Goal: Task Accomplishment & Management: Use online tool/utility

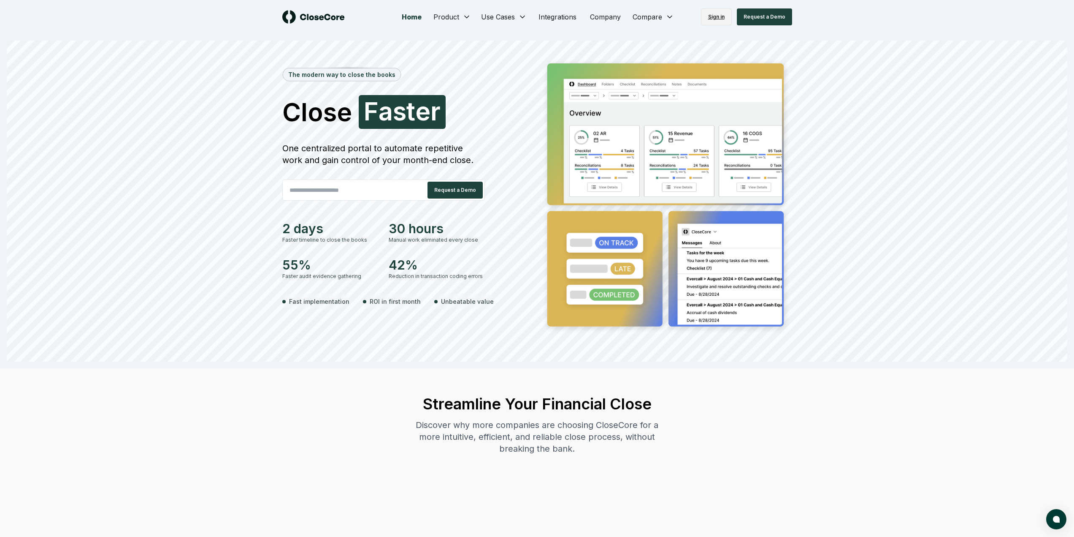
click at [717, 14] on link "Sign in" at bounding box center [716, 16] width 31 height 17
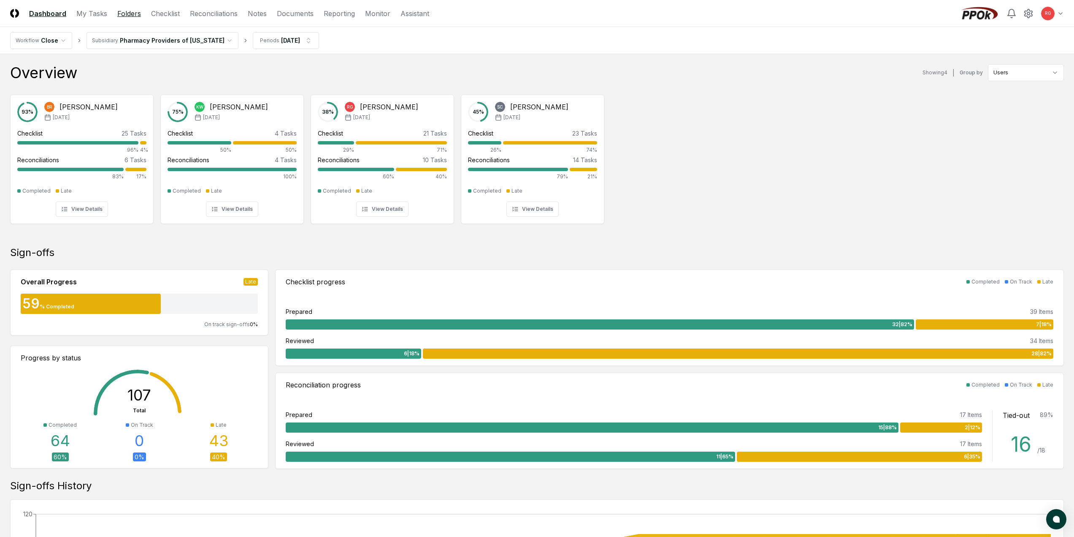
click at [125, 13] on link "Folders" at bounding box center [129, 13] width 24 height 10
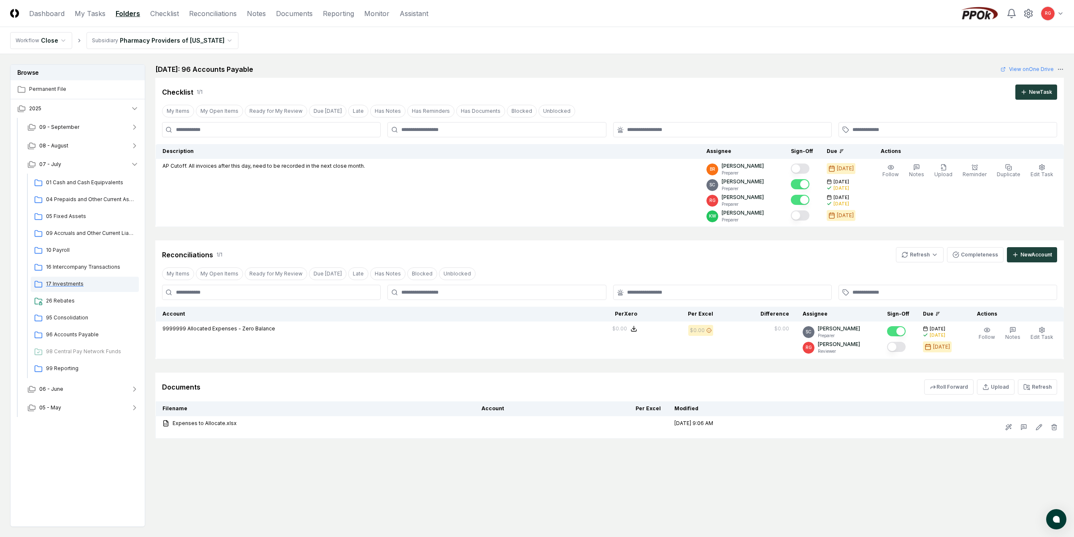
click at [58, 280] on span "17 Investments" at bounding box center [90, 284] width 89 height 8
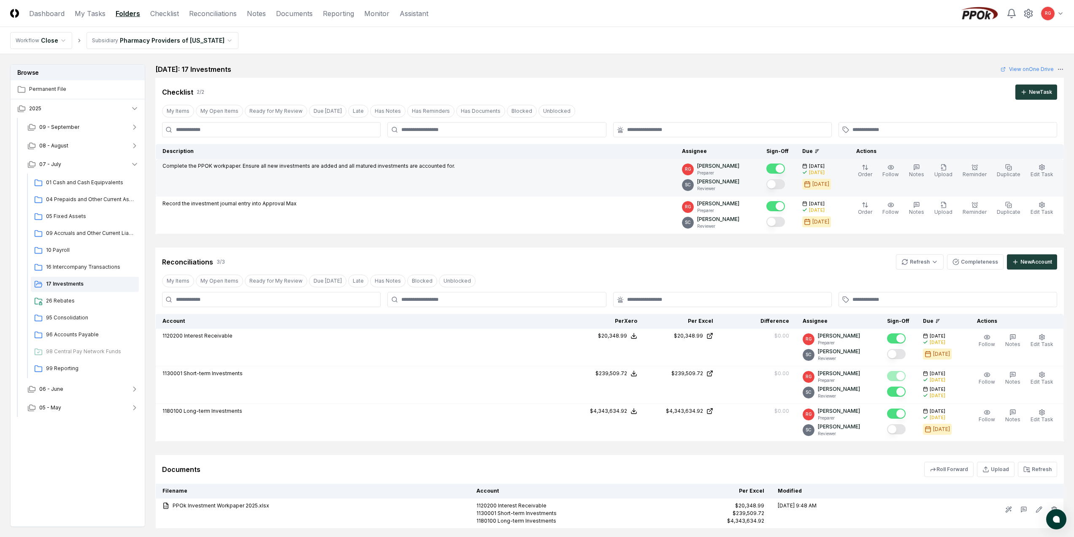
click at [785, 185] on button "Mark complete" at bounding box center [776, 184] width 19 height 10
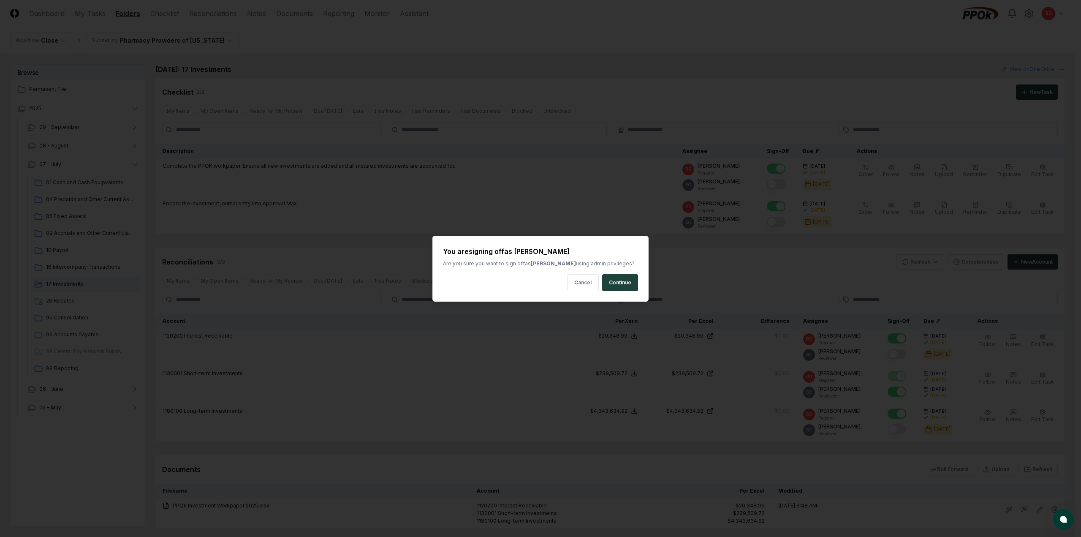
click at [631, 279] on button "Continue" at bounding box center [620, 282] width 36 height 17
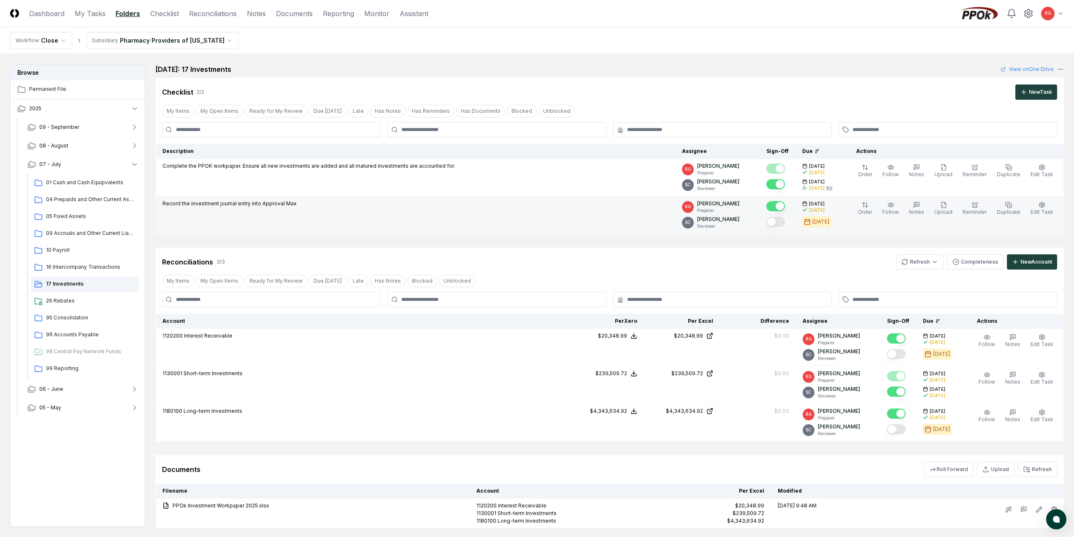
click at [781, 220] on button "Mark complete" at bounding box center [776, 222] width 19 height 10
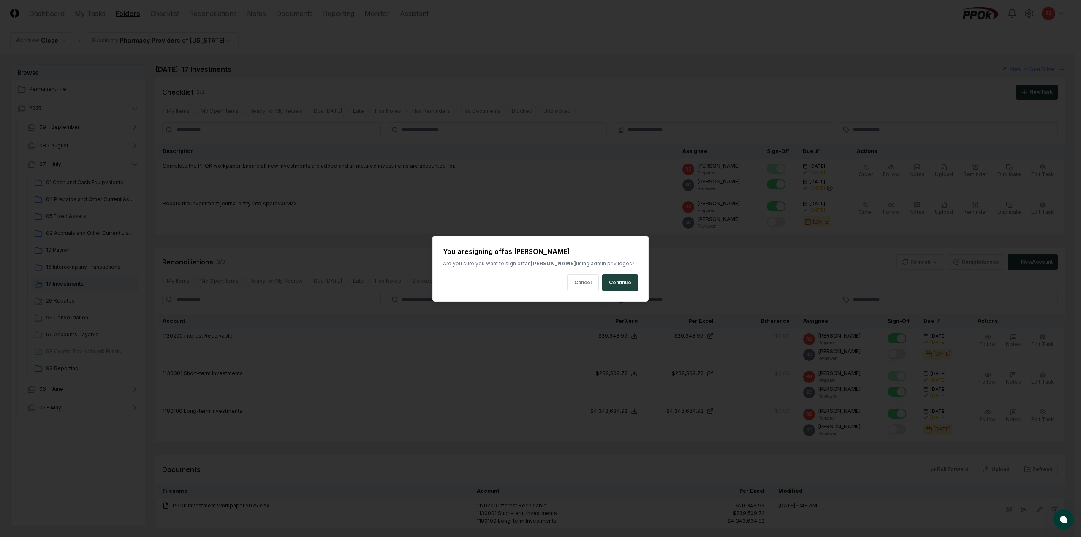
click at [628, 283] on button "Continue" at bounding box center [620, 282] width 36 height 17
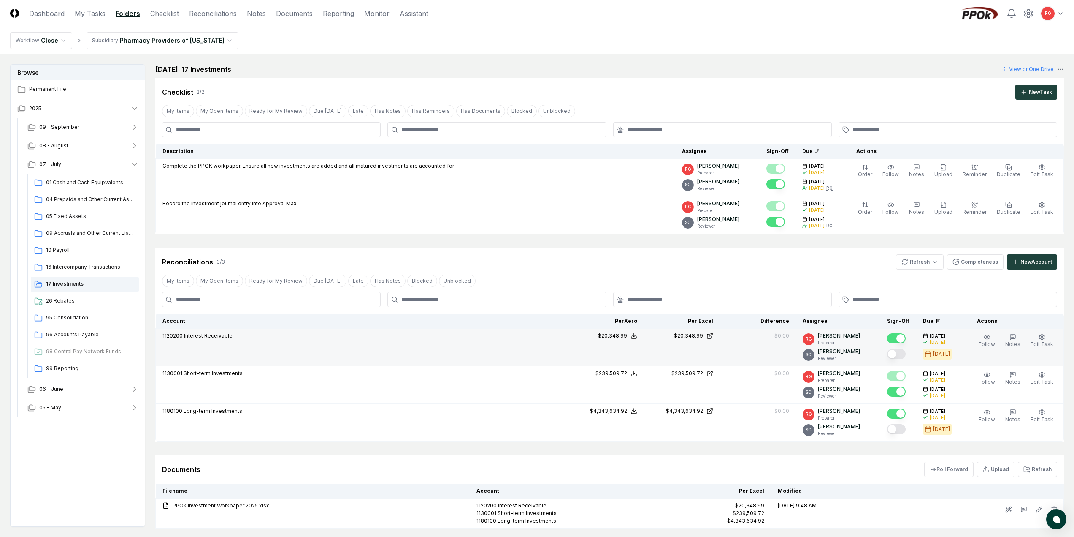
click at [897, 357] on button "Mark complete" at bounding box center [896, 354] width 19 height 10
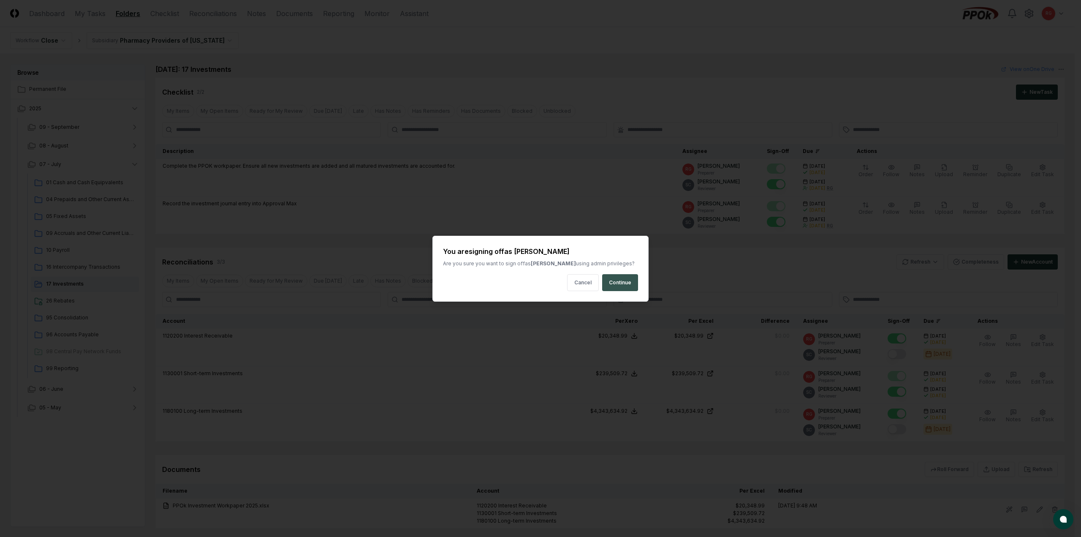
click at [629, 286] on button "Continue" at bounding box center [620, 282] width 36 height 17
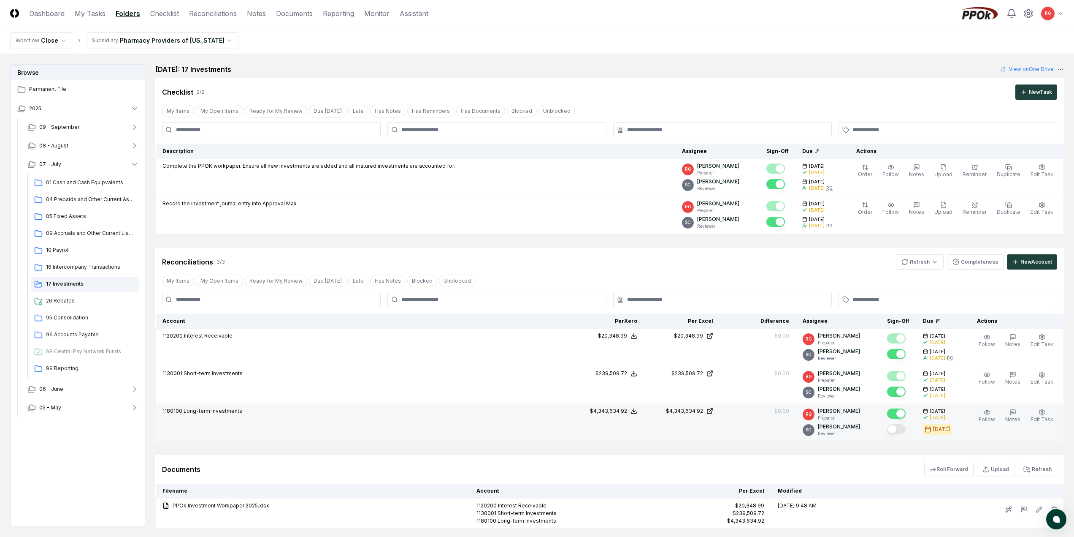
click at [906, 429] on button "Mark complete" at bounding box center [896, 429] width 19 height 10
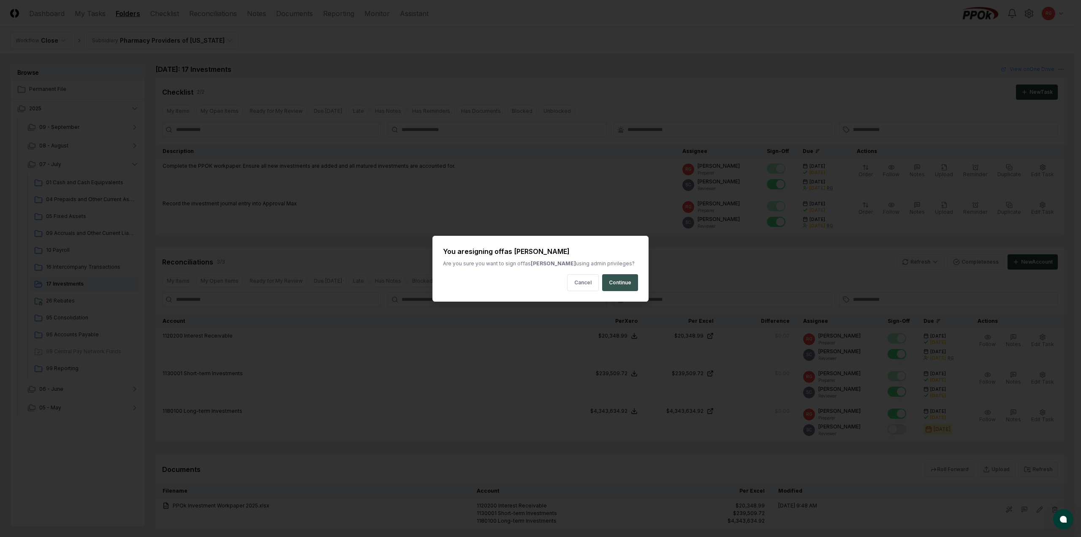
click at [629, 288] on button "Continue" at bounding box center [620, 282] width 36 height 17
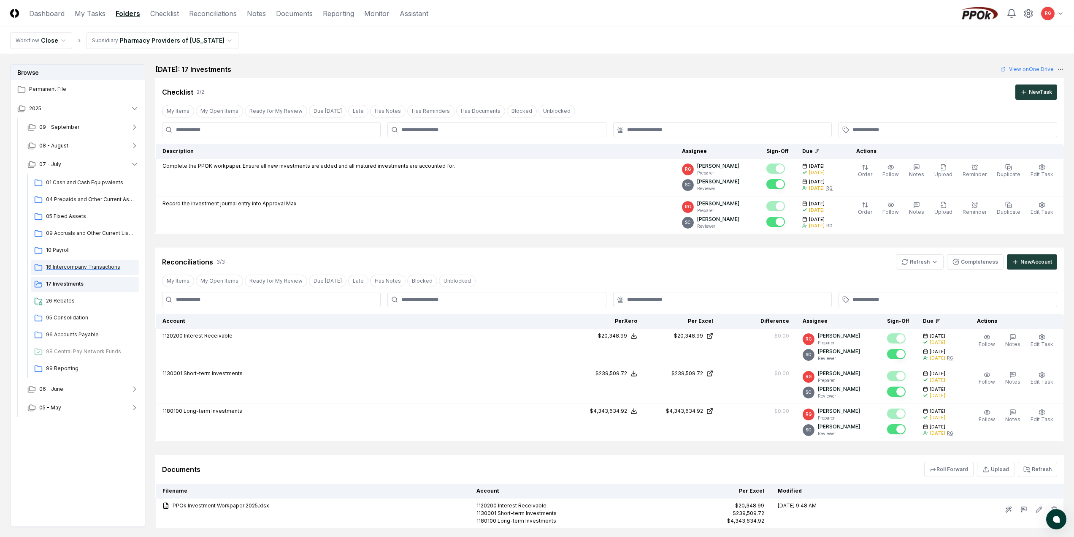
click at [66, 268] on span "16 Intercompany Transactions" at bounding box center [90, 267] width 89 height 8
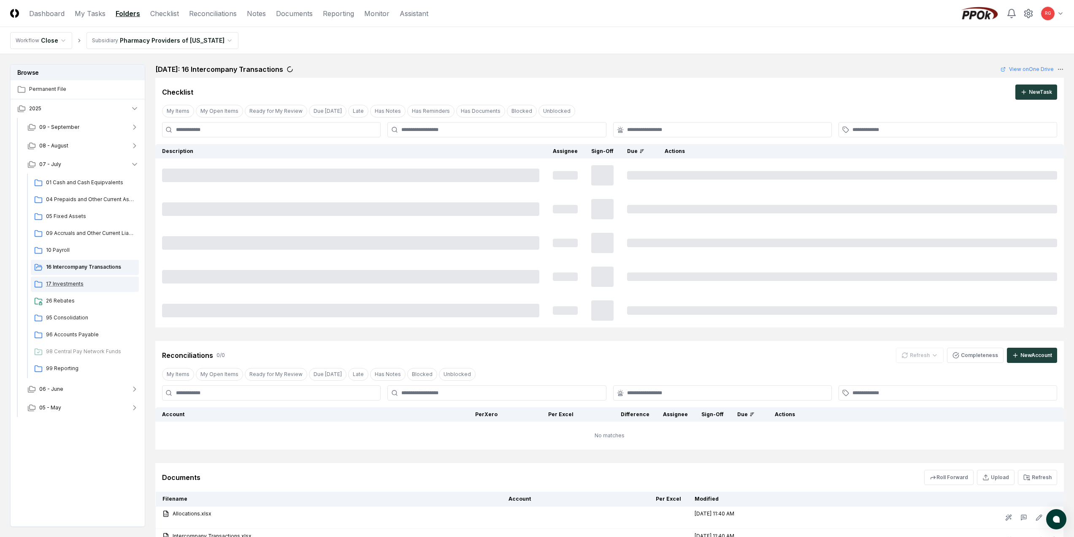
click at [67, 284] on span "17 Investments" at bounding box center [90, 284] width 89 height 8
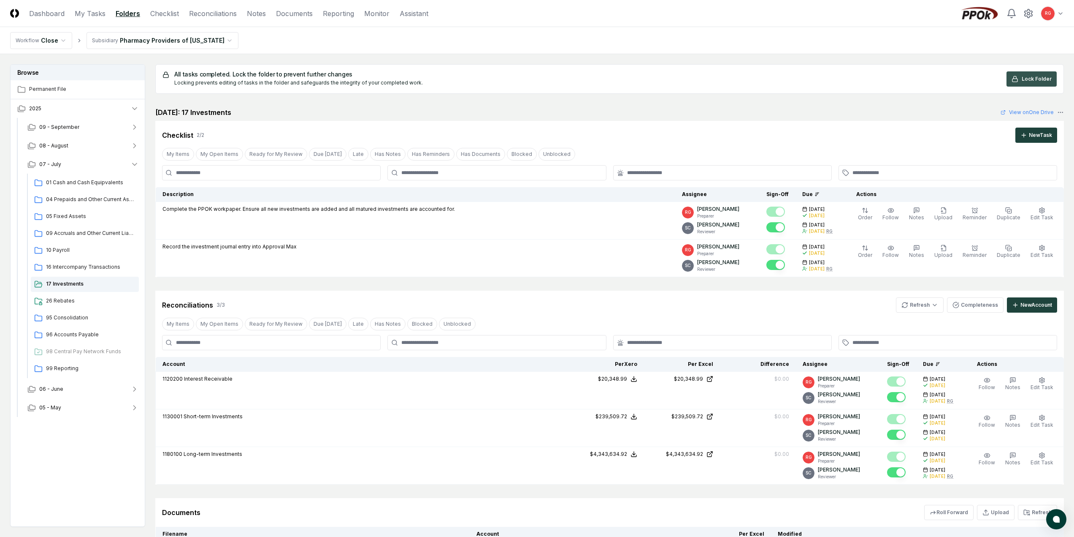
click at [1016, 81] on icon at bounding box center [1015, 79] width 7 height 7
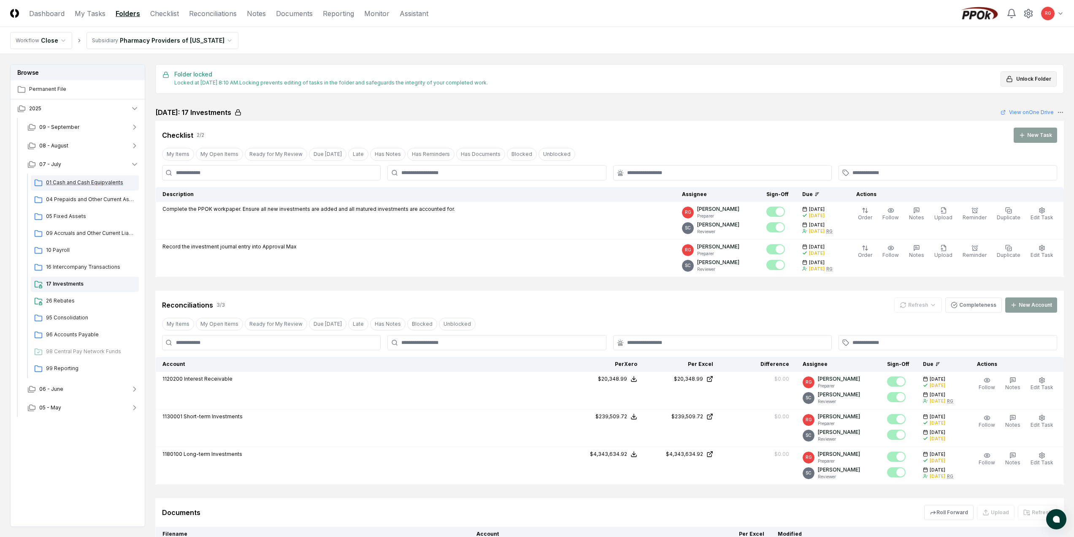
click at [70, 181] on span "01 Cash and Cash Equipvalents" at bounding box center [90, 183] width 89 height 8
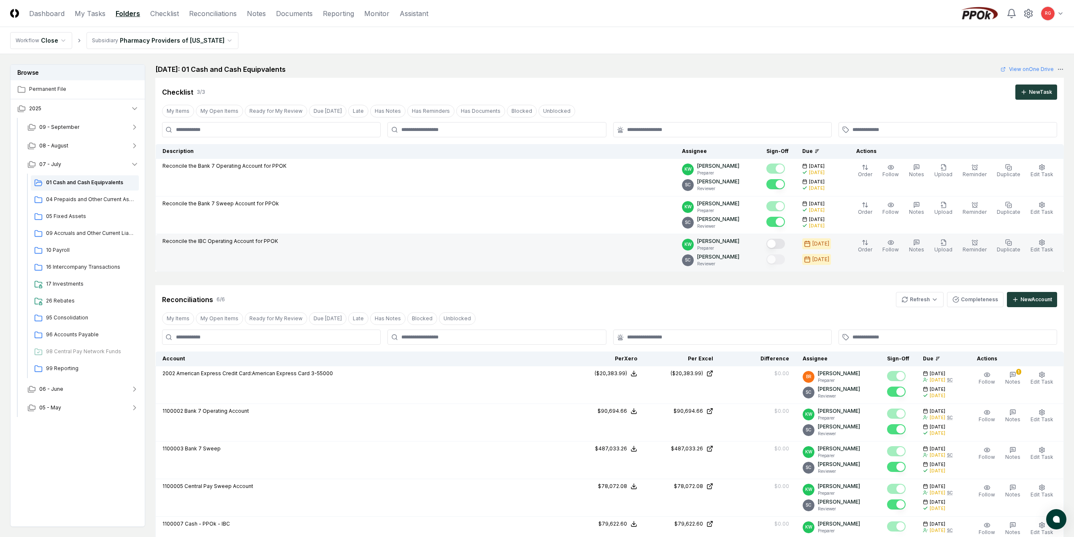
drag, startPoint x: 70, startPoint y: 181, endPoint x: 497, endPoint y: 251, distance: 433.4
click at [497, 251] on td "Reconcile the IBC Operating Account for PPOK" at bounding box center [416, 253] width 520 height 38
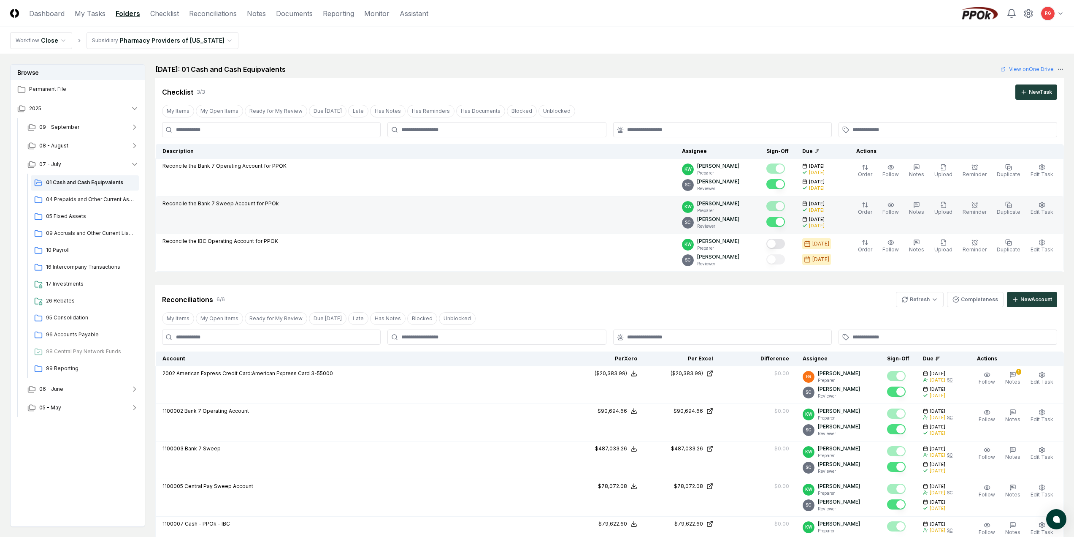
scroll to position [127, 0]
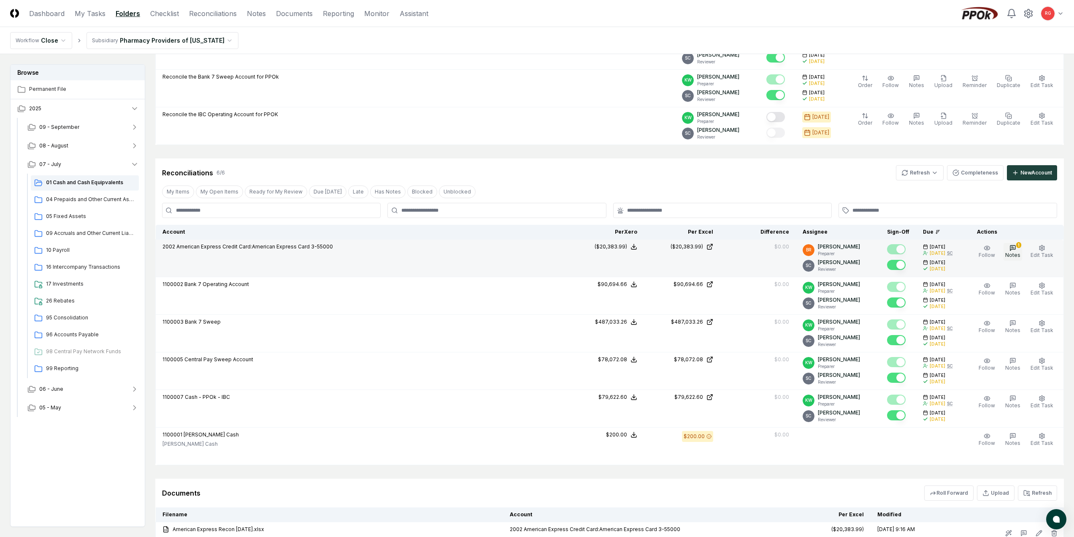
click at [1013, 253] on span "Notes" at bounding box center [1013, 255] width 15 height 6
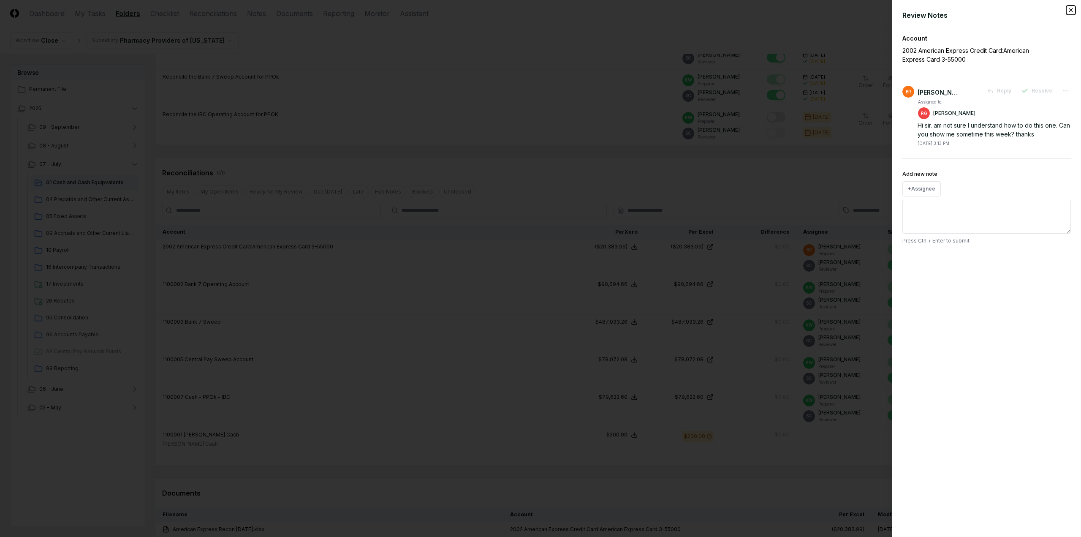
click at [1070, 9] on icon "button" at bounding box center [1070, 9] width 3 height 3
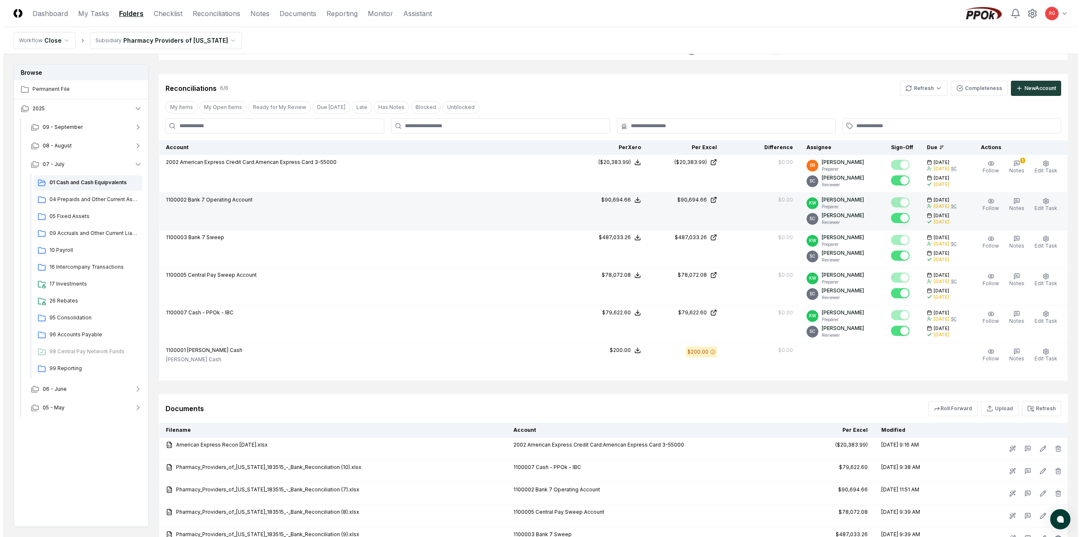
scroll to position [285, 0]
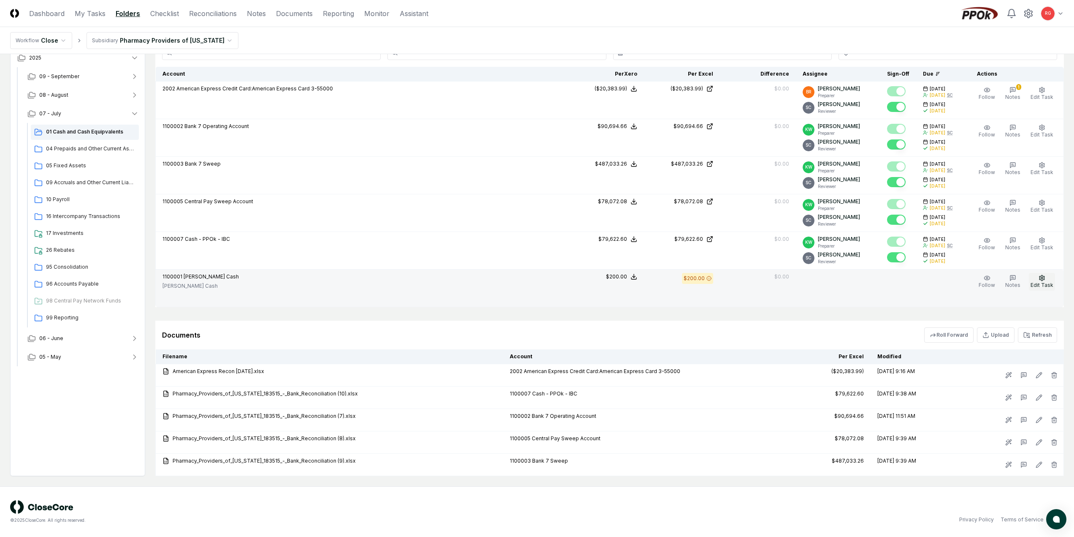
click at [1048, 280] on button "Edit Task" at bounding box center [1042, 282] width 26 height 18
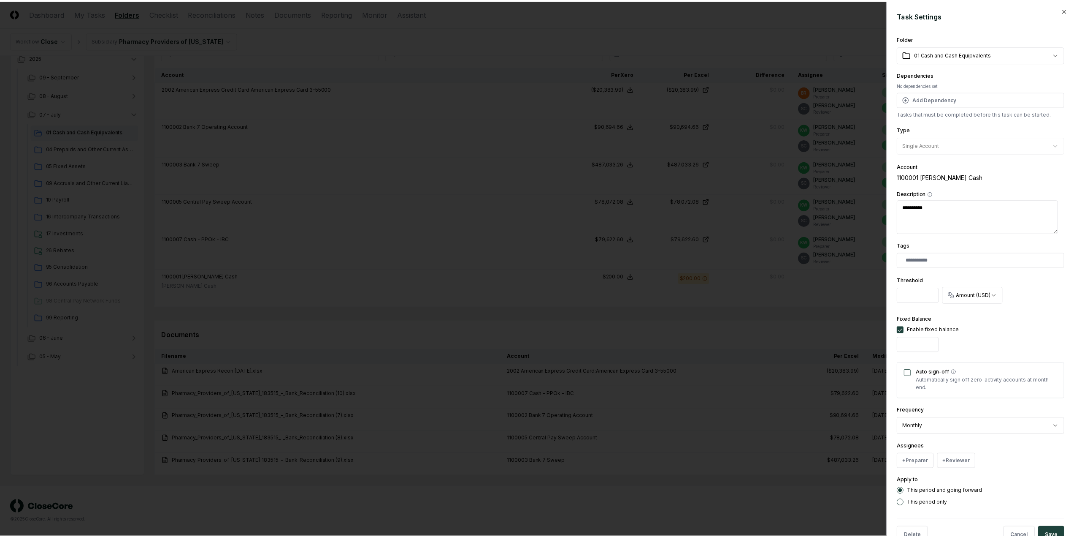
scroll to position [24, 0]
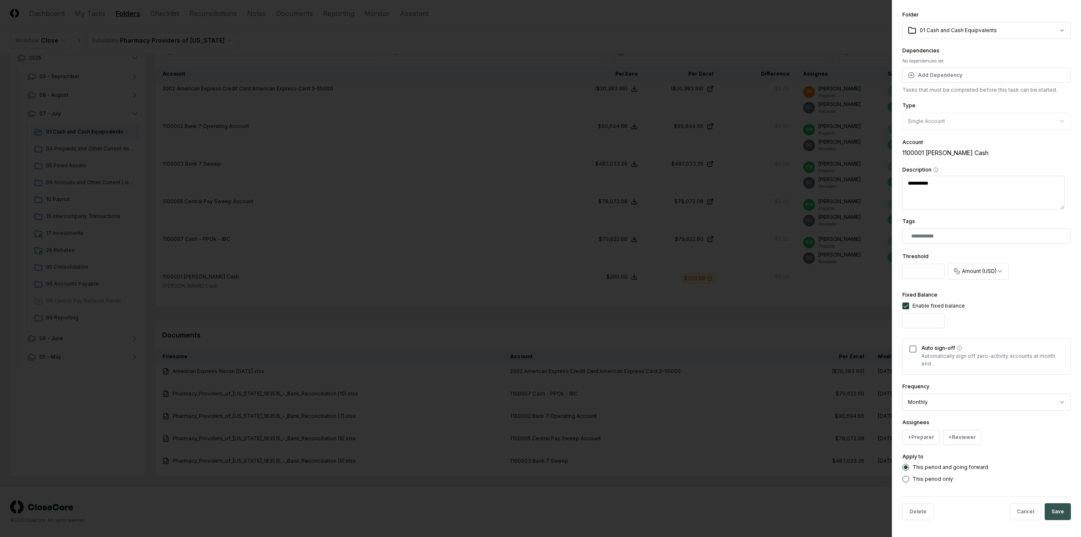
click at [1049, 514] on button "Save" at bounding box center [1057, 511] width 26 height 17
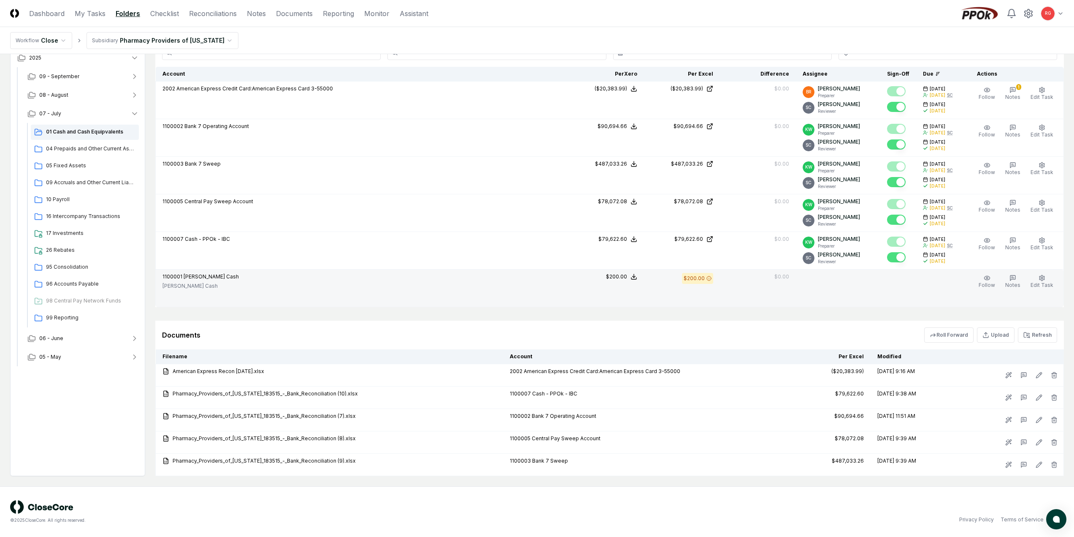
drag, startPoint x: 698, startPoint y: 277, endPoint x: 423, endPoint y: 280, distance: 274.8
click at [423, 280] on div "1100001 Petty Cash Petty Cash" at bounding box center [362, 282] width 399 height 19
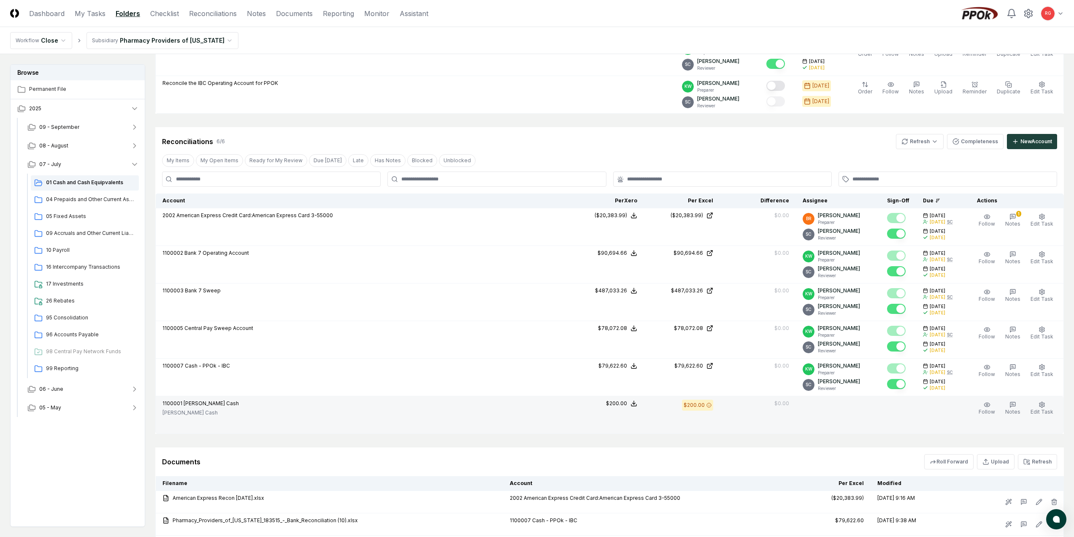
scroll to position [0, 0]
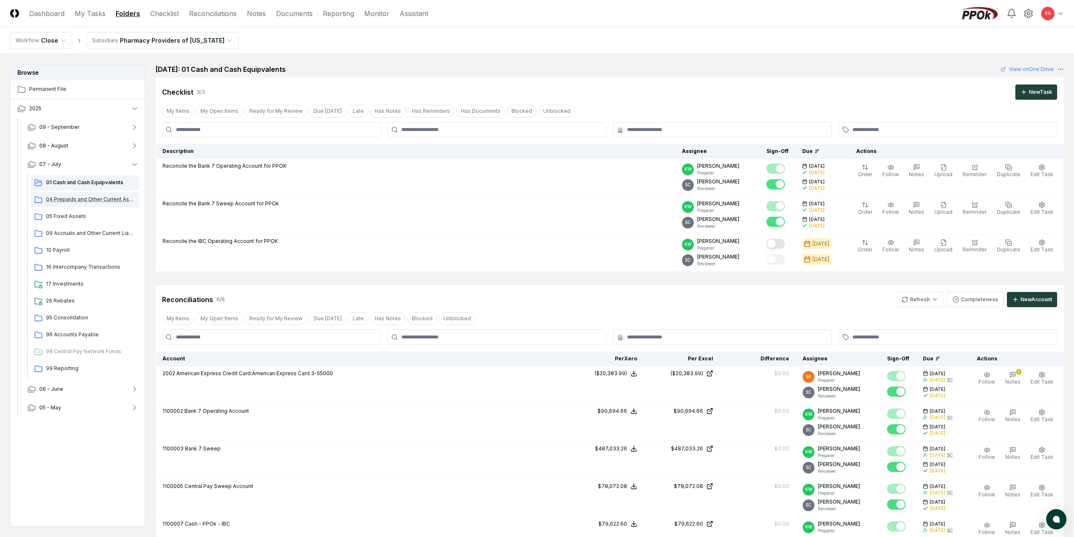
click at [59, 194] on div "04 Prepaids and Other Current Assets" at bounding box center [85, 199] width 108 height 15
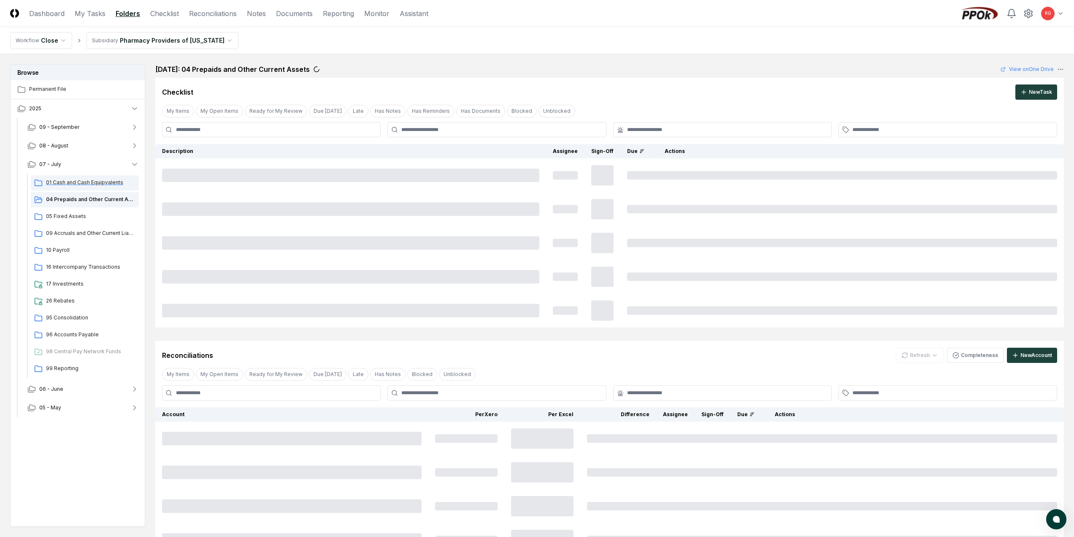
click at [63, 184] on span "01 Cash and Cash Equipvalents" at bounding box center [90, 183] width 89 height 8
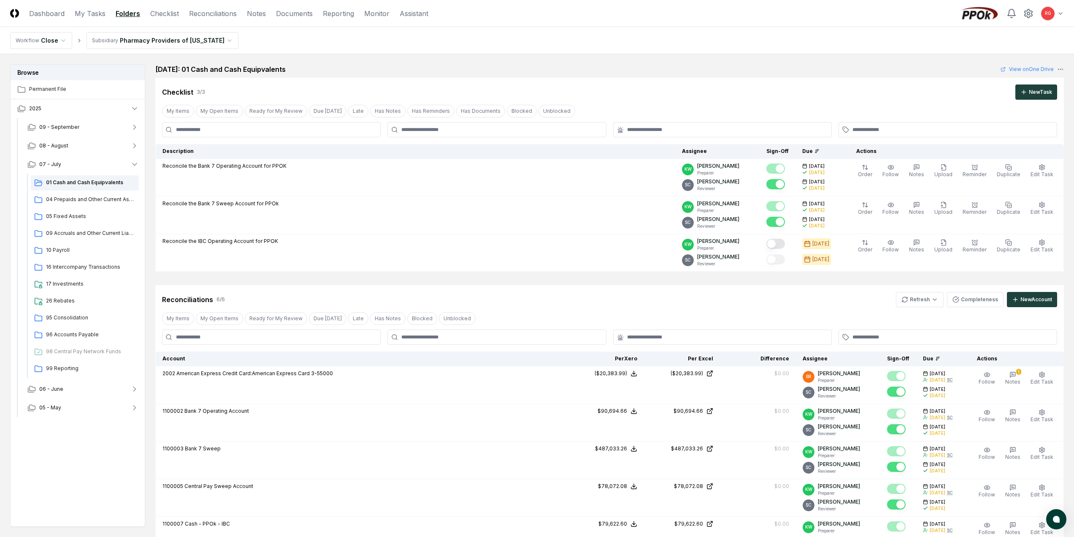
scroll to position [42, 0]
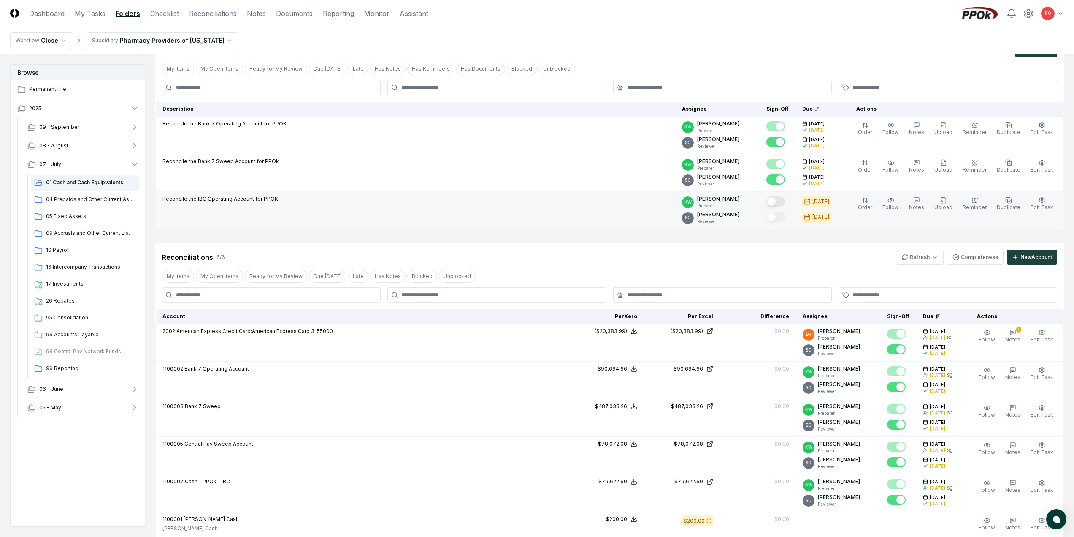
click at [784, 198] on button "Mark complete" at bounding box center [776, 201] width 19 height 10
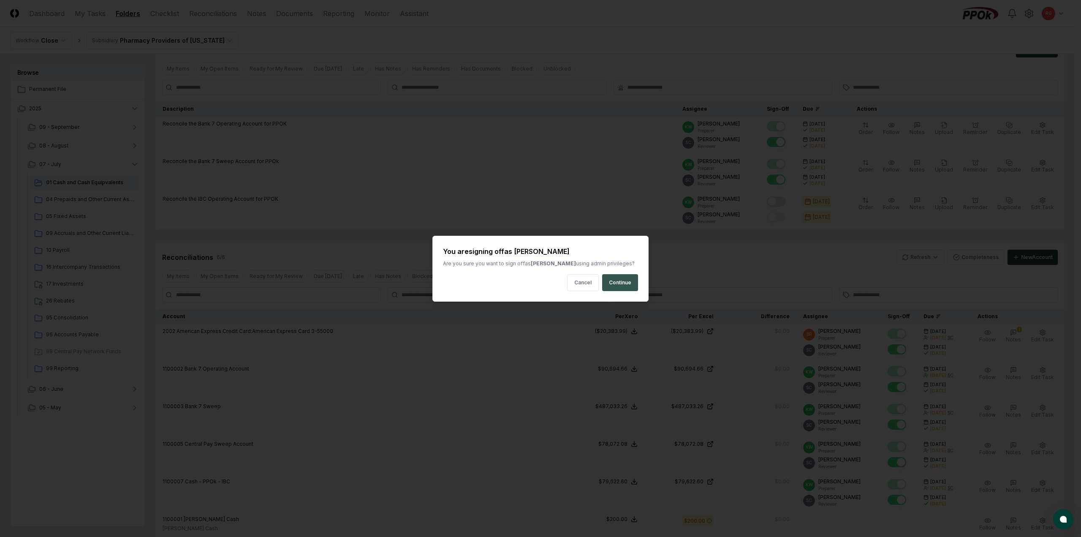
click at [632, 284] on button "Continue" at bounding box center [620, 282] width 36 height 17
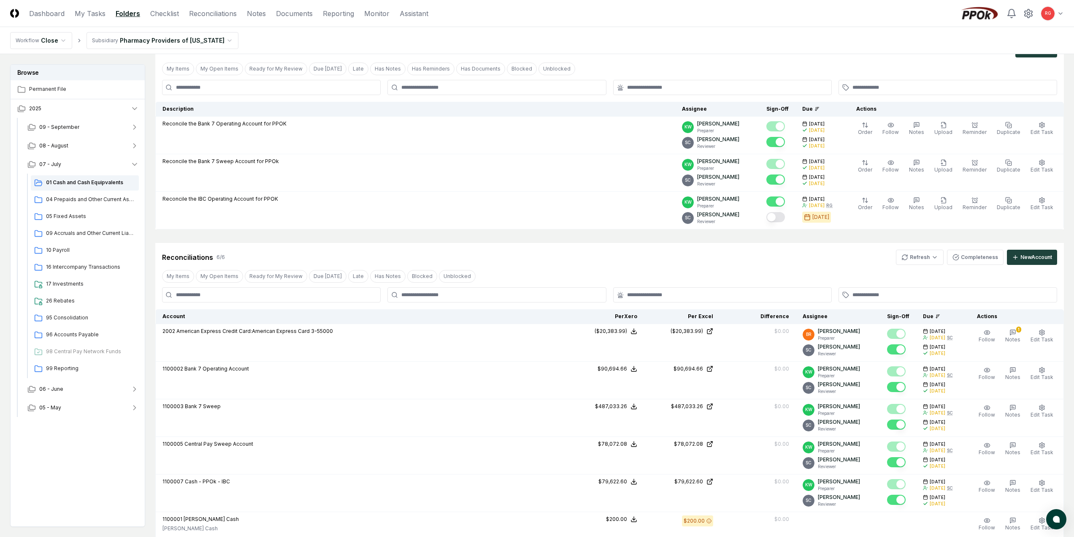
click at [785, 214] on button "Mark complete" at bounding box center [776, 217] width 19 height 10
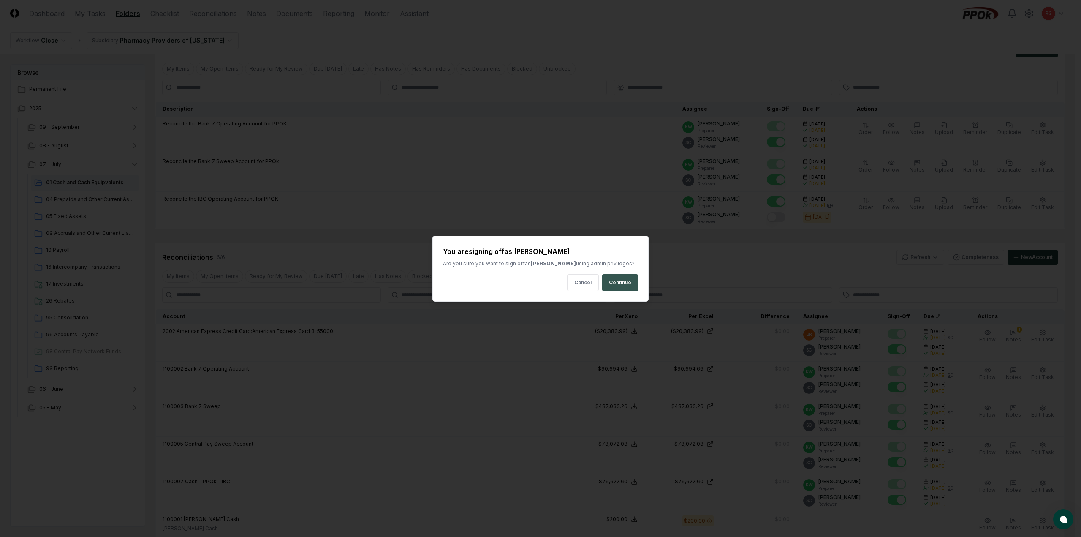
click at [637, 281] on button "Continue" at bounding box center [620, 282] width 36 height 17
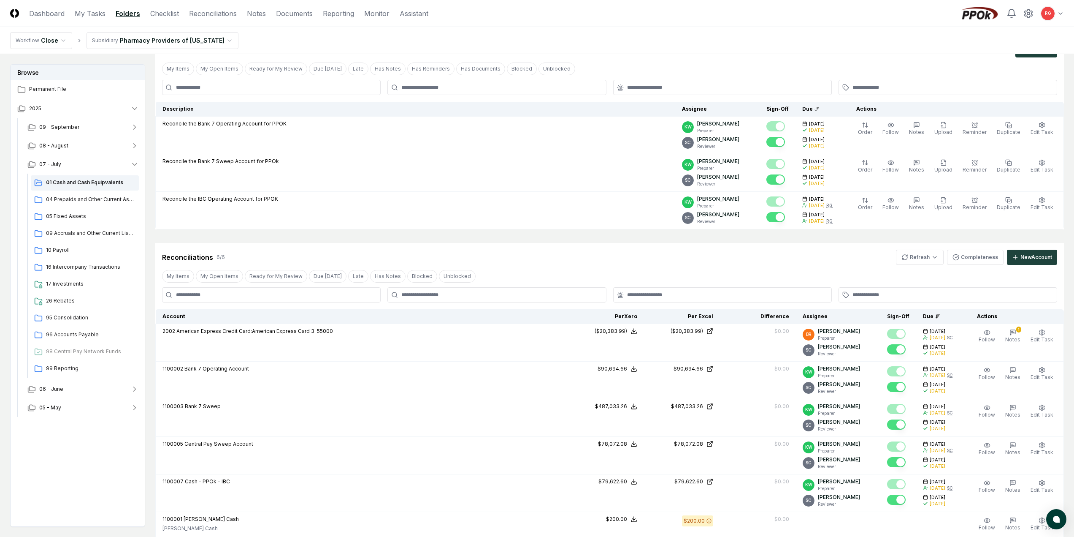
drag, startPoint x: 635, startPoint y: 280, endPoint x: 486, endPoint y: 303, distance: 150.3
click at [486, 303] on div "Reconciliations 6 / 6 Refresh Completeness New Account My Items My Open Items R…" at bounding box center [609, 396] width 909 height 306
click at [75, 198] on span "04 Prepaids and Other Current Assets" at bounding box center [90, 199] width 89 height 8
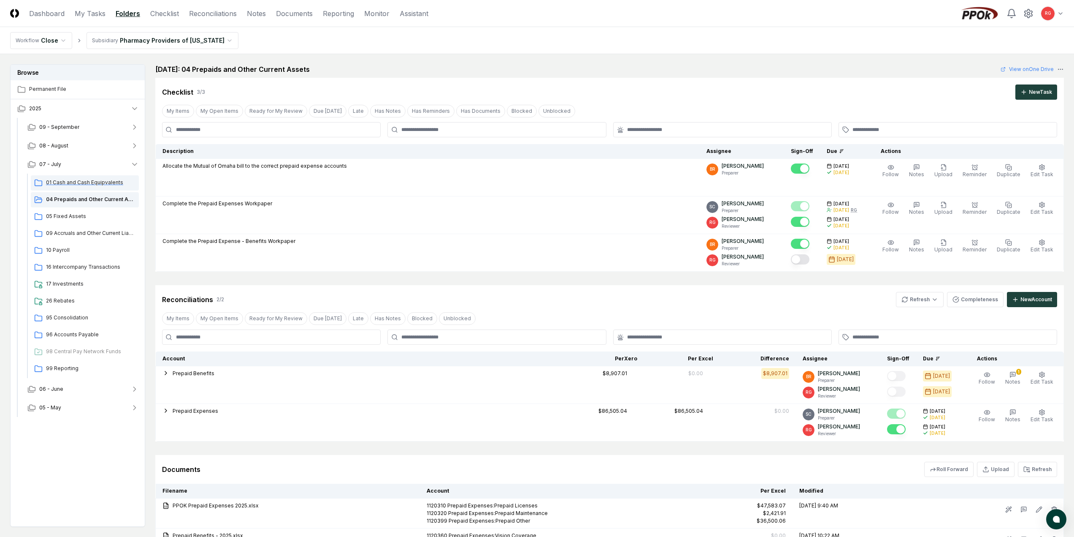
click at [74, 185] on span "01 Cash and Cash Equipvalents" at bounding box center [90, 183] width 89 height 8
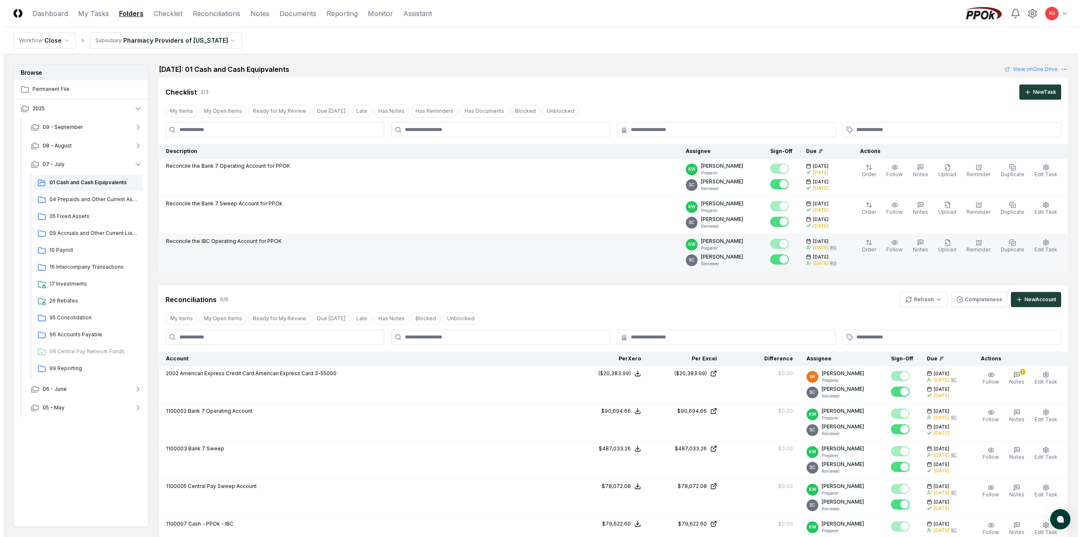
scroll to position [127, 0]
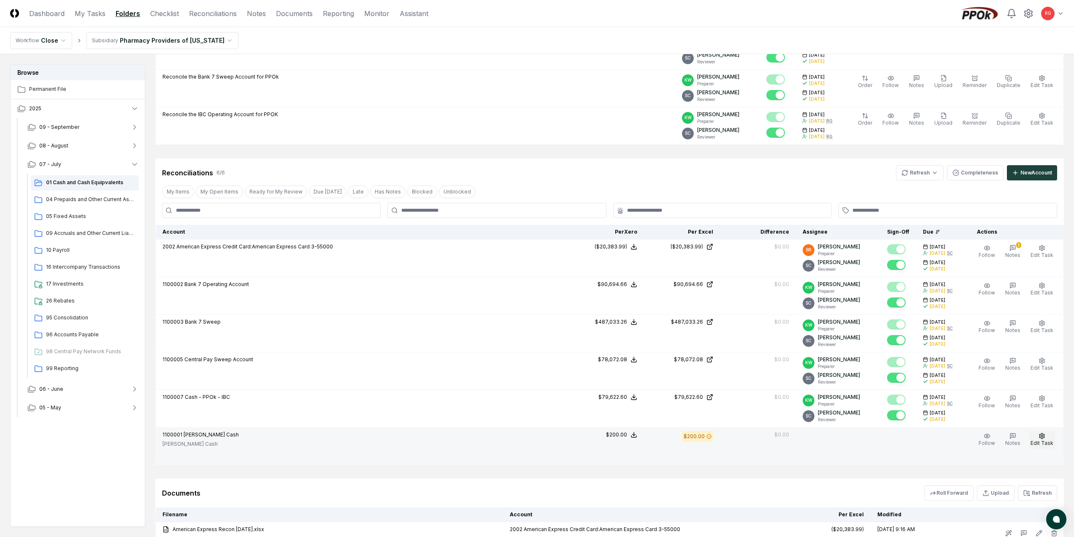
click at [1050, 440] on span "Edit Task" at bounding box center [1042, 442] width 23 height 6
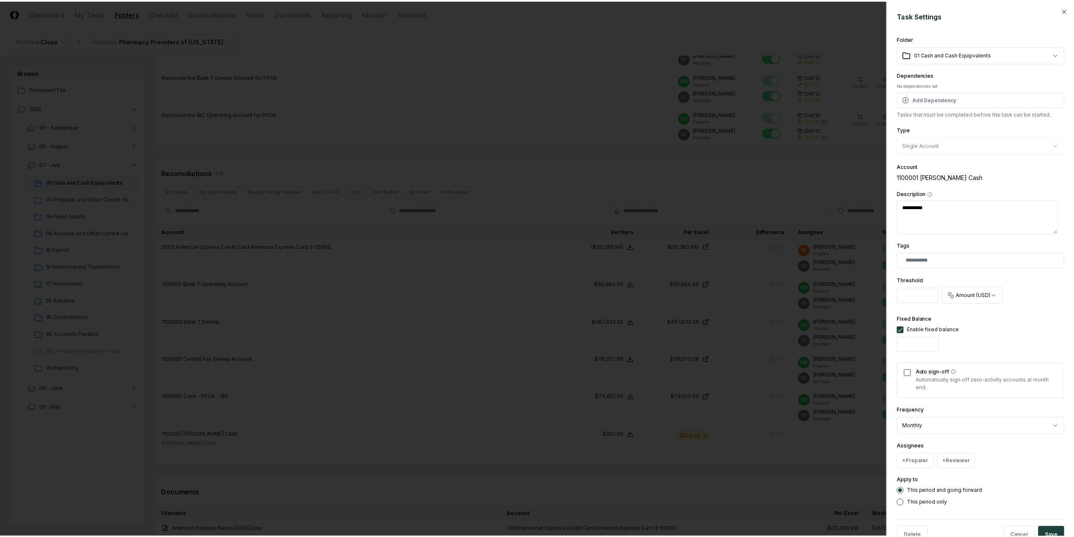
scroll to position [24, 0]
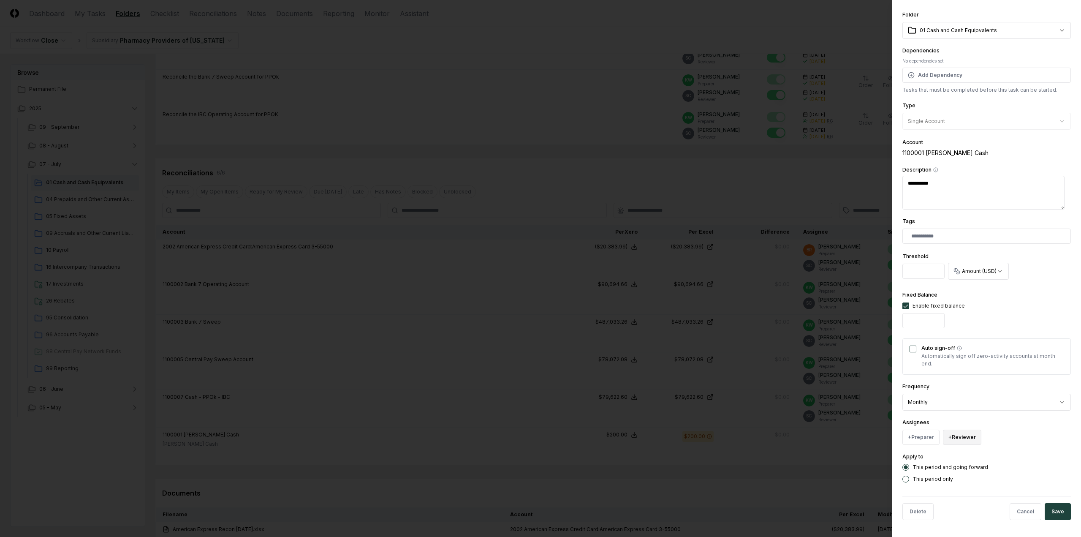
click at [947, 441] on button "+ Reviewer" at bounding box center [962, 436] width 38 height 15
click at [974, 399] on div "[PERSON_NAME]" at bounding box center [981, 403] width 41 height 8
click at [1052, 524] on button "Save" at bounding box center [1057, 529] width 26 height 17
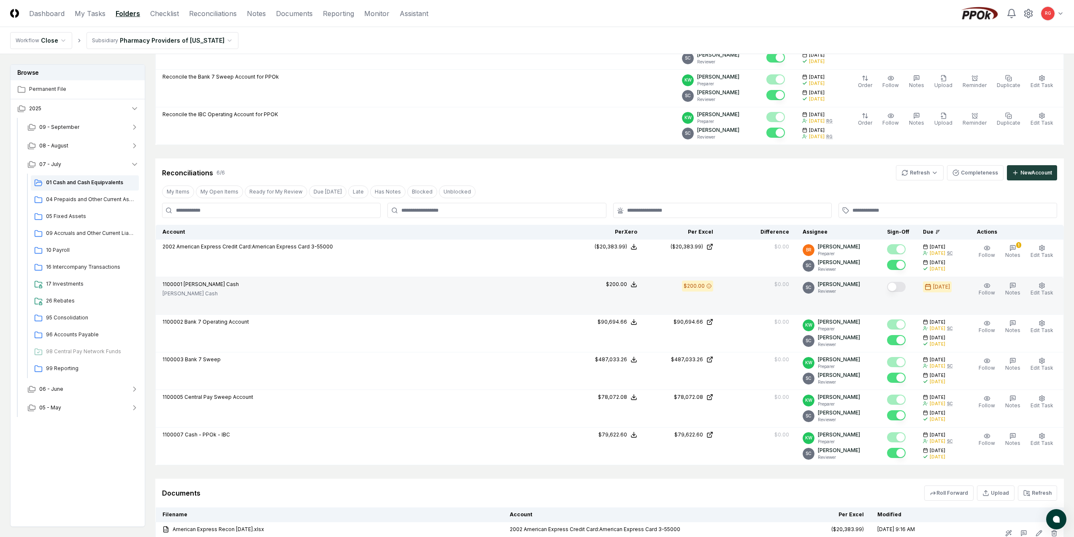
click at [893, 286] on button "Mark complete" at bounding box center [896, 287] width 19 height 10
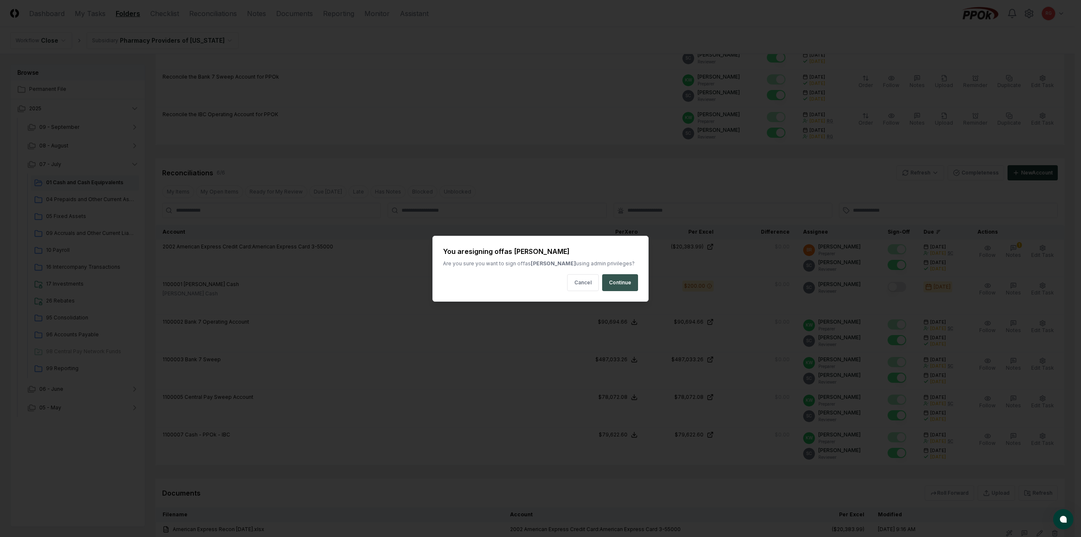
click at [611, 277] on button "Continue" at bounding box center [620, 282] width 36 height 17
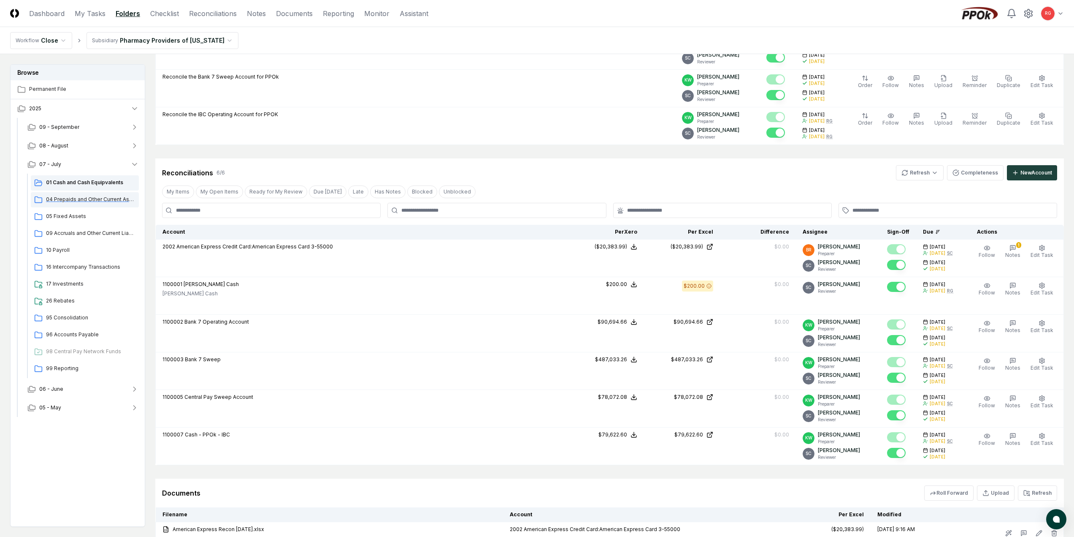
click at [69, 198] on span "04 Prepaids and Other Current Assets" at bounding box center [90, 199] width 89 height 8
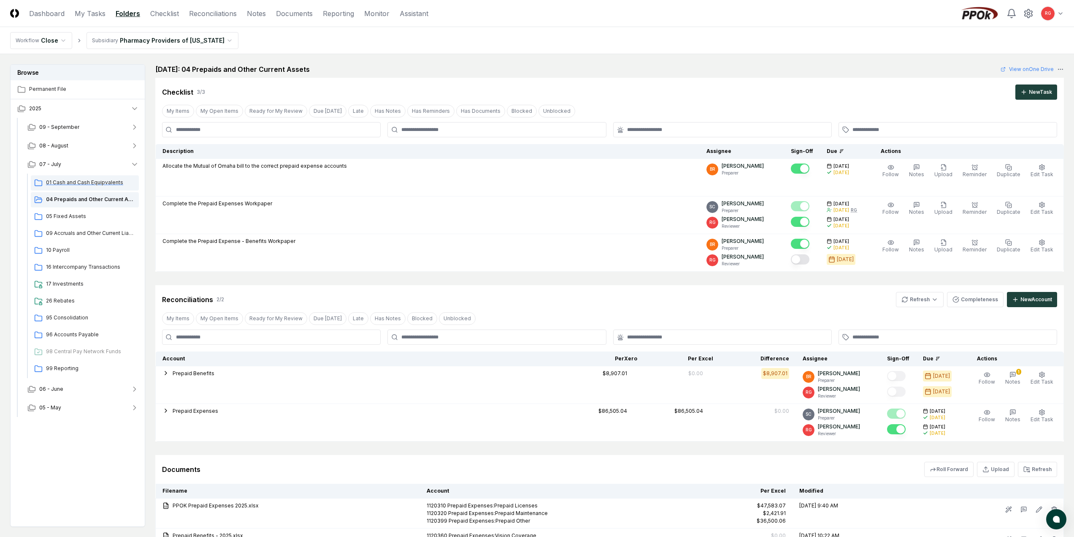
click at [78, 185] on span "01 Cash and Cash Equipvalents" at bounding box center [90, 183] width 89 height 8
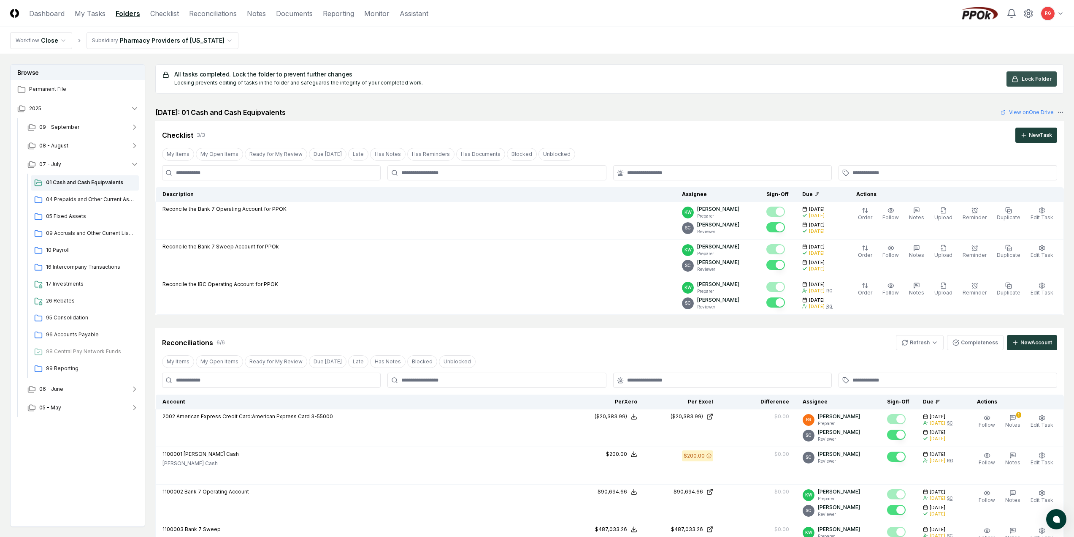
click at [1024, 79] on span "Lock Folder" at bounding box center [1037, 79] width 30 height 8
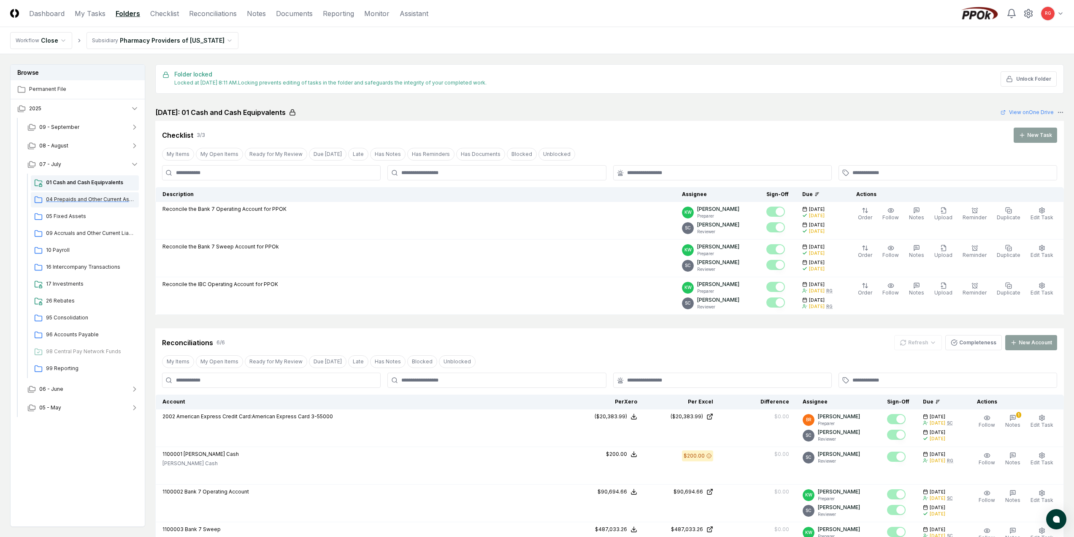
click at [86, 202] on span "04 Prepaids and Other Current Assets" at bounding box center [90, 199] width 89 height 8
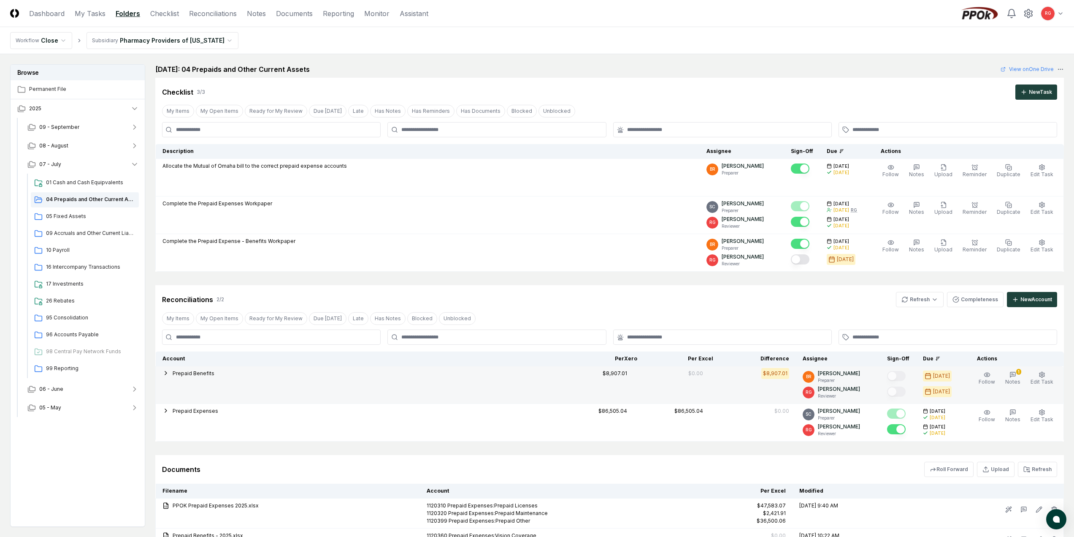
scroll to position [82, 0]
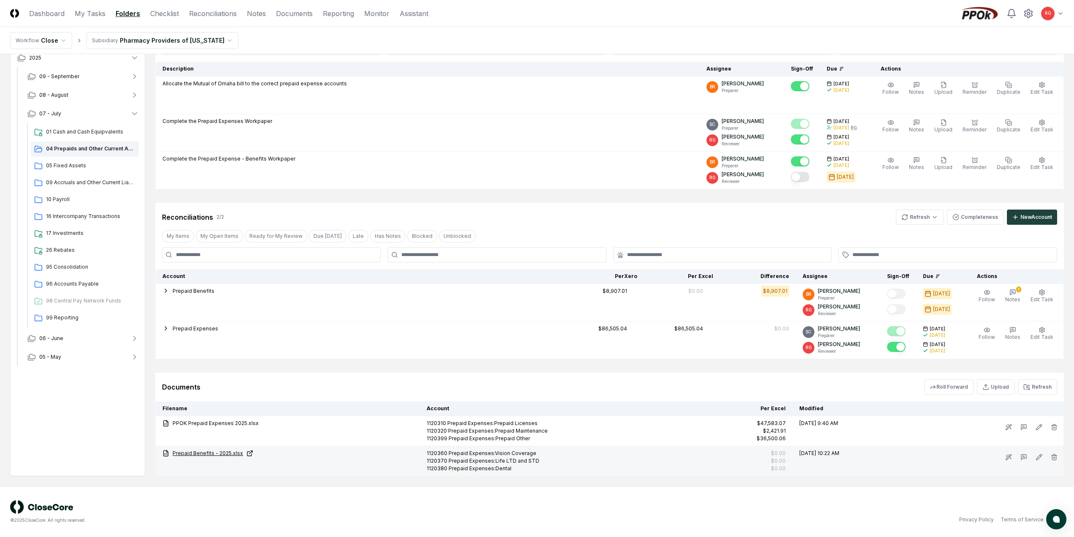
click at [200, 452] on link "Prepaid Benefits - 2025.xlsx" at bounding box center [288, 453] width 251 height 8
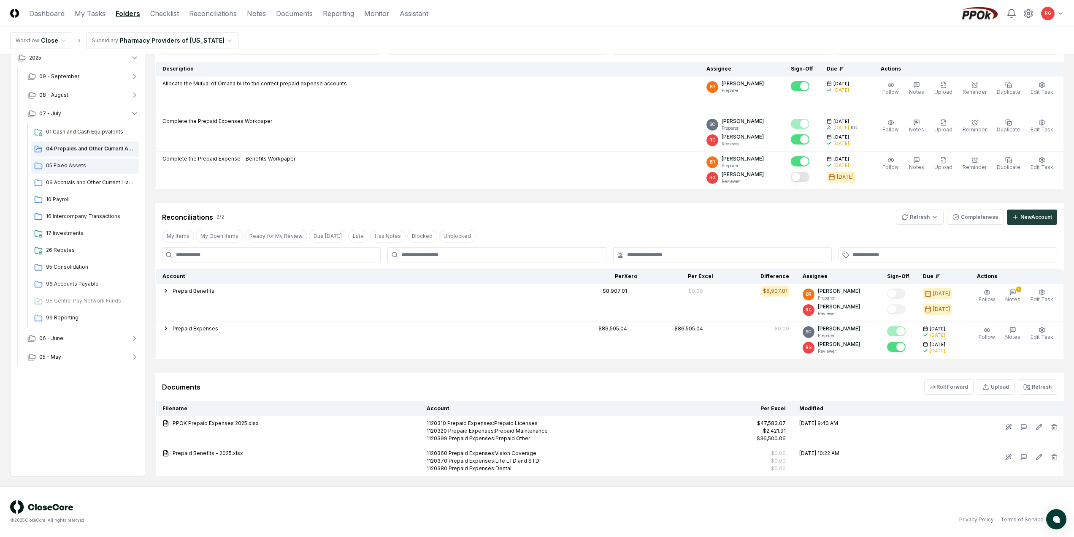
click at [58, 169] on span "05 Fixed Assets" at bounding box center [90, 166] width 89 height 8
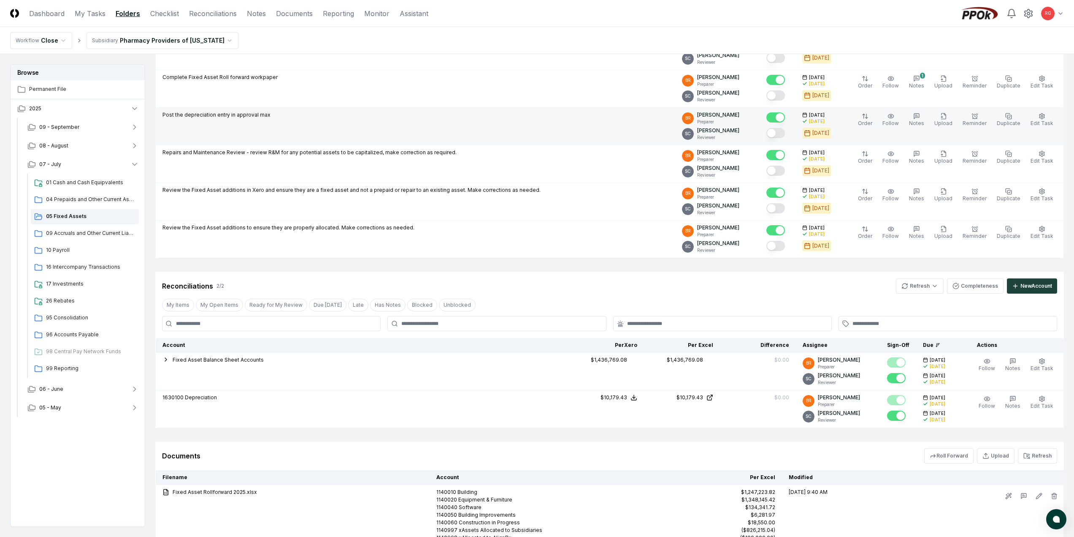
scroll to position [84, 0]
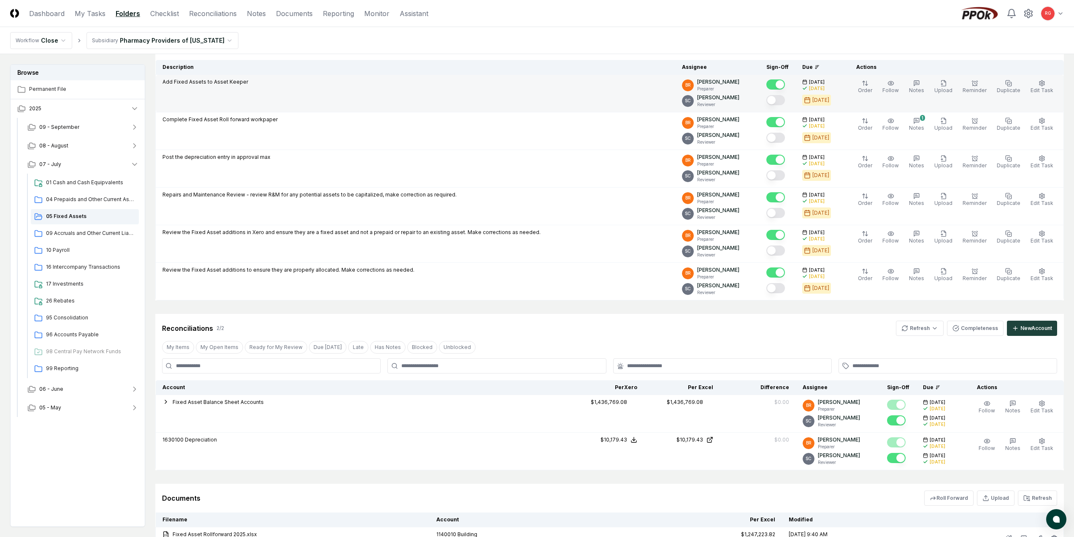
click at [785, 98] on button "Mark complete" at bounding box center [776, 100] width 19 height 10
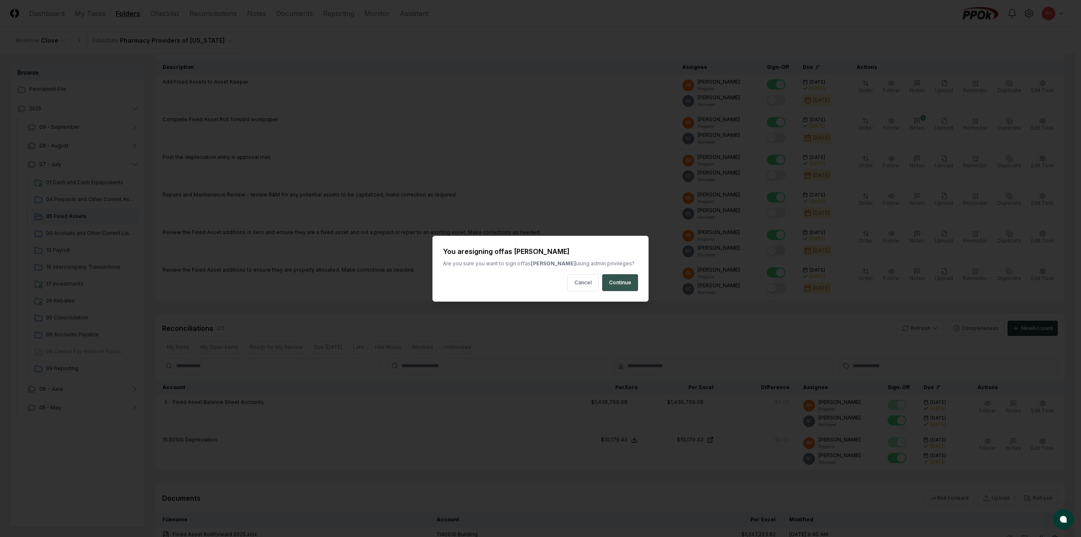
click at [627, 279] on button "Continue" at bounding box center [620, 282] width 36 height 17
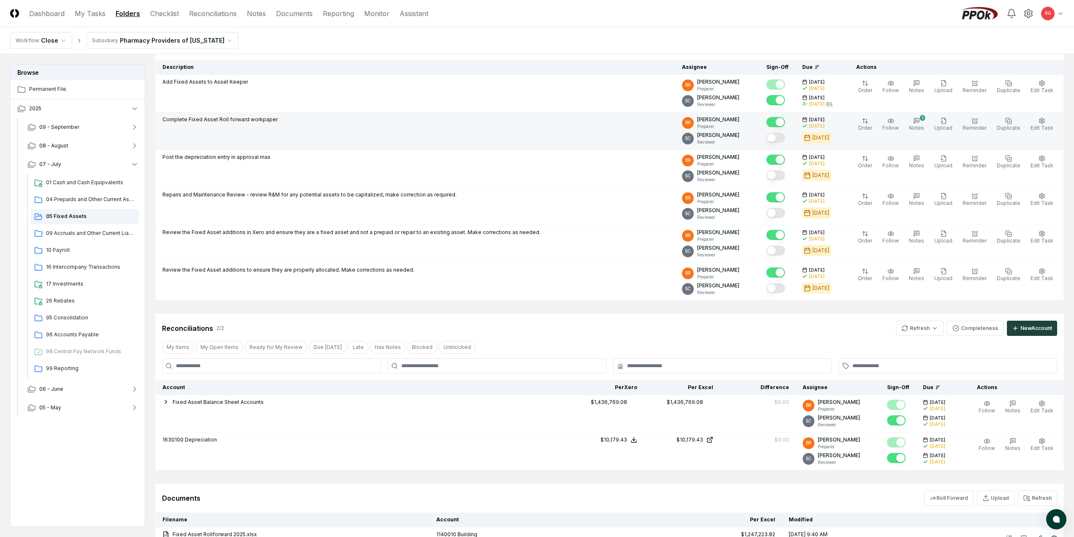
click at [784, 140] on button "Mark complete" at bounding box center [776, 138] width 19 height 10
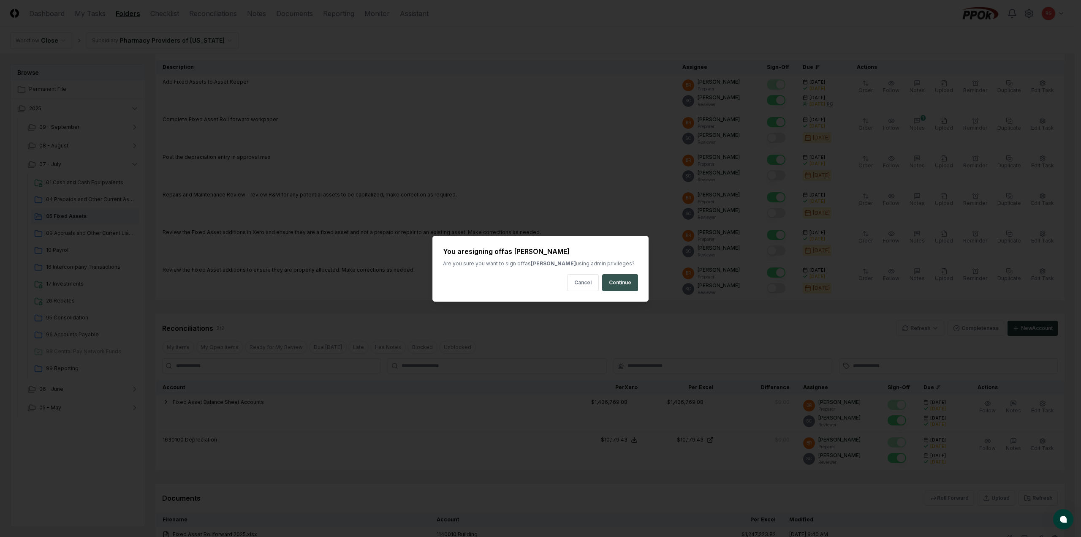
click at [624, 278] on button "Continue" at bounding box center [620, 282] width 36 height 17
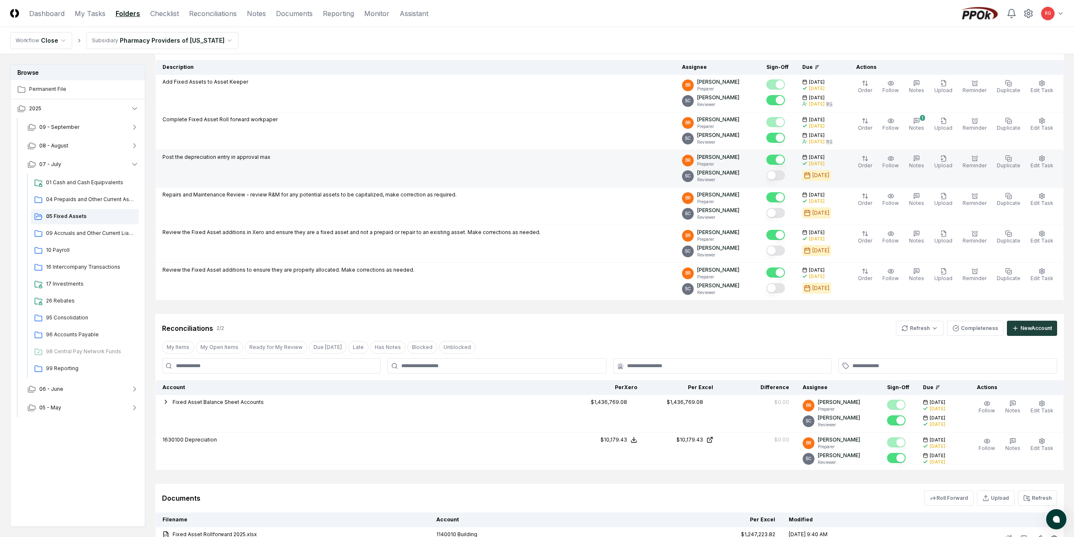
click at [781, 176] on button "Mark complete" at bounding box center [776, 175] width 19 height 10
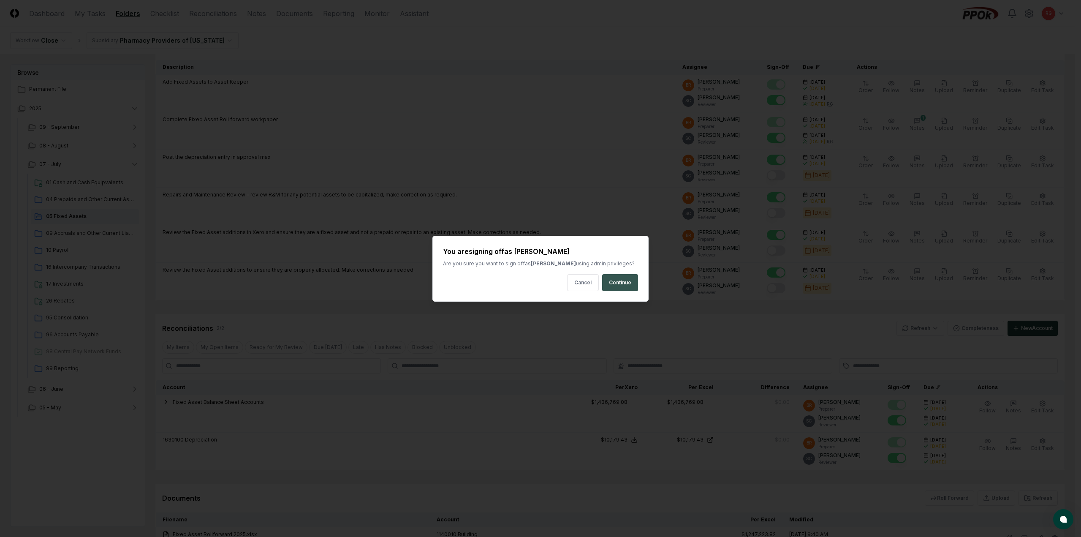
click at [635, 277] on button "Continue" at bounding box center [620, 282] width 36 height 17
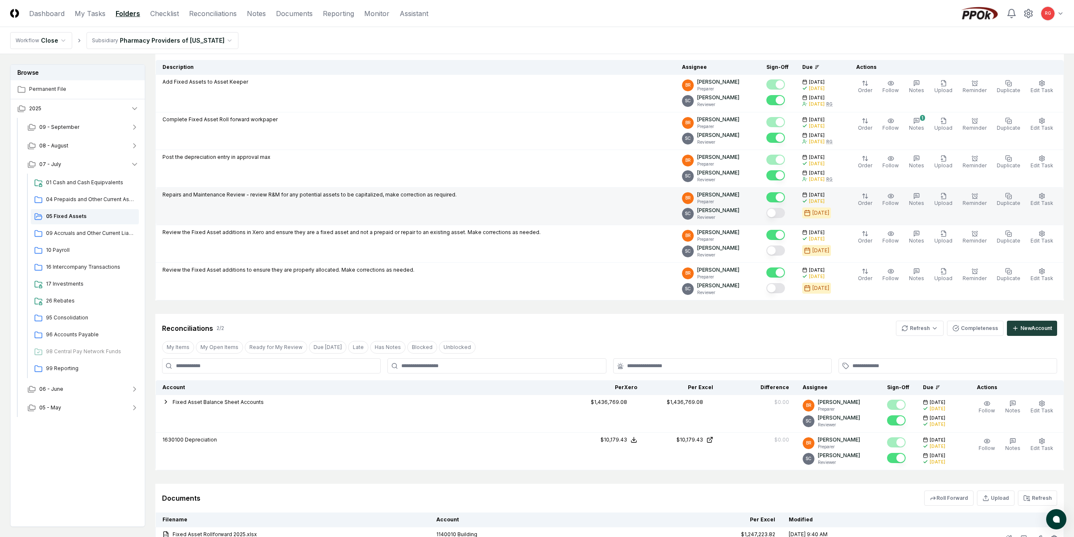
click at [784, 212] on button "Mark complete" at bounding box center [776, 213] width 19 height 10
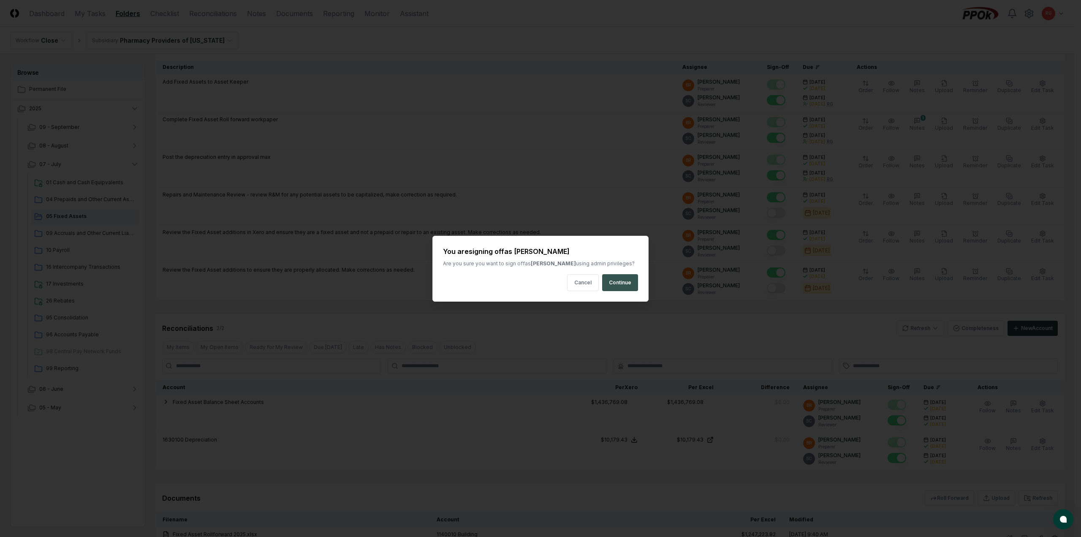
click at [621, 280] on button "Continue" at bounding box center [620, 282] width 36 height 17
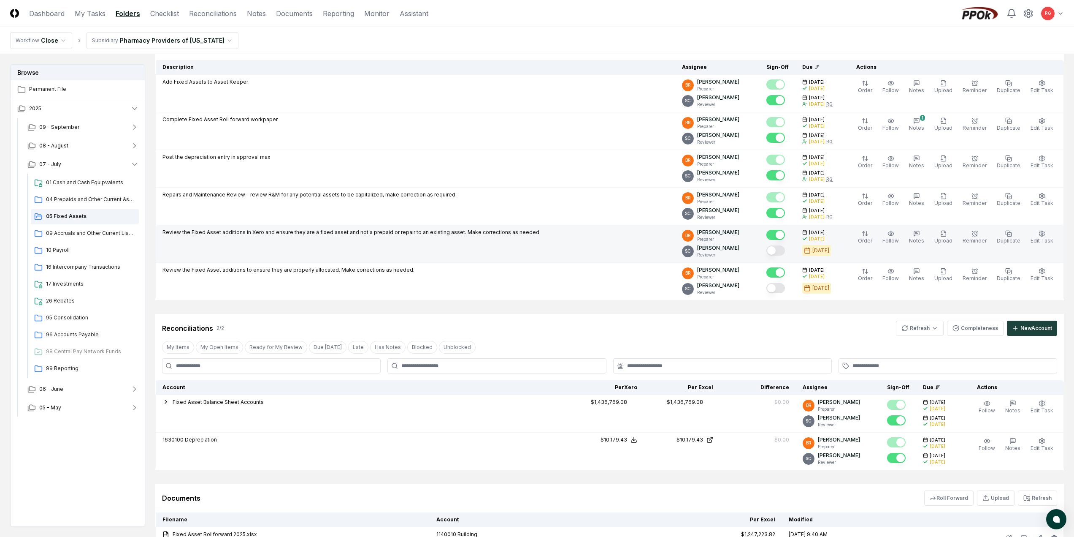
click at [784, 253] on button "Mark complete" at bounding box center [776, 250] width 19 height 10
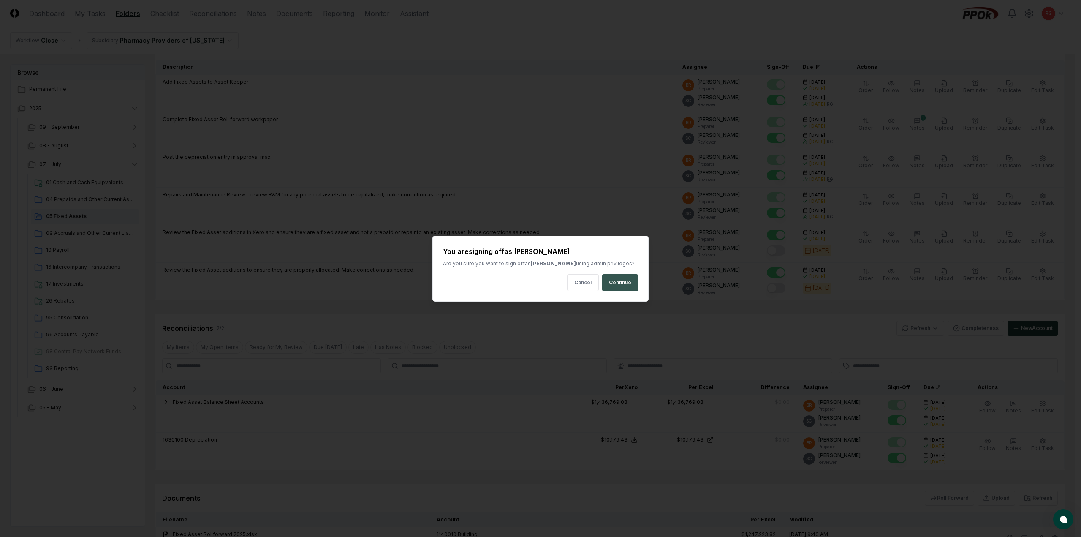
click at [621, 281] on button "Continue" at bounding box center [620, 282] width 36 height 17
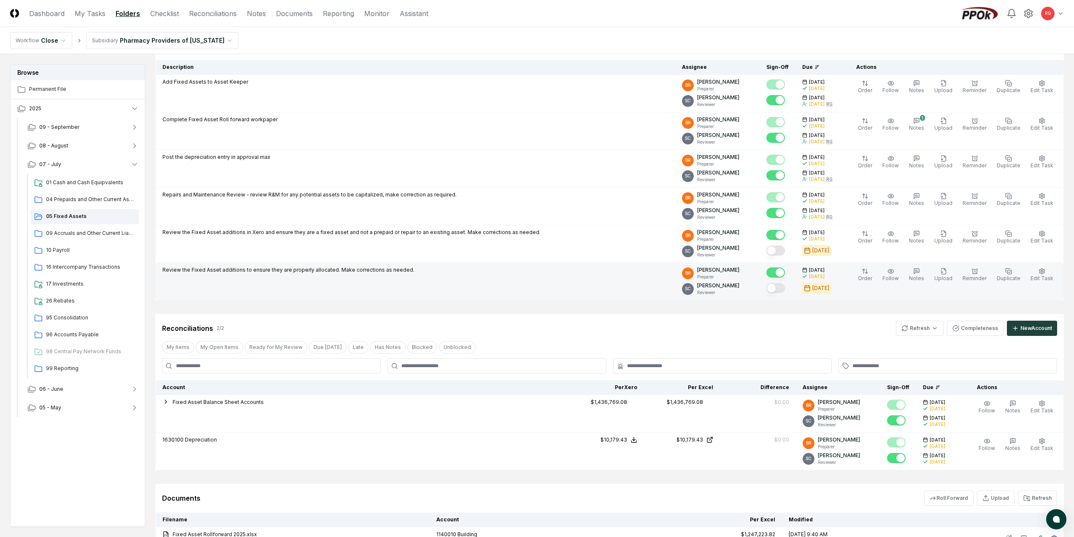
click at [785, 287] on button "Mark complete" at bounding box center [776, 288] width 19 height 10
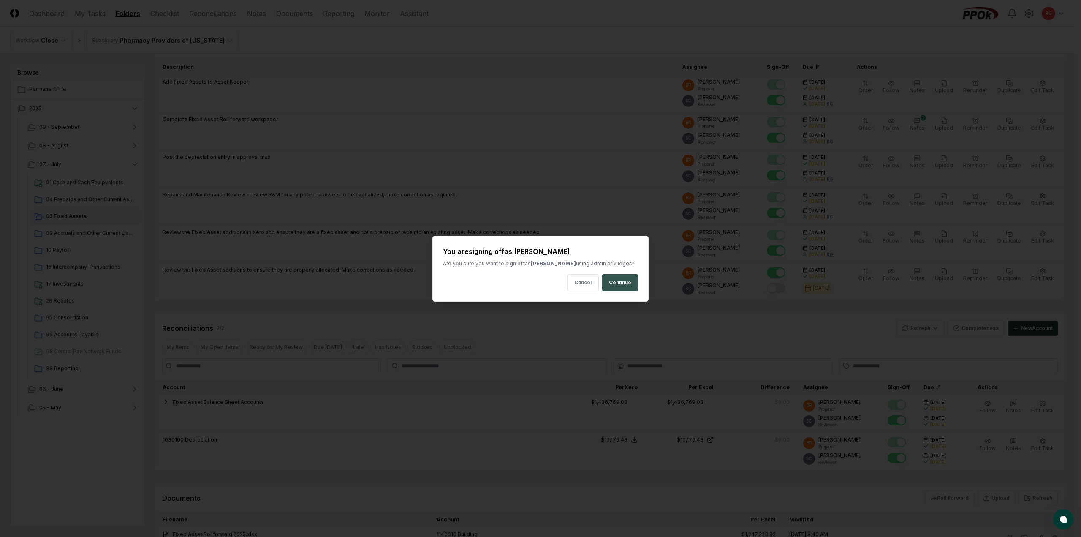
click at [615, 288] on button "Continue" at bounding box center [620, 282] width 36 height 17
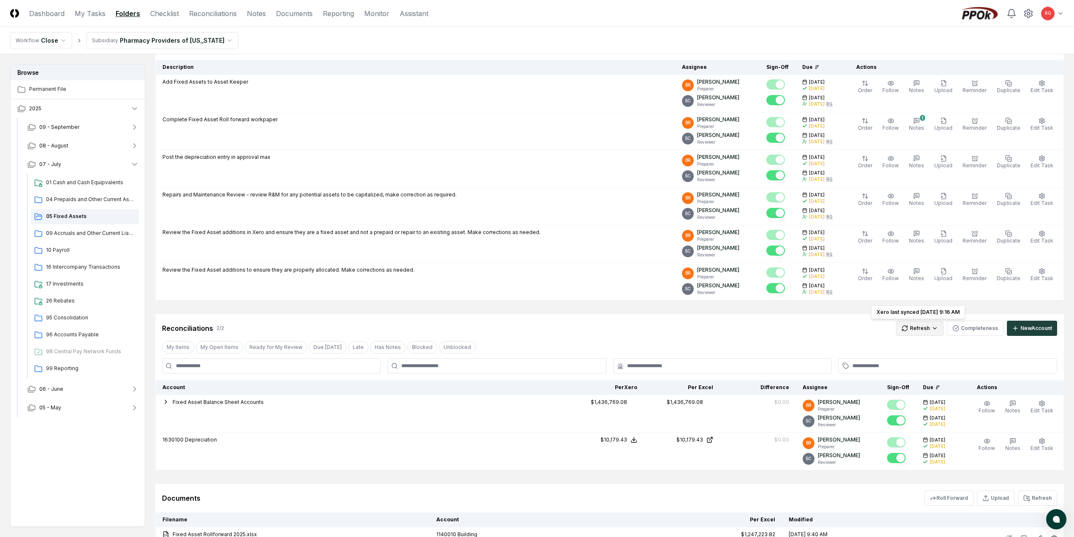
click at [907, 328] on html "CloseCore Dashboard My Tasks Folders Checklist Reconciliations Notes Documents …" at bounding box center [537, 289] width 1074 height 747
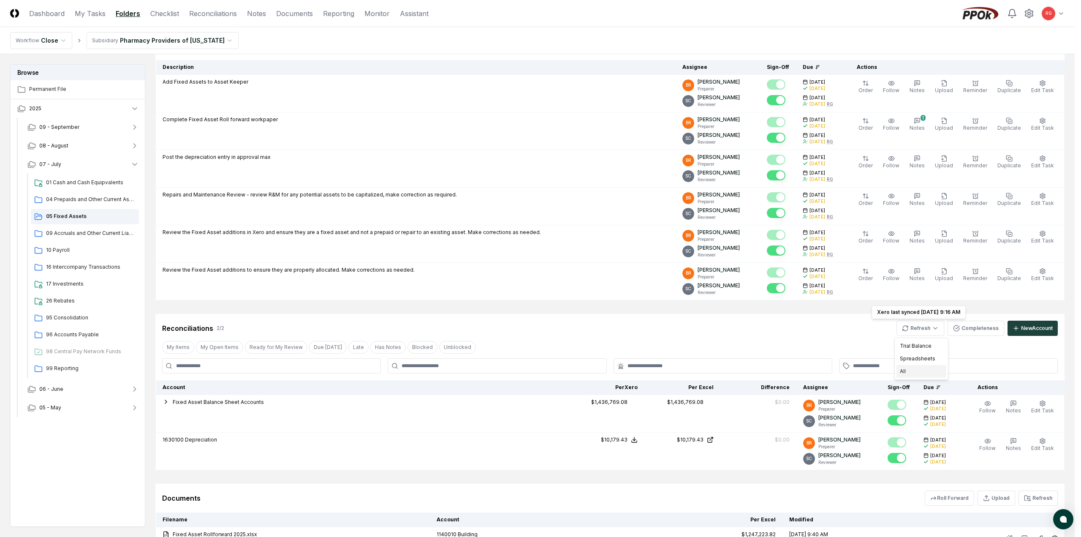
click at [908, 372] on div "All" at bounding box center [921, 371] width 50 height 13
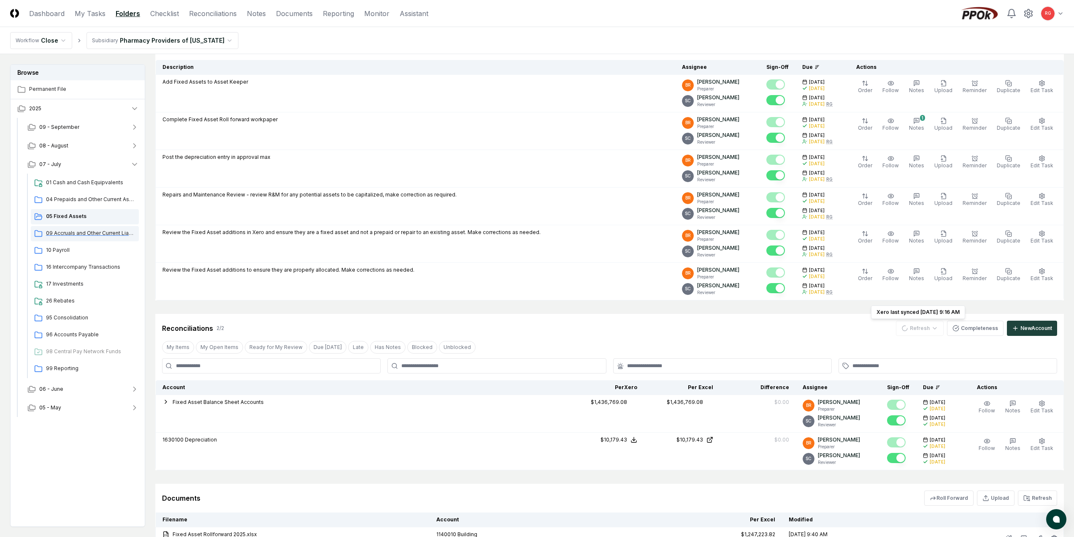
click at [75, 235] on span "09 Accruals and Other Current Liabilities" at bounding box center [90, 233] width 89 height 8
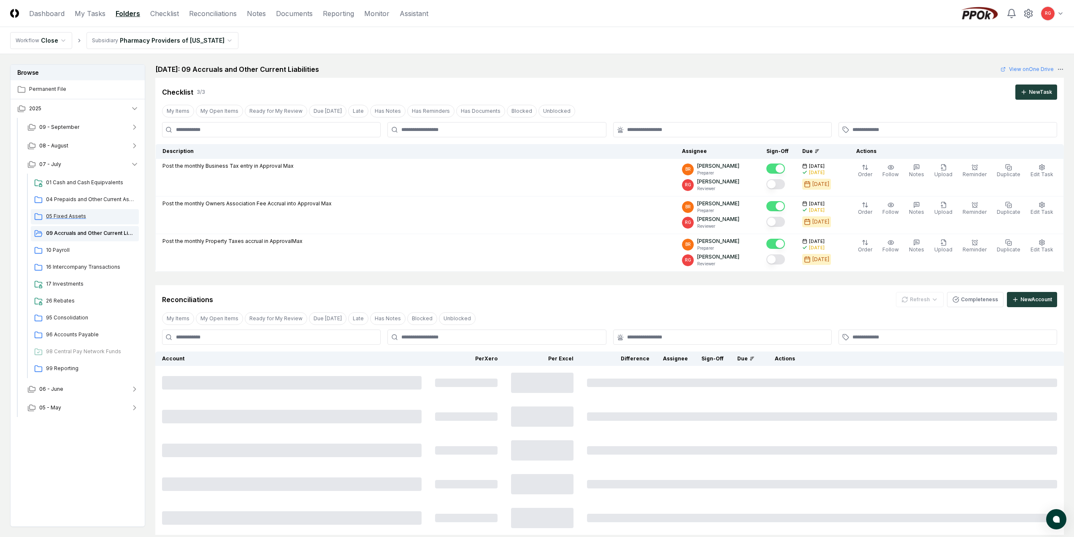
click at [66, 218] on span "05 Fixed Assets" at bounding box center [90, 216] width 89 height 8
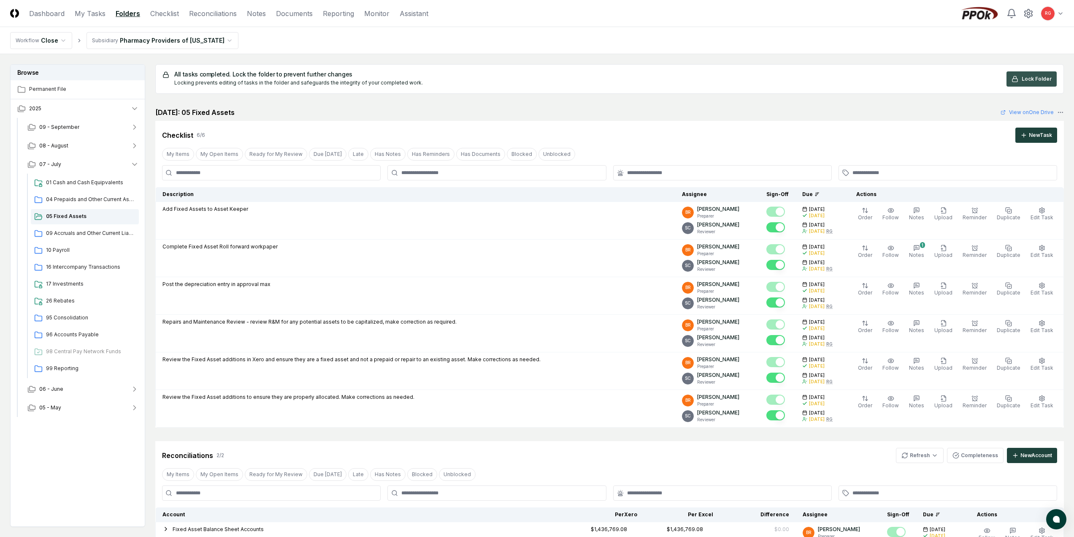
click at [1014, 77] on icon at bounding box center [1015, 79] width 7 height 7
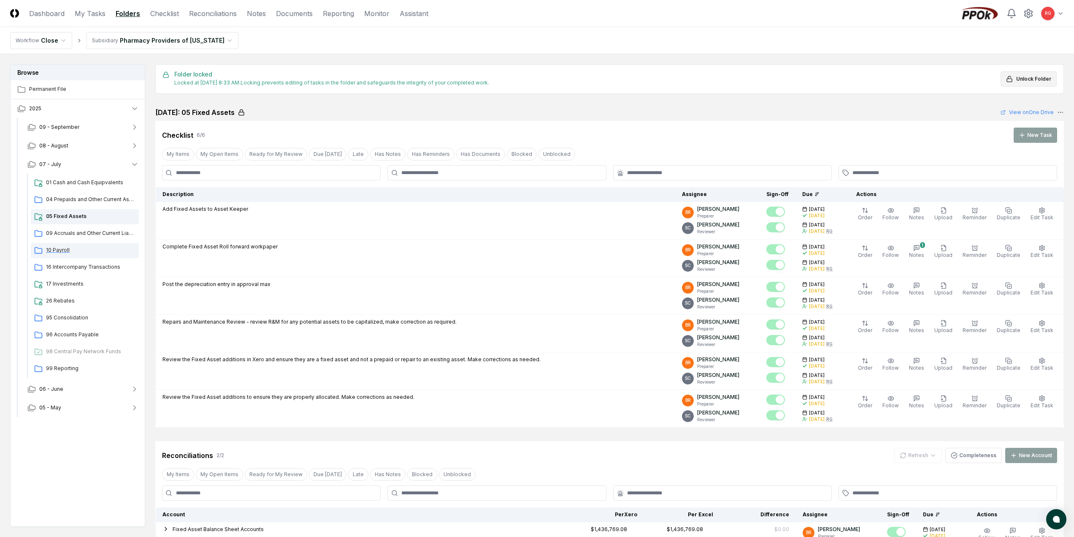
click at [57, 251] on span "10 Payroll" at bounding box center [90, 250] width 89 height 8
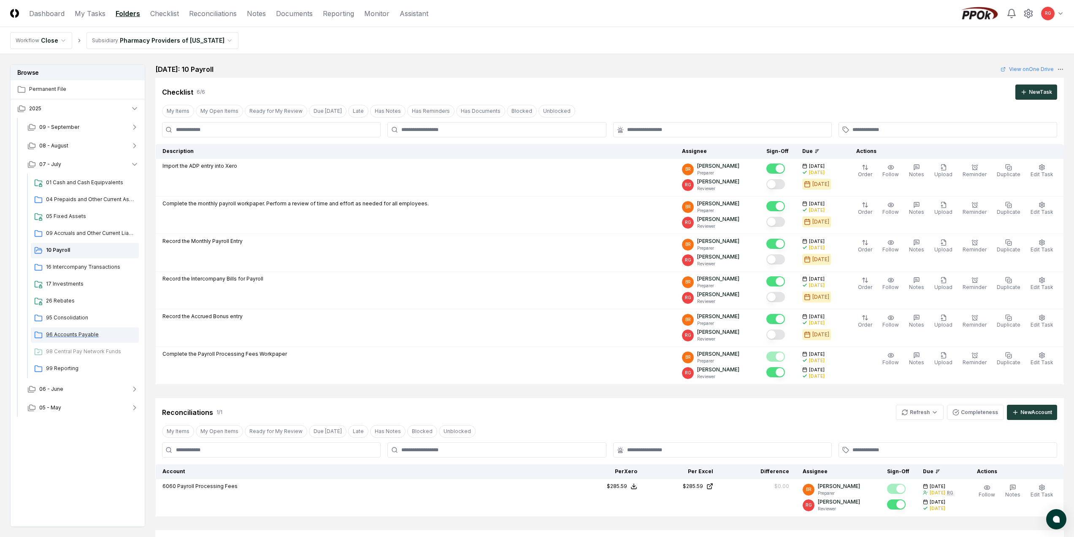
click at [66, 333] on span "96 Accounts Payable" at bounding box center [90, 335] width 89 height 8
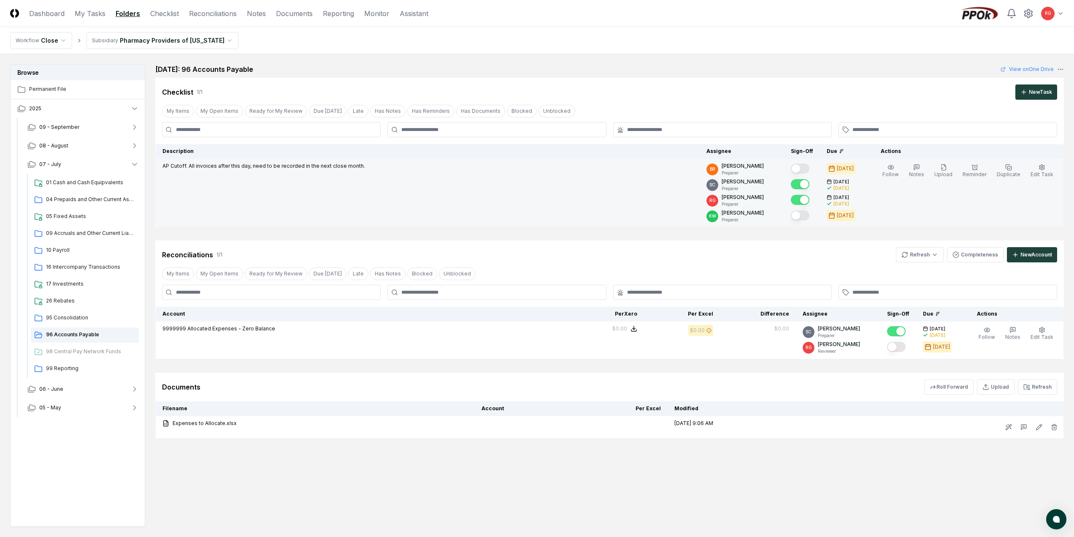
click at [810, 172] on button "Mark complete" at bounding box center [800, 168] width 19 height 10
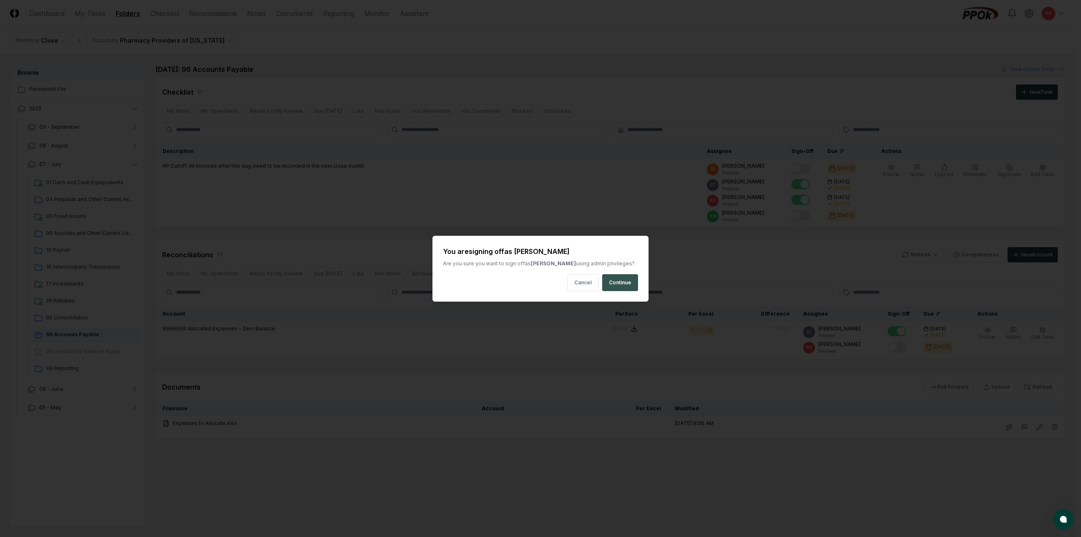
click at [624, 285] on button "Continue" at bounding box center [620, 282] width 36 height 17
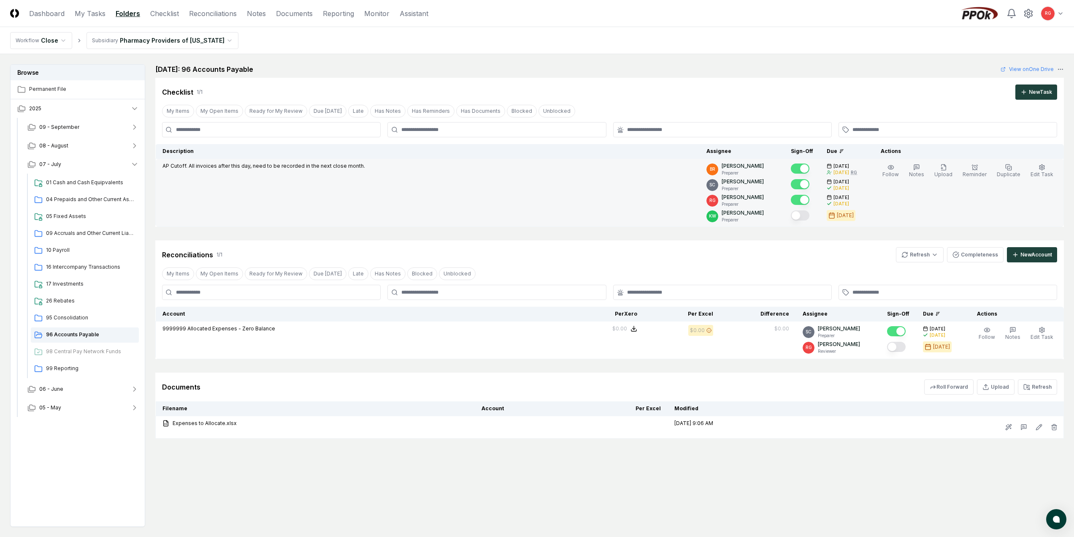
click at [801, 219] on button "Mark complete" at bounding box center [800, 215] width 19 height 10
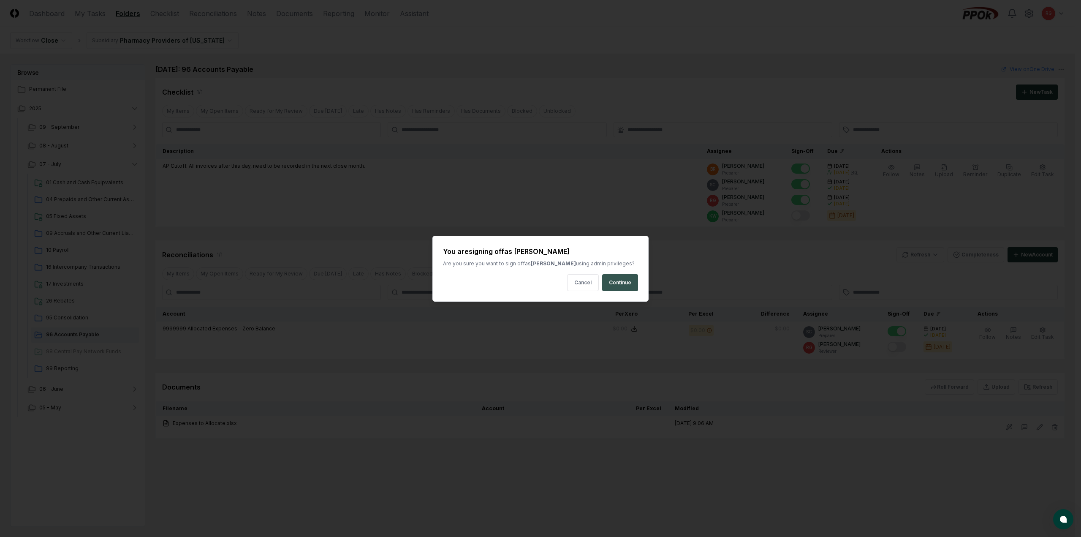
click at [624, 282] on button "Continue" at bounding box center [620, 282] width 36 height 17
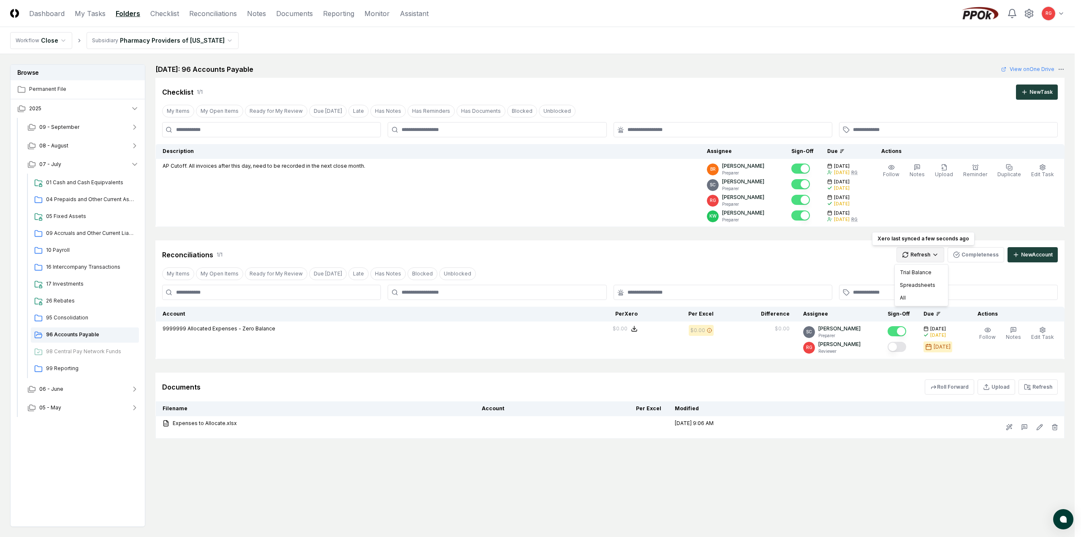
click at [927, 255] on html "CloseCore Dashboard My Tasks Folders Checklist Reconciliations Notes Documents …" at bounding box center [540, 293] width 1081 height 587
click at [825, 271] on html "CloseCore Dashboard My Tasks Folders Checklist Reconciliations Notes Documents …" at bounding box center [540, 293] width 1081 height 587
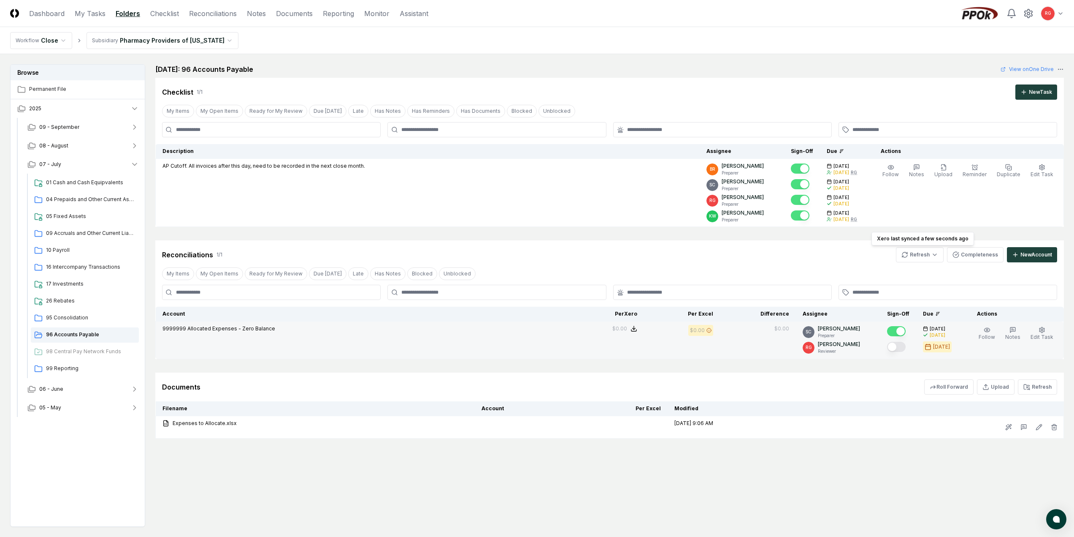
click at [899, 348] on button "Mark complete" at bounding box center [896, 347] width 19 height 10
click at [62, 369] on span "99 Reporting" at bounding box center [90, 368] width 89 height 8
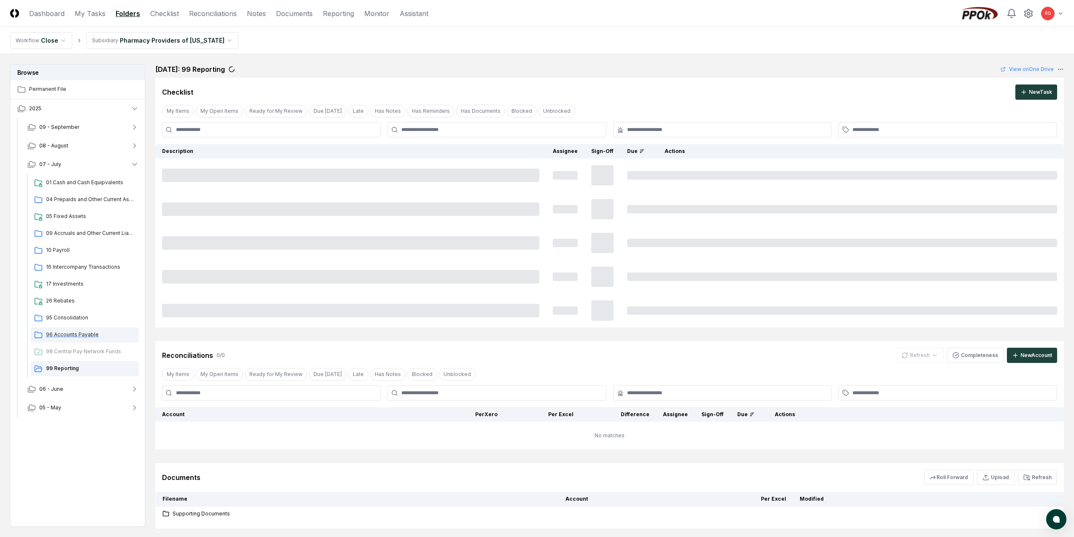
click at [68, 333] on span "96 Accounts Payable" at bounding box center [90, 335] width 89 height 8
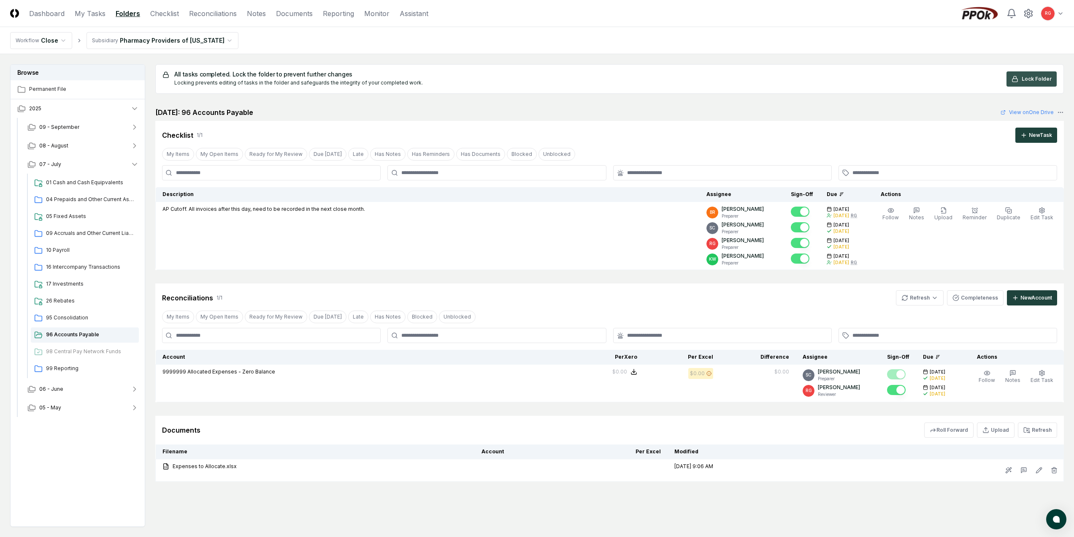
click at [1033, 82] on span "Lock Folder" at bounding box center [1037, 79] width 30 height 8
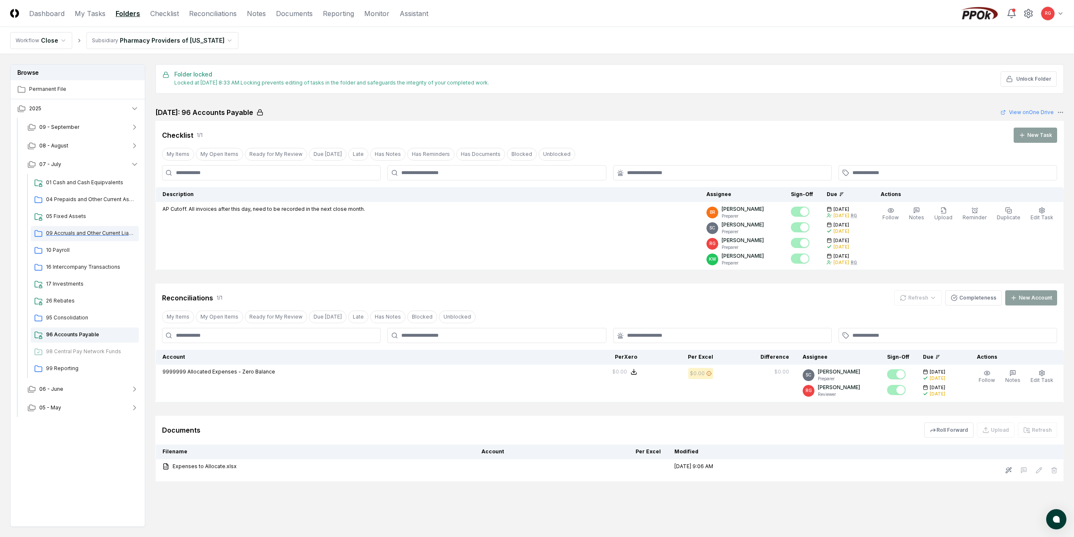
click at [81, 236] on span "09 Accruals and Other Current Liabilities" at bounding box center [90, 233] width 89 height 8
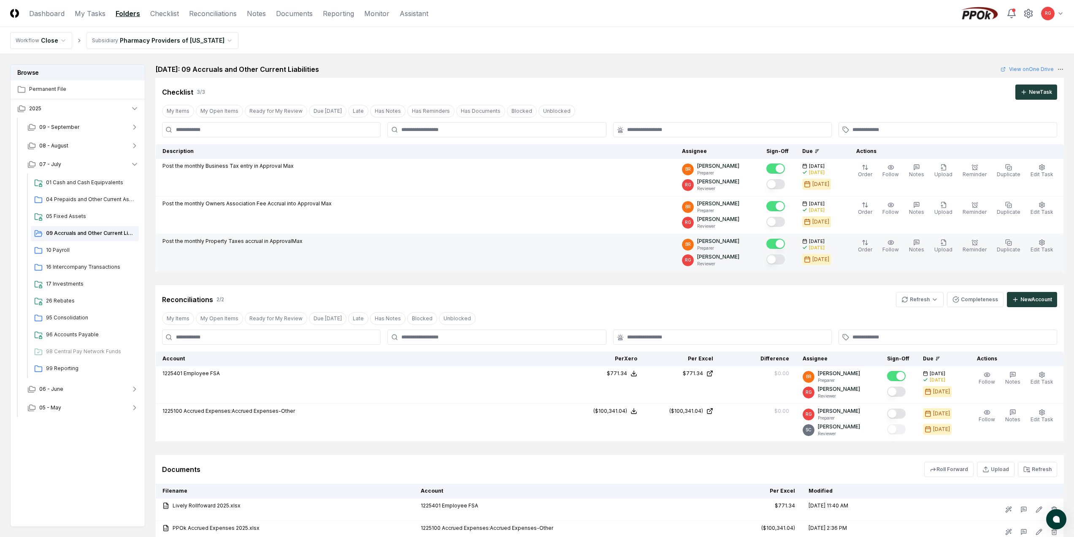
scroll to position [42, 0]
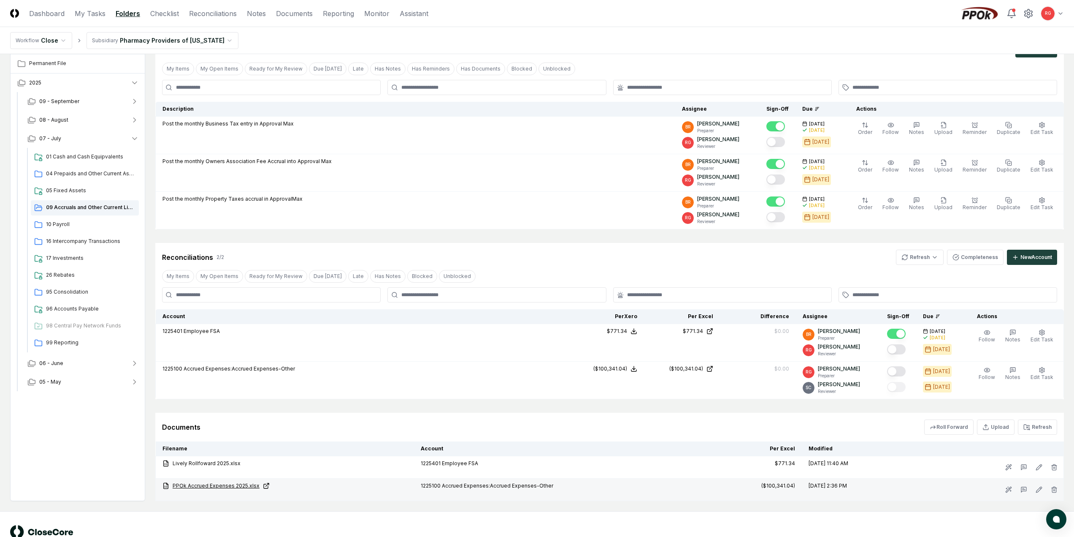
click at [236, 485] on link "PPOk Accrued Expenses 2025.xlsx" at bounding box center [285, 486] width 245 height 8
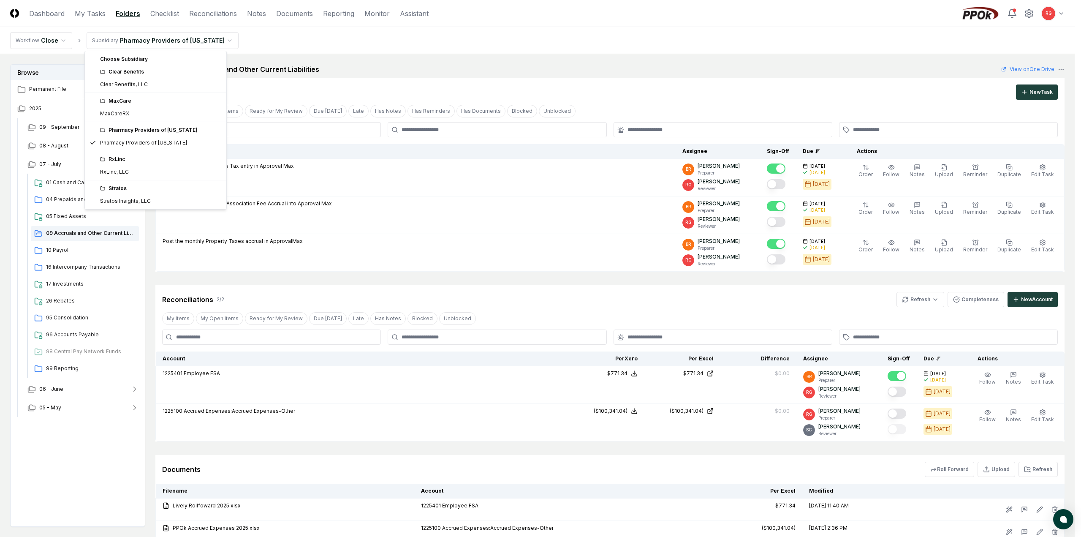
click at [153, 43] on html "CloseCore Dashboard My Tasks Folders Checklist Reconciliations Notes Documents …" at bounding box center [540, 302] width 1081 height 604
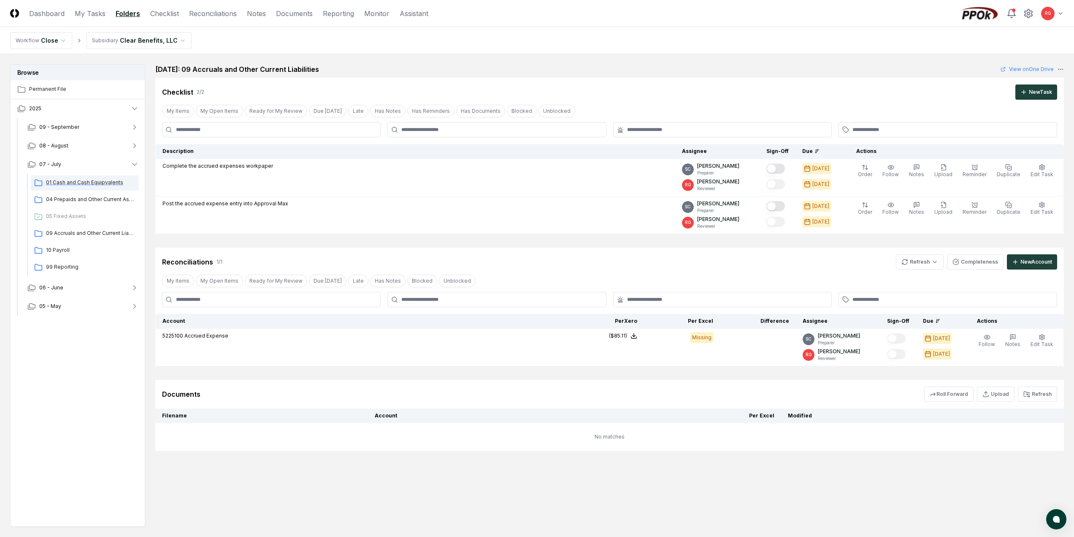
click at [77, 182] on span "01 Cash and Cash Equipvalents" at bounding box center [90, 183] width 89 height 8
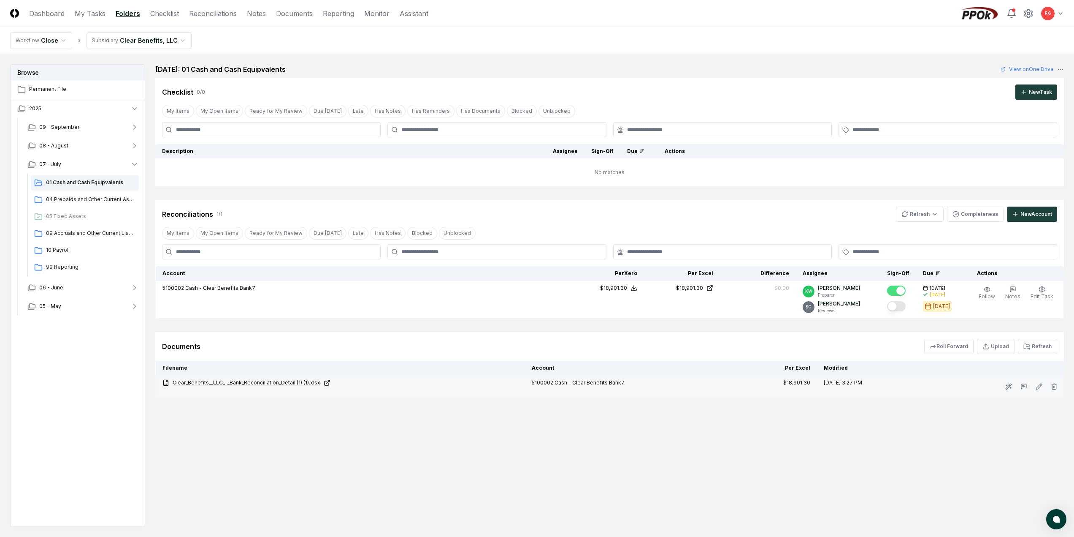
click at [253, 380] on link "Clear_Benefits__LLC_-_Bank_Reconciliation_Detail (1) (1).xlsx" at bounding box center [341, 383] width 356 height 8
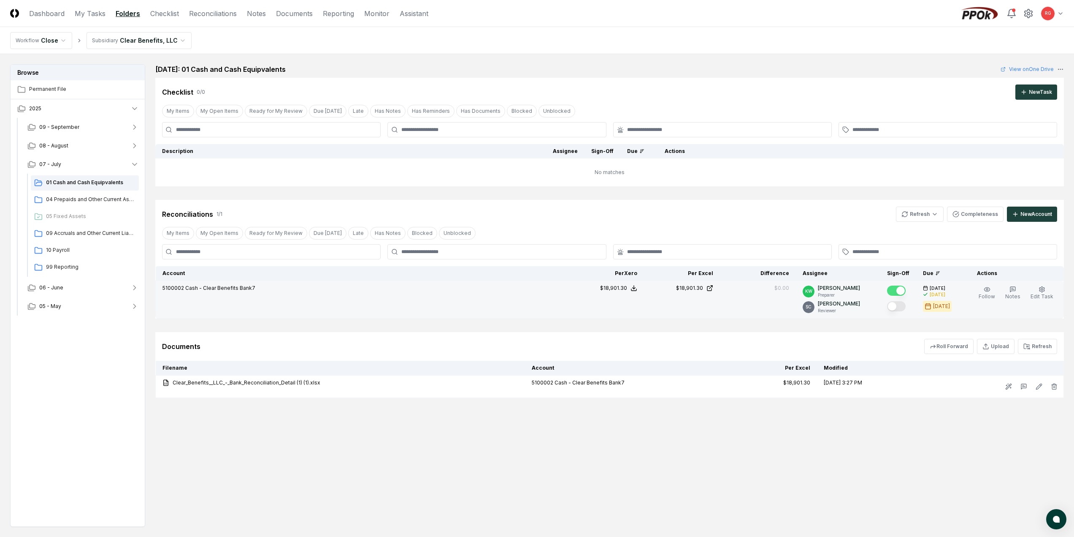
click at [900, 305] on button "Mark complete" at bounding box center [896, 306] width 19 height 10
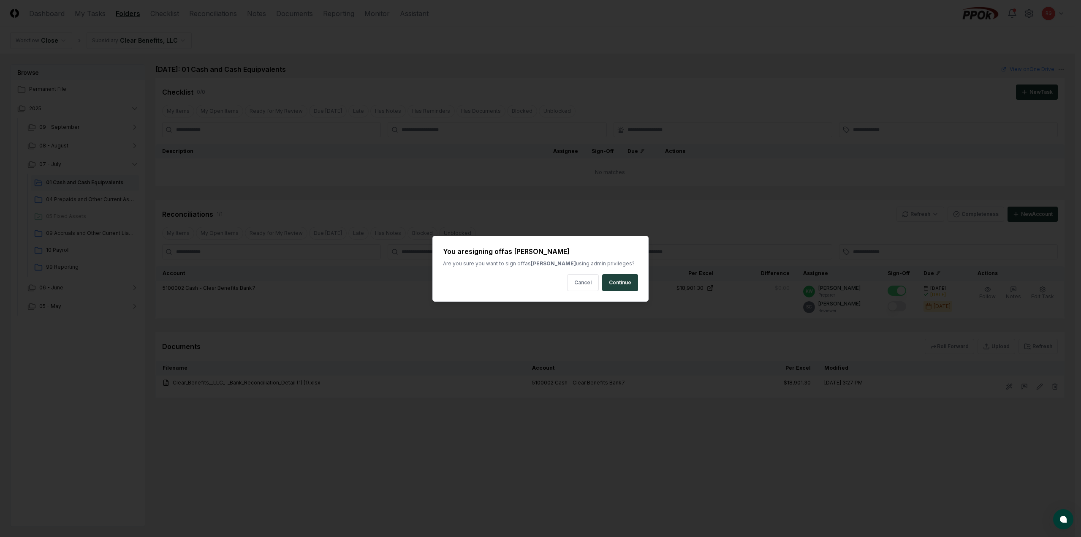
click at [640, 286] on div "You are signing off as Suzan Copeland Are you sure you want to sign off as Suza…" at bounding box center [540, 269] width 216 height 66
click at [632, 283] on button "Continue" at bounding box center [620, 282] width 36 height 17
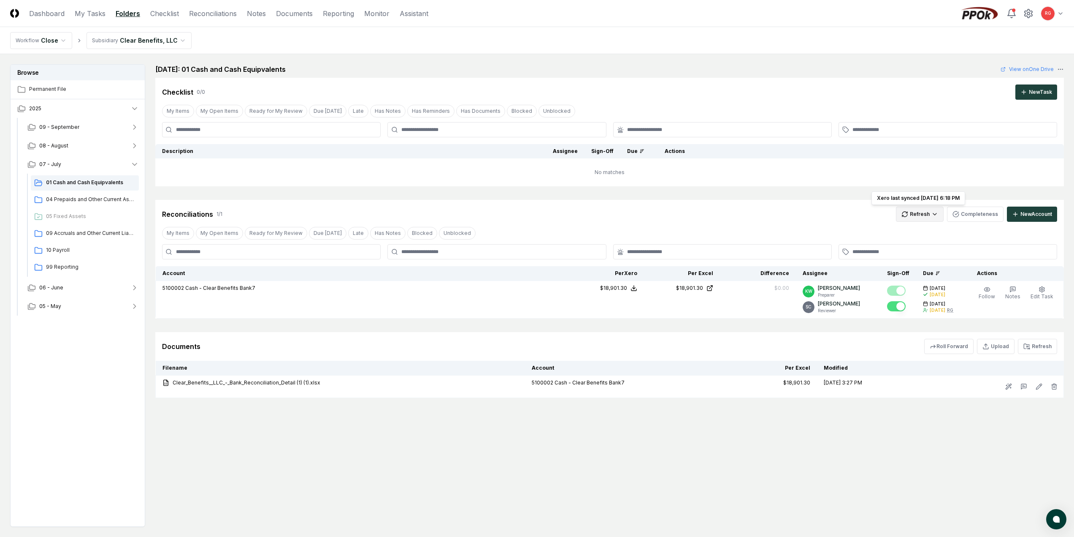
click at [927, 217] on html "CloseCore Dashboard My Tasks Folders Checklist Reconciliations Notes Documents …" at bounding box center [537, 293] width 1074 height 587
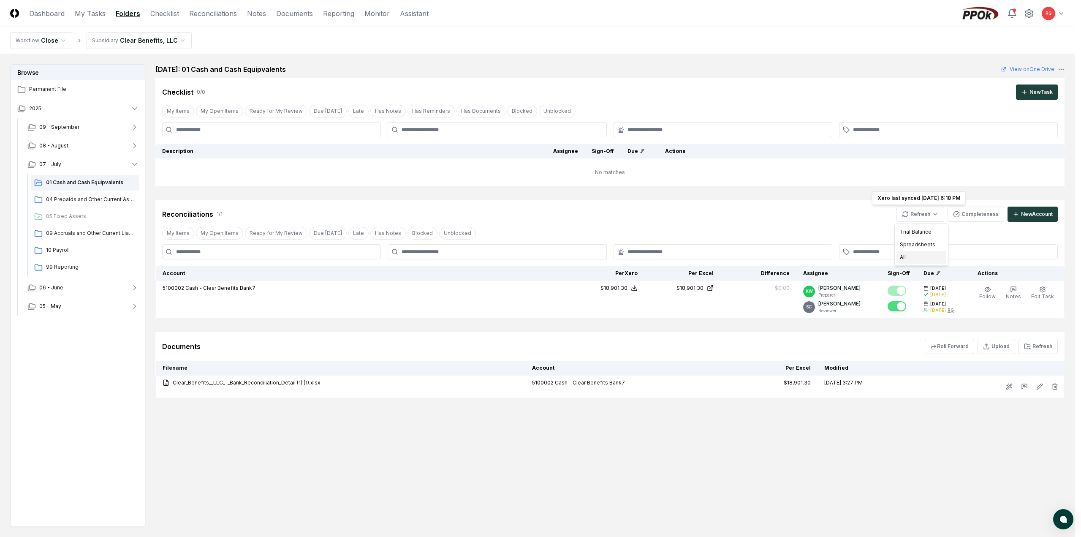
click at [906, 258] on div "All" at bounding box center [921, 257] width 50 height 13
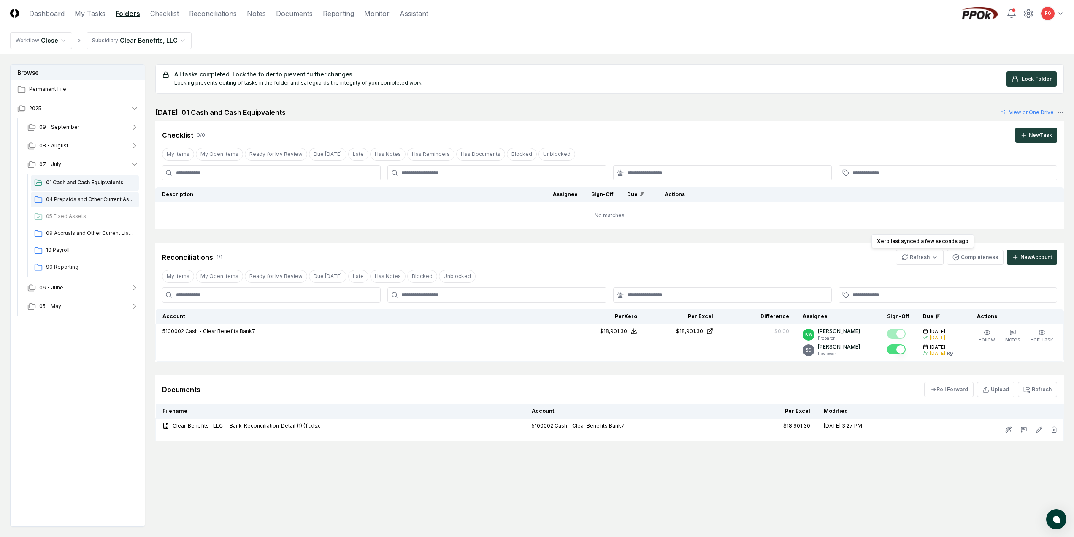
click at [85, 197] on span "04 Prepaids and Other Current Assets" at bounding box center [90, 199] width 89 height 8
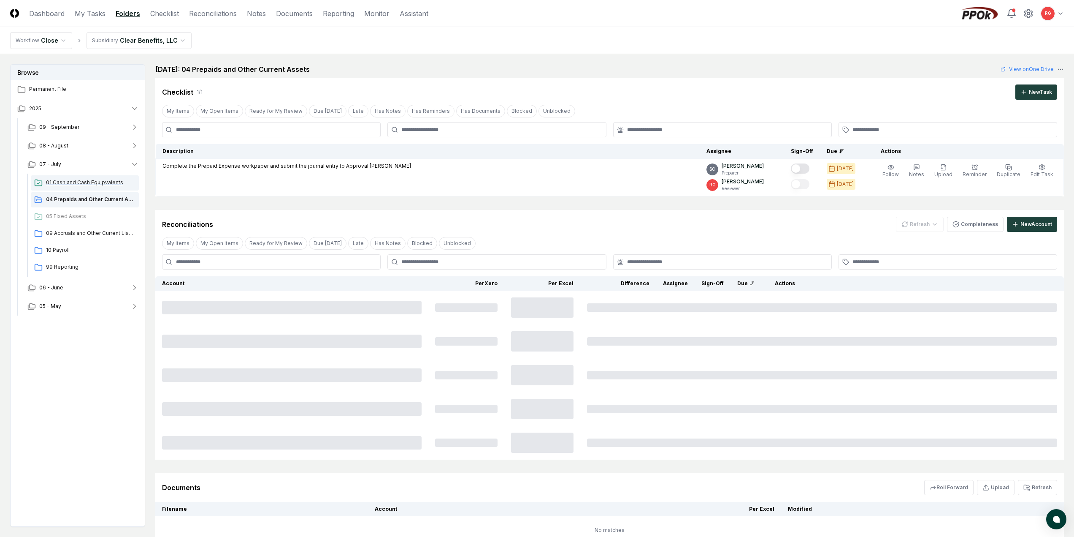
click at [86, 184] on span "01 Cash and Cash Equipvalents" at bounding box center [90, 183] width 89 height 8
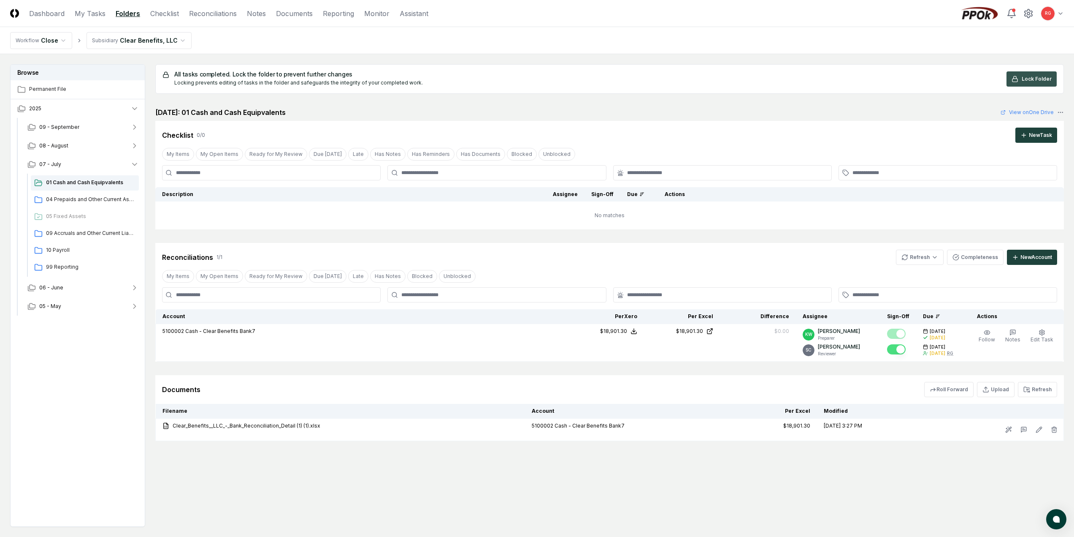
click at [1022, 80] on button "Lock Folder" at bounding box center [1032, 78] width 50 height 15
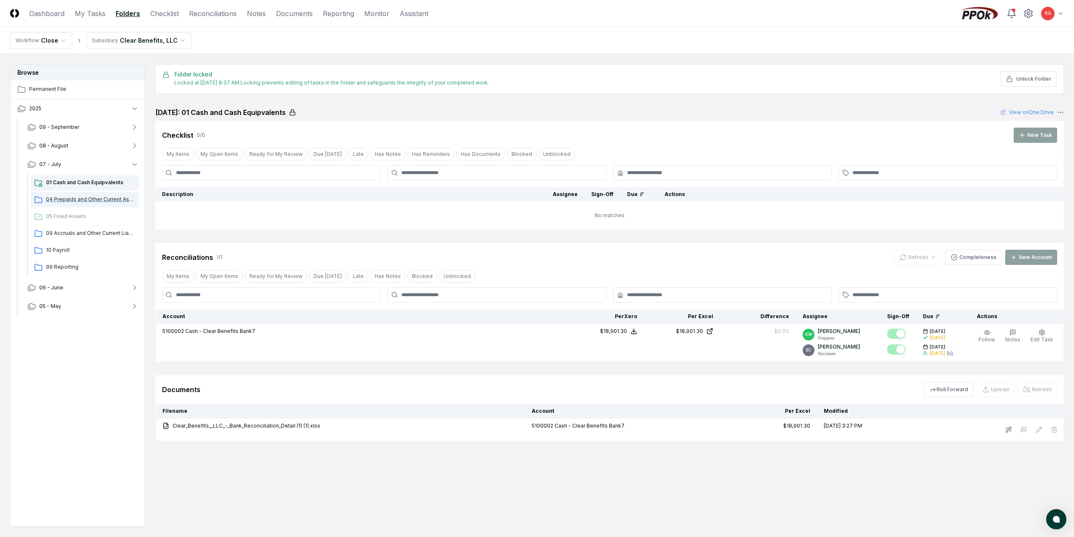
click at [70, 201] on span "04 Prepaids and Other Current Assets" at bounding box center [90, 199] width 89 height 8
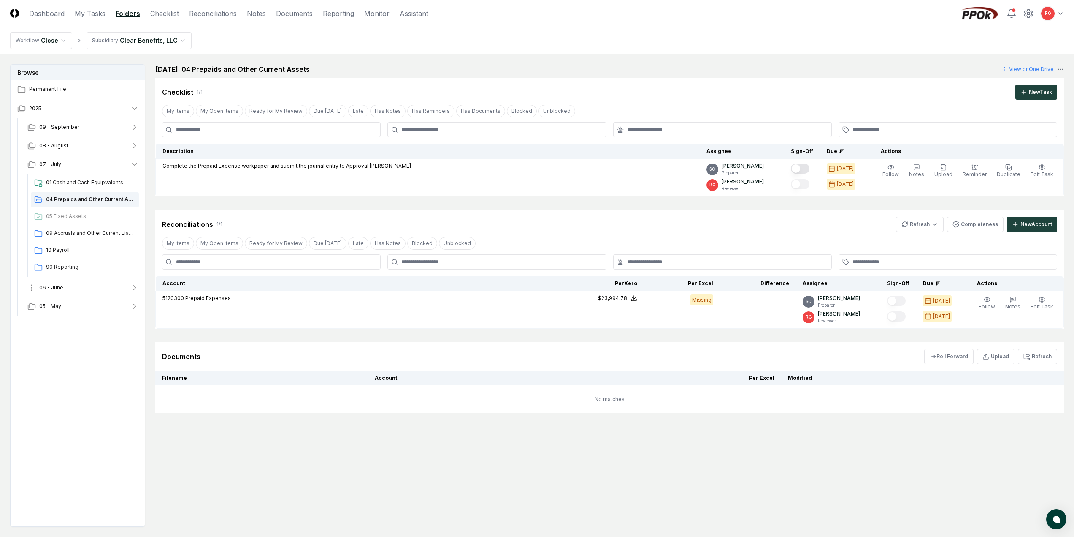
click at [60, 286] on span "06 - June" at bounding box center [51, 288] width 24 height 8
click at [73, 319] on span "04 Prepaids and Other Current Assets" at bounding box center [90, 323] width 89 height 8
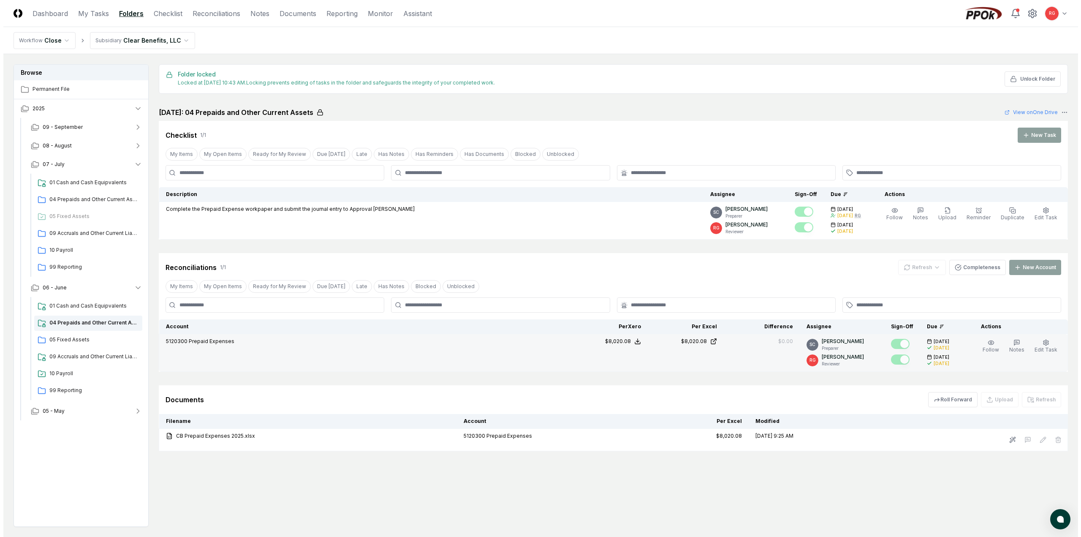
scroll to position [51, 0]
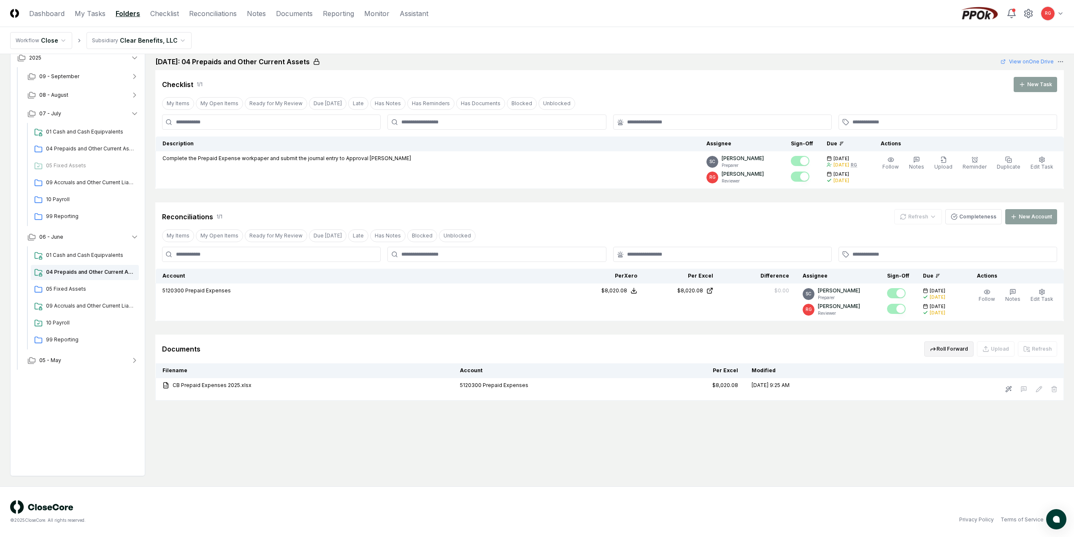
click at [964, 352] on button "Roll Forward" at bounding box center [949, 348] width 49 height 15
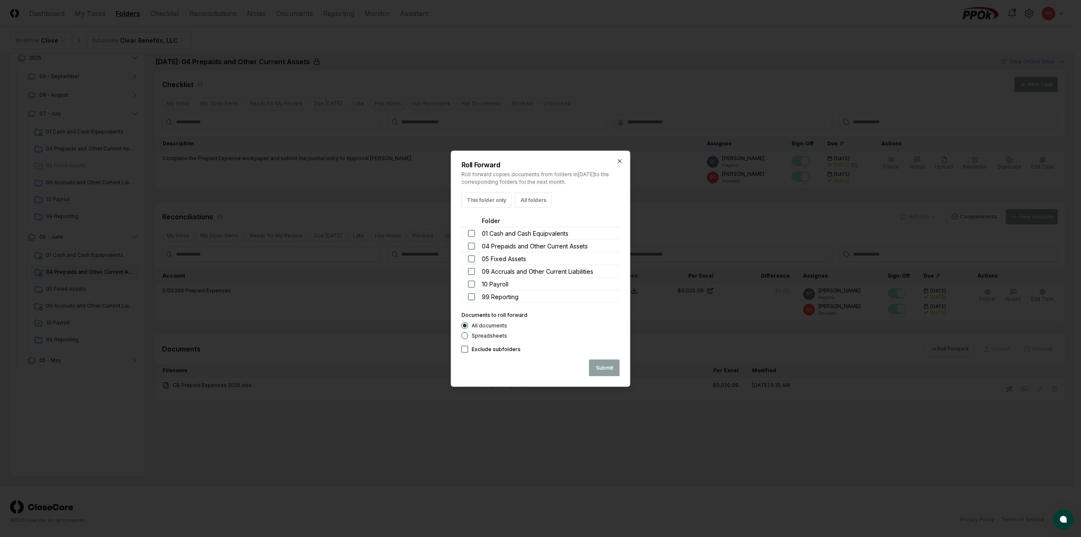
click at [471, 247] on button "button" at bounding box center [471, 245] width 7 height 7
click at [496, 201] on button "This folder only" at bounding box center [486, 199] width 50 height 15
click at [597, 365] on button "Submit" at bounding box center [604, 367] width 31 height 17
click at [618, 161] on icon "button" at bounding box center [619, 160] width 7 height 7
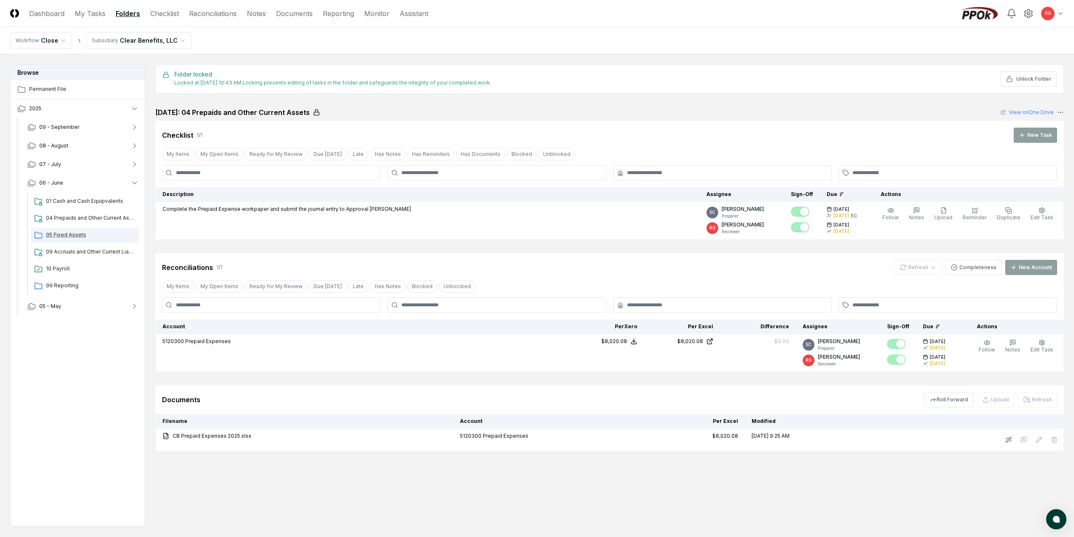
click at [62, 236] on span "05 Fixed Assets" at bounding box center [90, 235] width 89 height 8
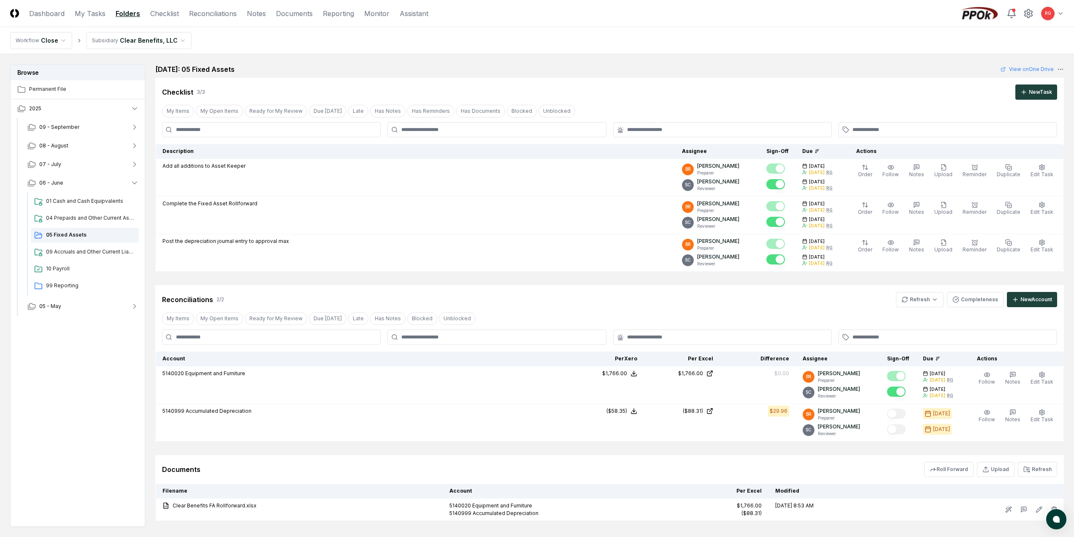
scroll to position [51, 0]
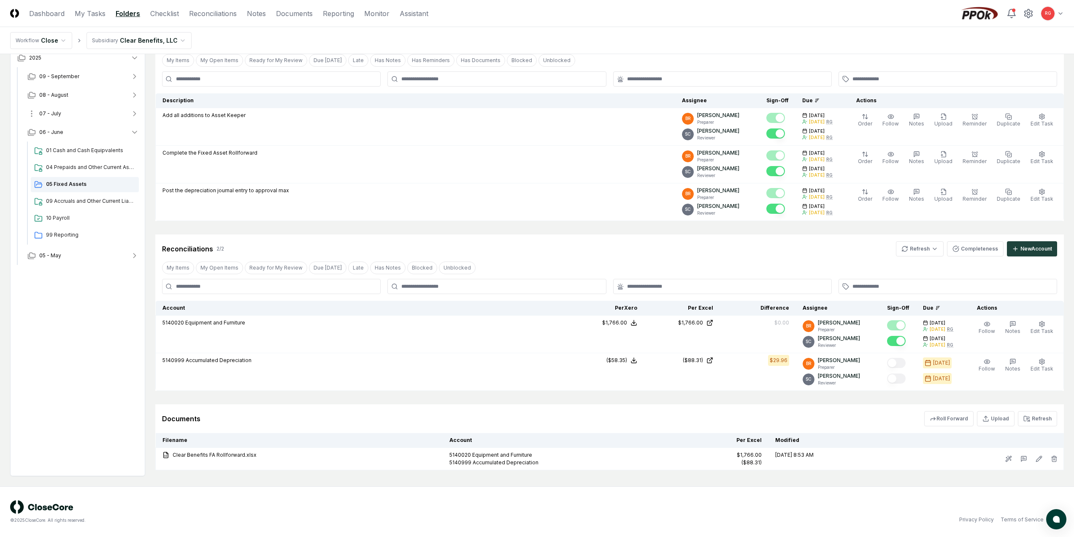
click at [56, 116] on span "07 - July" at bounding box center [50, 114] width 22 height 8
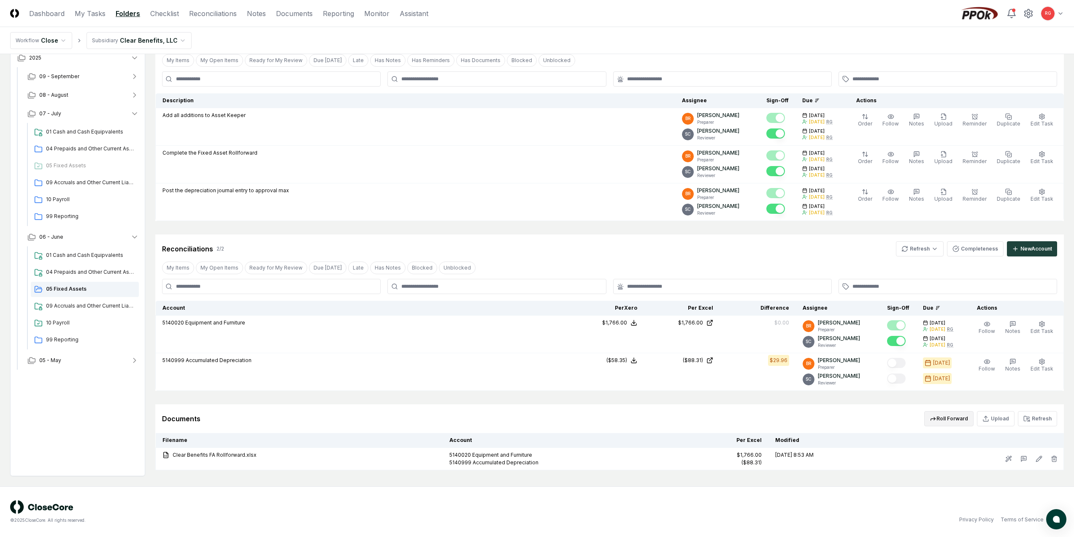
click at [964, 420] on button "Roll Forward" at bounding box center [949, 418] width 49 height 15
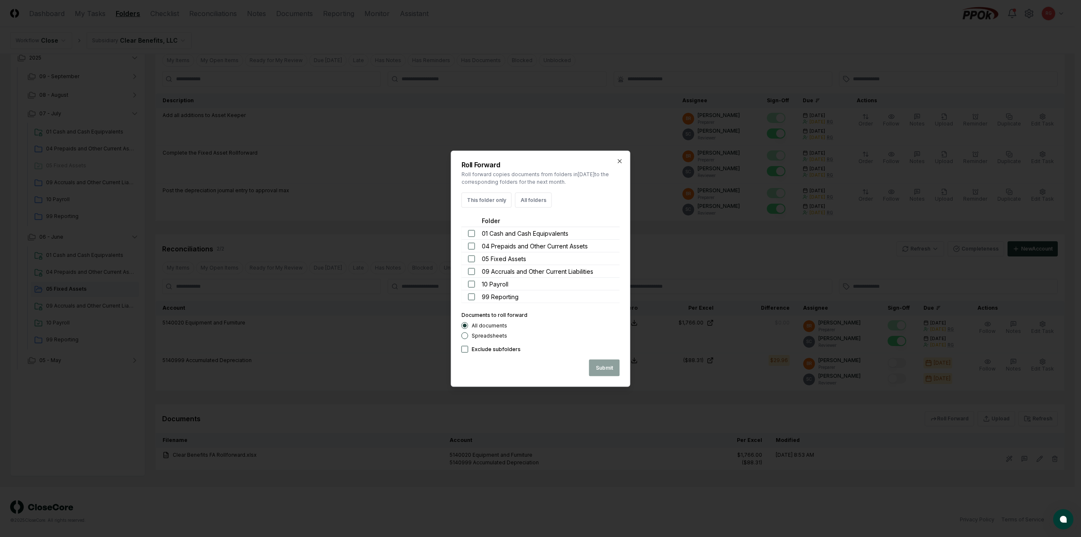
click at [473, 260] on button "button" at bounding box center [471, 258] width 7 height 7
click at [472, 270] on button "button" at bounding box center [471, 271] width 7 height 7
click at [474, 297] on button "button" at bounding box center [471, 296] width 7 height 7
click at [596, 365] on button "Submit" at bounding box center [604, 367] width 31 height 17
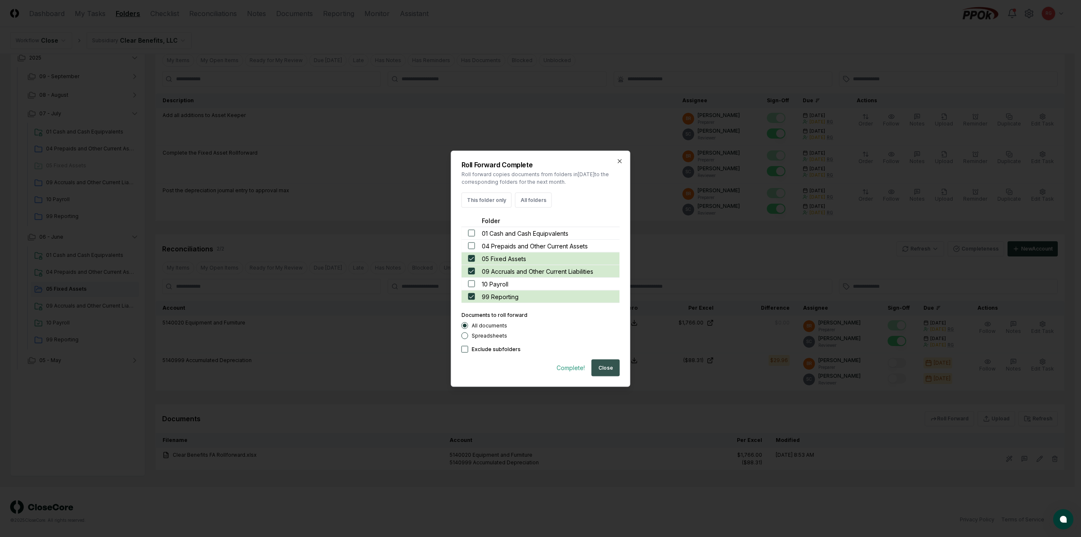
click at [606, 369] on button "Close" at bounding box center [605, 367] width 28 height 17
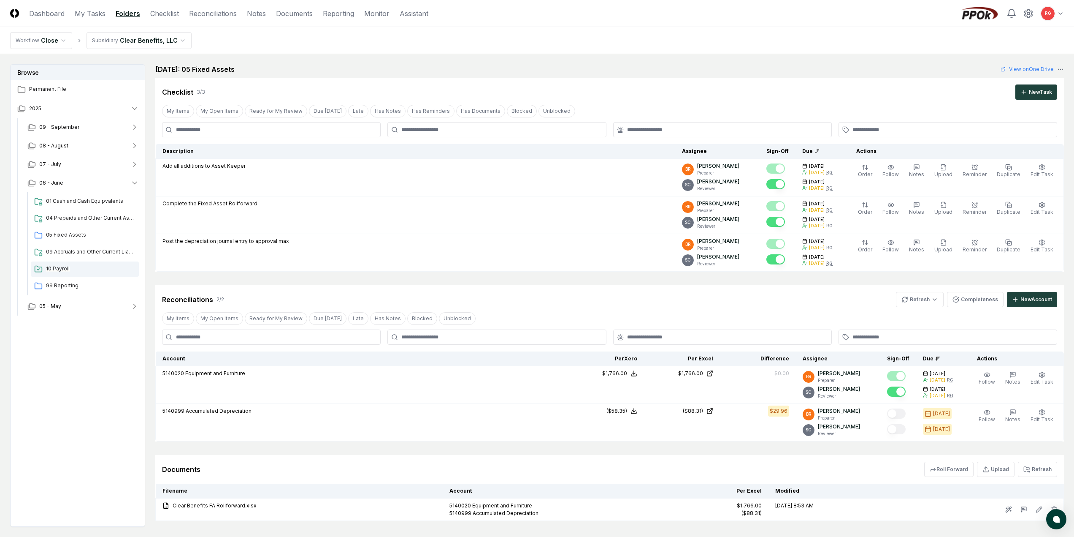
click at [49, 269] on span "10 Payroll" at bounding box center [90, 269] width 89 height 8
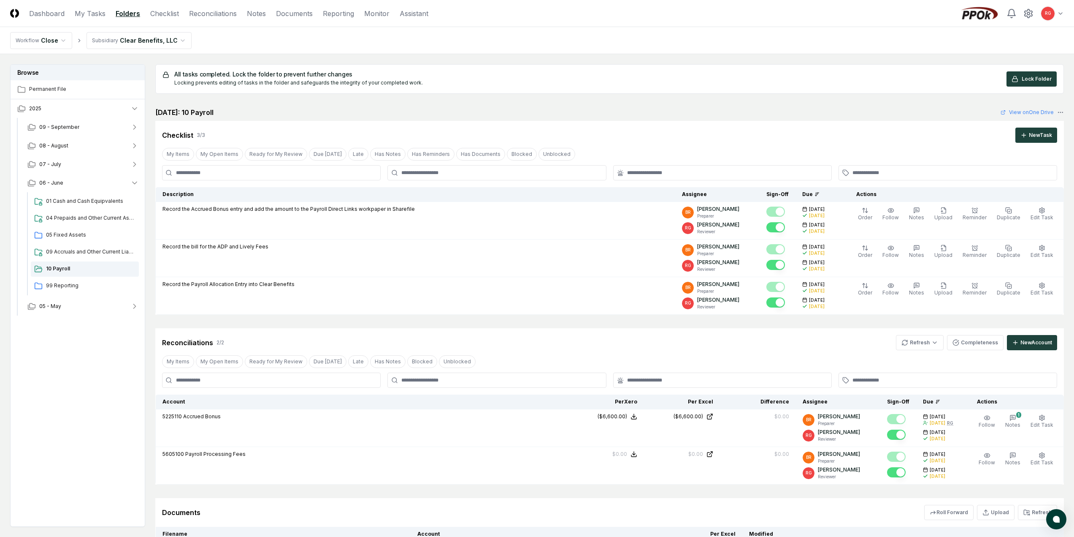
scroll to position [84, 0]
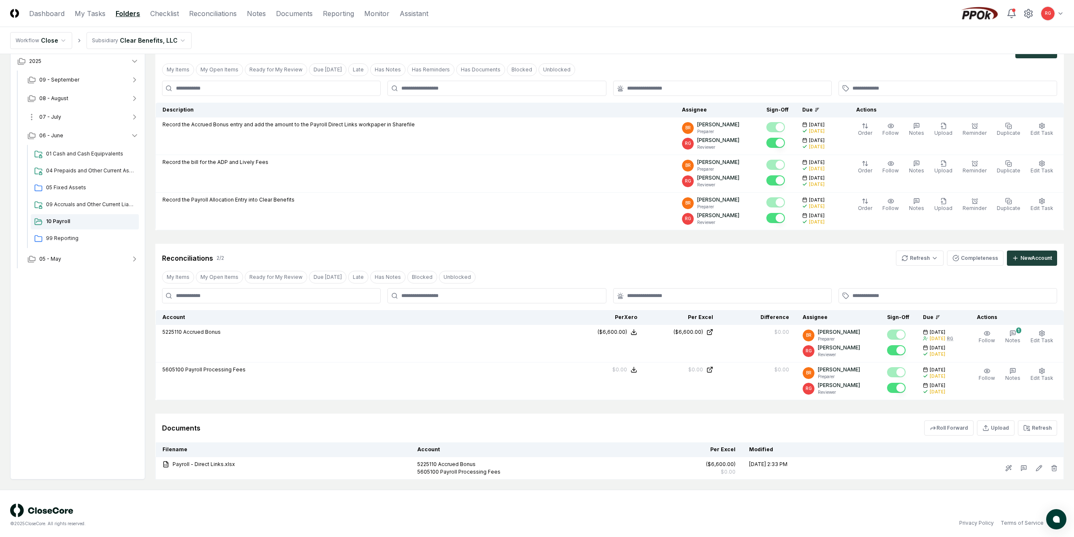
click at [61, 118] on button "07 - July" at bounding box center [83, 117] width 125 height 19
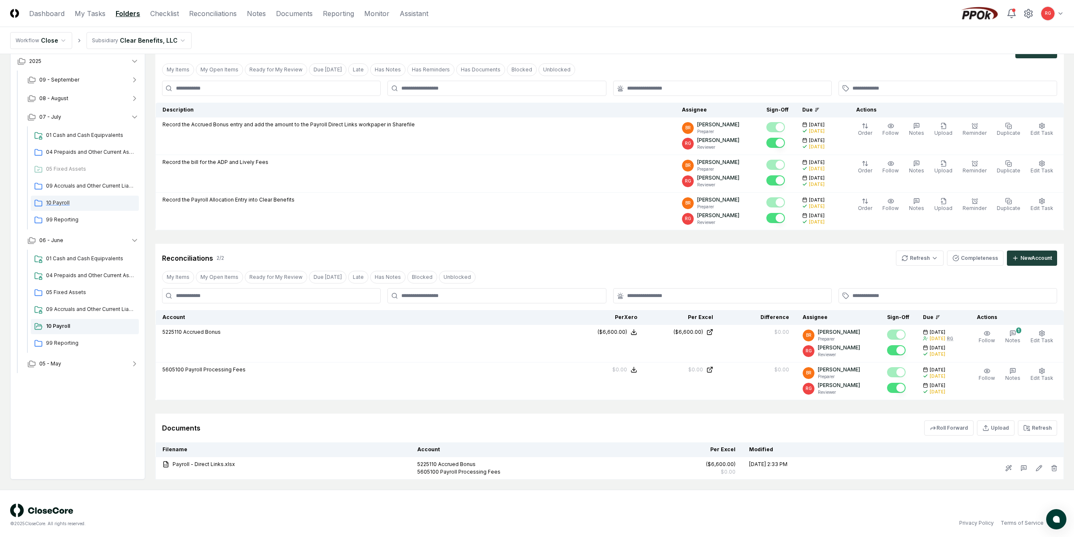
click at [57, 200] on span "10 Payroll" at bounding box center [90, 203] width 89 height 8
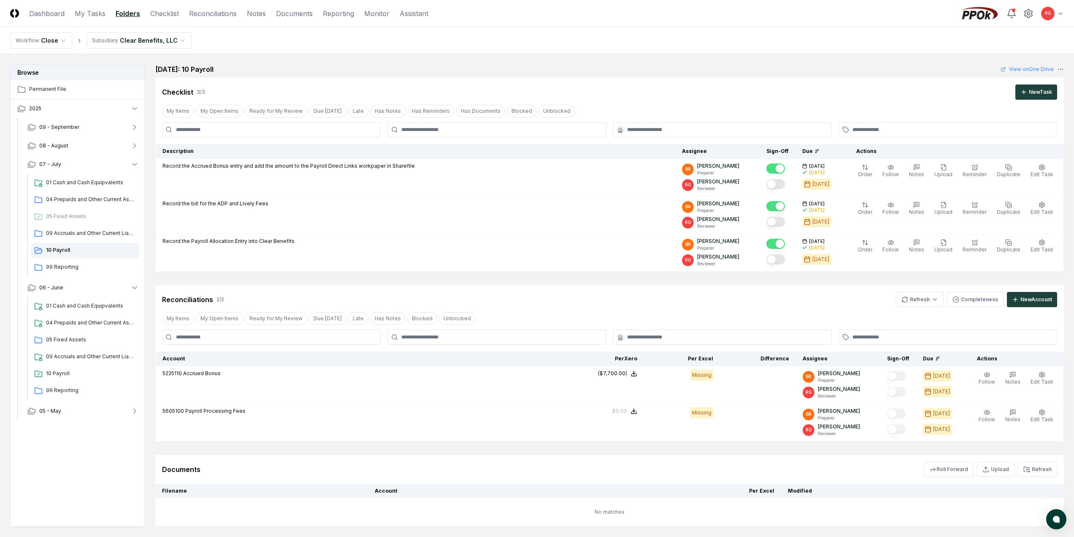
scroll to position [51, 0]
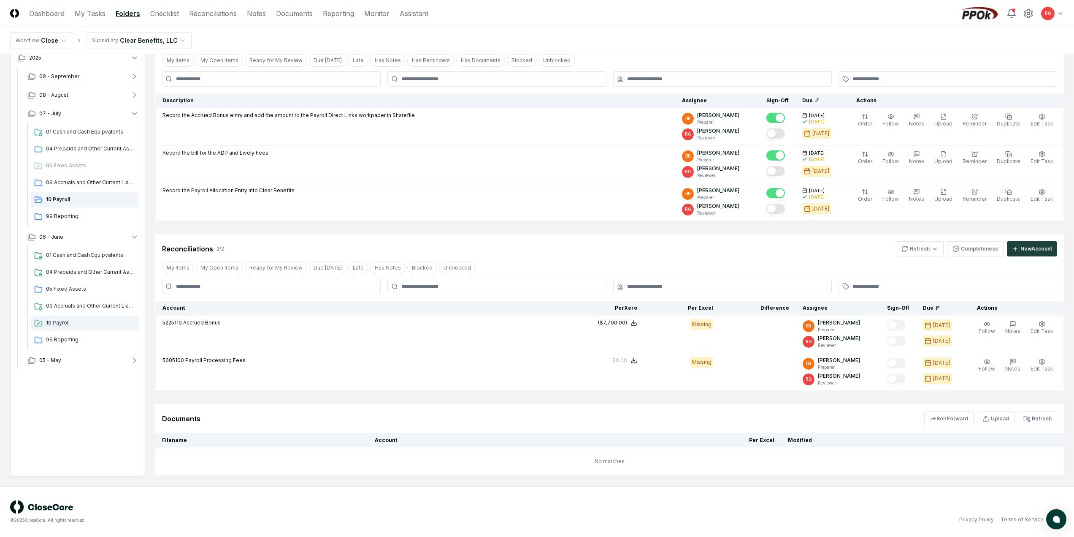
click at [60, 321] on span "10 Payroll" at bounding box center [90, 323] width 89 height 8
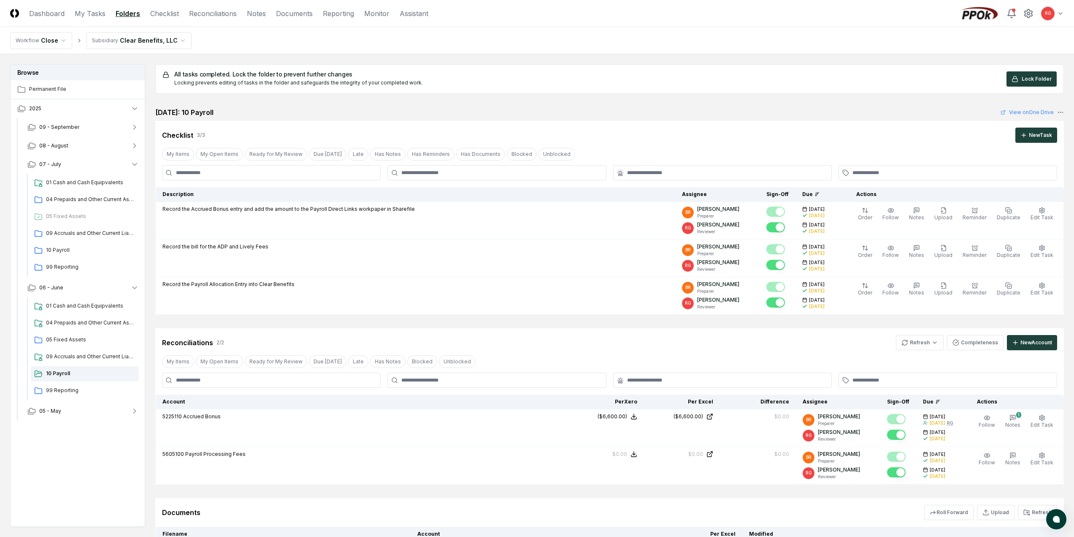
scroll to position [88, 0]
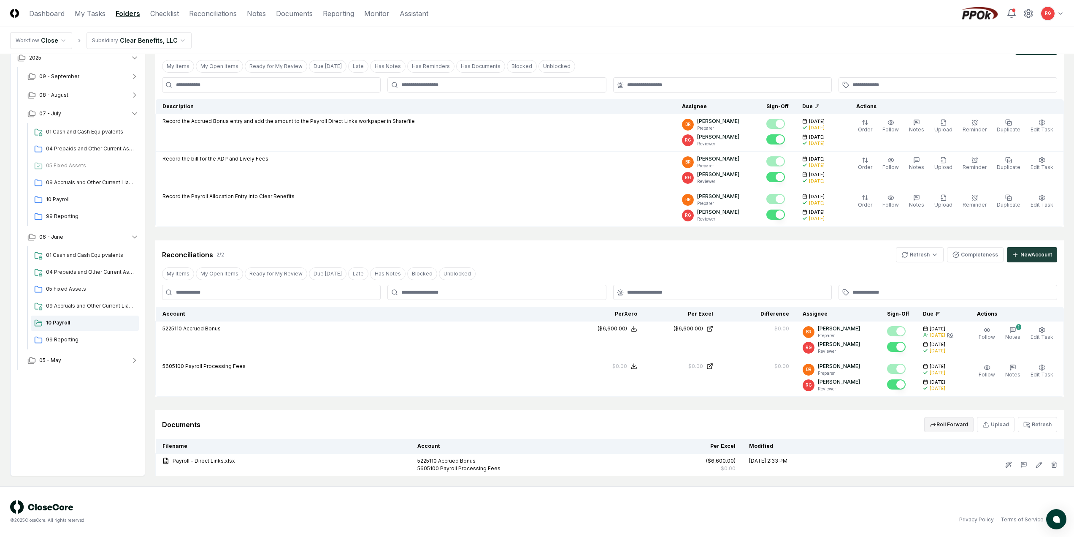
click at [956, 421] on button "Roll Forward" at bounding box center [949, 424] width 49 height 15
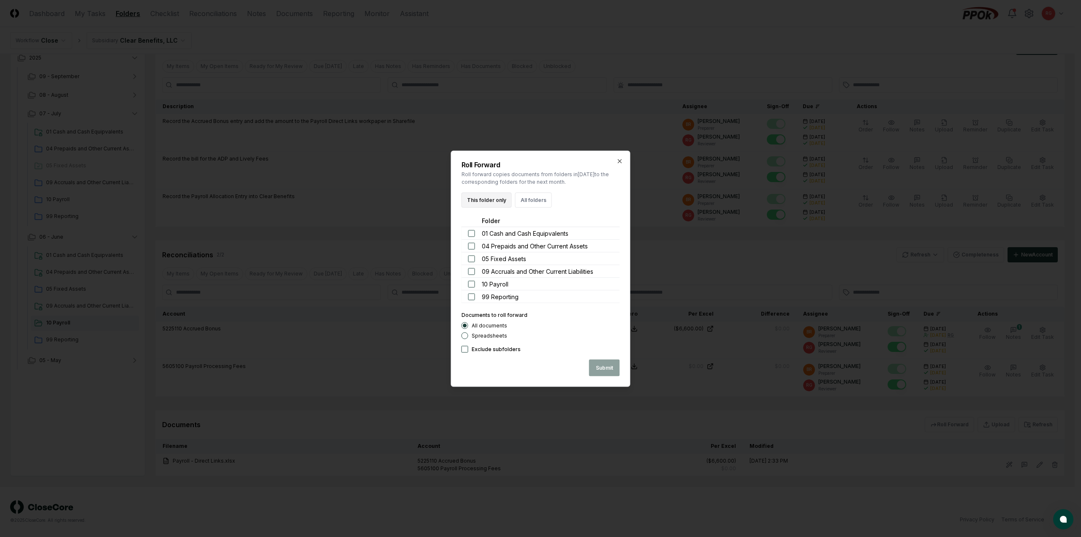
click at [475, 203] on button "This folder only" at bounding box center [486, 199] width 50 height 15
click at [610, 368] on button "Submit" at bounding box center [604, 367] width 31 height 17
click at [607, 364] on button "Close" at bounding box center [605, 367] width 28 height 17
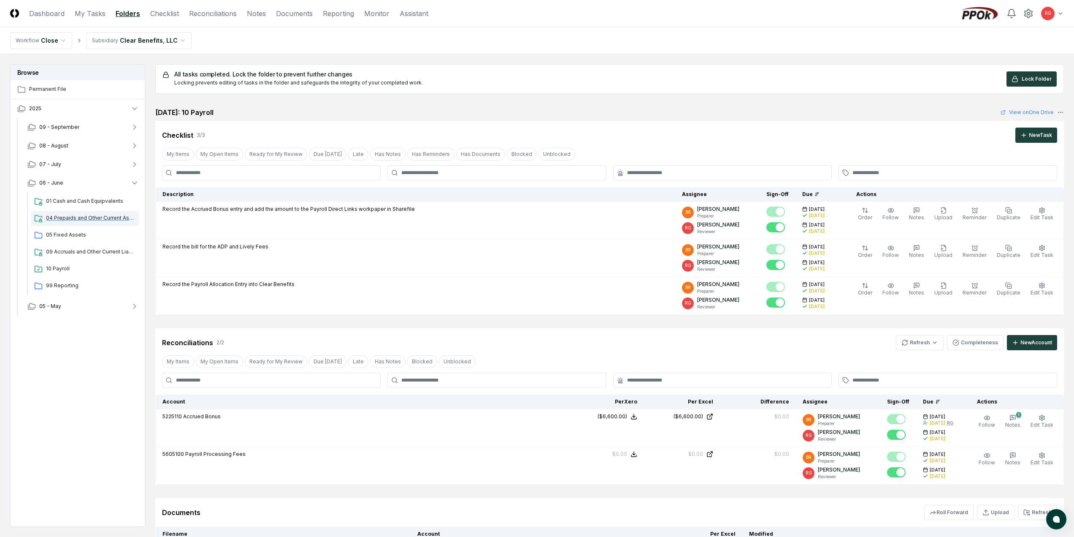
click at [68, 219] on span "04 Prepaids and Other Current Assets" at bounding box center [90, 218] width 89 height 8
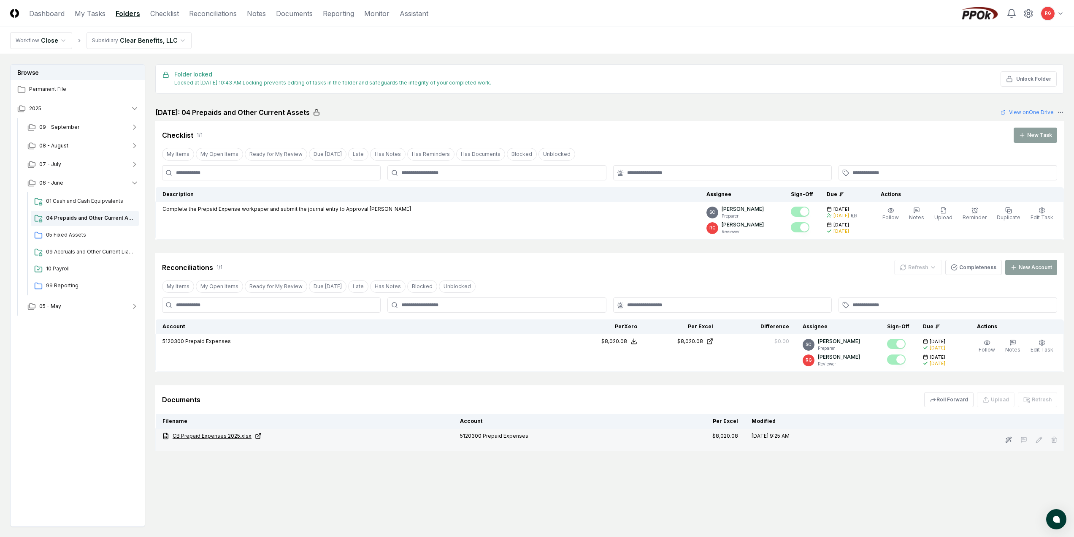
click at [226, 437] on link "CB Prepaid Expenses 2025.xlsx" at bounding box center [305, 436] width 284 height 8
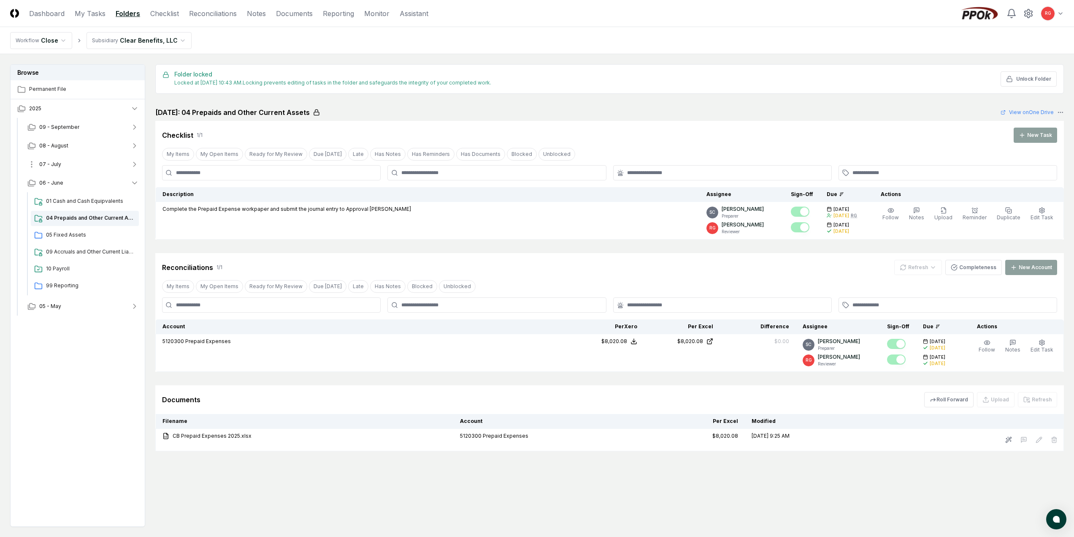
click at [38, 163] on html "CloseCore Dashboard My Tasks Folders Checklist Reconciliations Notes Documents …" at bounding box center [537, 293] width 1074 height 586
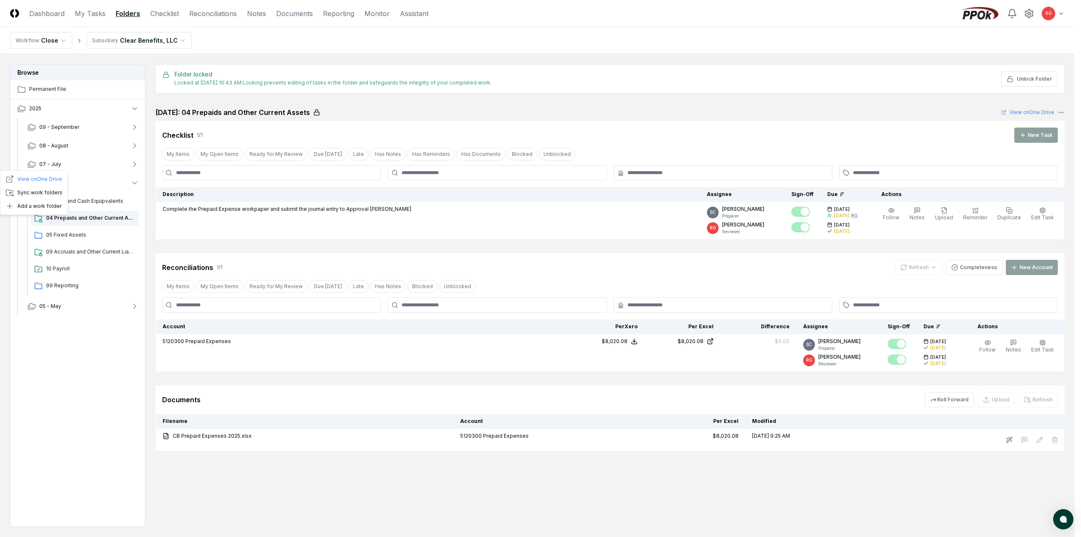
click at [67, 167] on html "CloseCore Dashboard My Tasks Folders Checklist Reconciliations Notes Documents …" at bounding box center [540, 293] width 1081 height 586
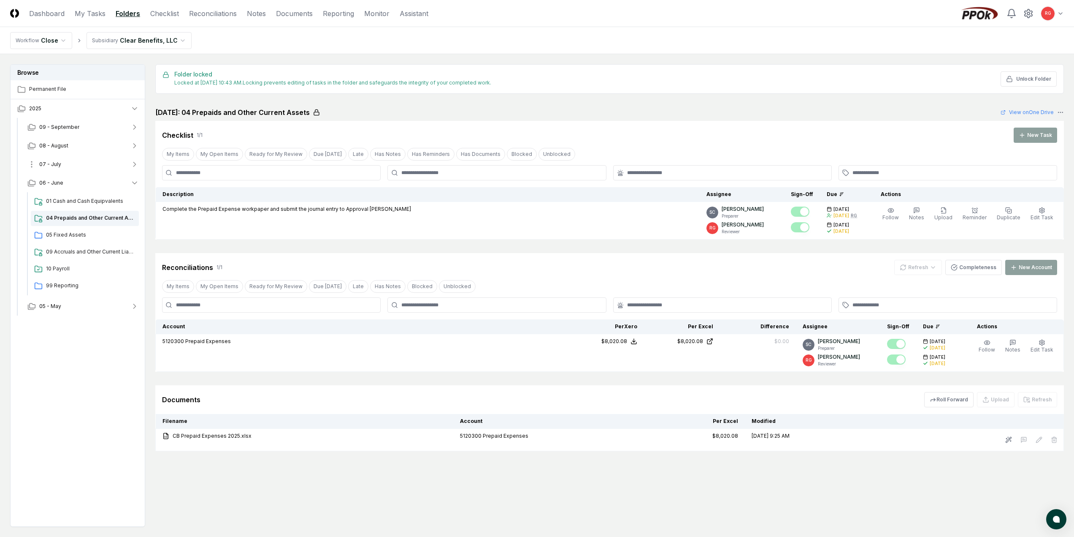
click at [48, 161] on span "07 - July" at bounding box center [50, 164] width 22 height 8
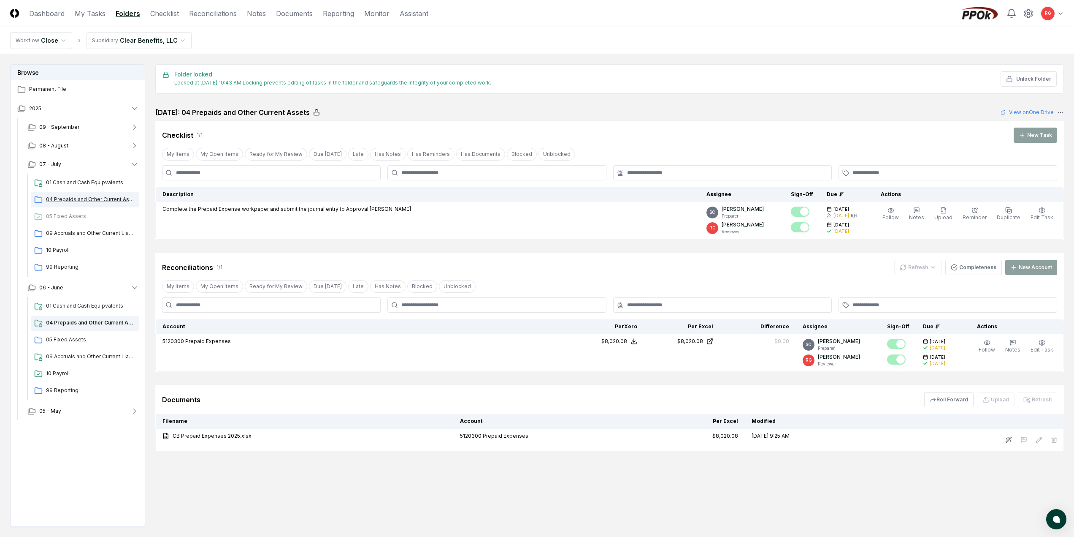
click at [68, 197] on span "04 Prepaids and Other Current Assets" at bounding box center [90, 199] width 89 height 8
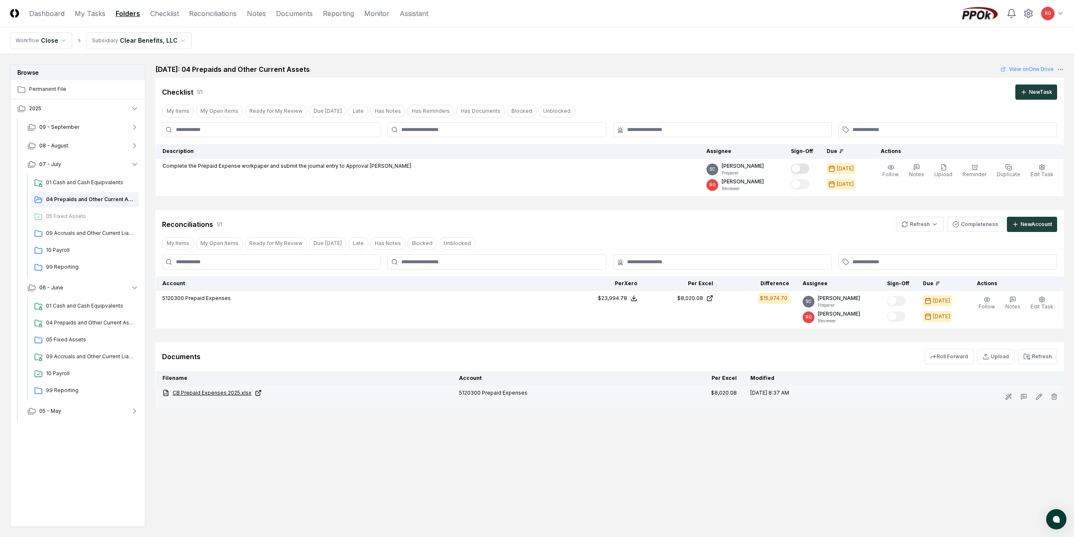
click at [217, 396] on link "CB Prepaid Expenses 2025.xlsx" at bounding box center [304, 393] width 283 height 8
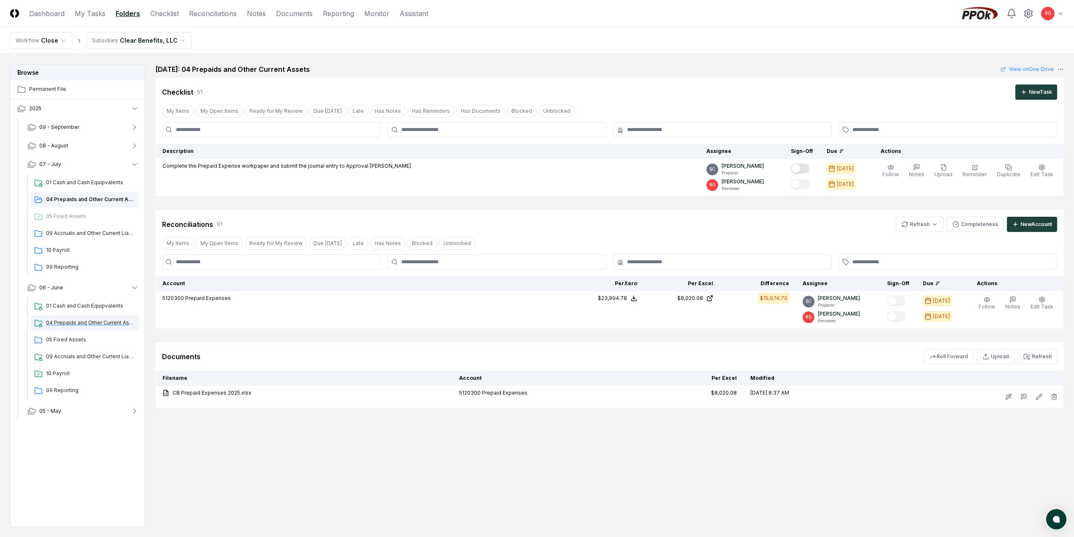
click at [64, 320] on span "04 Prepaids and Other Current Assets" at bounding box center [90, 323] width 89 height 8
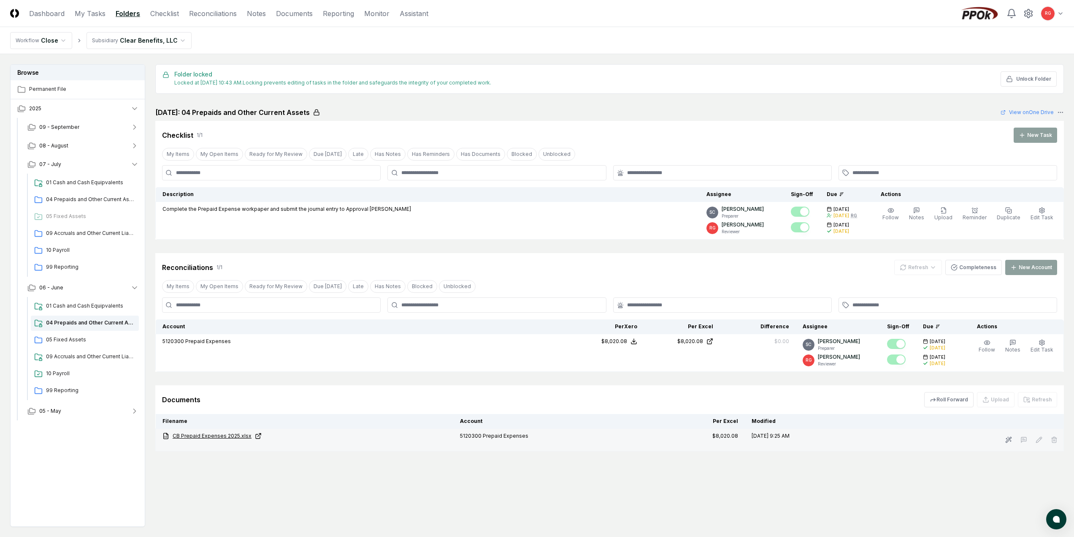
click at [217, 434] on link "CB Prepaid Expenses 2025.xlsx" at bounding box center [305, 436] width 284 height 8
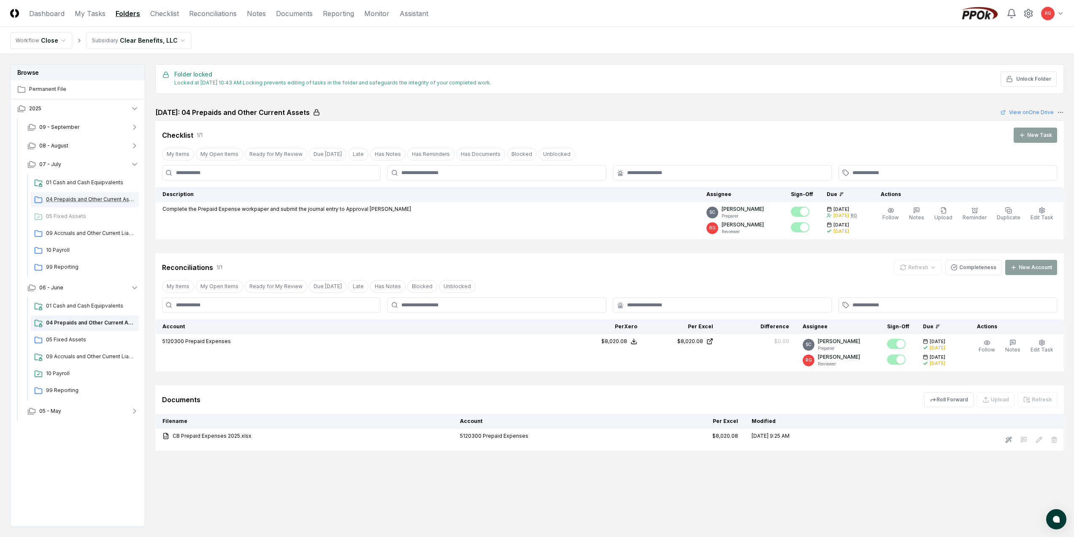
click at [74, 202] on span "04 Prepaids and Other Current Assets" at bounding box center [90, 199] width 89 height 8
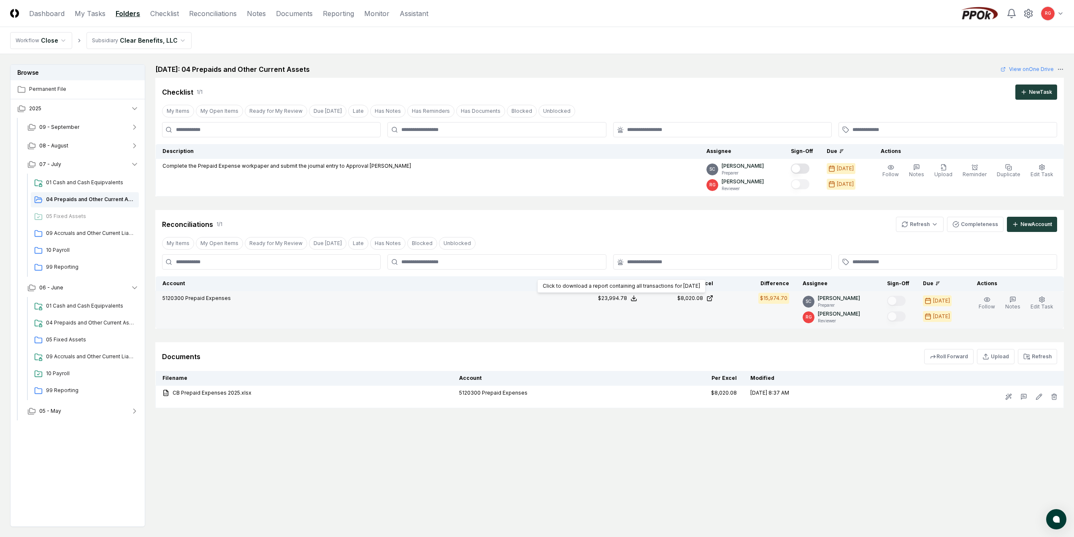
click at [637, 296] on icon at bounding box center [634, 298] width 7 height 7
click at [630, 275] on button "Download .xlsx" at bounding box center [633, 277] width 59 height 15
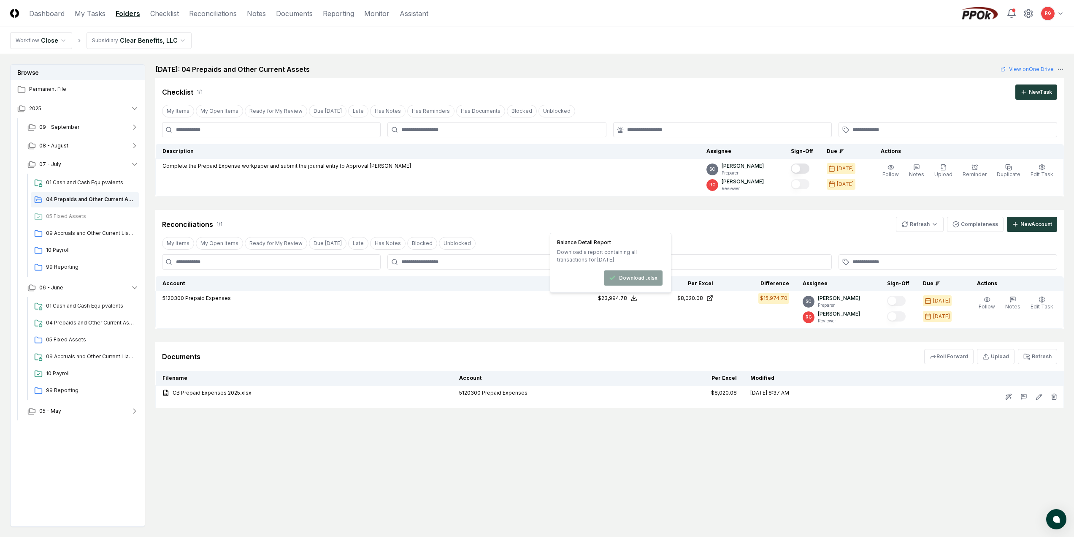
click at [640, 223] on div "Reconciliations 1 / 1 Refresh Completeness New Account" at bounding box center [609, 224] width 895 height 15
click at [916, 220] on html "CloseCore Dashboard My Tasks Folders Checklist Reconciliations Notes Documents …" at bounding box center [540, 293] width 1081 height 586
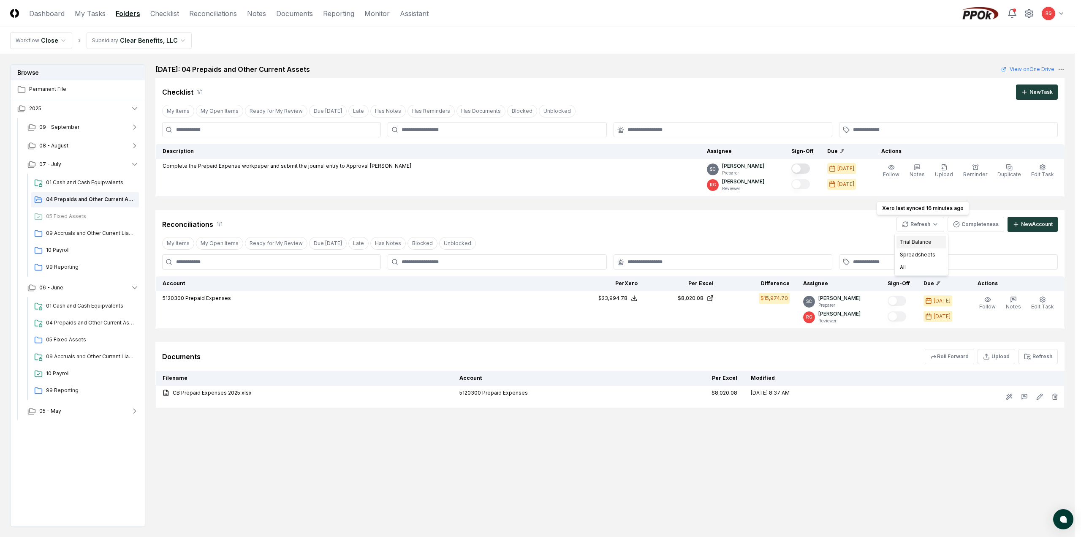
click at [915, 244] on div "Trial Balance" at bounding box center [921, 242] width 50 height 13
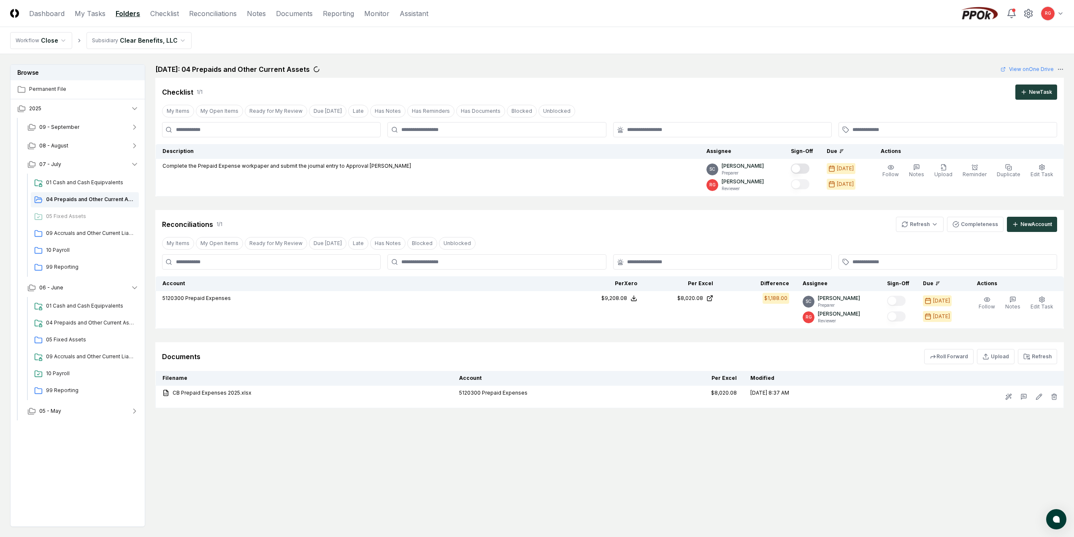
click at [523, 17] on header "CloseCore Dashboard My Tasks Folders Checklist Reconciliations Notes Documents …" at bounding box center [537, 13] width 1074 height 27
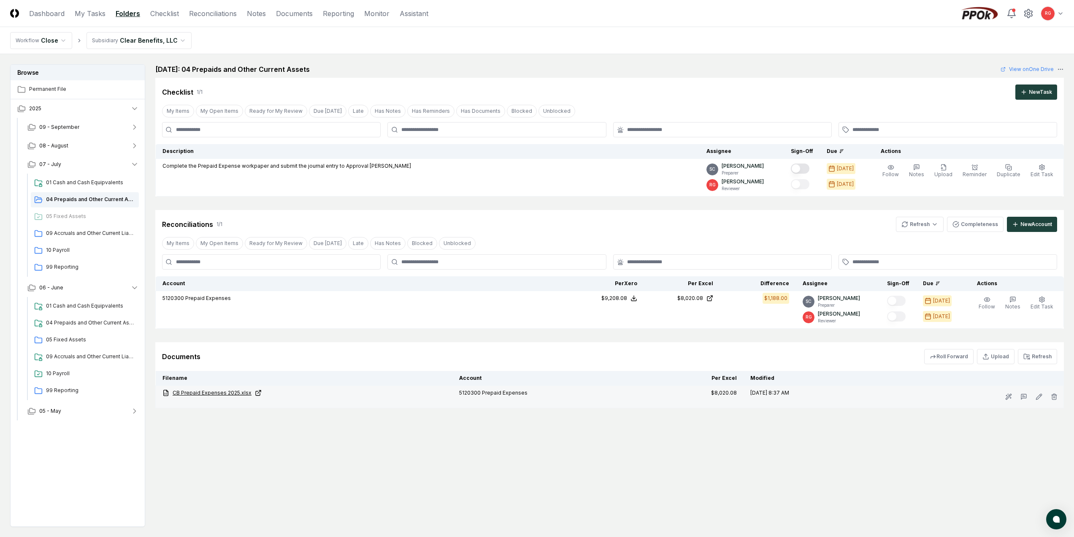
click at [229, 393] on link "CB Prepaid Expenses 2025.xlsx" at bounding box center [304, 393] width 283 height 8
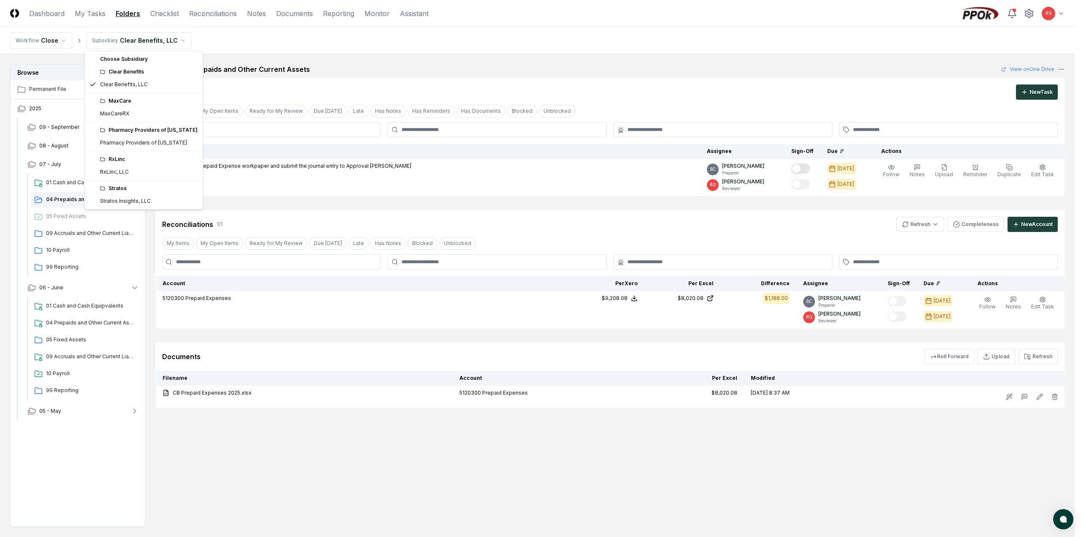
click at [122, 41] on html "CloseCore Dashboard My Tasks Folders Checklist Reconciliations Notes Documents …" at bounding box center [540, 293] width 1081 height 586
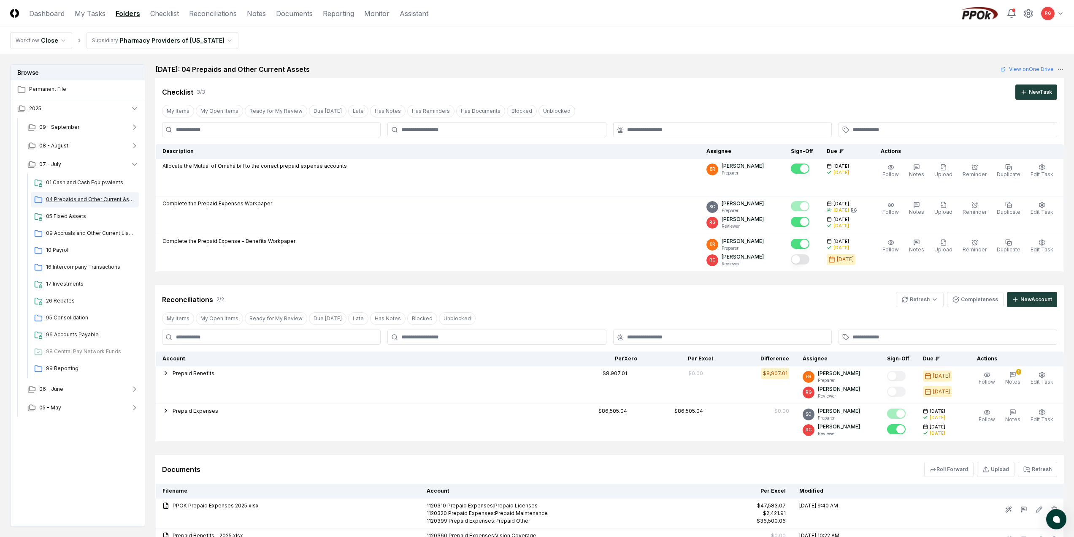
click at [68, 200] on span "04 Prepaids and Other Current Assets" at bounding box center [90, 199] width 89 height 8
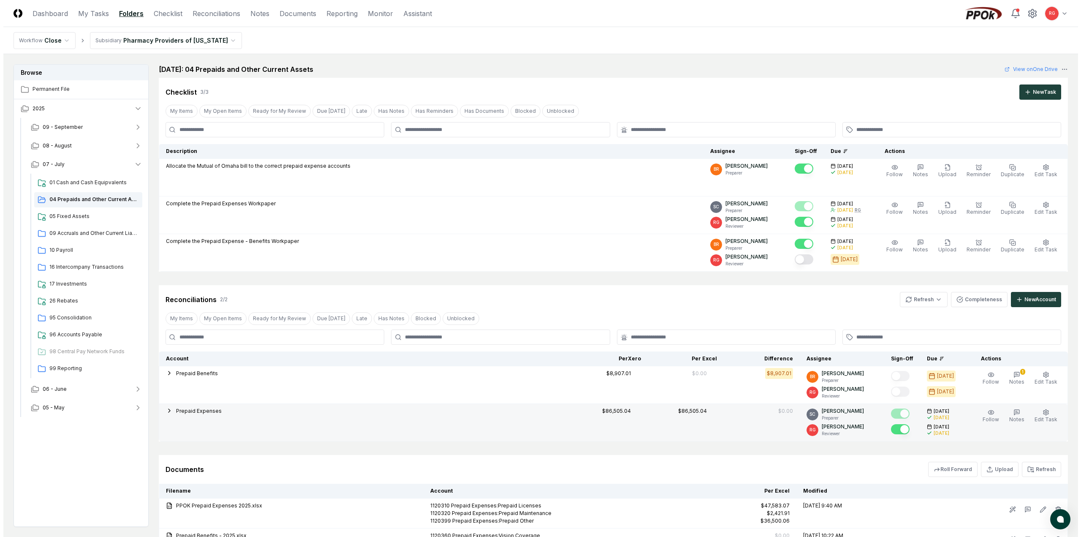
scroll to position [82, 0]
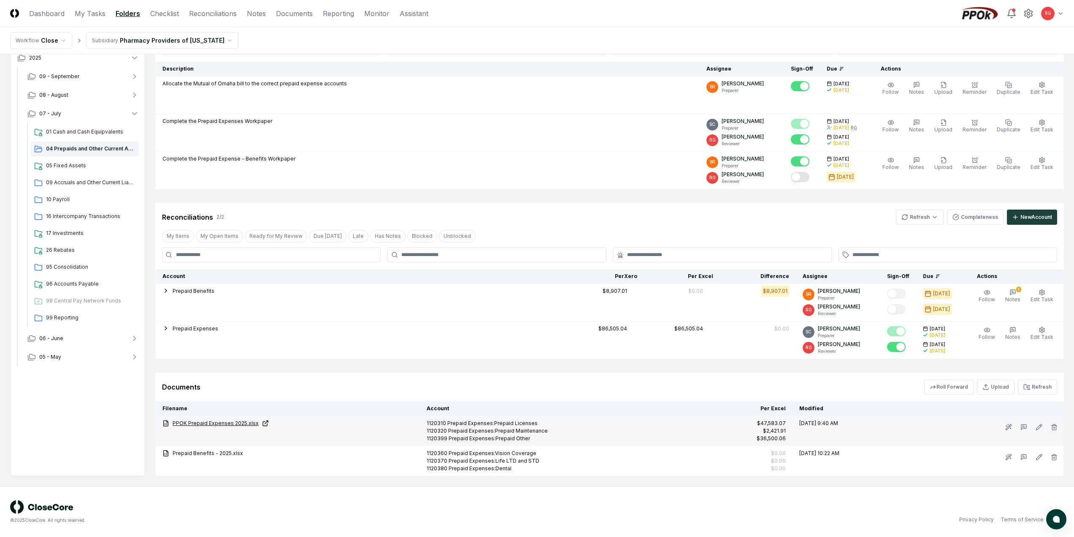
click at [211, 426] on link "PPOK Prepaid Expenses 2025.xlsx" at bounding box center [288, 423] width 251 height 8
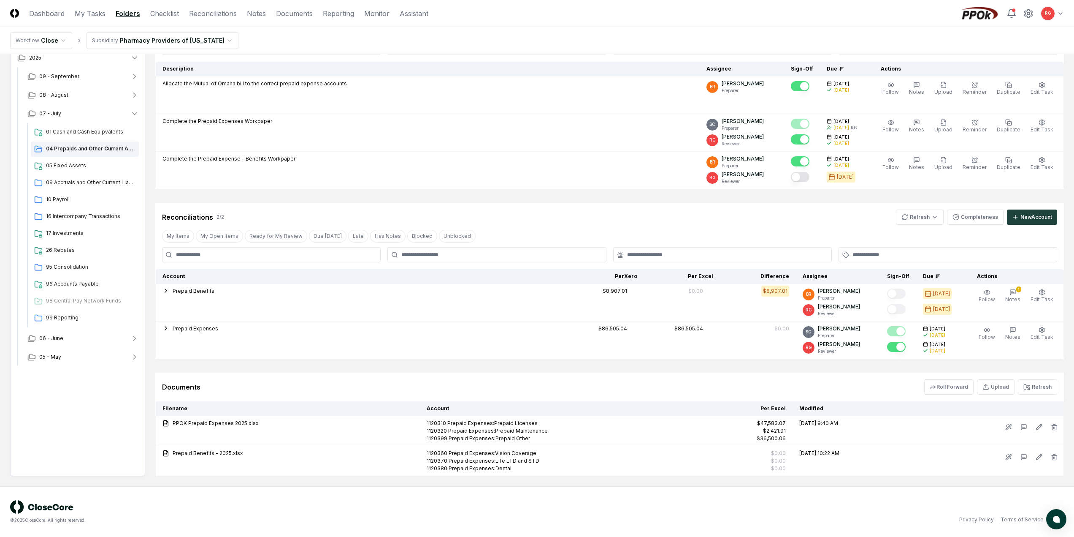
click at [164, 43] on html "CloseCore Dashboard My Tasks Folders Checklist Reconciliations Notes Documents …" at bounding box center [537, 227] width 1074 height 619
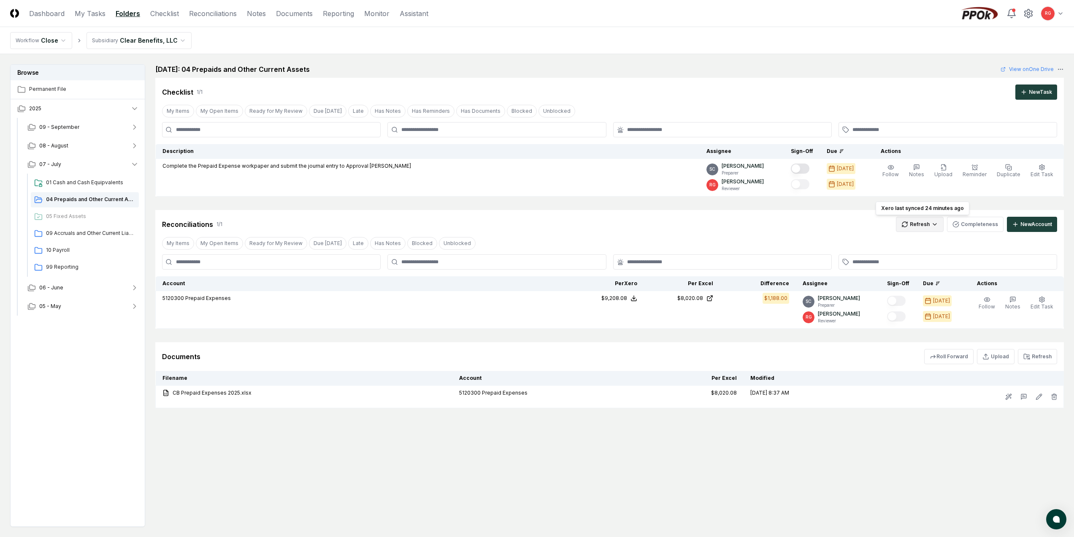
click at [923, 226] on html "CloseCore Dashboard My Tasks Folders Checklist Reconciliations Notes Documents …" at bounding box center [537, 293] width 1074 height 587
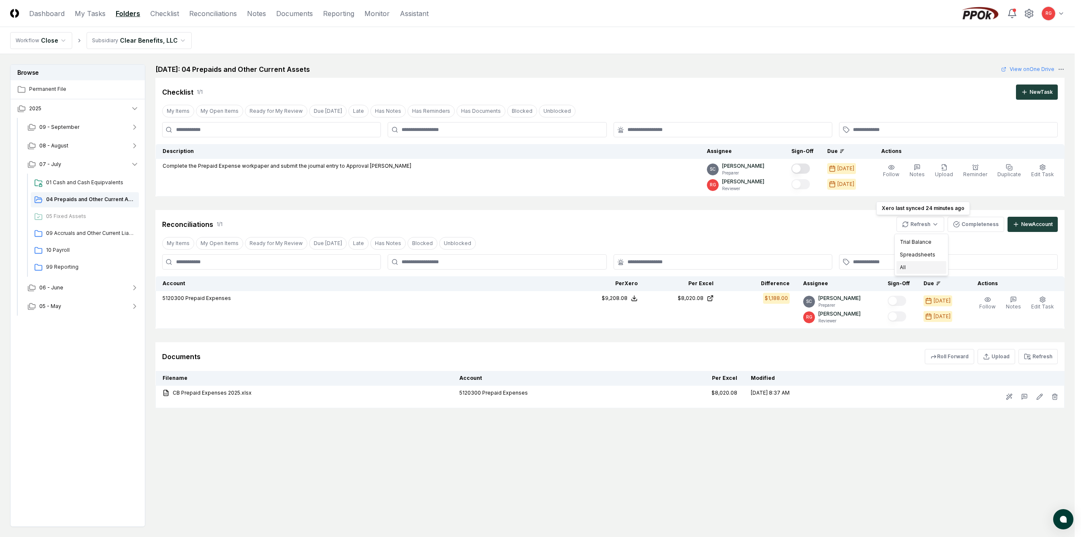
click at [914, 268] on div "All" at bounding box center [921, 267] width 50 height 13
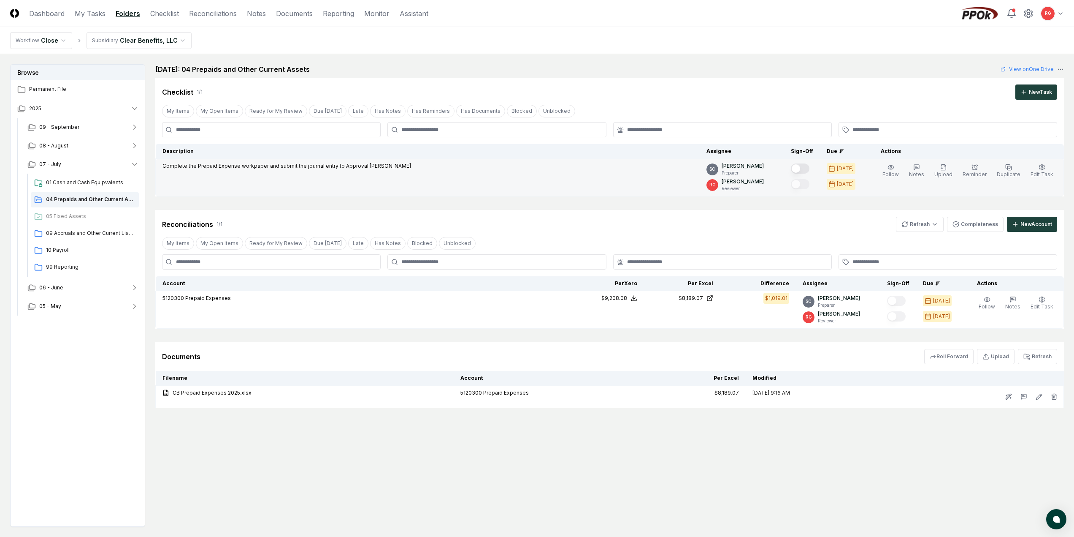
click at [802, 170] on button "Mark complete" at bounding box center [800, 168] width 19 height 10
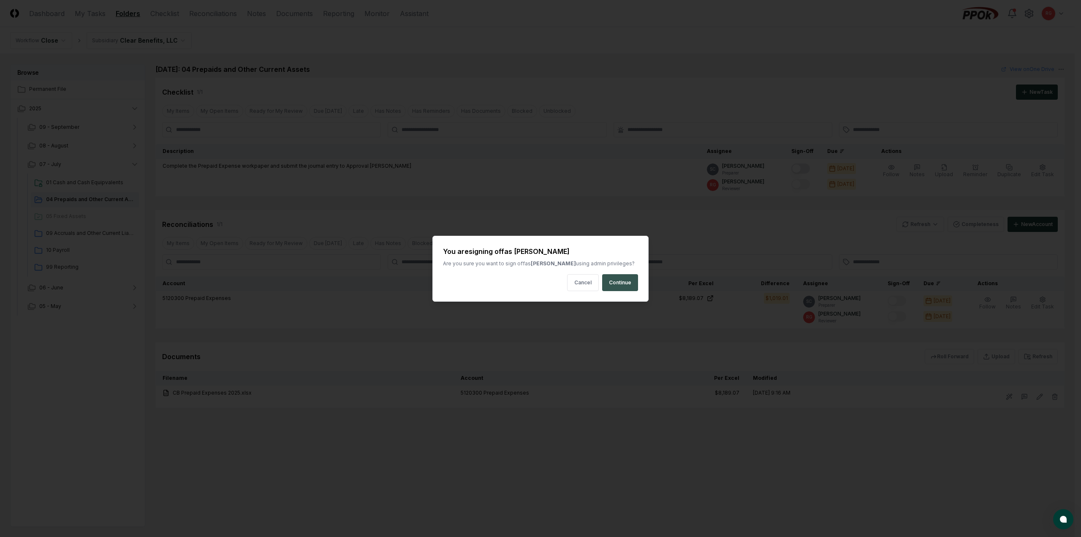
click at [629, 284] on button "Continue" at bounding box center [620, 282] width 36 height 17
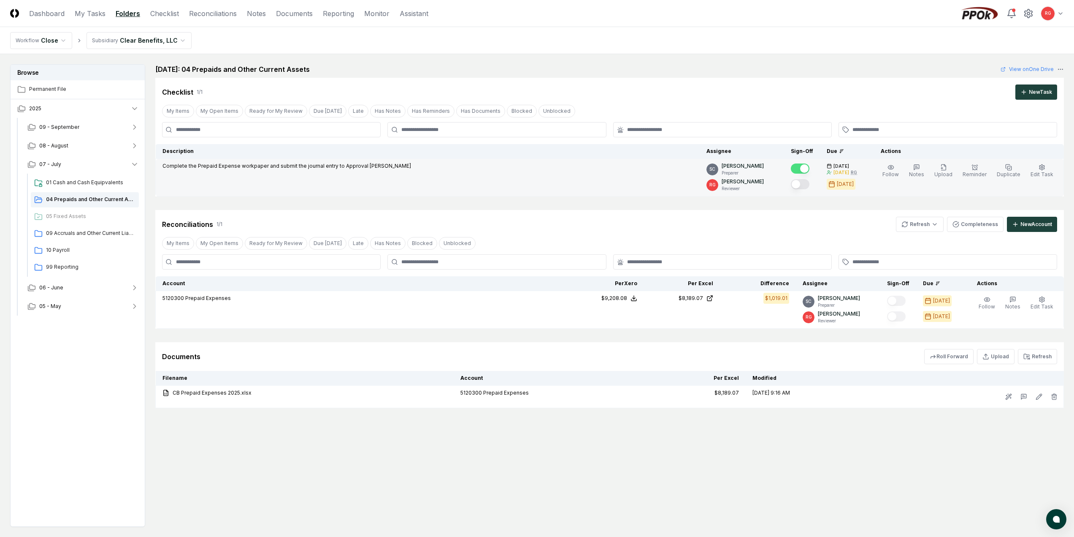
click at [803, 183] on button "Mark complete" at bounding box center [800, 184] width 19 height 10
click at [919, 228] on html "CloseCore Dashboard My Tasks Folders Checklist Reconciliations Notes Documents …" at bounding box center [537, 293] width 1074 height 587
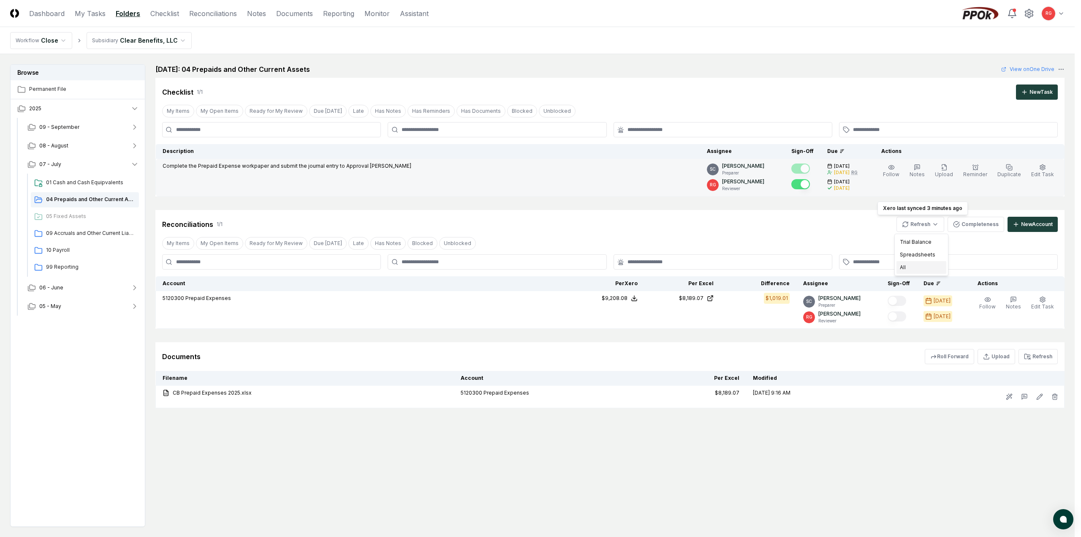
click at [916, 265] on div "All" at bounding box center [921, 267] width 50 height 13
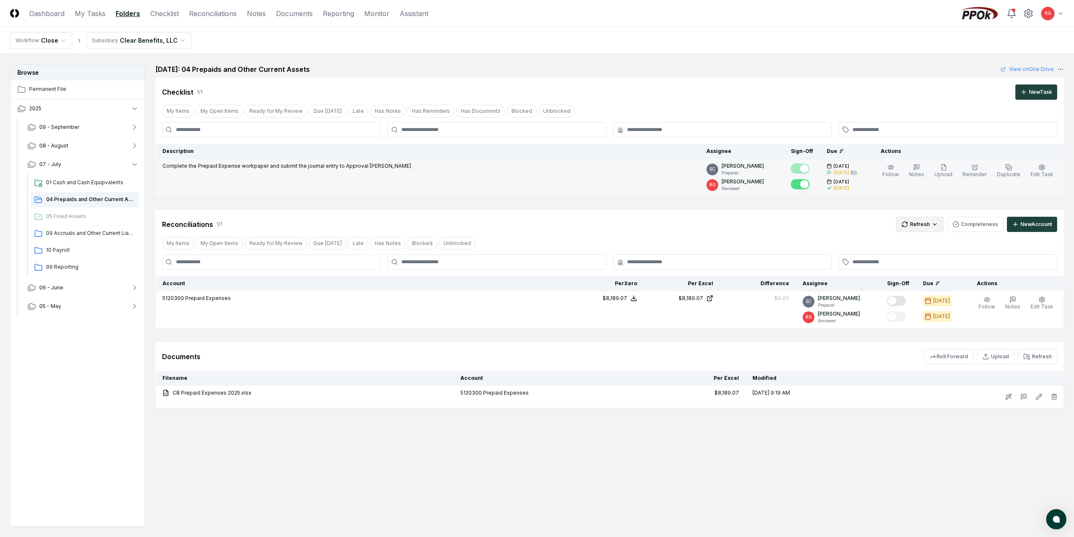
click at [907, 225] on html "CloseCore Dashboard My Tasks Folders Checklist Reconciliations Notes Documents …" at bounding box center [537, 293] width 1074 height 587
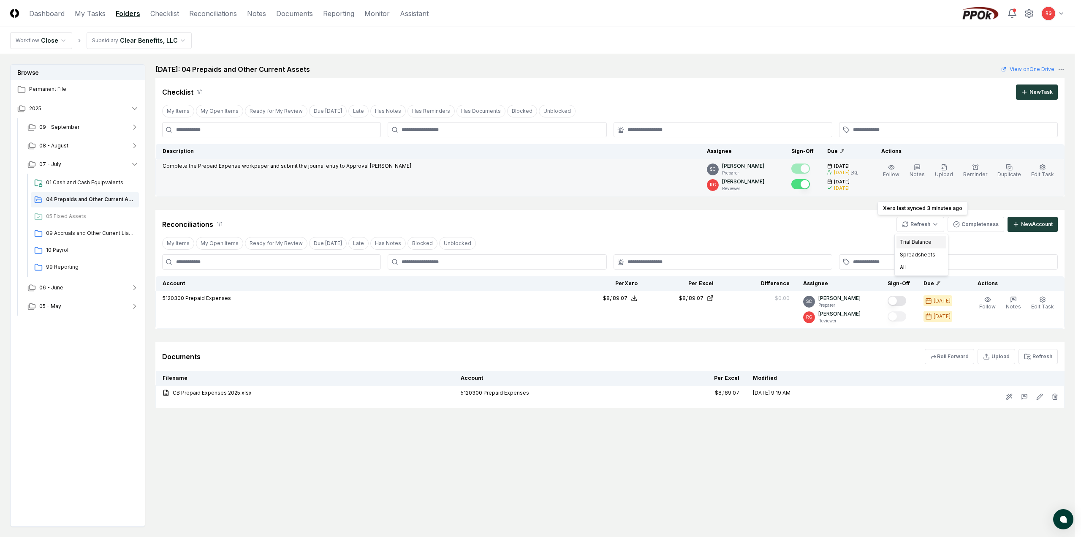
click at [907, 244] on div "Trial Balance" at bounding box center [921, 242] width 50 height 13
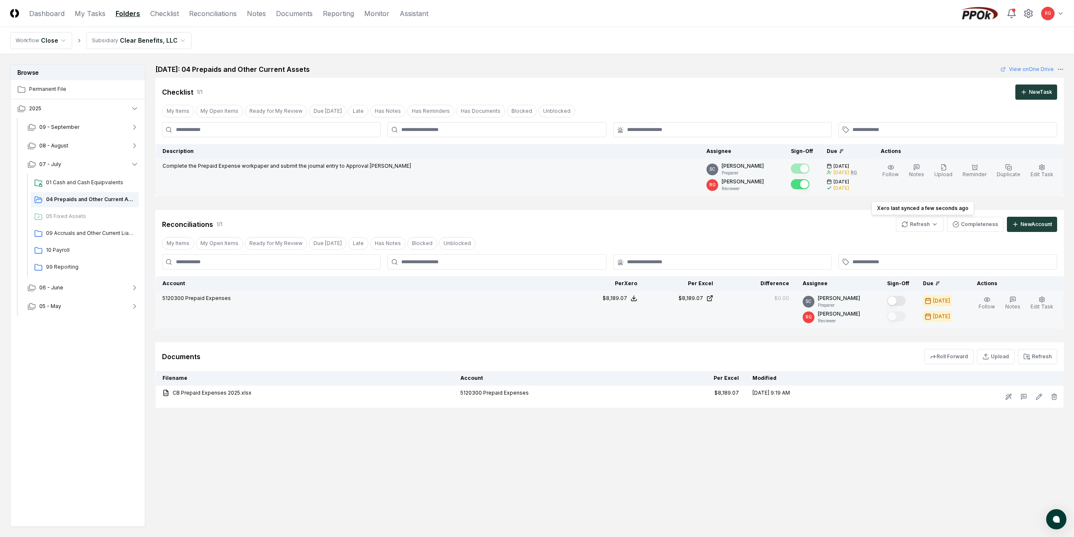
click at [900, 298] on button "Mark complete" at bounding box center [896, 301] width 19 height 10
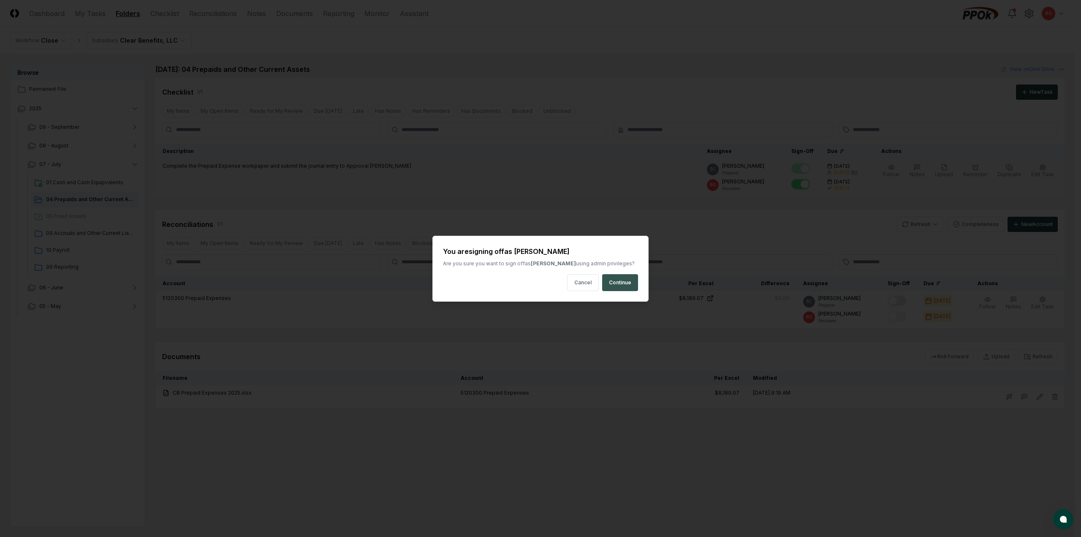
click at [633, 285] on button "Continue" at bounding box center [620, 282] width 36 height 17
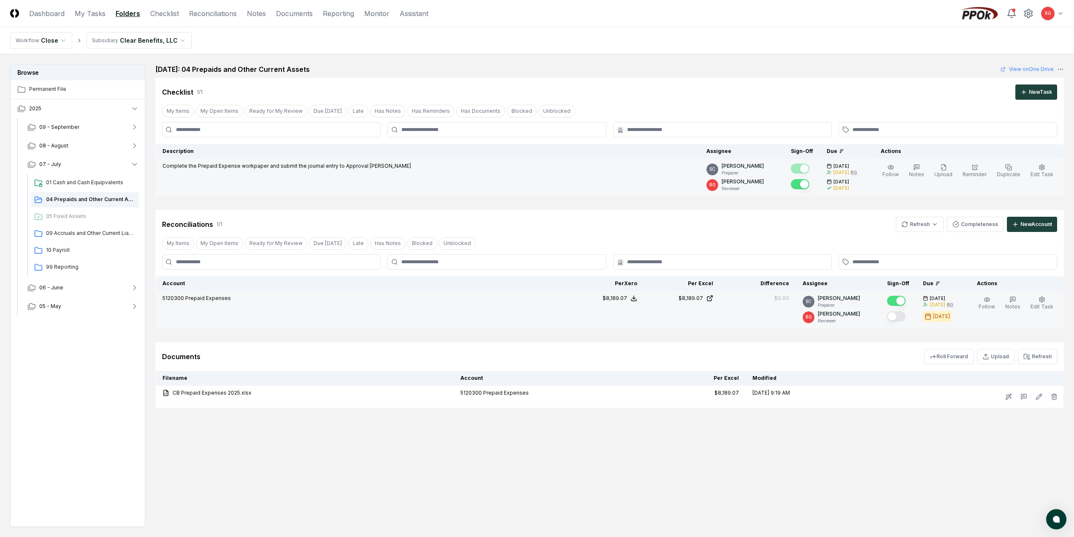
click at [898, 316] on button "Mark complete" at bounding box center [896, 316] width 19 height 10
click at [73, 178] on div "01 Cash and Cash Equipvalents" at bounding box center [85, 182] width 108 height 15
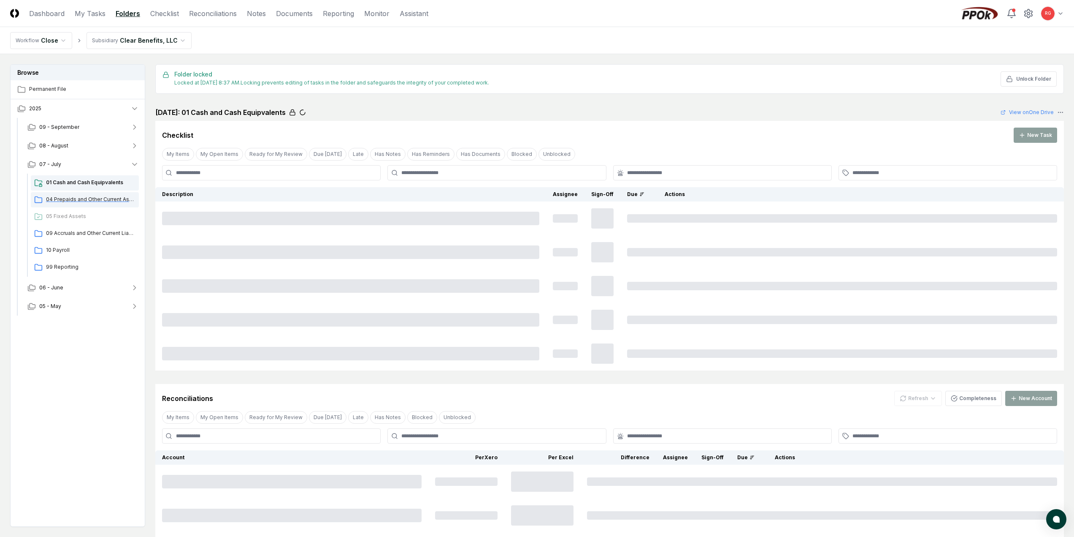
click at [67, 203] on span "04 Prepaids and Other Current Assets" at bounding box center [90, 199] width 89 height 8
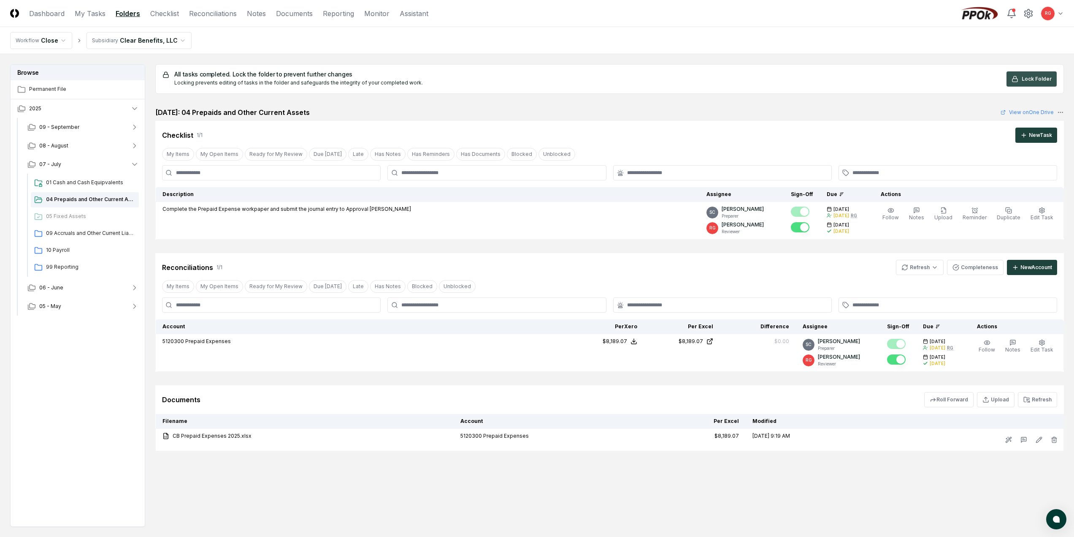
click at [1026, 78] on span "Lock Folder" at bounding box center [1037, 79] width 30 height 8
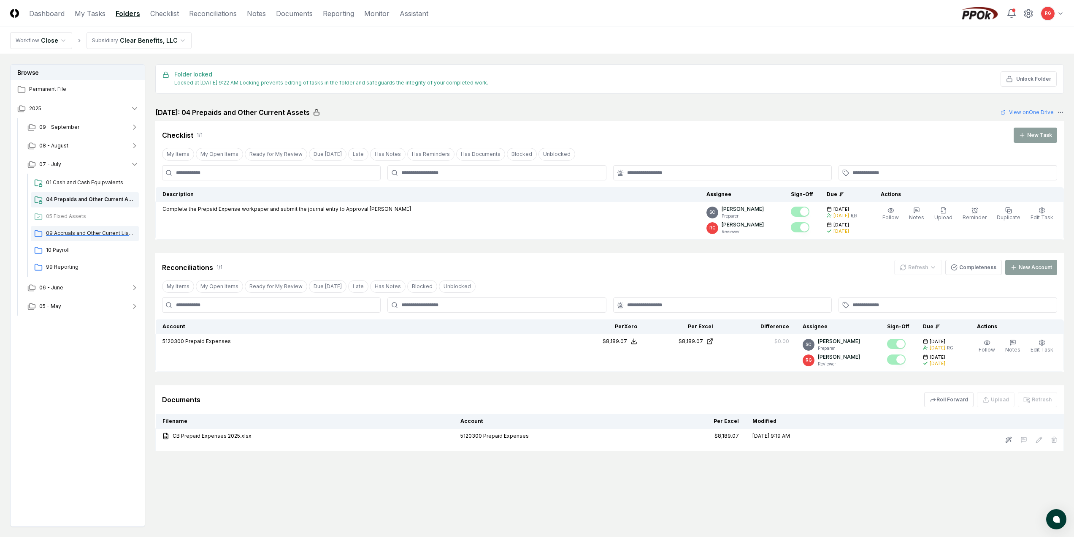
click at [75, 234] on span "09 Accruals and Other Current Liabilities" at bounding box center [90, 233] width 89 height 8
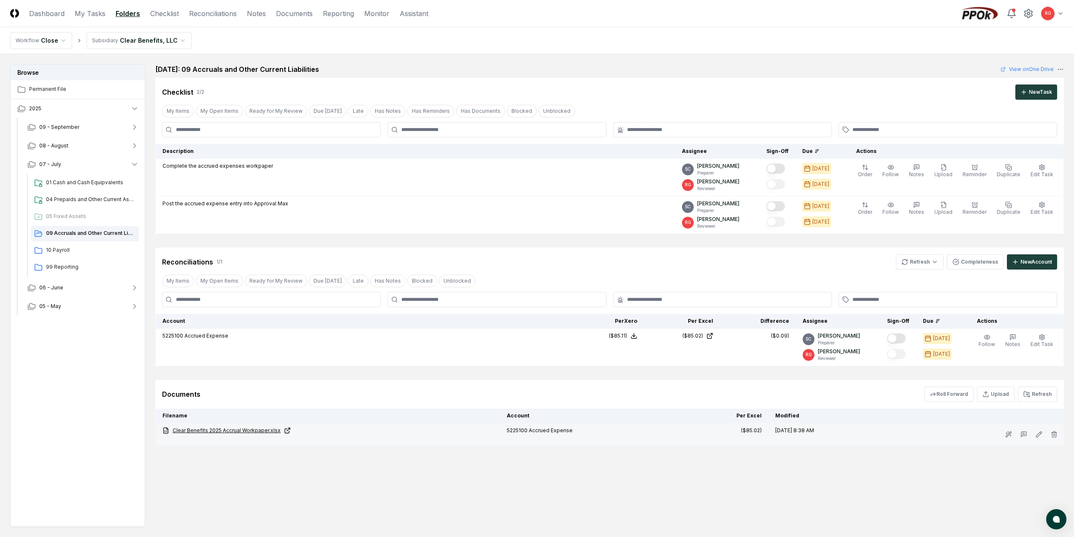
click at [210, 430] on link "Clear Benefits 2025 Accrual Workpaper.xlsx" at bounding box center [328, 430] width 331 height 8
click at [66, 243] on div "10 Payroll" at bounding box center [85, 250] width 108 height 15
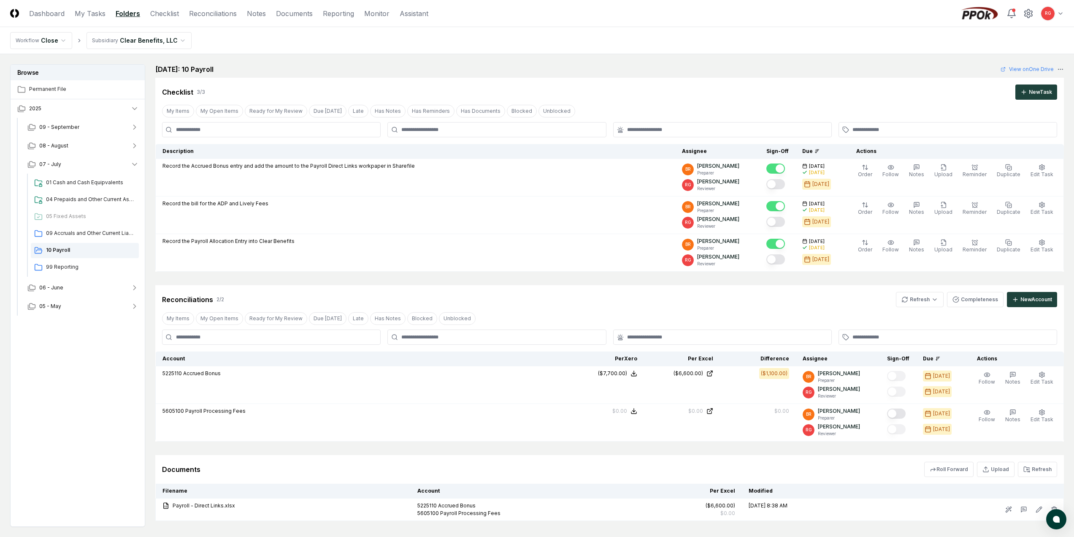
scroll to position [51, 0]
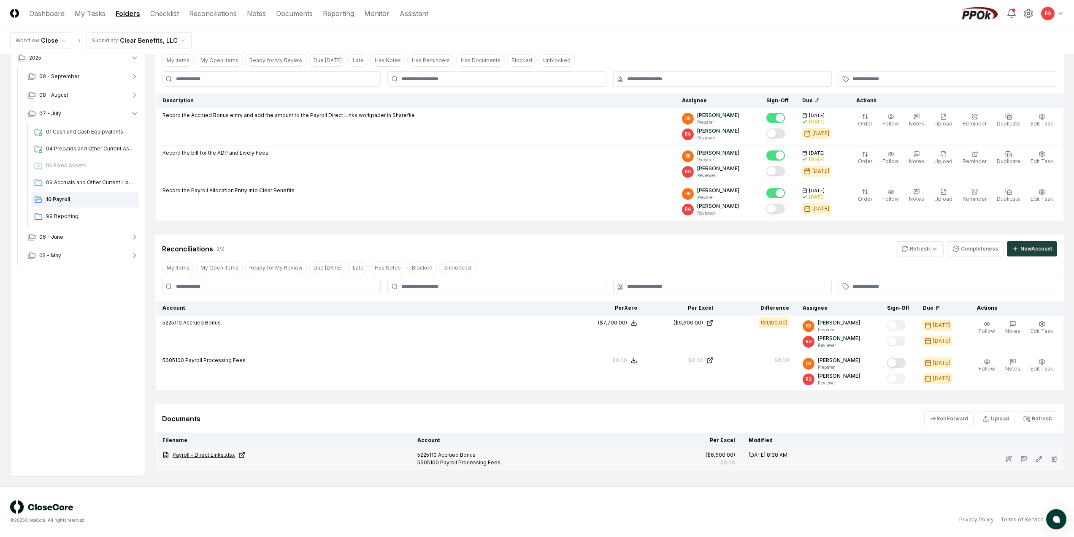
click at [184, 456] on link "Payroll - Direct Links.xlsx" at bounding box center [283, 455] width 241 height 8
click at [926, 249] on html "CloseCore Dashboard My Tasks Folders Checklist Reconciliations Notes Documents …" at bounding box center [540, 242] width 1081 height 587
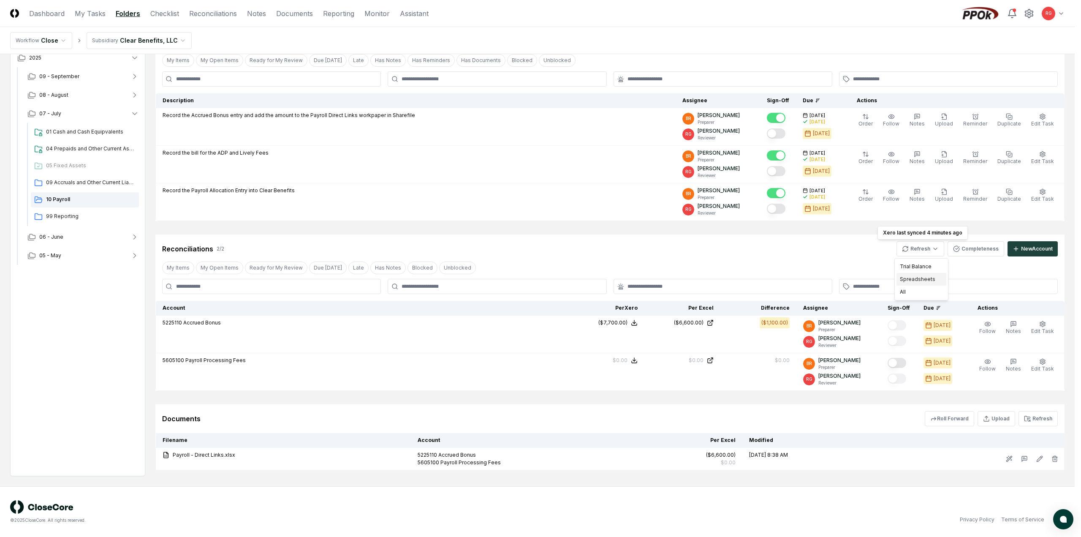
click at [925, 278] on div "Spreadsheets" at bounding box center [921, 279] width 50 height 13
click at [916, 249] on html "CloseCore Dashboard My Tasks Folders Checklist Reconciliations Notes Documents …" at bounding box center [540, 242] width 1081 height 587
click at [790, 258] on html "CloseCore Dashboard My Tasks Folders Checklist Reconciliations Notes Documents …" at bounding box center [540, 242] width 1081 height 587
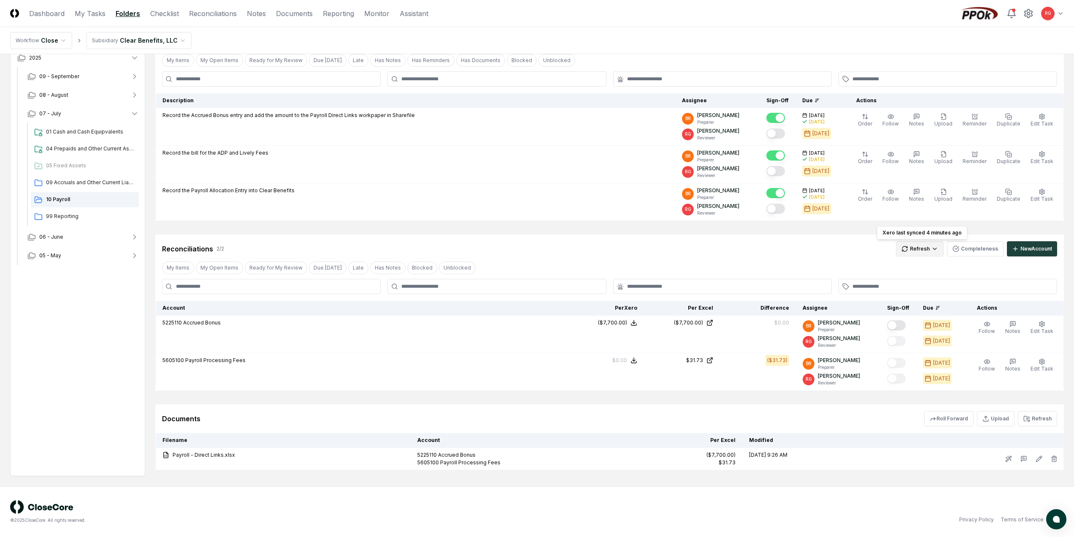
click at [911, 248] on html "CloseCore Dashboard My Tasks Folders Checklist Reconciliations Notes Documents …" at bounding box center [537, 242] width 1074 height 587
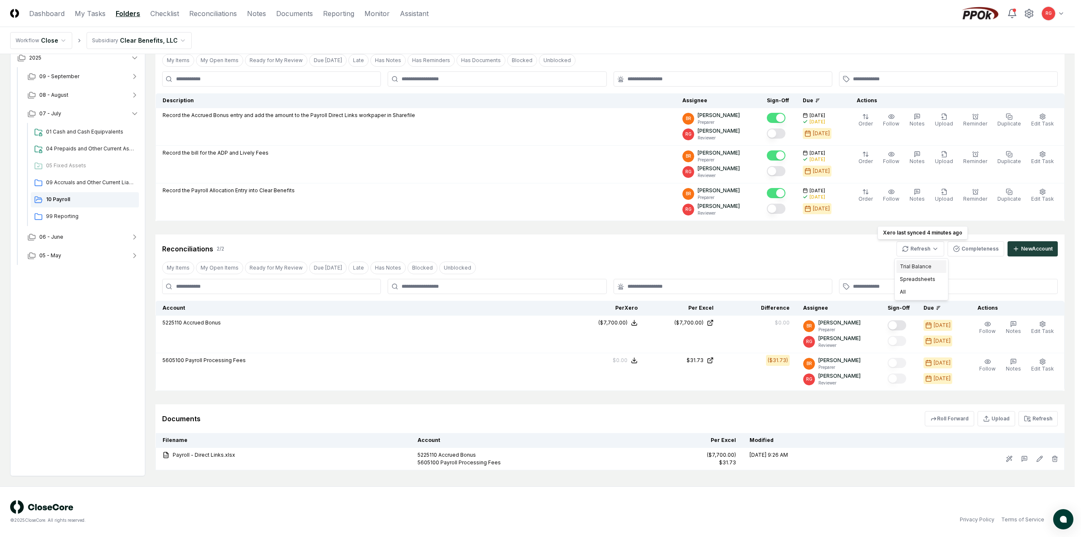
click at [911, 270] on div "Trial Balance" at bounding box center [921, 266] width 50 height 13
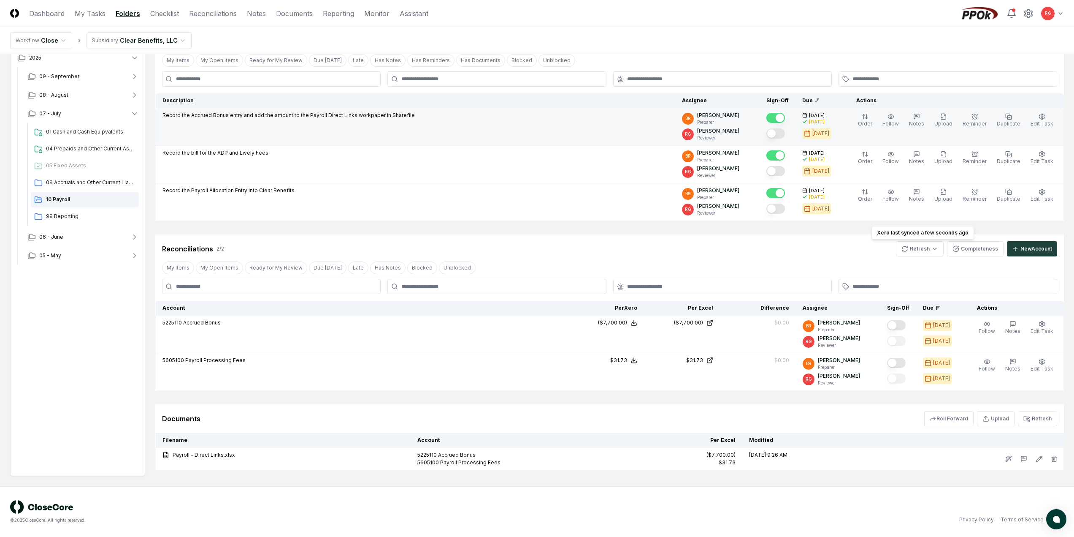
click at [785, 133] on button "Mark complete" at bounding box center [776, 133] width 19 height 10
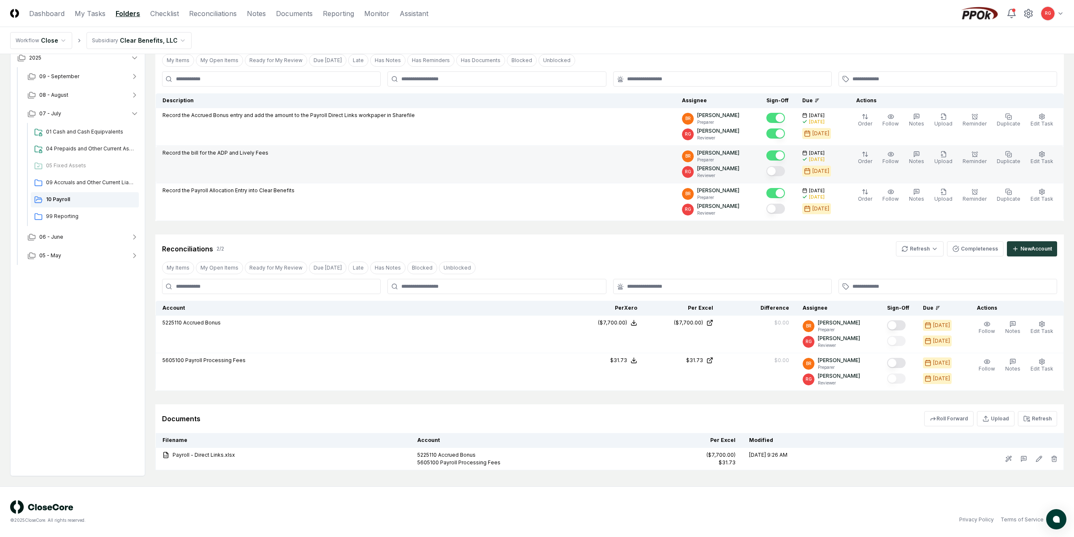
click at [785, 167] on button "Mark complete" at bounding box center [776, 171] width 19 height 10
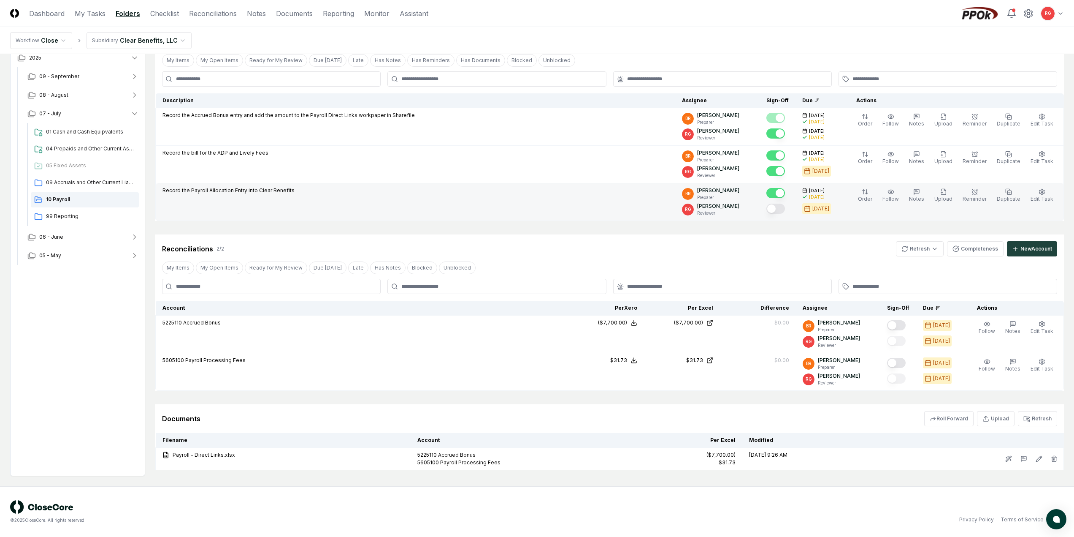
click at [784, 202] on div at bounding box center [778, 209] width 22 height 14
click at [782, 210] on button "Mark complete" at bounding box center [776, 208] width 19 height 10
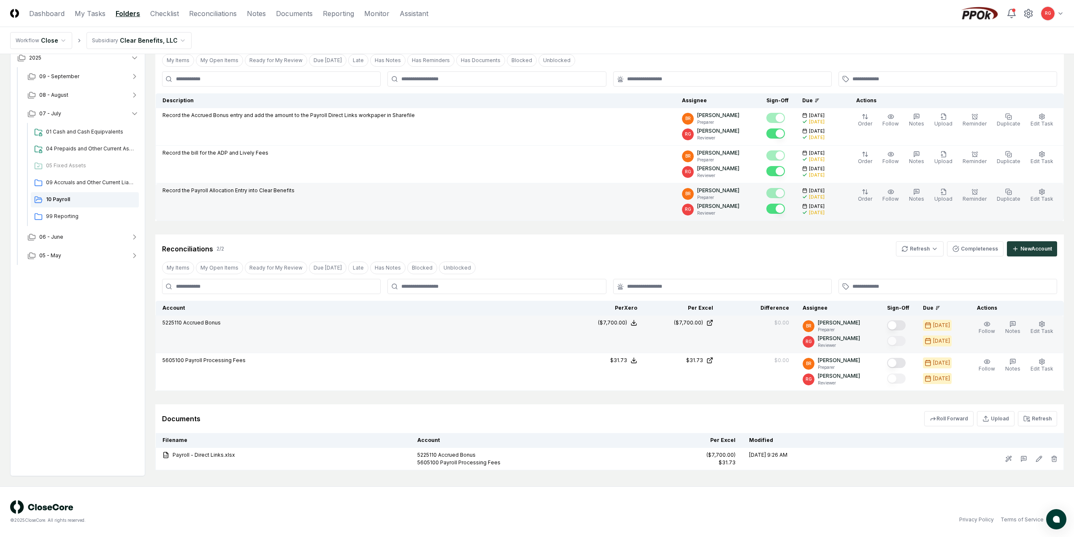
click at [905, 323] on button "Mark complete" at bounding box center [896, 325] width 19 height 10
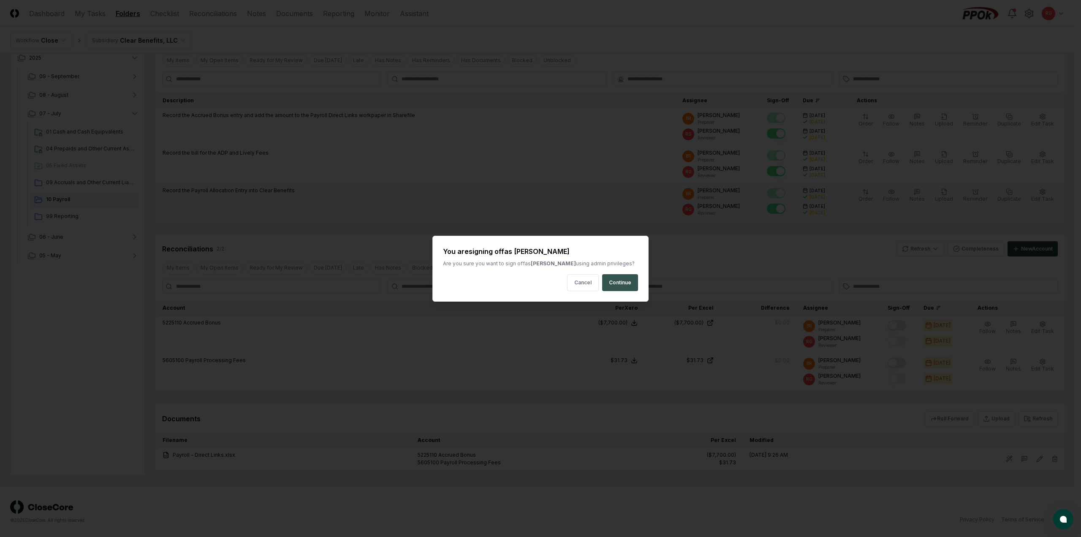
click at [623, 285] on button "Continue" at bounding box center [620, 282] width 36 height 17
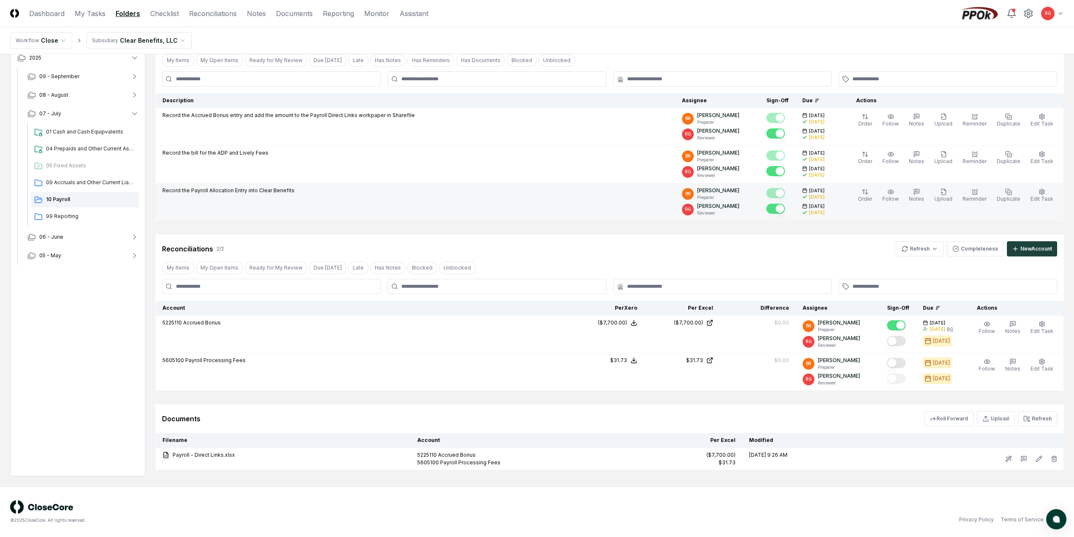
click at [900, 341] on button "Mark complete" at bounding box center [896, 341] width 19 height 10
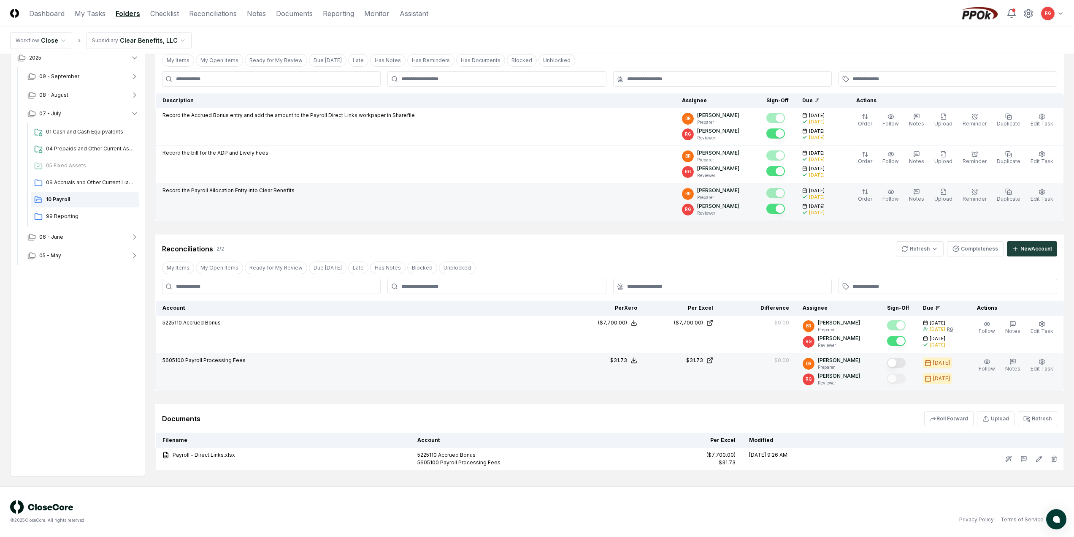
click at [903, 361] on button "Mark complete" at bounding box center [896, 363] width 19 height 10
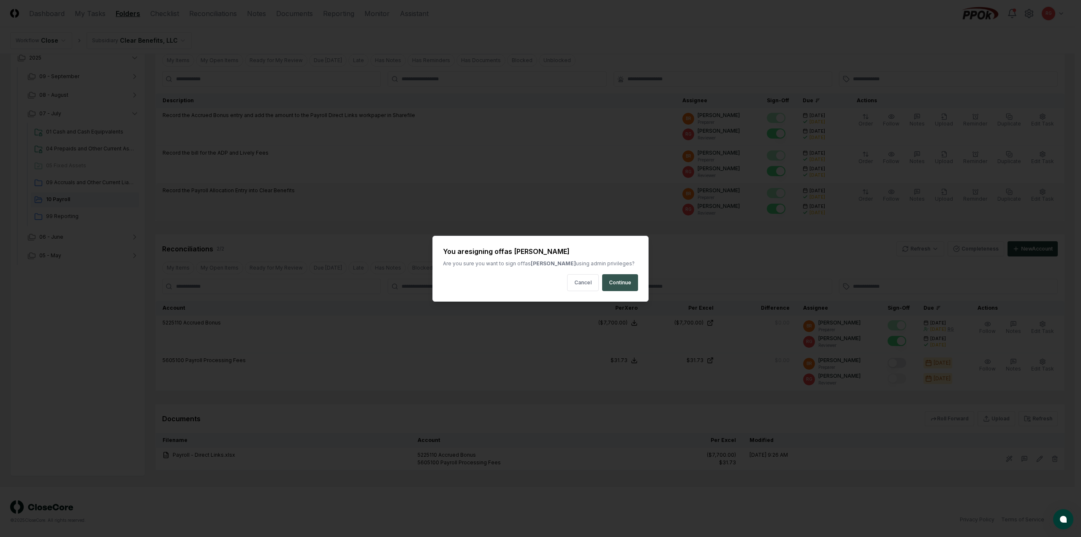
click at [620, 281] on button "Continue" at bounding box center [620, 282] width 36 height 17
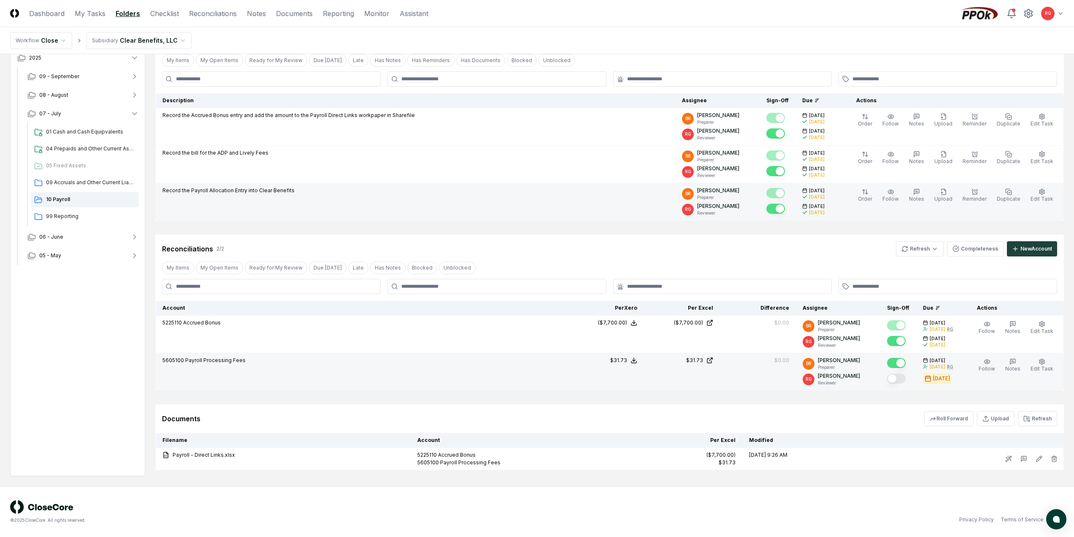
click at [903, 376] on button "Mark complete" at bounding box center [896, 378] width 19 height 10
click at [68, 187] on div "09 Accruals and Other Current Liabilities" at bounding box center [85, 182] width 108 height 15
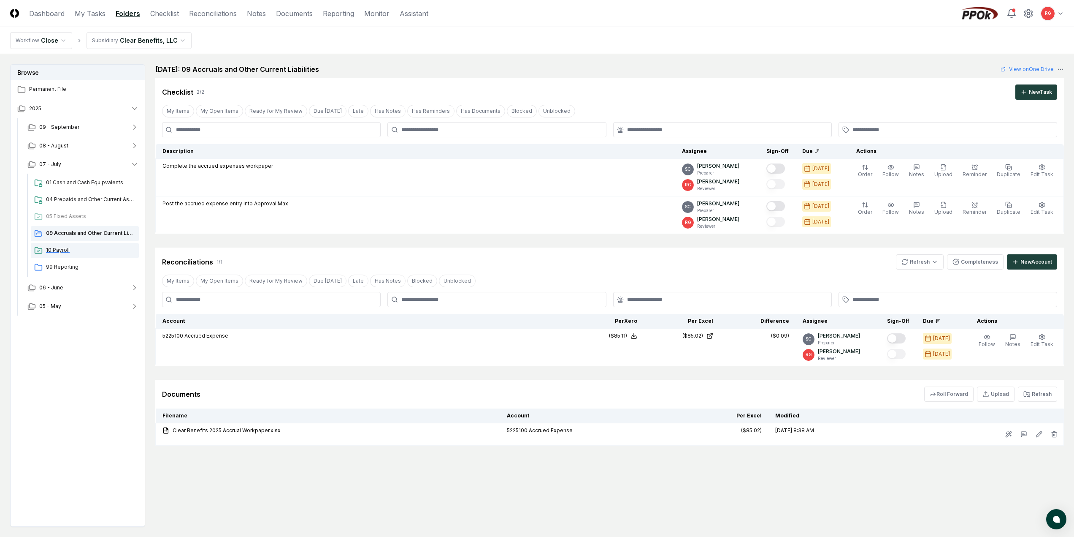
click at [59, 255] on div "10 Payroll" at bounding box center [85, 250] width 108 height 15
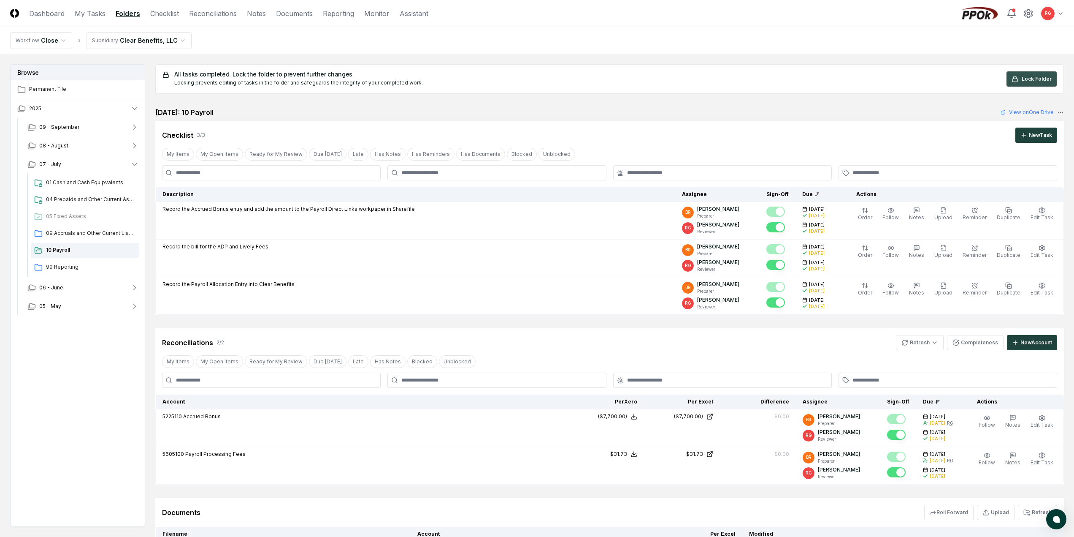
click at [1028, 81] on span "Lock Folder" at bounding box center [1037, 79] width 30 height 8
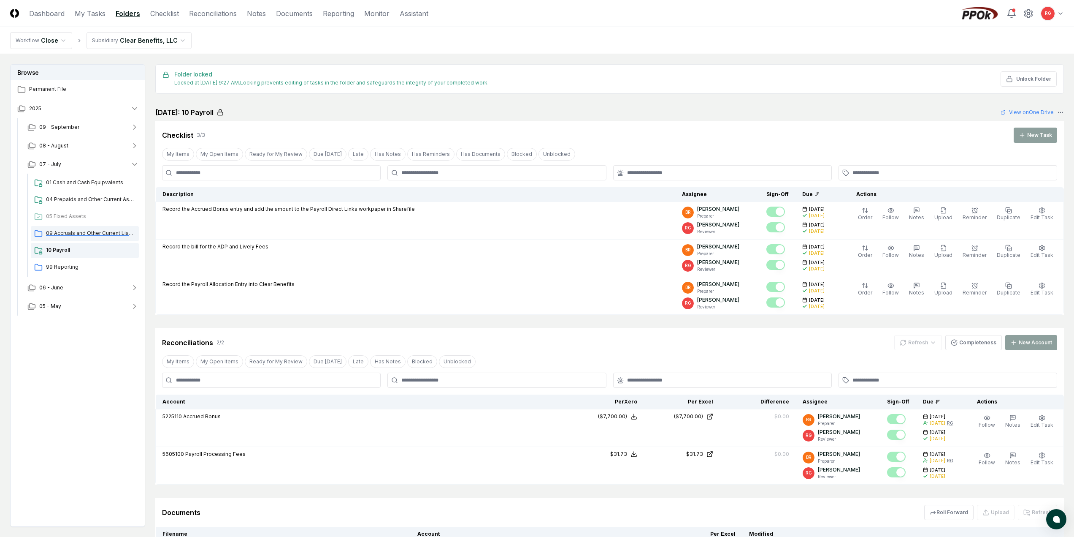
click at [90, 234] on span "09 Accruals and Other Current Liabilities" at bounding box center [90, 233] width 89 height 8
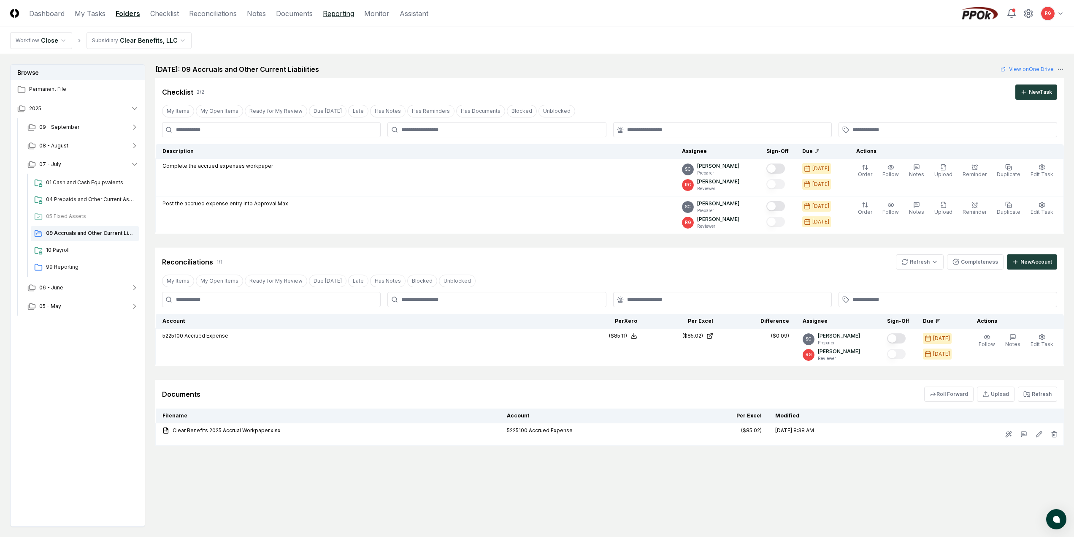
click at [333, 10] on link "Reporting" at bounding box center [338, 13] width 31 height 10
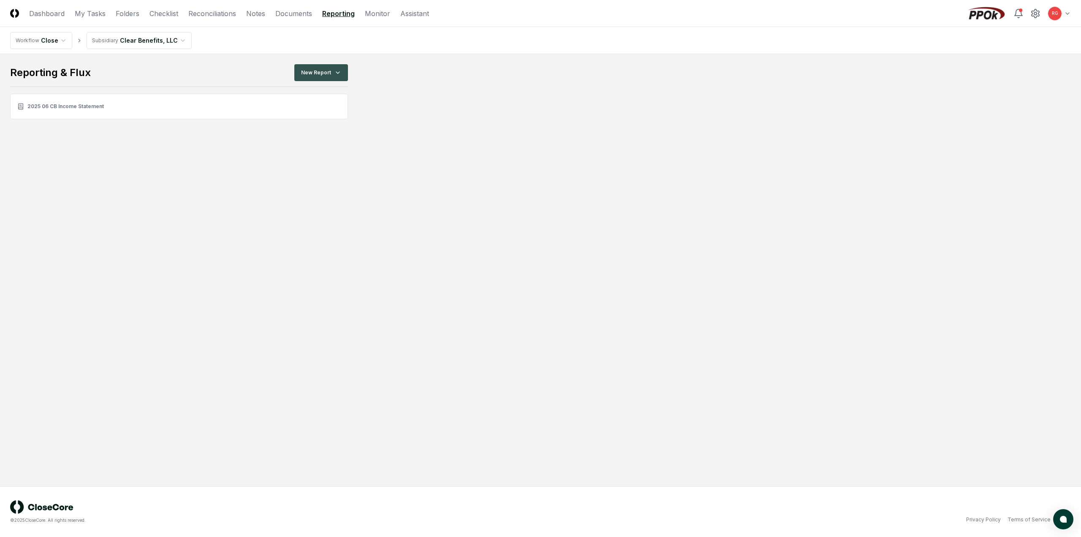
click at [318, 69] on html "CloseCore Dashboard My Tasks Folders Checklist Reconciliations Notes Documents …" at bounding box center [540, 268] width 1081 height 537
click at [320, 117] on div "Income Statement" at bounding box center [323, 120] width 60 height 13
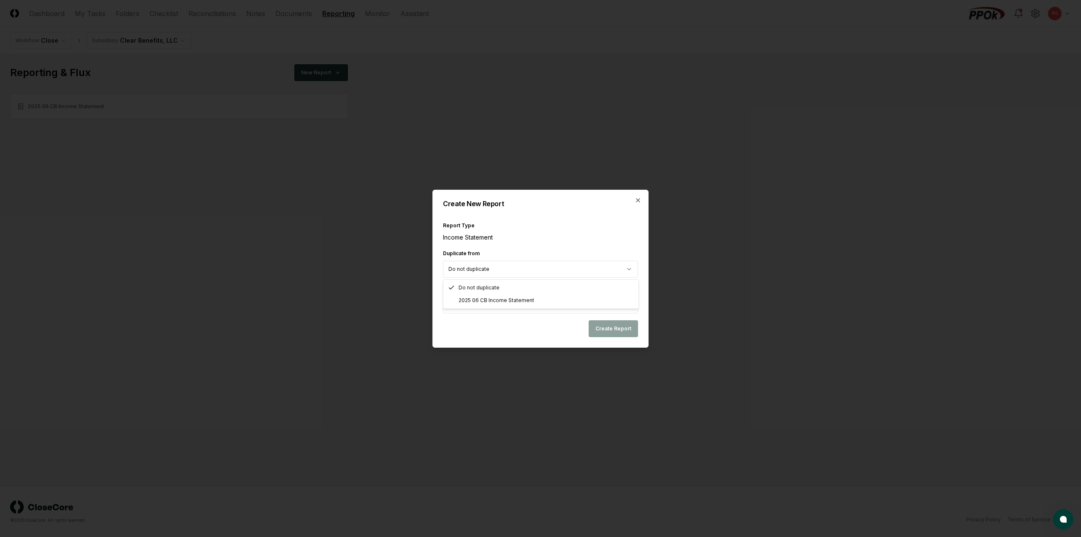
click at [491, 272] on body "CloseCore Dashboard My Tasks Folders Checklist Reconciliations Notes Documents …" at bounding box center [540, 268] width 1081 height 537
click at [500, 256] on body "CloseCore Dashboard My Tasks Folders Checklist Reconciliations Notes Documents …" at bounding box center [540, 268] width 1081 height 537
click at [507, 269] on body "CloseCore Dashboard My Tasks Folders Checklist Reconciliations Notes Documents …" at bounding box center [540, 268] width 1081 height 537
click at [502, 307] on body "CloseCore Dashboard My Tasks Folders Checklist Reconciliations Notes Documents …" at bounding box center [540, 268] width 1081 height 537
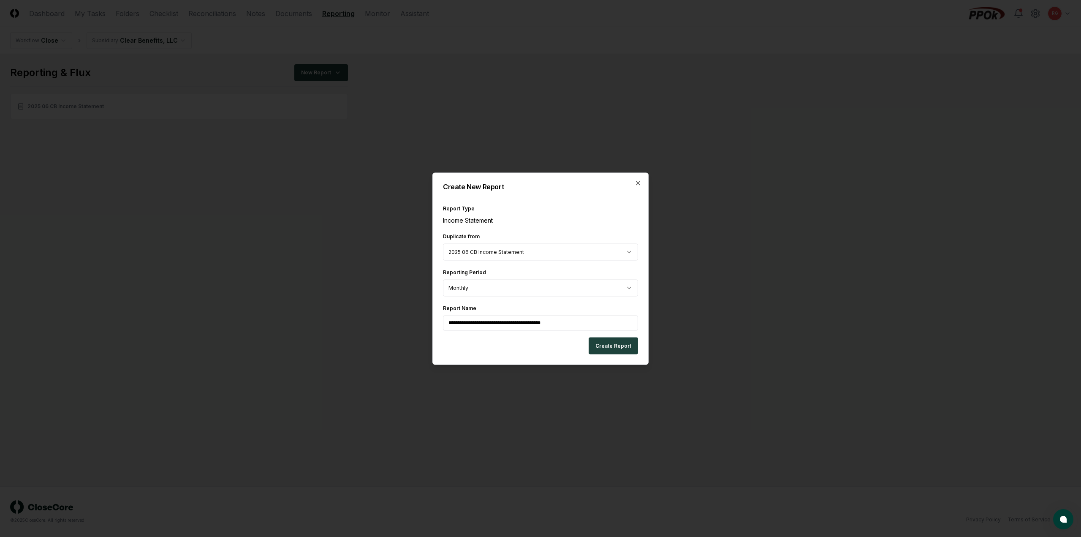
click at [493, 322] on input "**********" at bounding box center [540, 322] width 195 height 15
drag, startPoint x: 570, startPoint y: 320, endPoint x: 380, endPoint y: 311, distance: 191.0
click at [380, 311] on body "**********" at bounding box center [540, 268] width 1081 height 537
type input "**********"
click at [616, 350] on button "Create Report" at bounding box center [612, 345] width 49 height 17
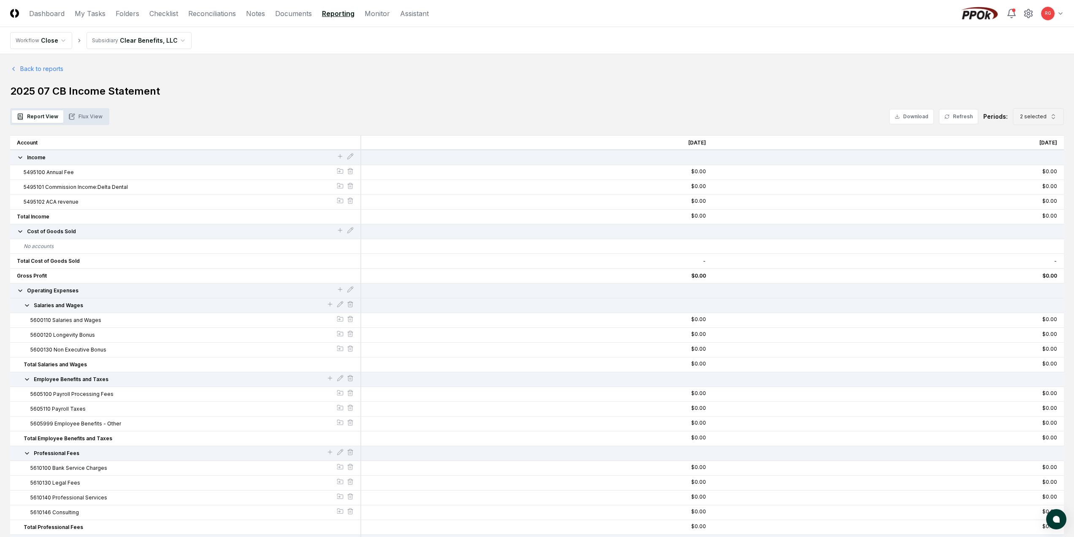
click at [1049, 115] on button "2 selected" at bounding box center [1038, 116] width 51 height 17
click at [1028, 176] on div "[DATE]" at bounding box center [1032, 173] width 27 height 8
click at [1037, 186] on div "[DATE]" at bounding box center [1033, 188] width 27 height 8
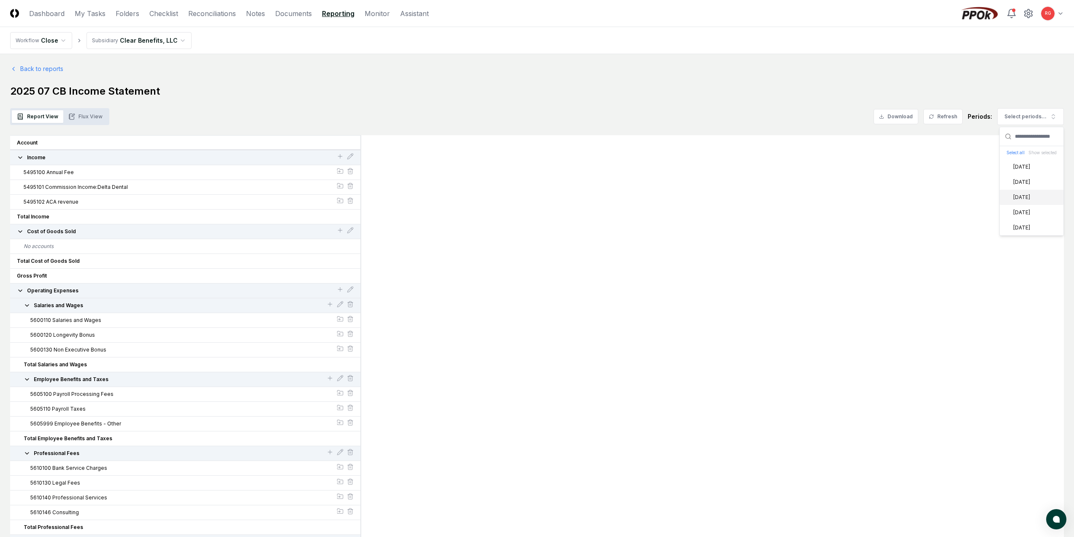
click at [1031, 195] on div "[DATE]" at bounding box center [1016, 197] width 27 height 8
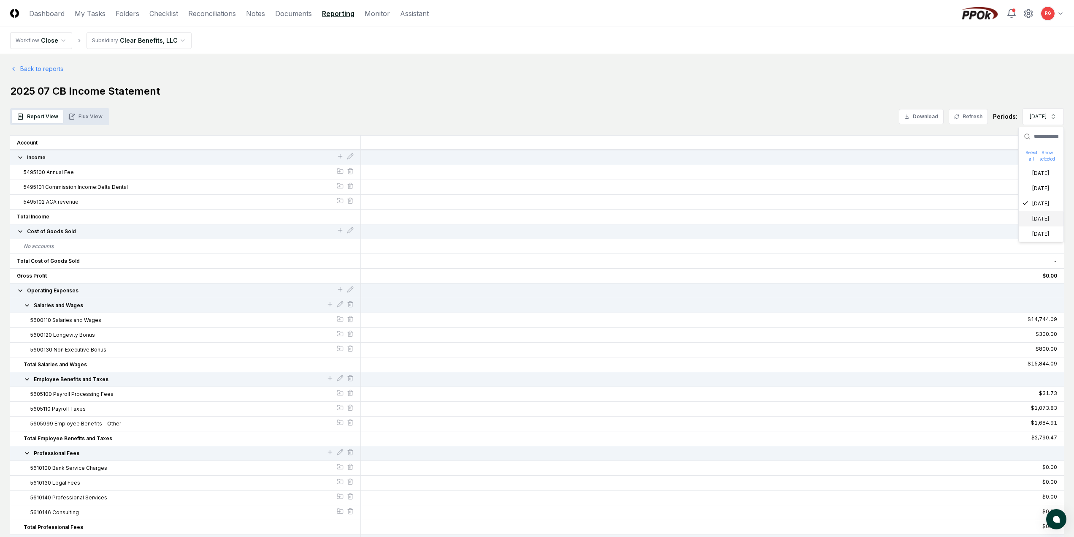
click at [1045, 217] on div "[DATE]" at bounding box center [1035, 219] width 27 height 8
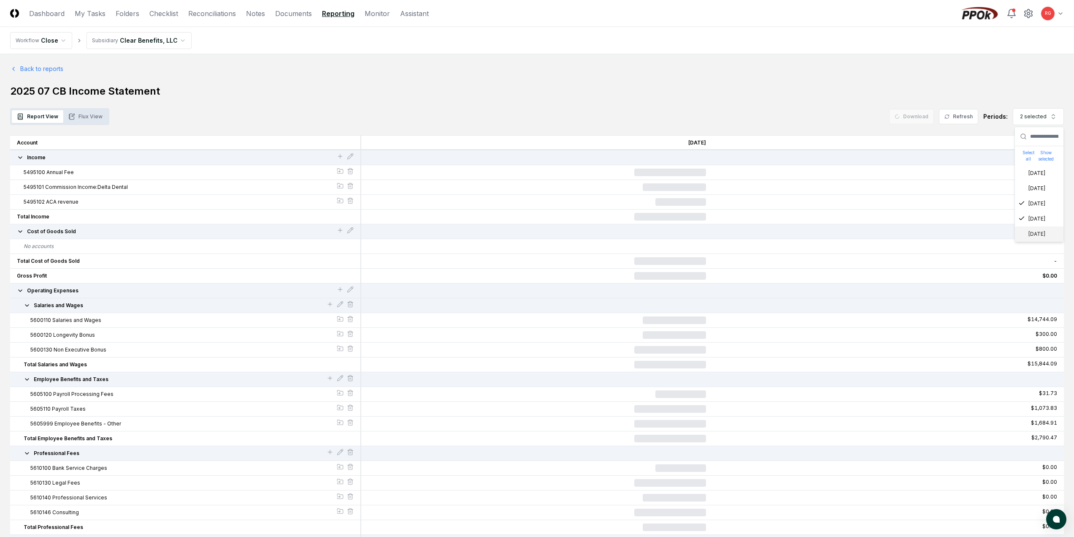
click at [1046, 234] on div "[DATE]" at bounding box center [1032, 234] width 27 height 8
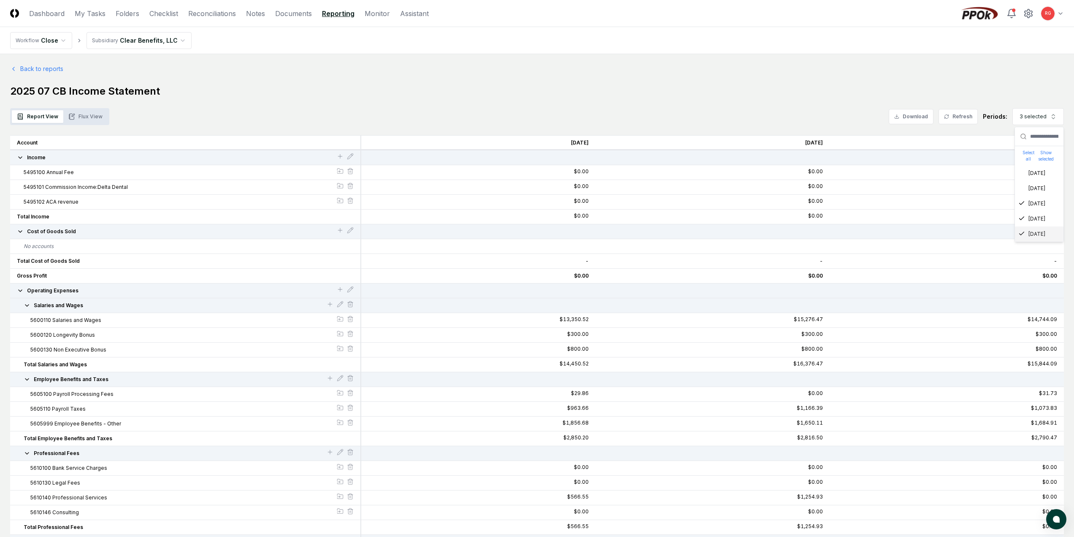
click at [832, 91] on h1 "2025 07 CB Income Statement" at bounding box center [537, 91] width 1054 height 14
click at [21, 160] on icon "button" at bounding box center [20, 157] width 7 height 7
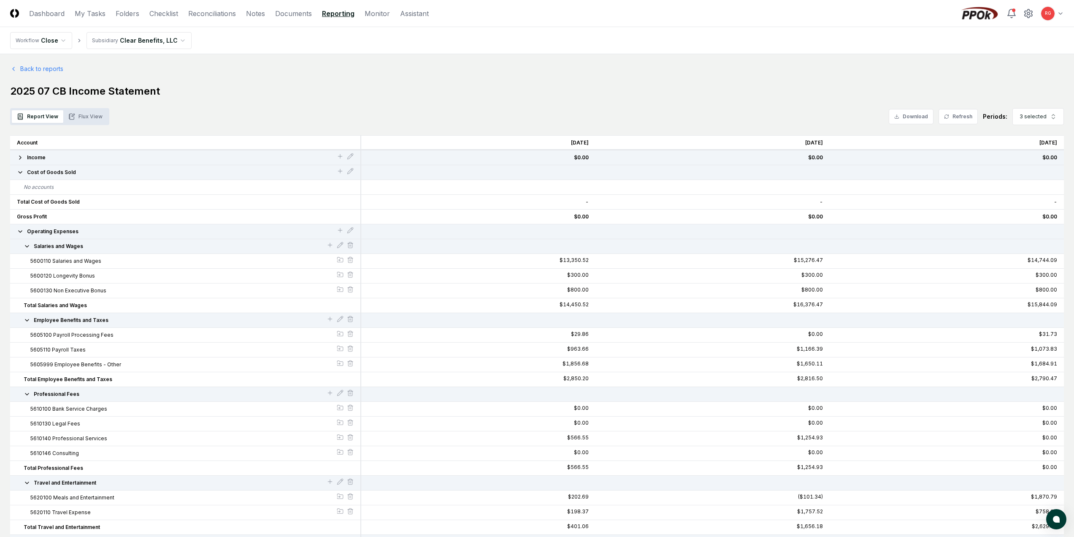
click at [24, 249] on icon "button" at bounding box center [27, 246] width 7 height 7
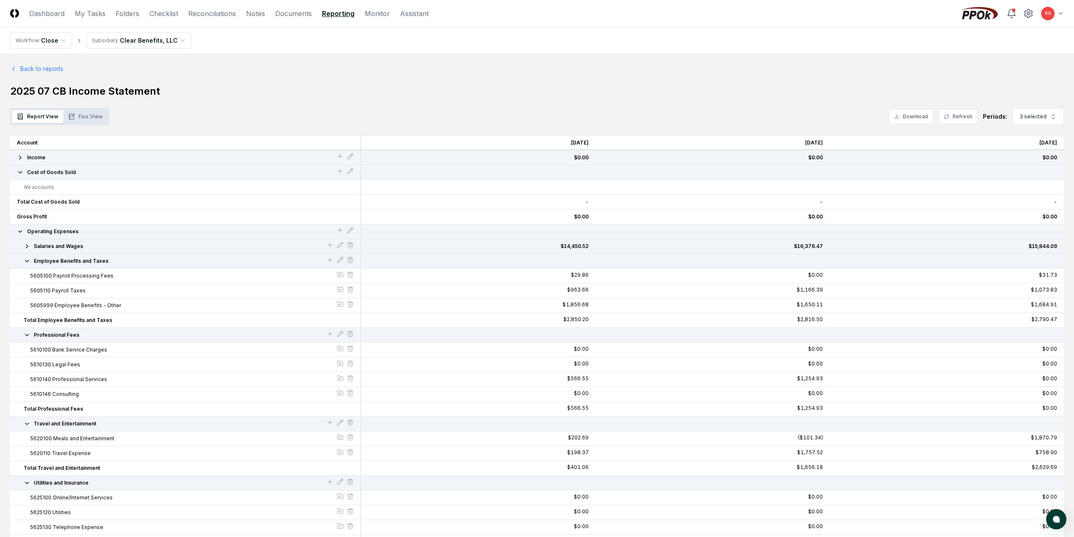
click at [24, 262] on icon "button" at bounding box center [27, 261] width 7 height 7
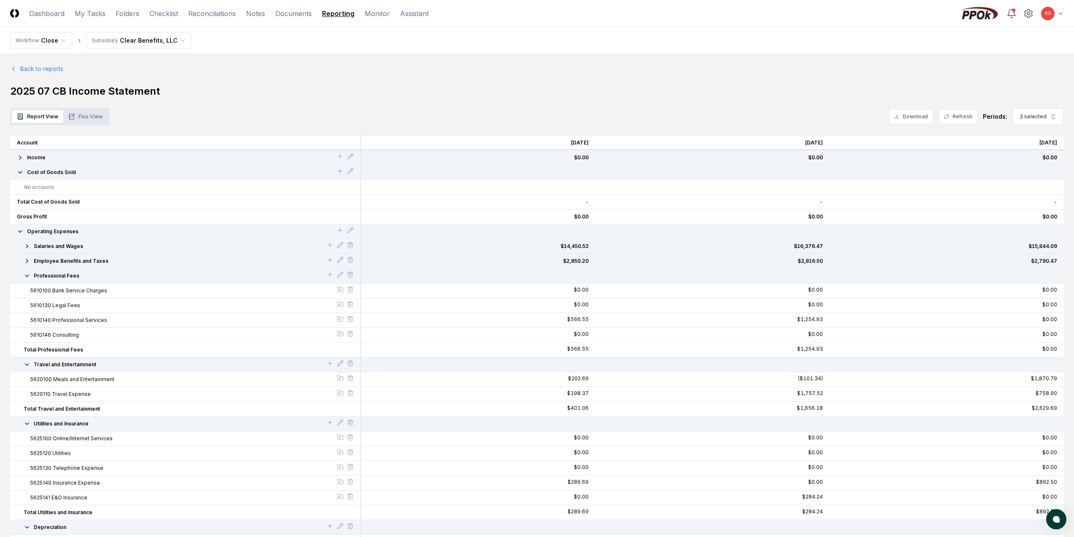
click at [25, 278] on icon "button" at bounding box center [27, 275] width 7 height 7
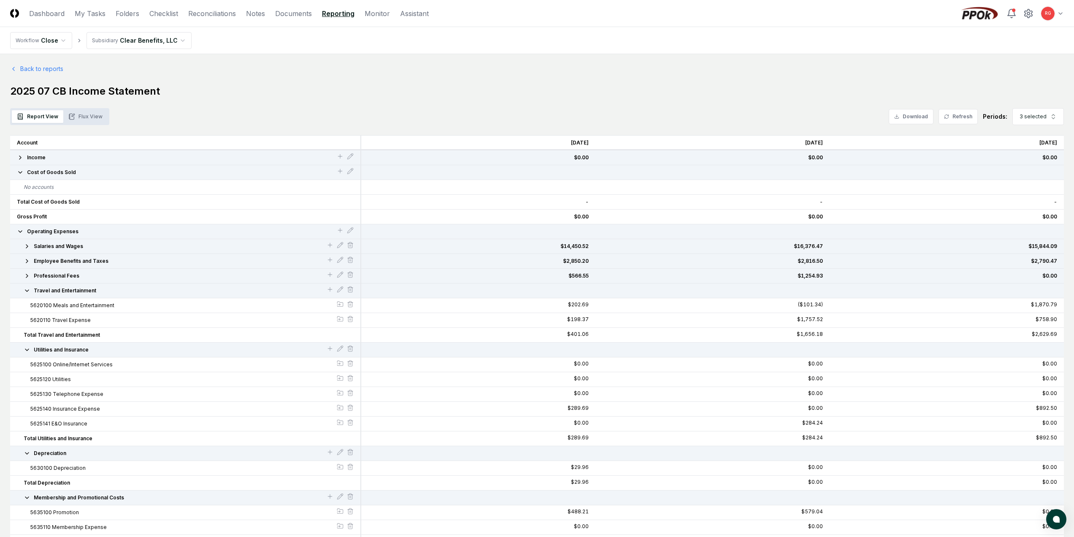
click at [27, 292] on icon "button" at bounding box center [27, 290] width 7 height 7
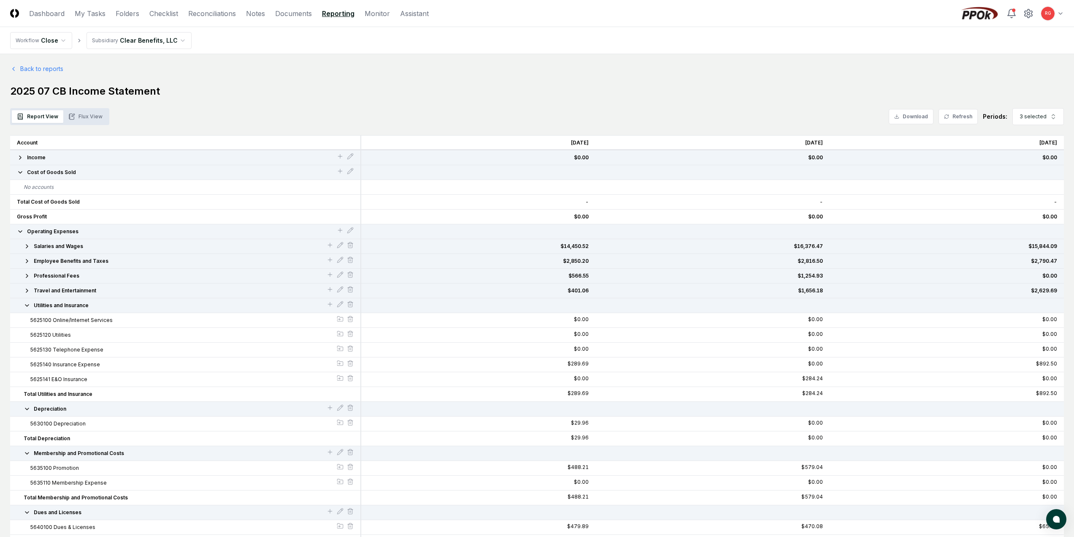
click at [27, 302] on icon "button" at bounding box center [27, 305] width 7 height 7
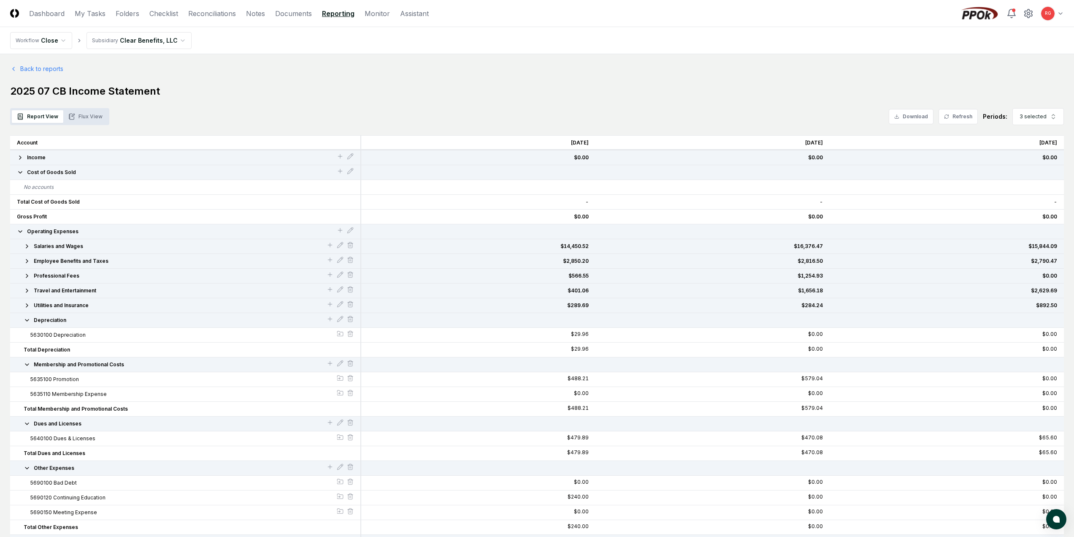
click at [24, 321] on div "Depreciation" at bounding box center [185, 320] width 337 height 8
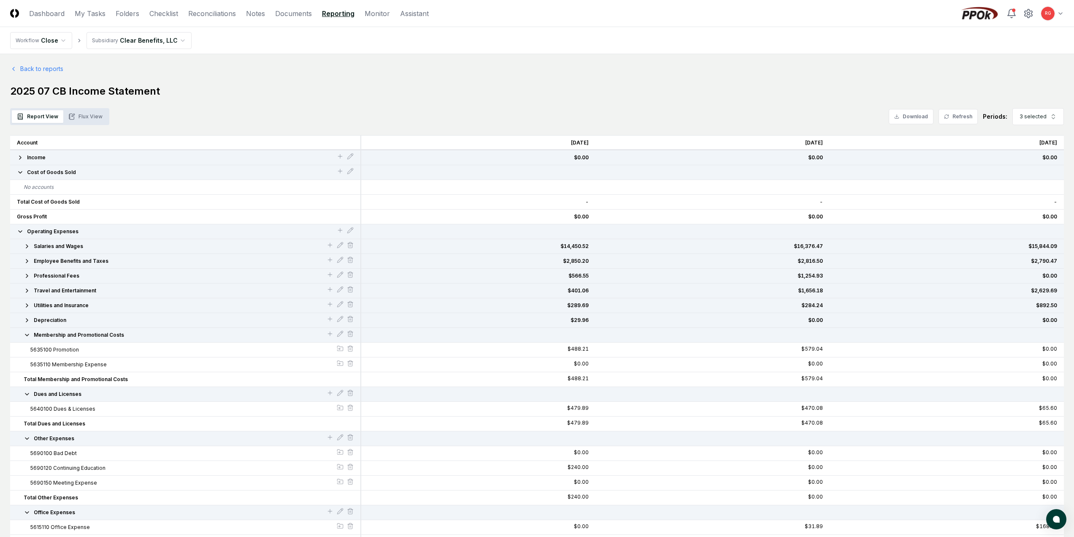
click at [27, 335] on icon "button" at bounding box center [26, 335] width 3 height 2
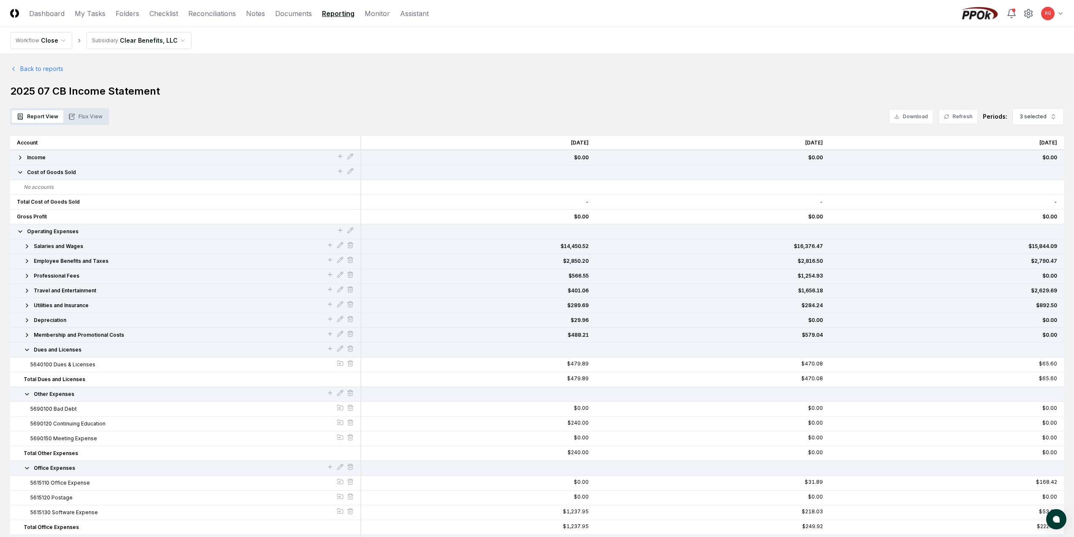
click at [29, 350] on icon "button" at bounding box center [27, 349] width 7 height 7
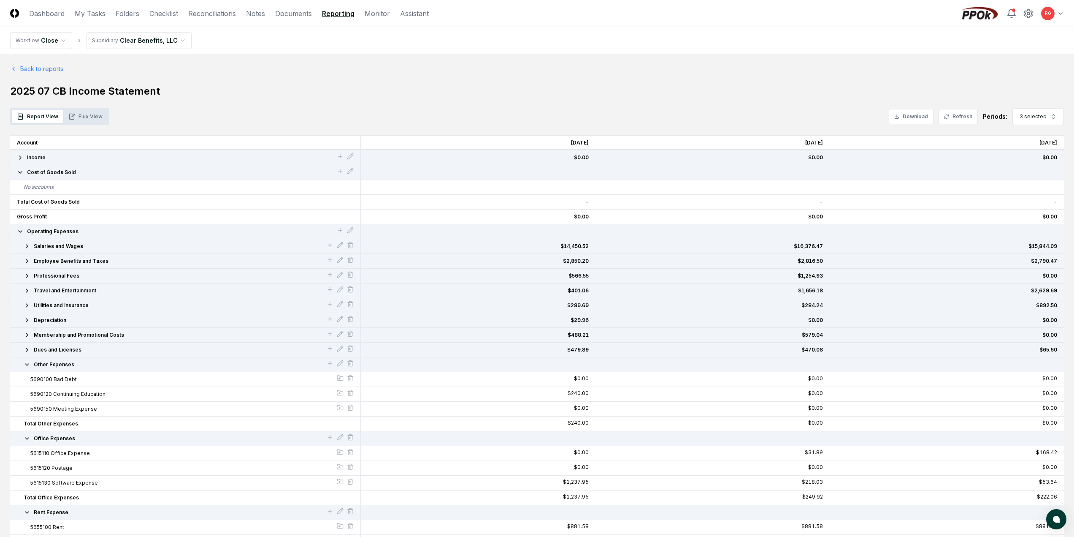
drag, startPoint x: 25, startPoint y: 366, endPoint x: 28, endPoint y: 370, distance: 4.8
click at [25, 366] on icon "button" at bounding box center [27, 364] width 7 height 7
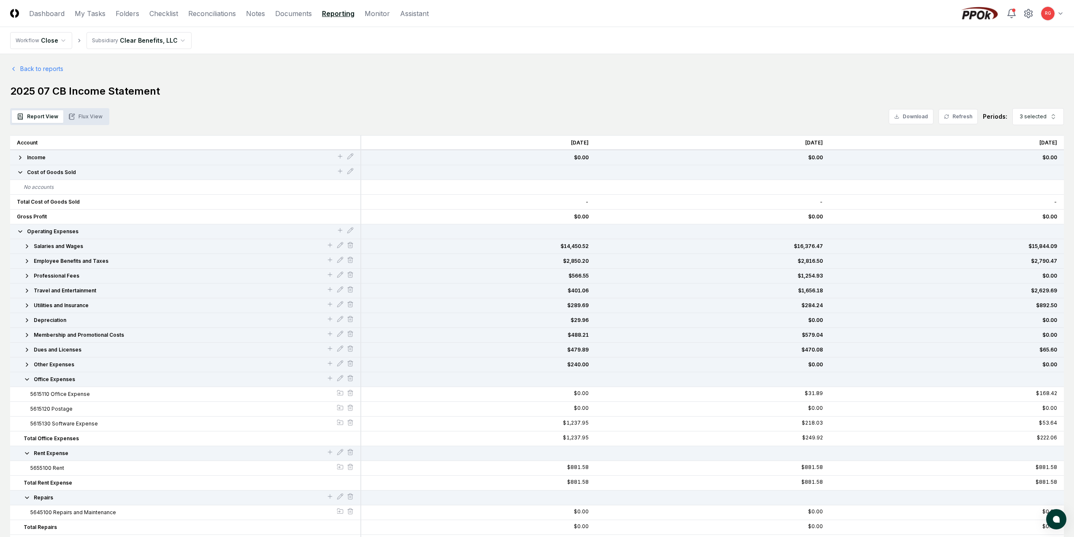
click at [27, 381] on icon "button" at bounding box center [27, 379] width 7 height 7
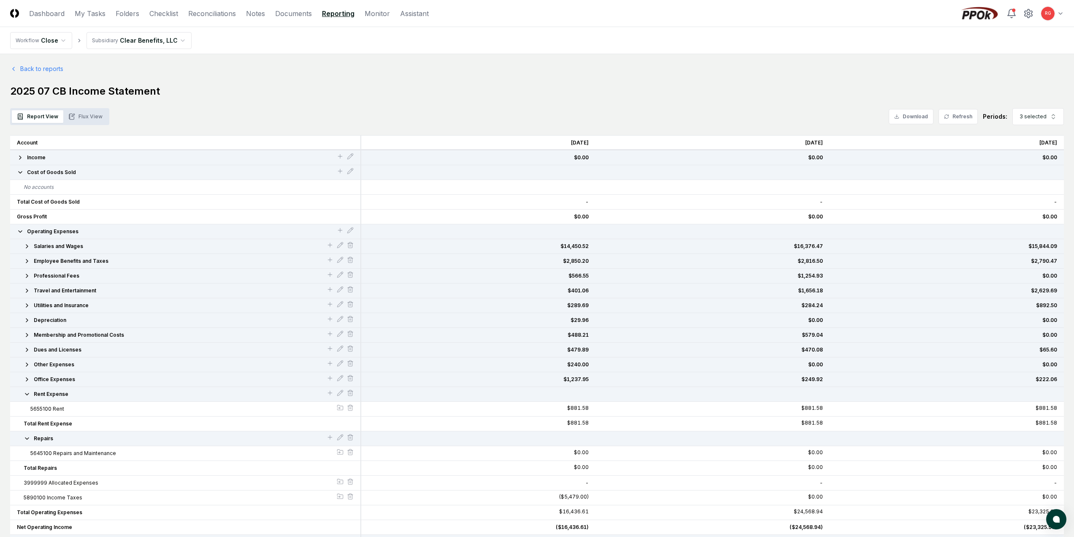
click at [30, 391] on button "Rent Expense" at bounding box center [175, 394] width 303 height 8
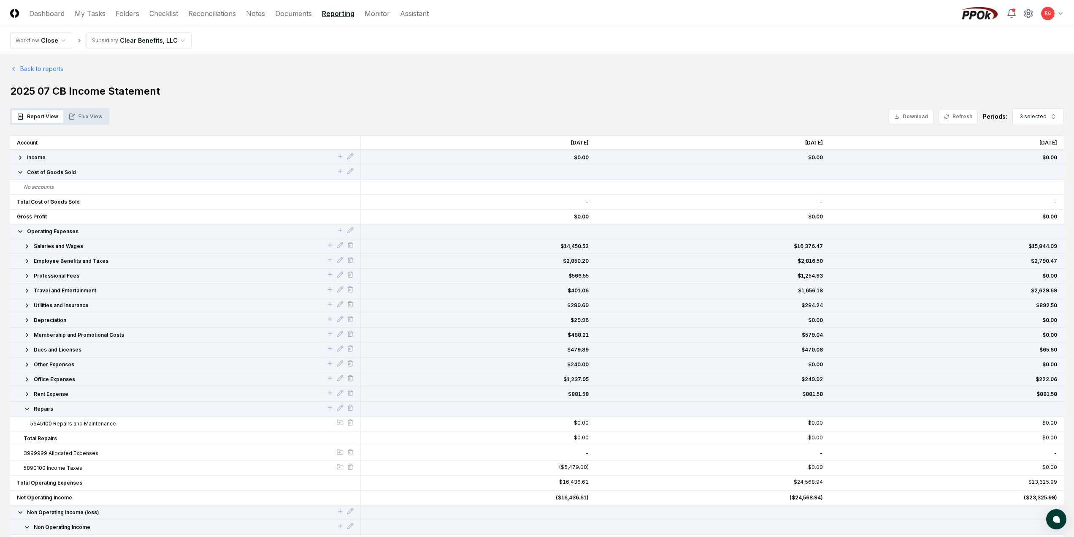
click at [25, 411] on icon "button" at bounding box center [27, 408] width 7 height 7
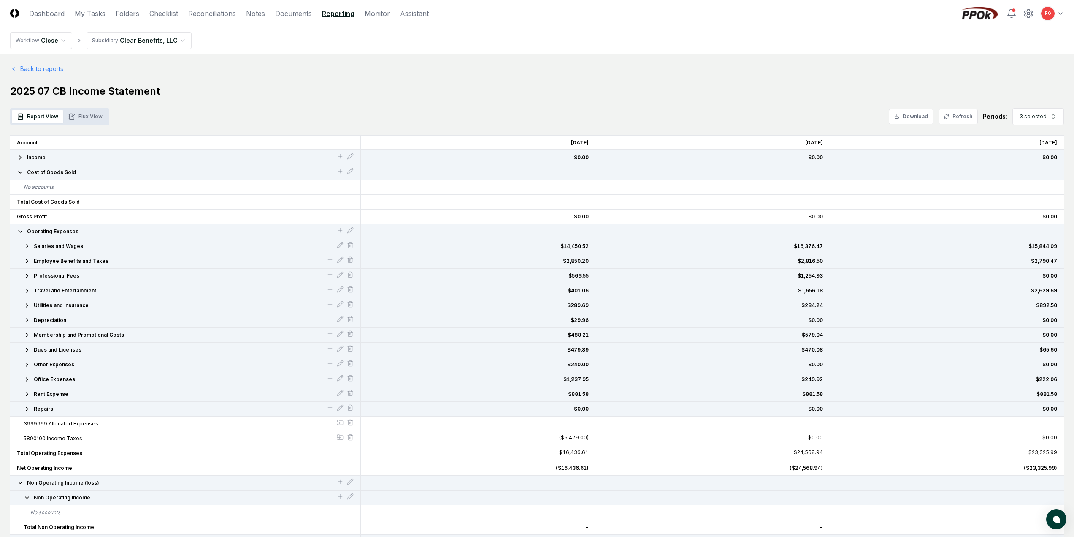
click at [28, 364] on icon "button" at bounding box center [27, 364] width 7 height 7
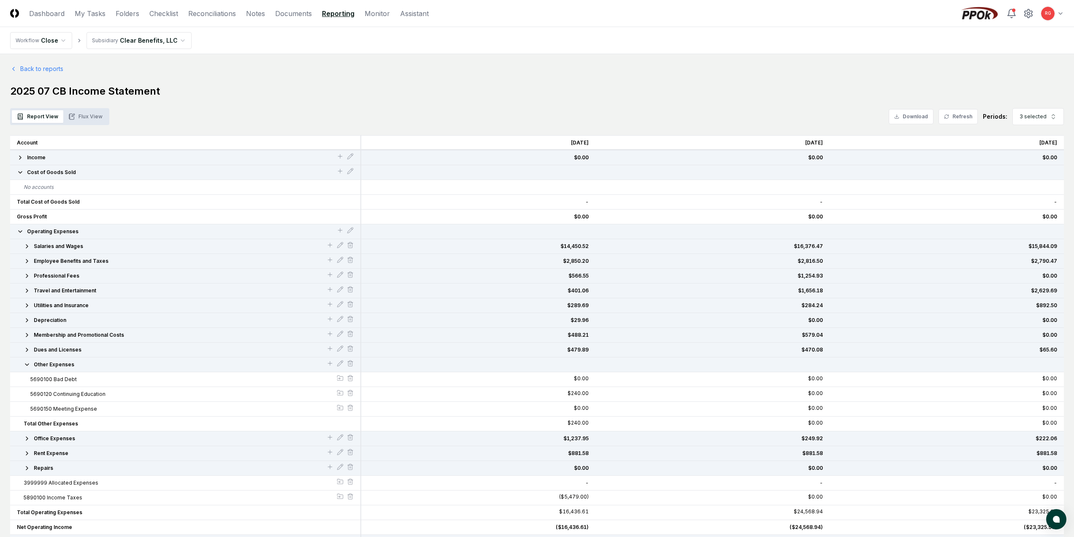
click at [28, 363] on icon "button" at bounding box center [27, 364] width 7 height 7
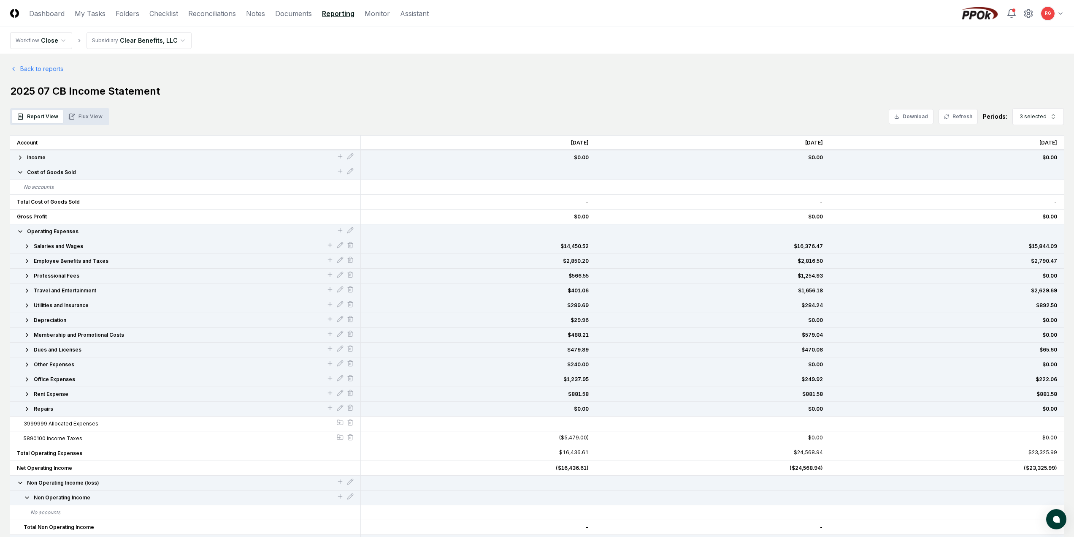
click at [91, 111] on button "Flux View" at bounding box center [85, 116] width 44 height 13
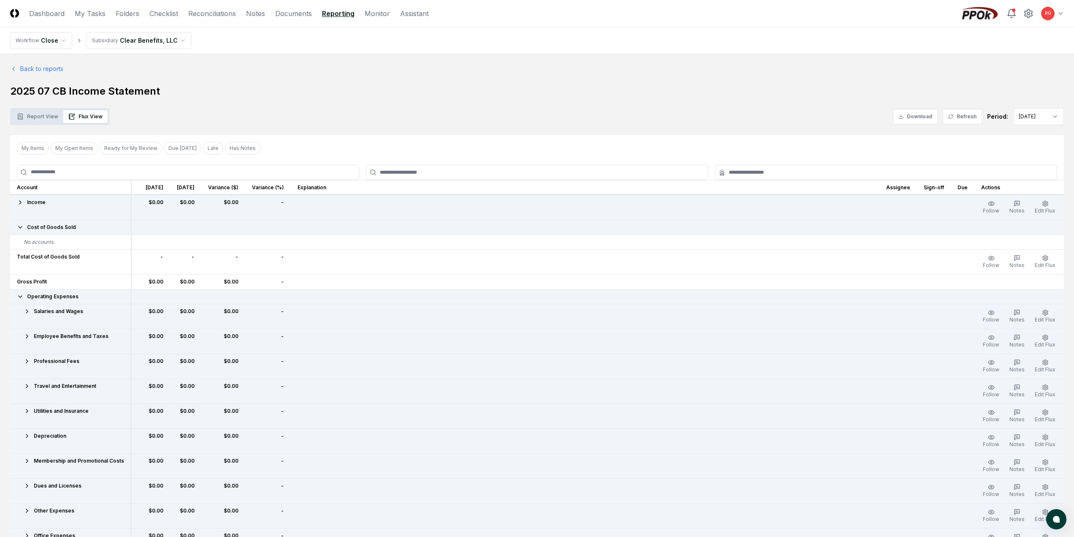
click at [1034, 118] on html "CloseCore Dashboard My Tasks Folders Checklist Reconciliations Notes Documents …" at bounding box center [537, 433] width 1074 height 867
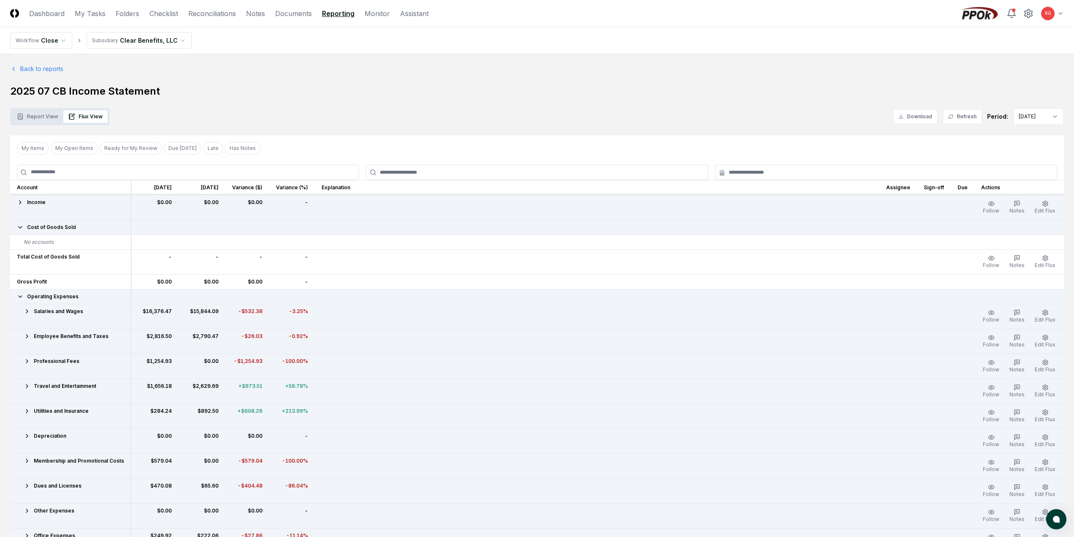
click at [26, 360] on icon at bounding box center [27, 361] width 7 height 7
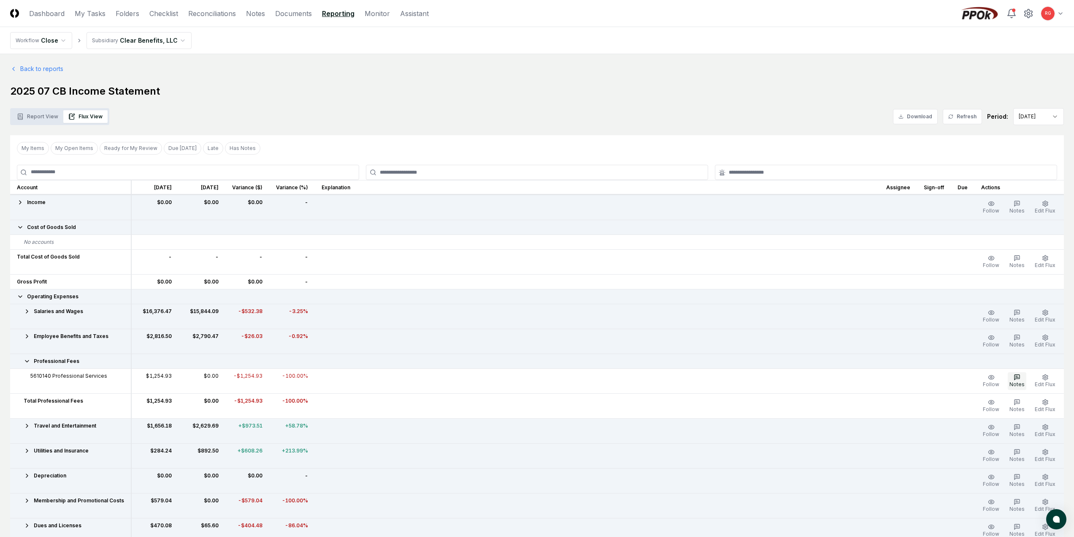
click at [1021, 374] on icon "button" at bounding box center [1017, 377] width 7 height 7
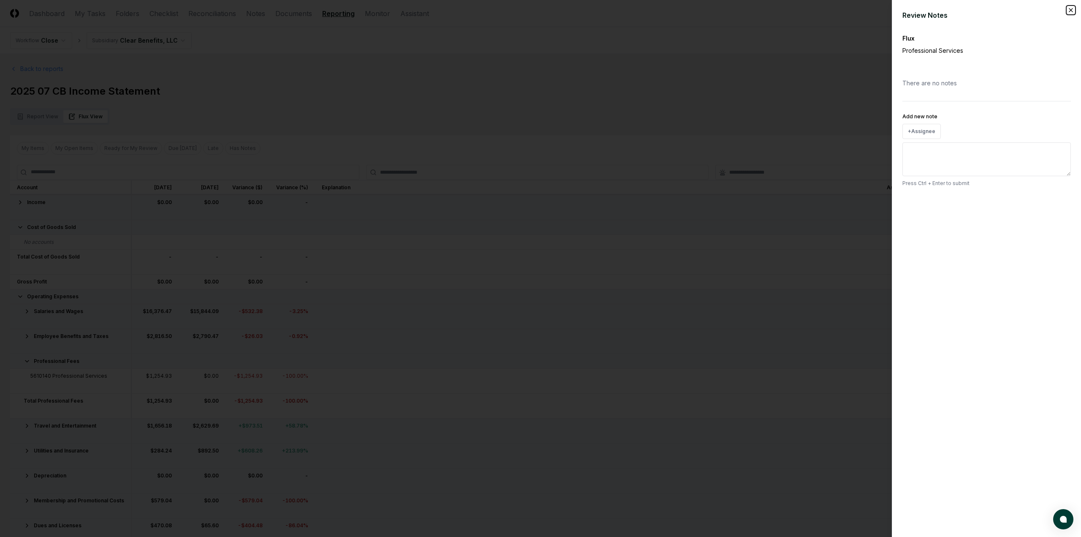
click at [1068, 11] on icon "button" at bounding box center [1070, 10] width 7 height 7
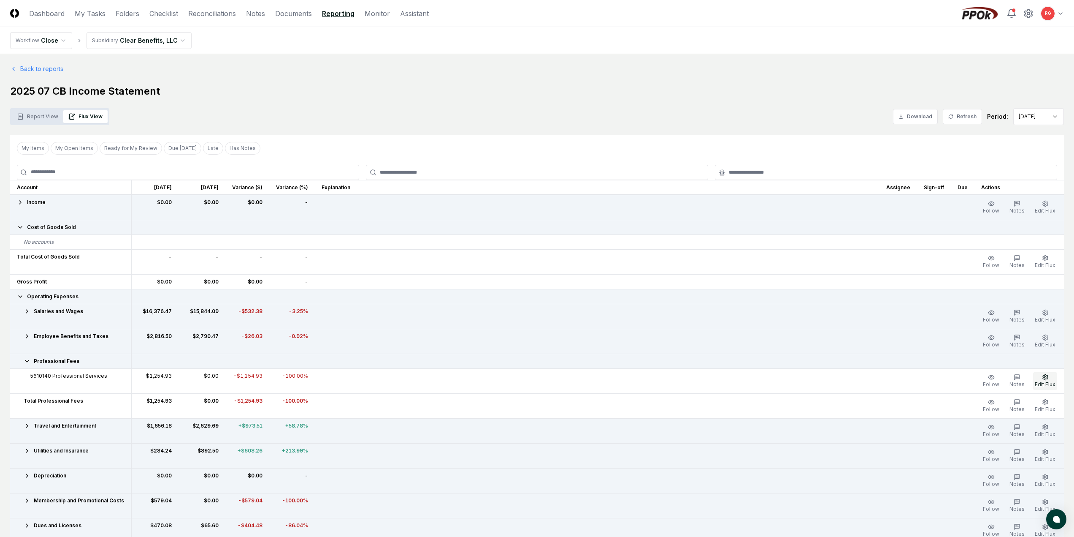
click at [1041, 377] on button "Edit Flux" at bounding box center [1045, 381] width 24 height 18
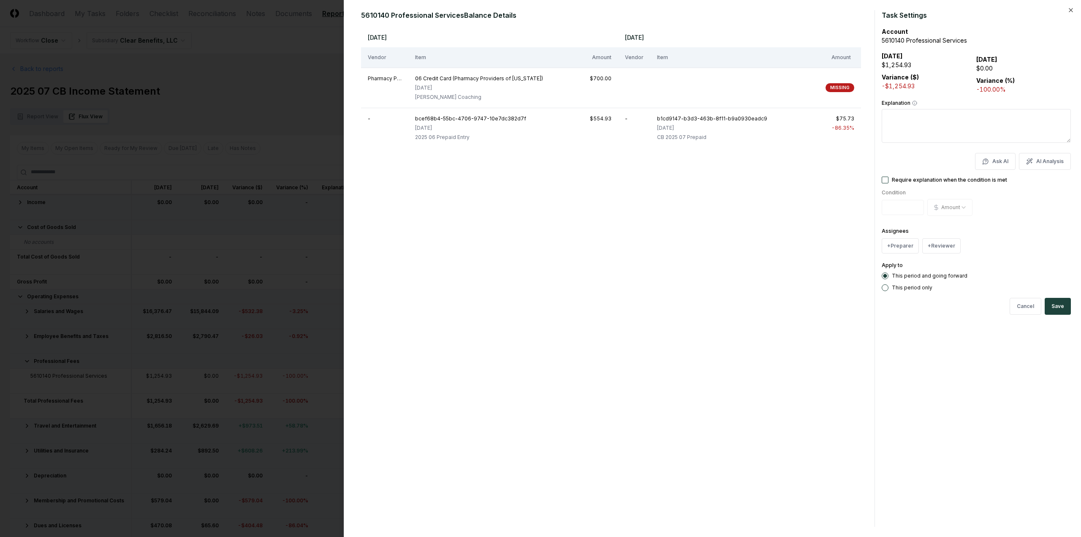
drag, startPoint x: 747, startPoint y: 211, endPoint x: 620, endPoint y: 189, distance: 129.3
click at [620, 189] on div "[DATE] [DATE] Vendor Item Amount Vendor Item Amount Pharmacy Providers of [US_S…" at bounding box center [611, 276] width 500 height 499
click at [915, 124] on textarea "Explanation" at bounding box center [975, 126] width 189 height 34
type textarea "*"
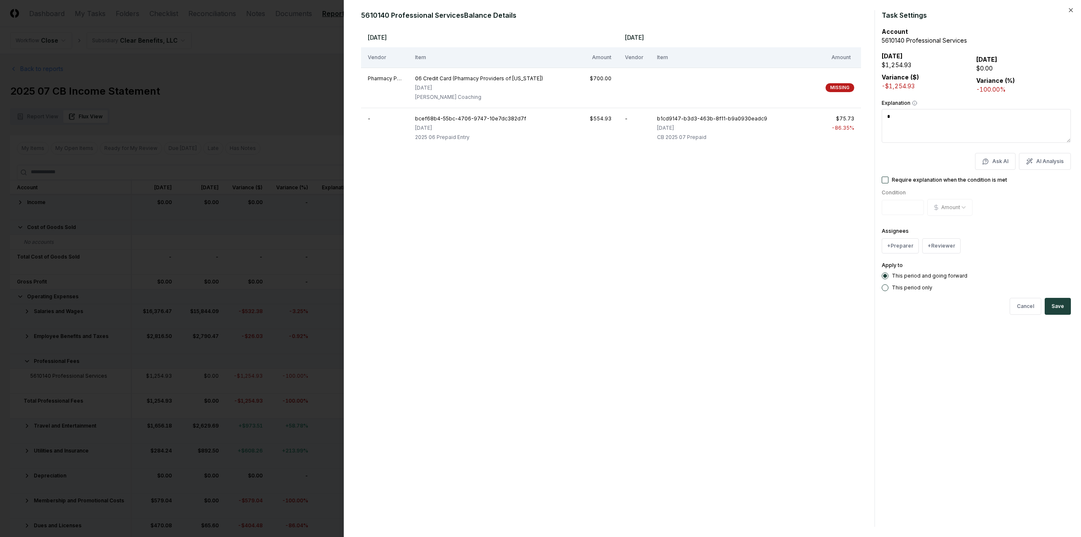
type textarea "*"
type textarea "**"
type textarea "*"
type textarea "***"
type textarea "*"
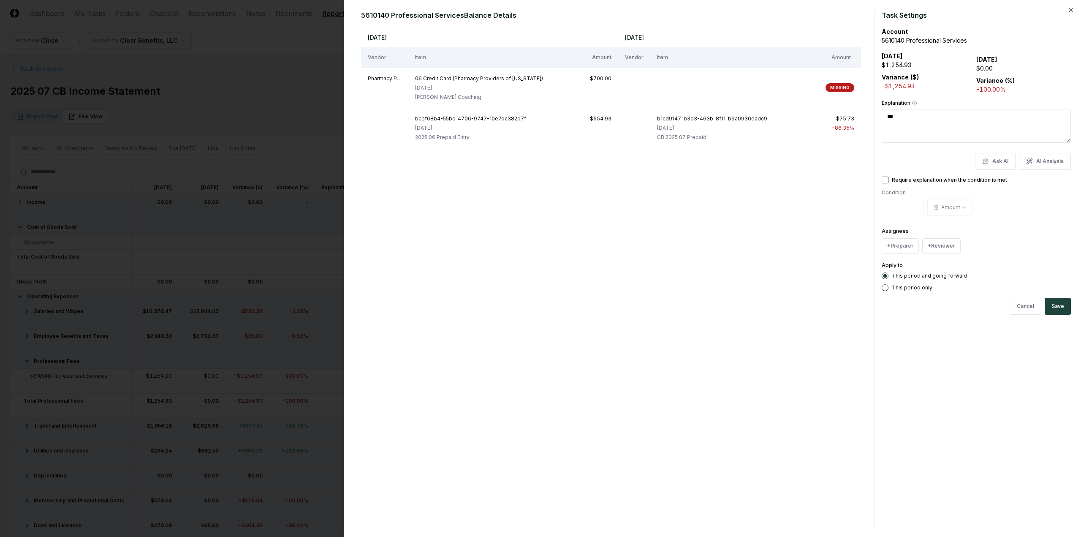
type textarea "****"
type textarea "*"
type textarea "*****"
type textarea "*"
type textarea "******"
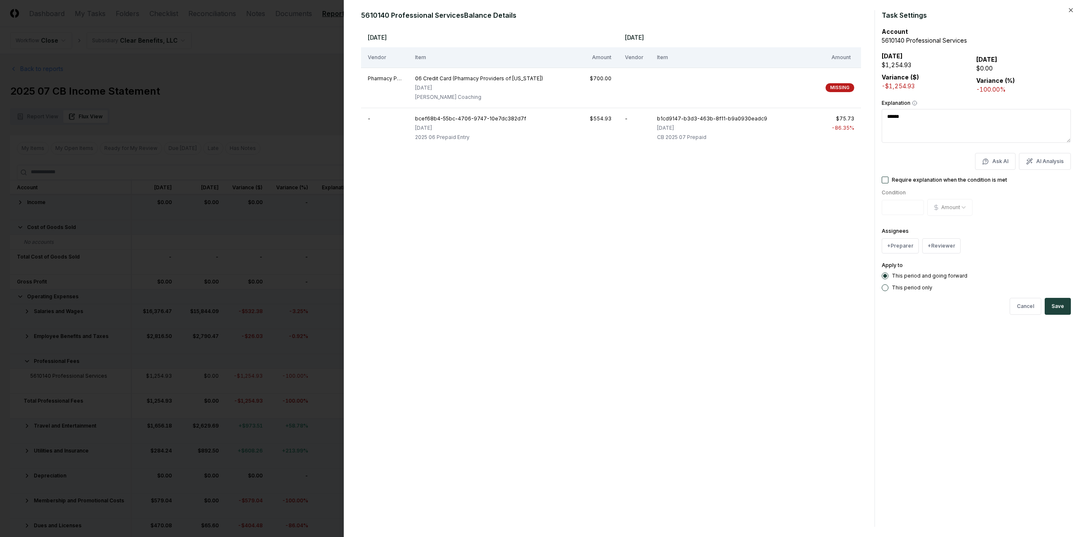
type textarea "*"
type textarea "*******"
type textarea "*"
type textarea "********"
type textarea "*"
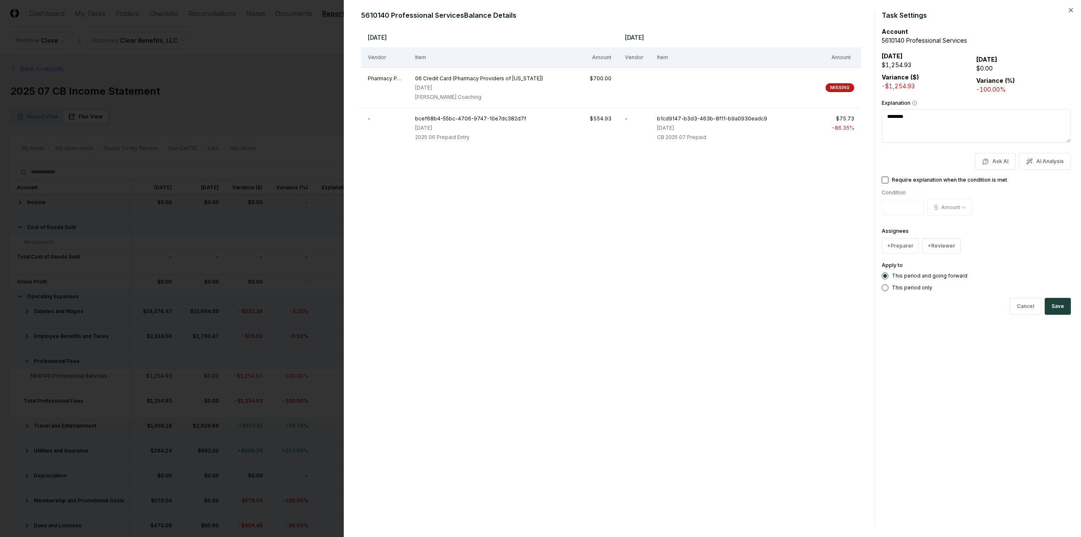
type textarea "********"
type textarea "*"
type textarea "**********"
type textarea "*"
type textarea "**********"
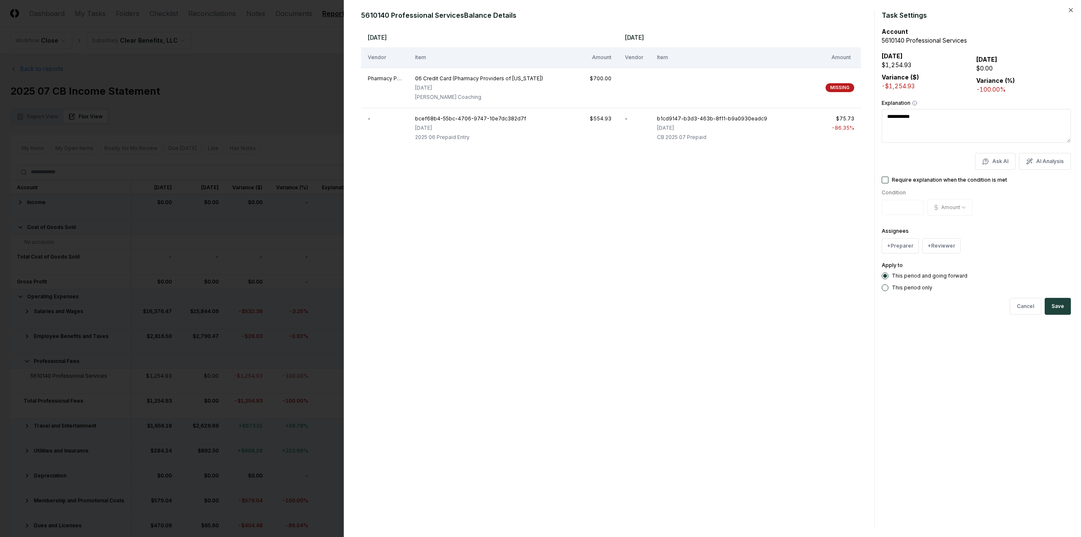
type textarea "*"
type textarea "**********"
type textarea "*"
type textarea "**********"
type textarea "*"
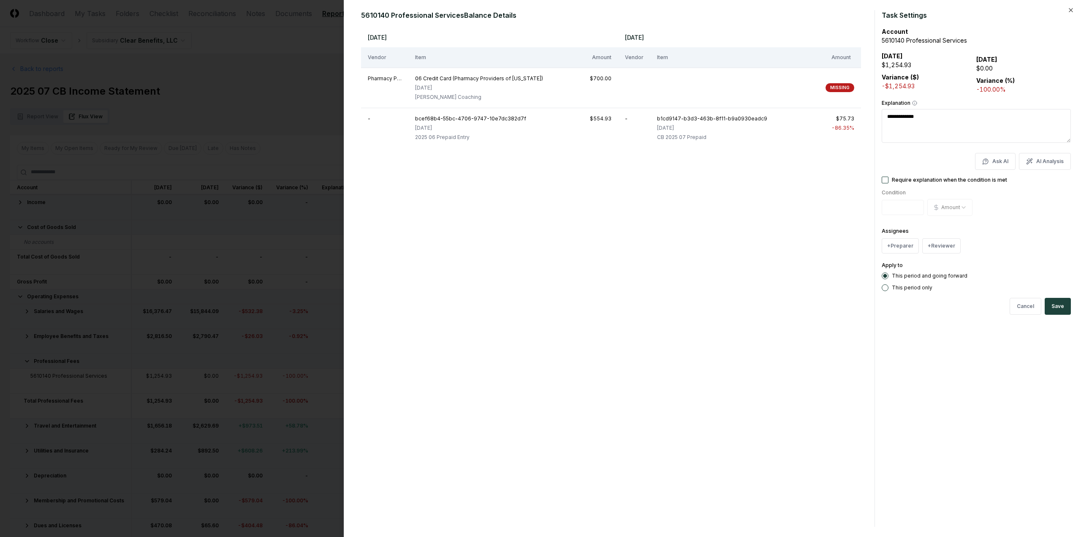
type textarea "**********"
type textarea "*"
type textarea "**********"
type textarea "*"
type textarea "**********"
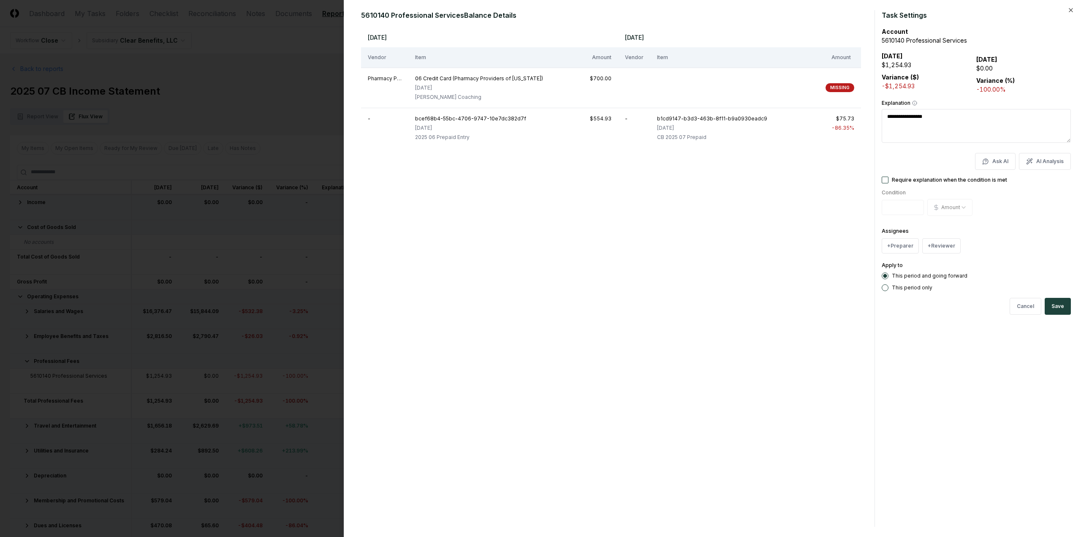
type textarea "*"
type textarea "**********"
type textarea "*"
type textarea "**********"
type textarea "*"
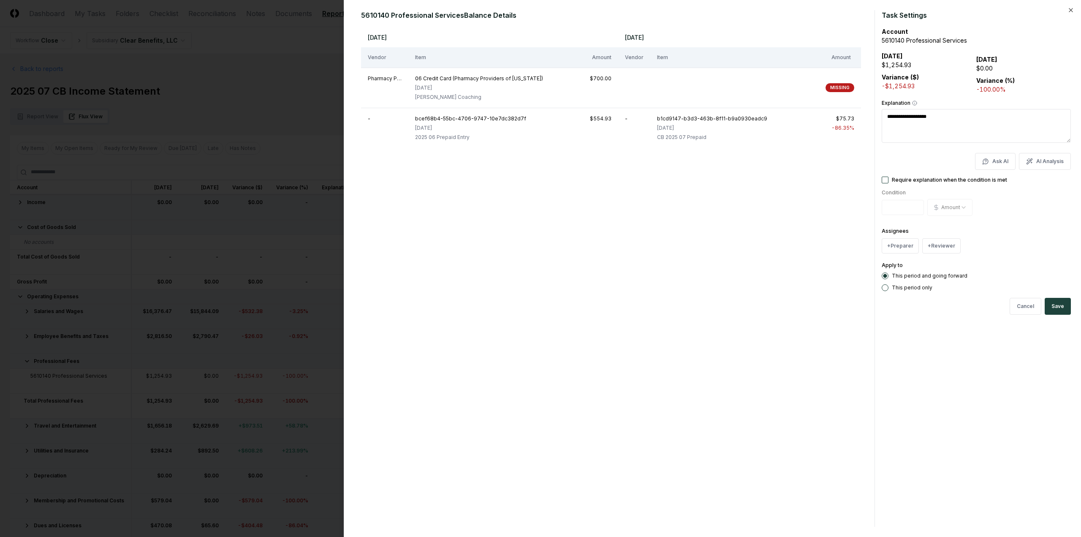
type textarea "**********"
type textarea "*"
type textarea "**********"
type textarea "*"
type textarea "**********"
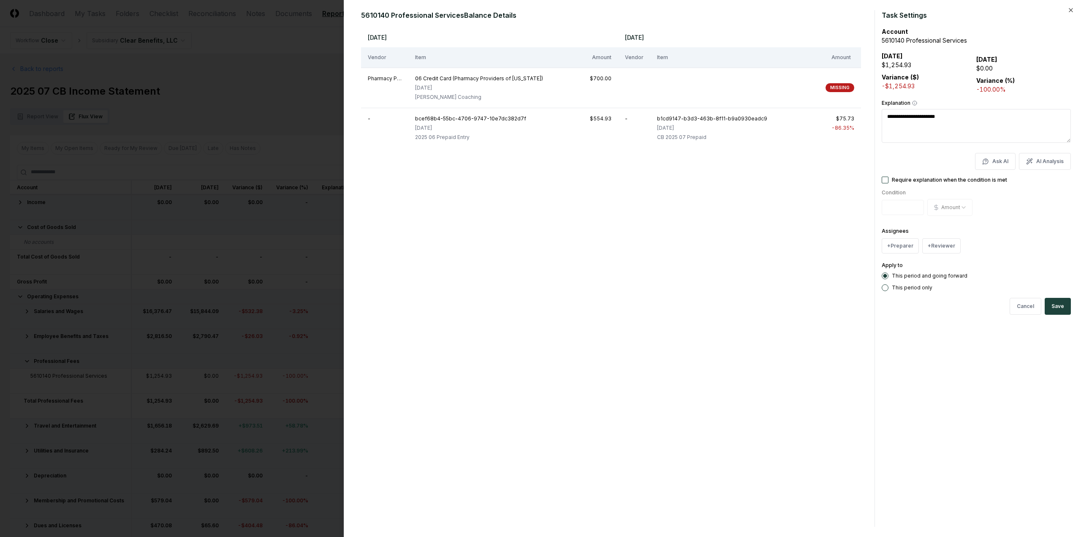
type textarea "*"
type textarea "**********"
type textarea "*"
type textarea "**********"
type textarea "*"
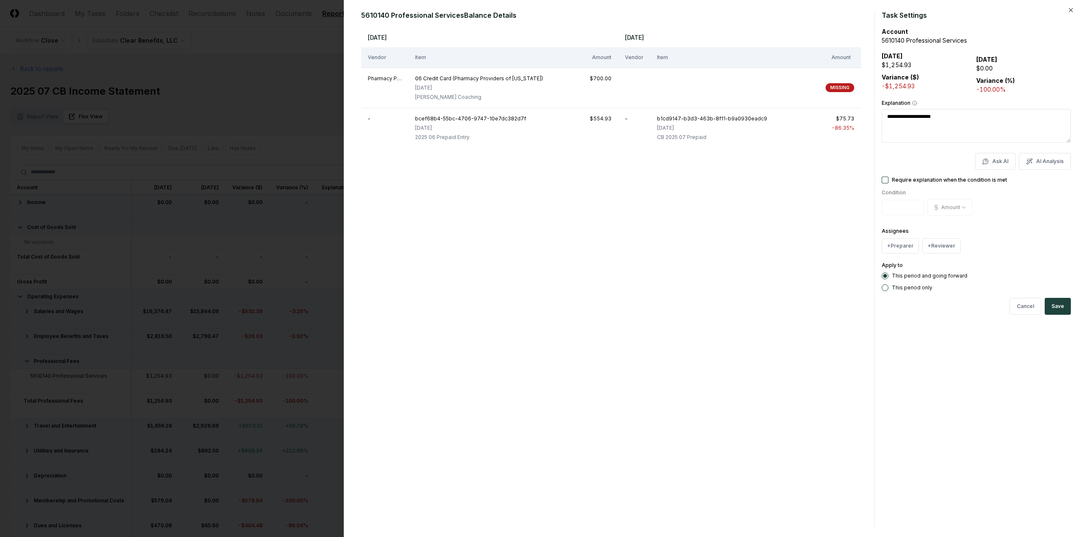
type textarea "**********"
type textarea "*"
type textarea "**********"
type textarea "*"
type textarea "**********"
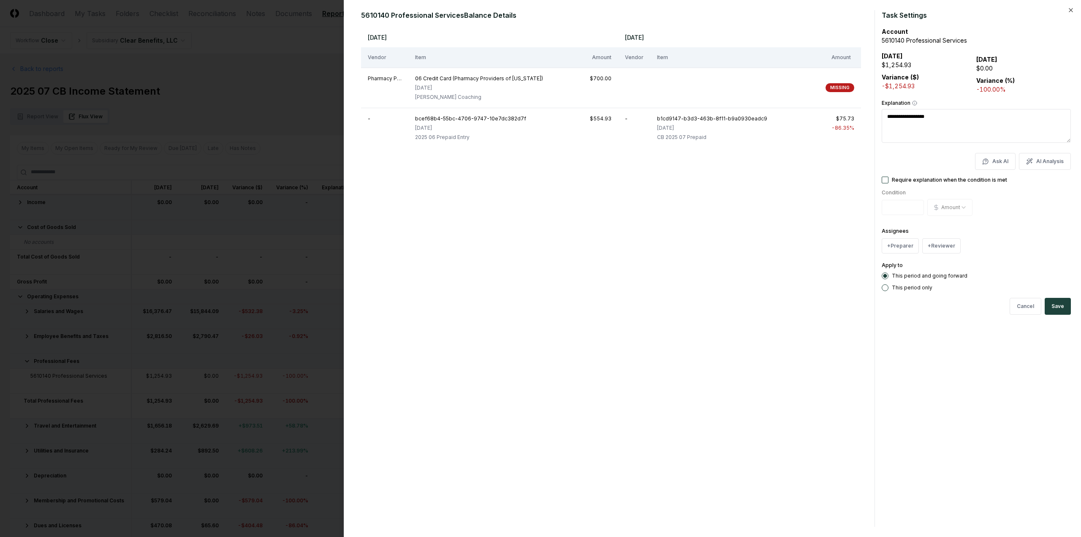
type textarea "*"
type textarea "**********"
type textarea "*"
type textarea "**********"
type textarea "*"
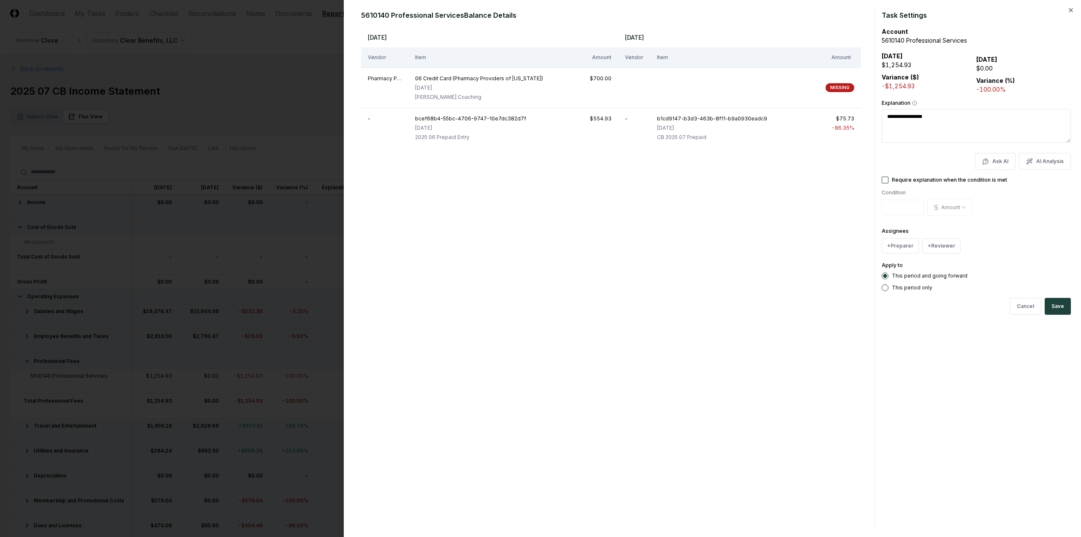
type textarea "**********"
type textarea "*"
type textarea "**********"
type textarea "*"
type textarea "**********"
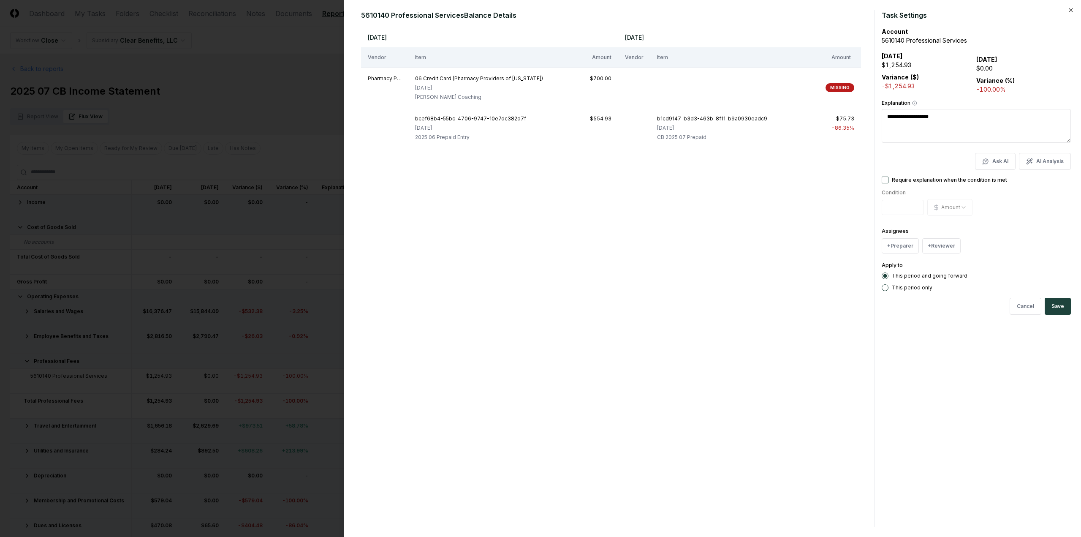
type textarea "*"
type textarea "**********"
type textarea "*"
type textarea "**********"
type textarea "*"
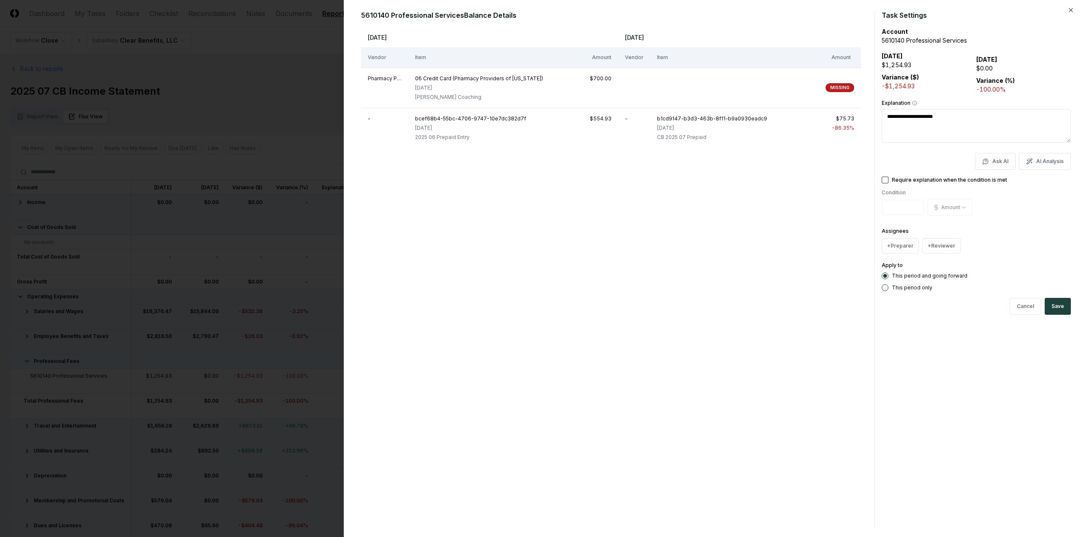
type textarea "**********"
type textarea "*"
type textarea "**********"
type textarea "*"
type textarea "**********"
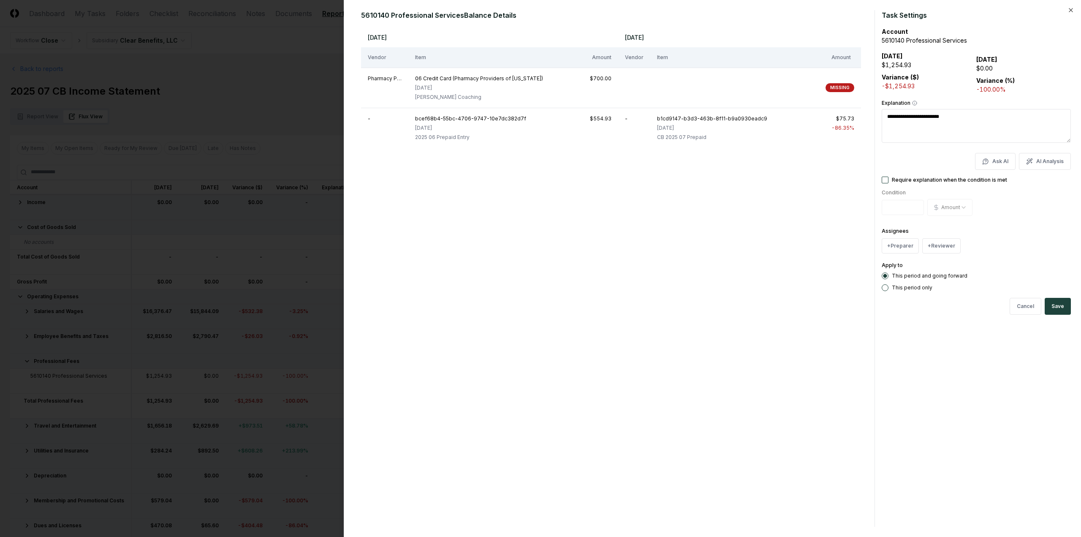
type textarea "*"
type textarea "**********"
type textarea "*"
type textarea "**********"
type textarea "*"
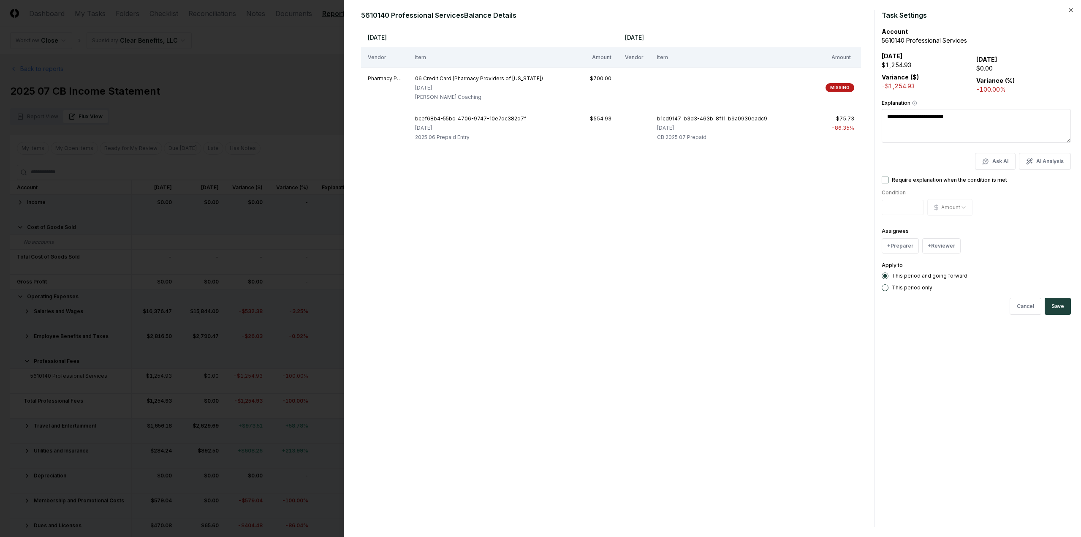
type textarea "**********"
type textarea "*"
type textarea "**********"
type textarea "*"
type textarea "**********"
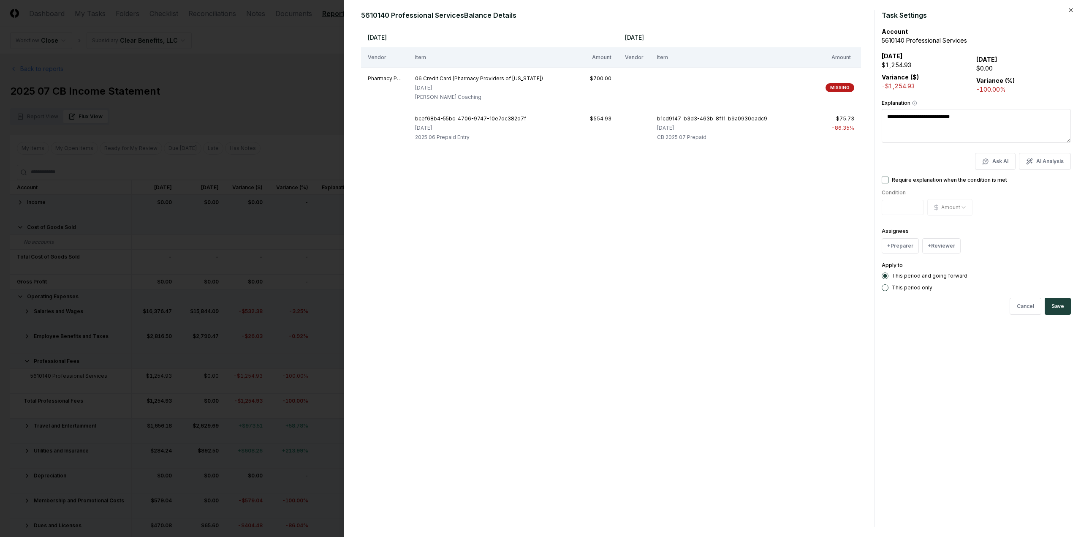
type textarea "*"
type textarea "**********"
type textarea "*"
type textarea "**********"
type textarea "*"
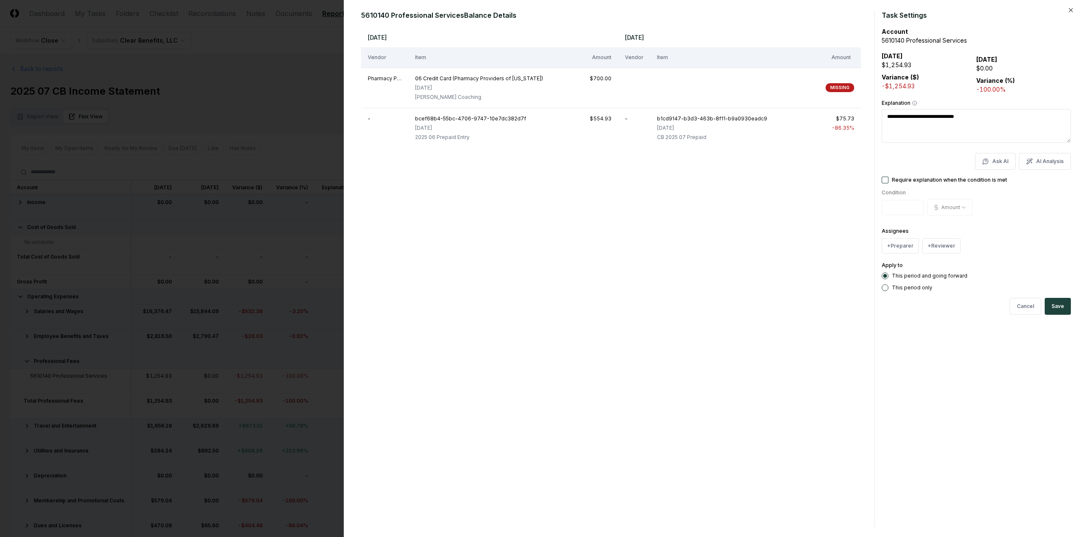
type textarea "**********"
type textarea "*"
type textarea "**********"
type textarea "*"
type textarea "**********"
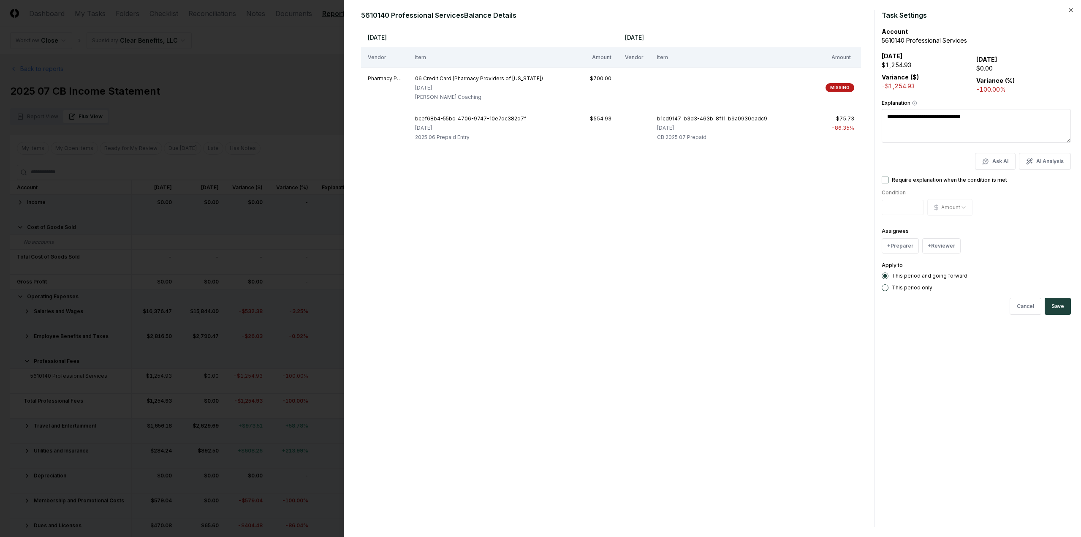
type textarea "*"
type textarea "**********"
type textarea "*"
type textarea "**********"
type textarea "*"
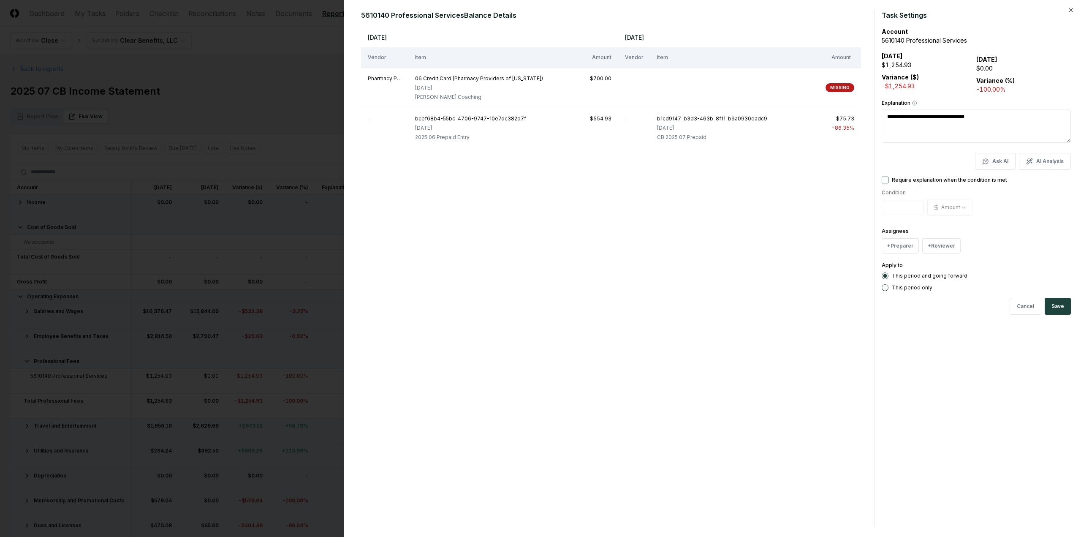
type textarea "**********"
type textarea "*"
type textarea "**********"
type textarea "*"
type textarea "**********"
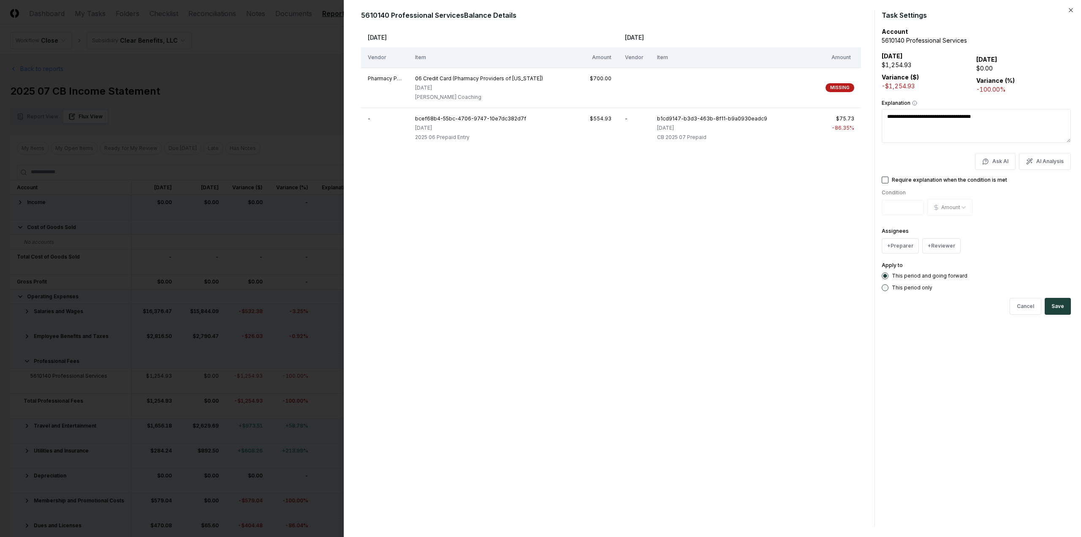
type textarea "*"
type textarea "**********"
type textarea "*"
type textarea "**********"
type textarea "*"
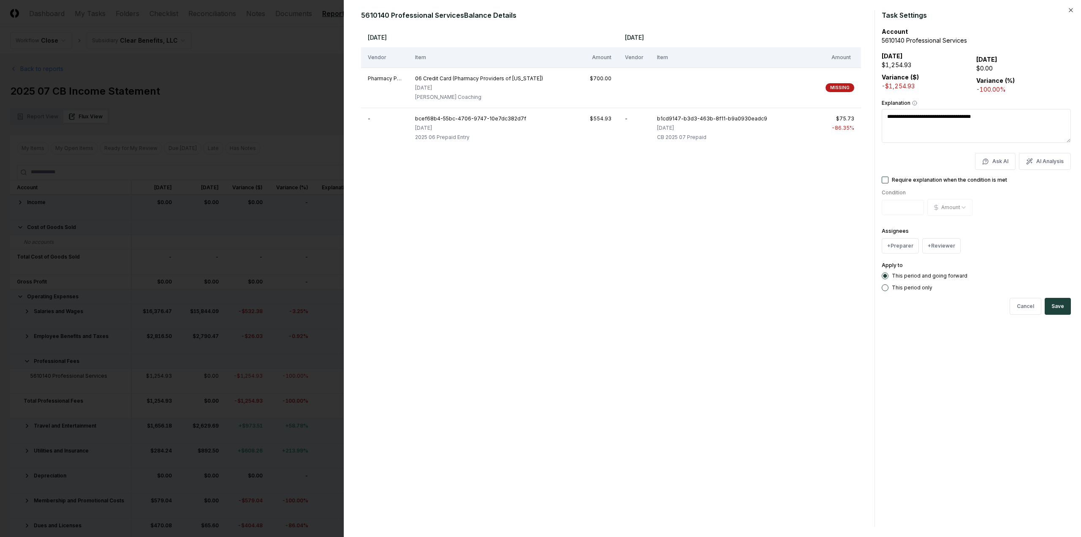
type textarea "**********"
type textarea "*"
type textarea "**********"
type textarea "*"
type textarea "**********"
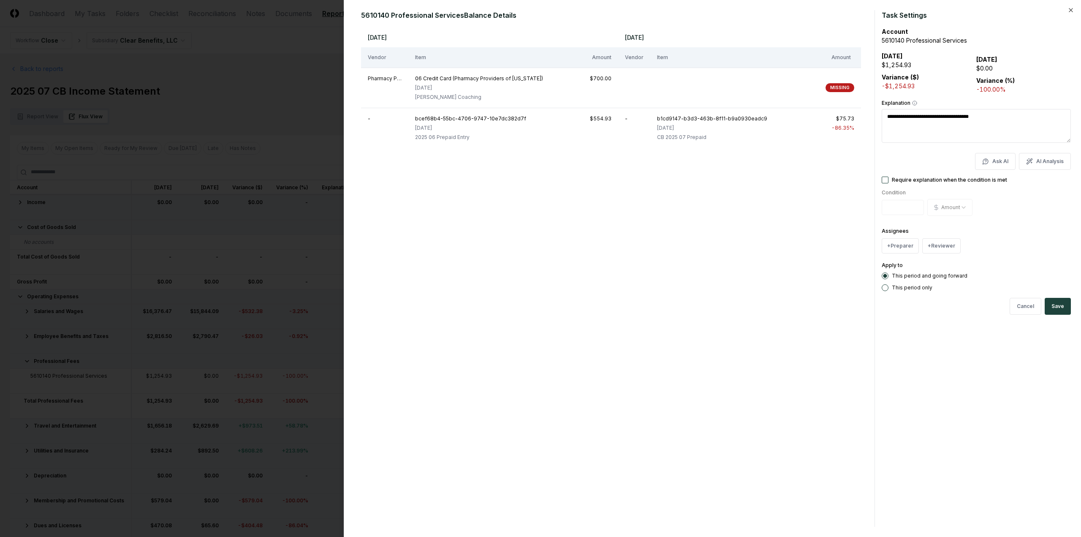
type textarea "*"
type textarea "**********"
type textarea "*"
type textarea "**********"
type textarea "*"
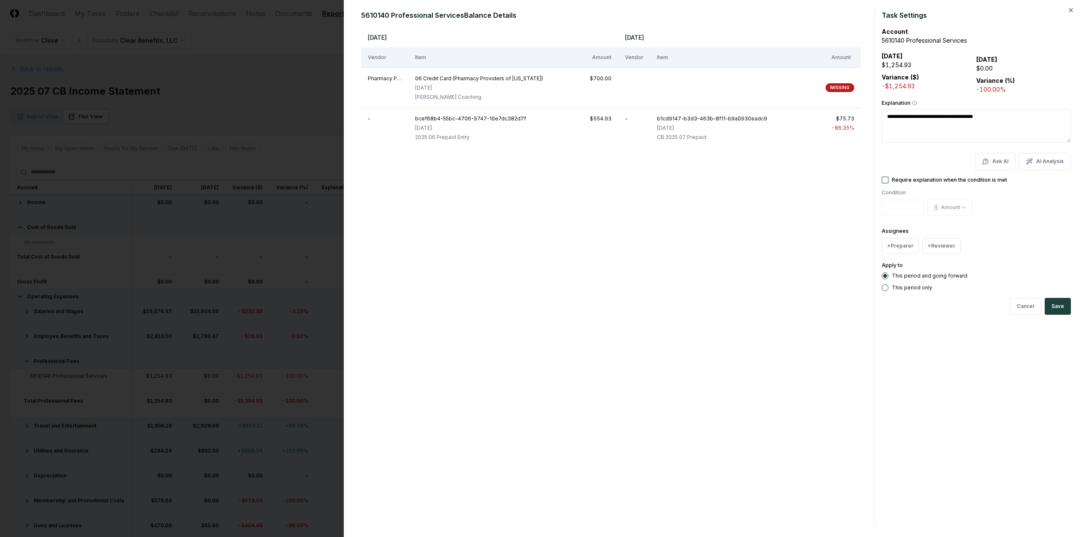
type textarea "**********"
type textarea "*"
type textarea "**********"
type textarea "*"
type textarea "**********"
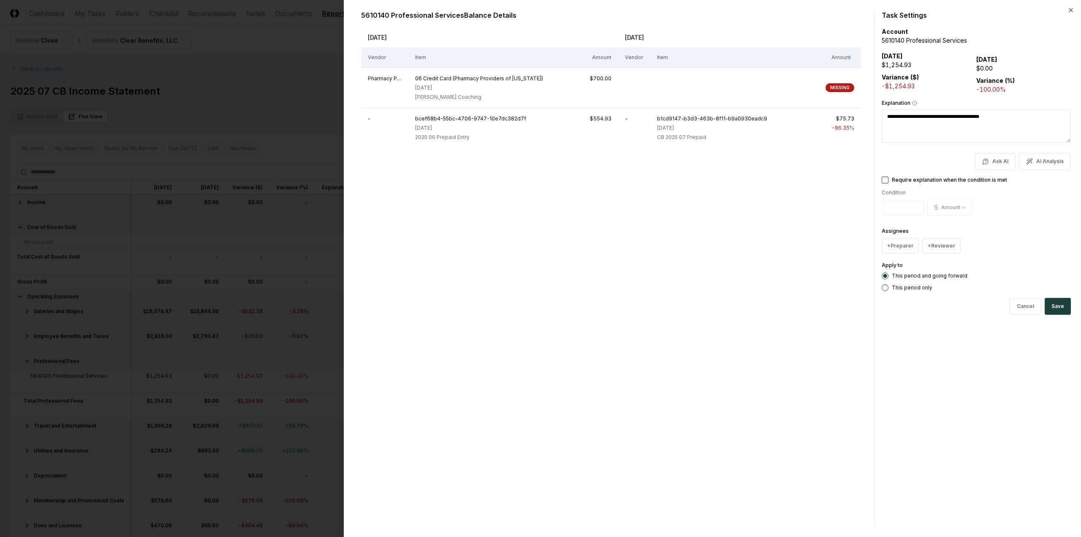
type textarea "*"
type textarea "**********"
type textarea "*"
type textarea "**********"
type textarea "*"
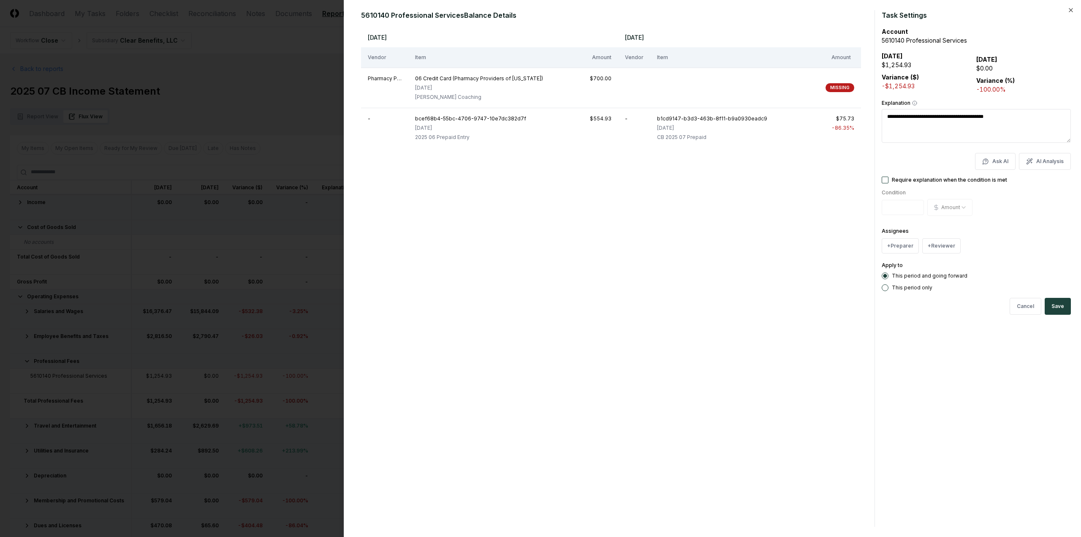
type textarea "**********"
type textarea "*"
type textarea "**********"
type textarea "*"
type textarea "**********"
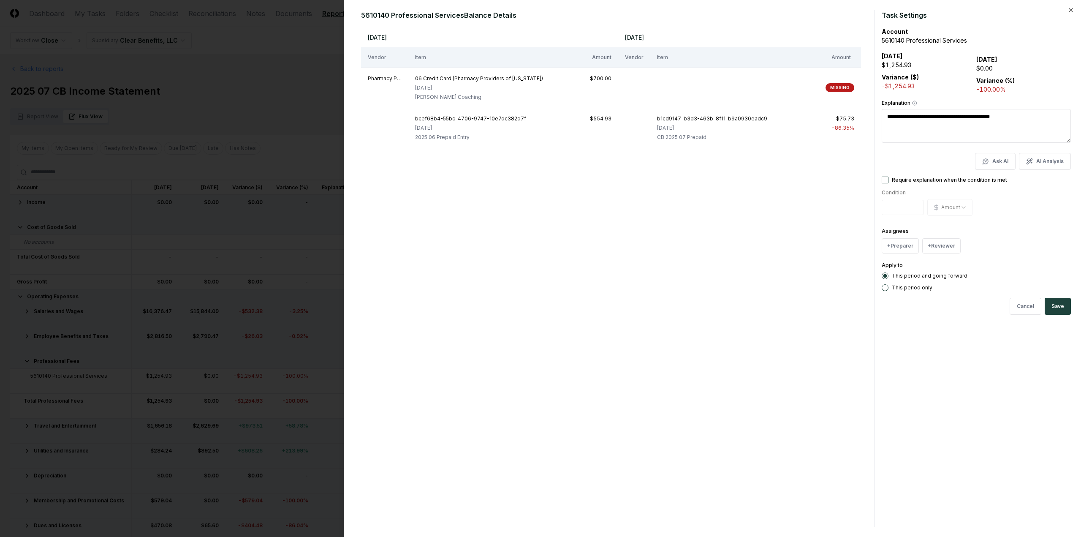
type textarea "*"
type textarea "**********"
type textarea "*"
type textarea "**********"
type textarea "*"
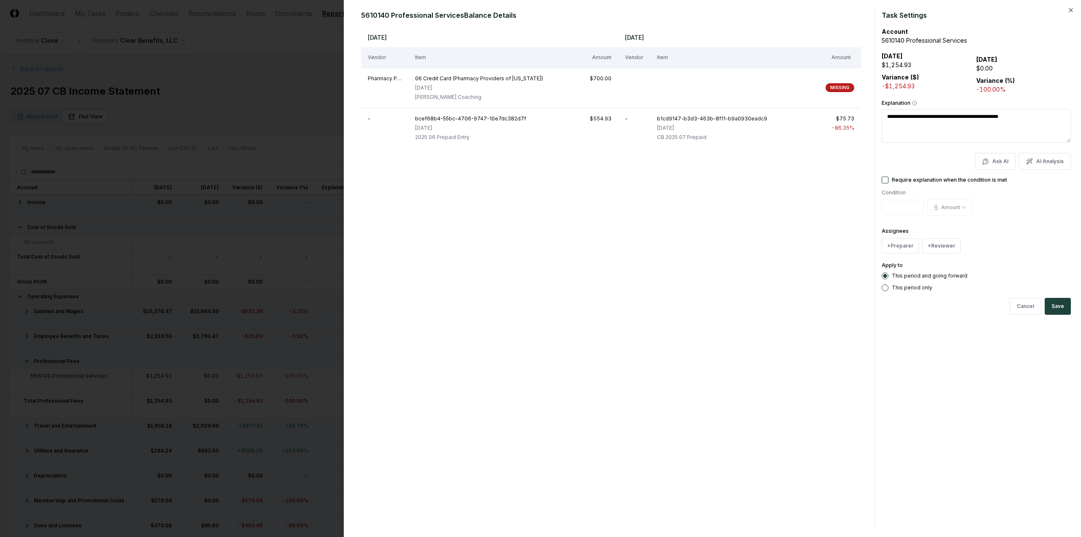
type textarea "**********"
type textarea "*"
type textarea "**********"
type textarea "*"
type textarea "**********"
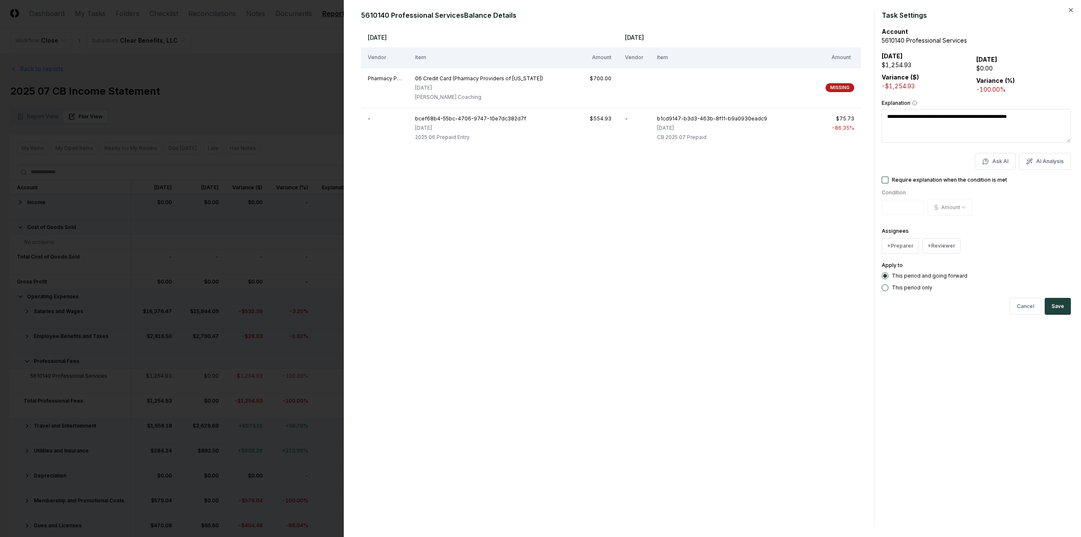
type textarea "*"
type textarea "**********"
type textarea "*"
type textarea "**********"
type textarea "*"
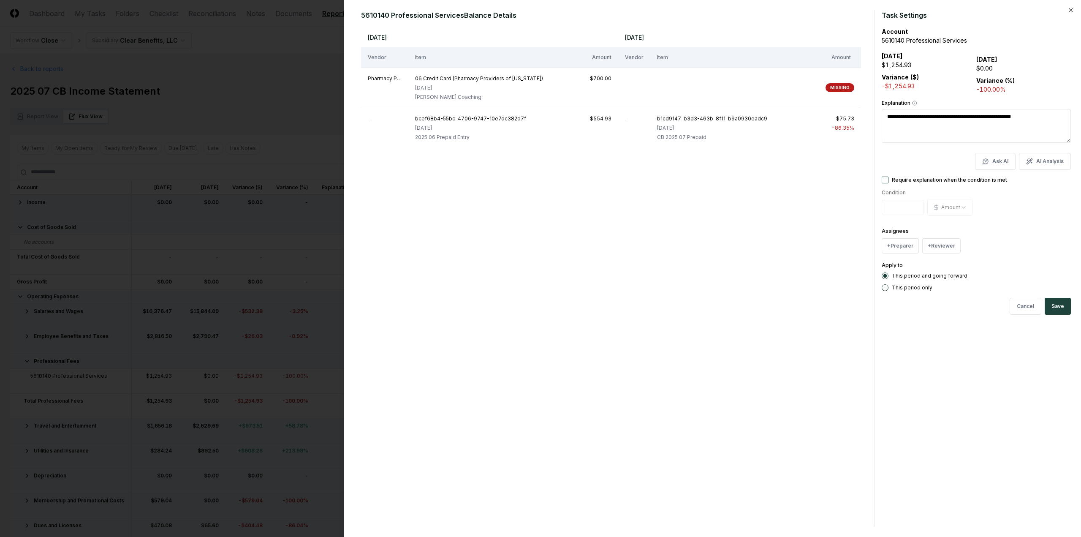
type textarea "**********"
type textarea "*"
type textarea "**********"
type textarea "*"
type textarea "**********"
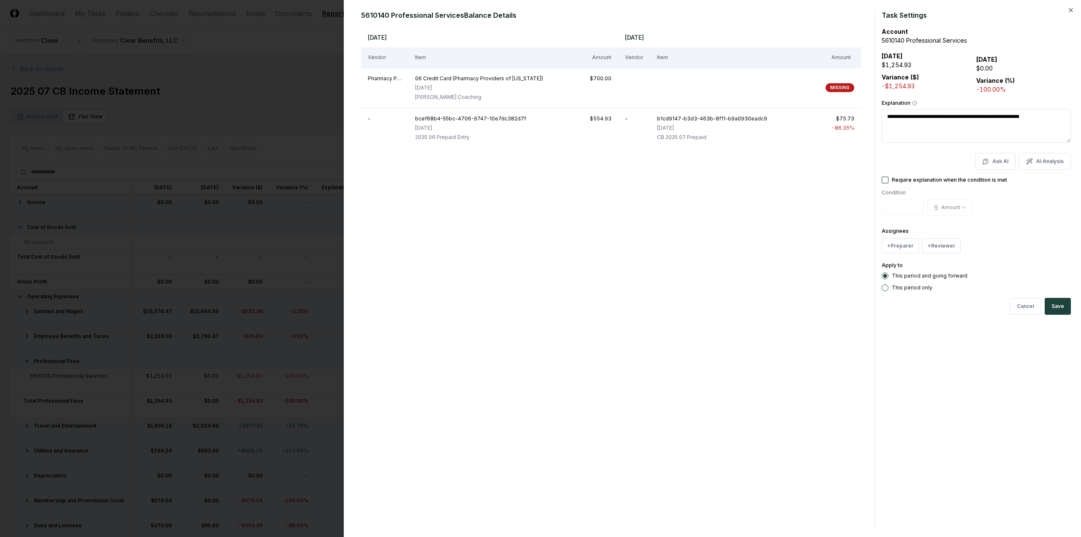
type textarea "*"
type textarea "**********"
type textarea "*"
type textarea "**********"
type textarea "*"
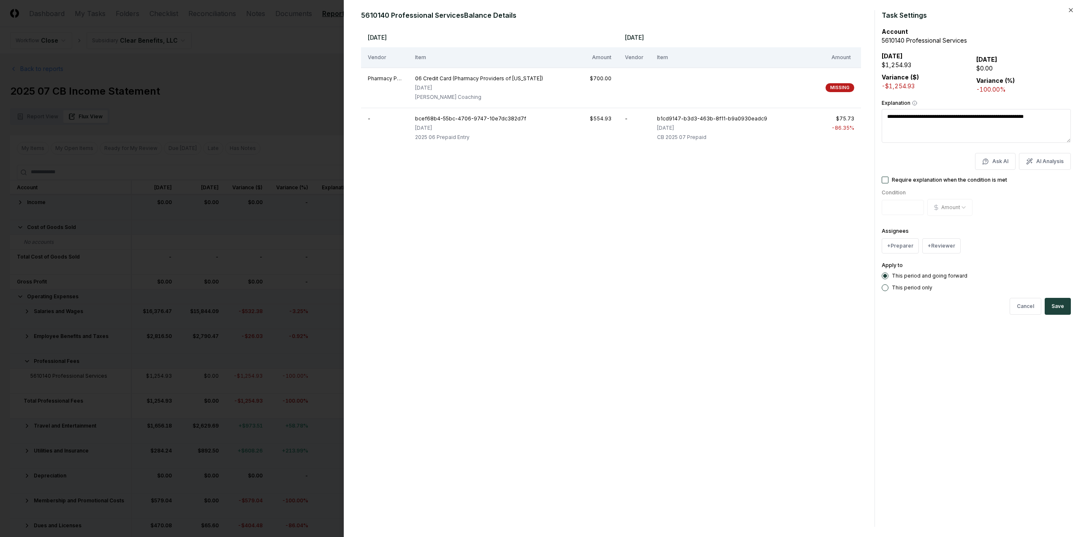
type textarea "**********"
click at [1055, 116] on textarea "**********" at bounding box center [975, 126] width 189 height 34
type textarea "*"
type textarea "**********"
type textarea "*"
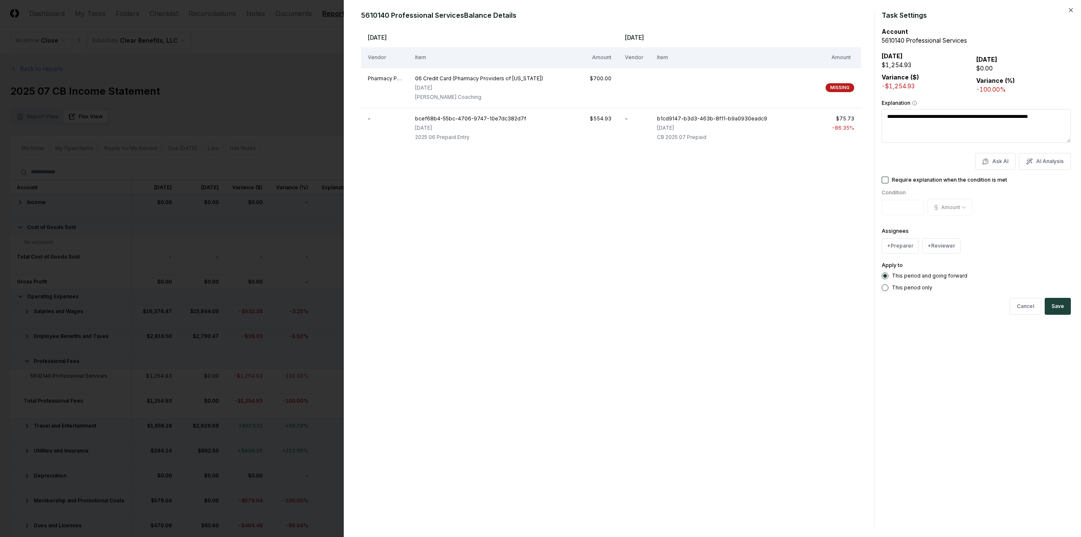
type textarea "**********"
type textarea "*"
type textarea "**********"
type textarea "*"
type textarea "**********"
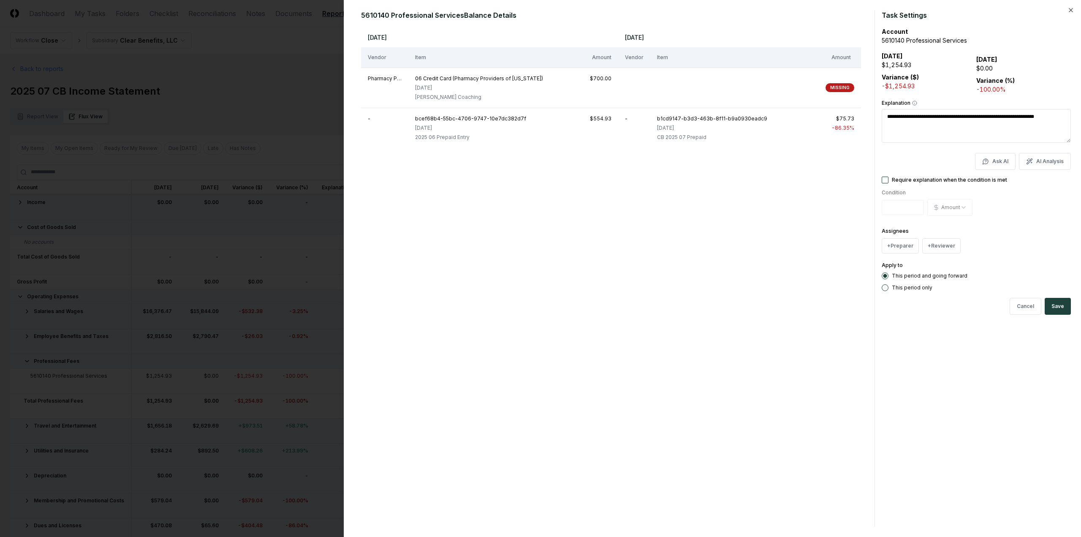
type textarea "*"
type textarea "**********"
type textarea "*"
type textarea "**********"
type textarea "*"
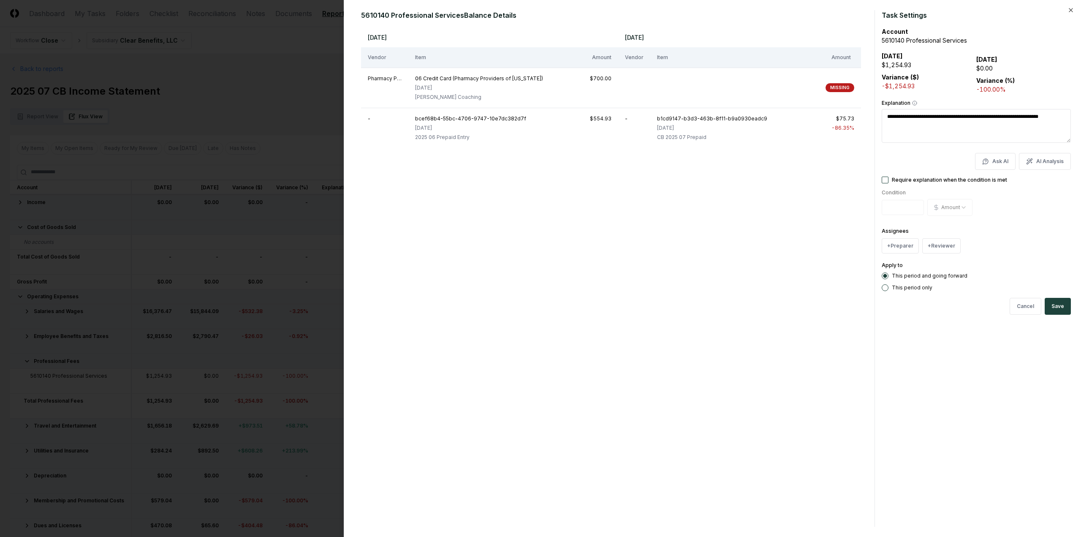
type textarea "**********"
type textarea "*"
type textarea "**********"
type textarea "*"
type textarea "**********"
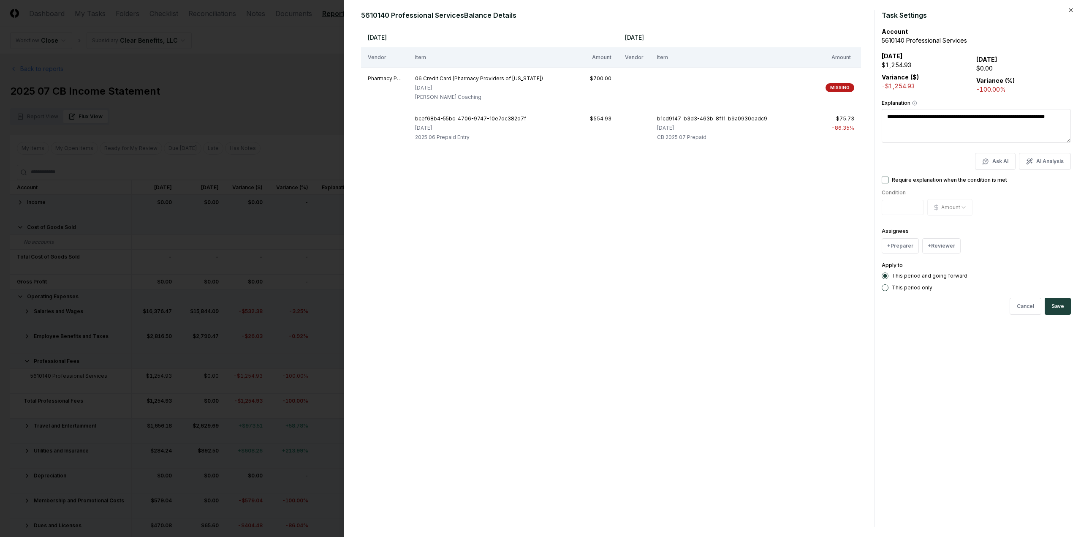
type textarea "*"
type textarea "**********"
type textarea "*"
type textarea "**********"
type textarea "*"
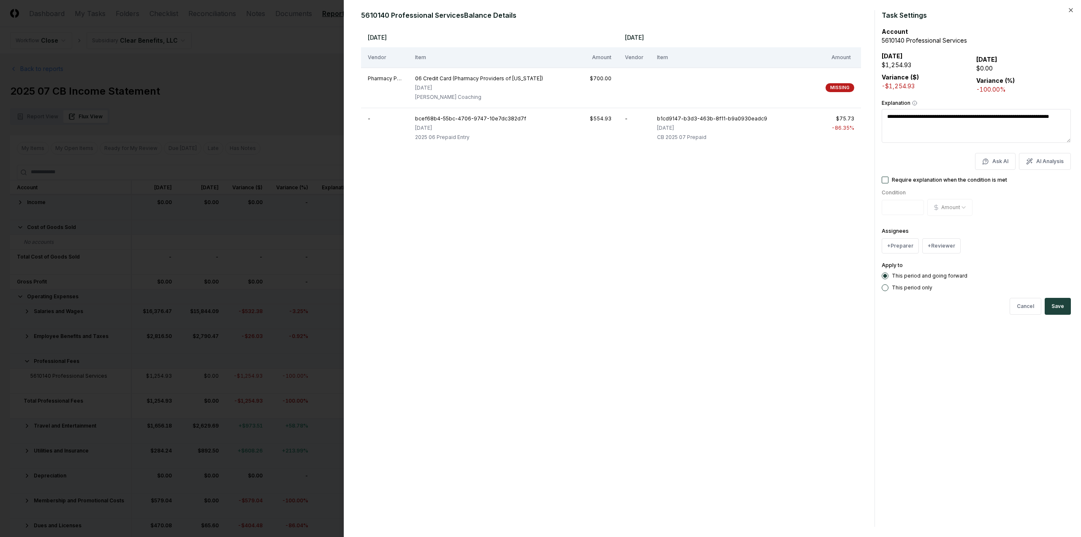
type textarea "**********"
type textarea "*"
type textarea "**********"
type textarea "*"
type textarea "**********"
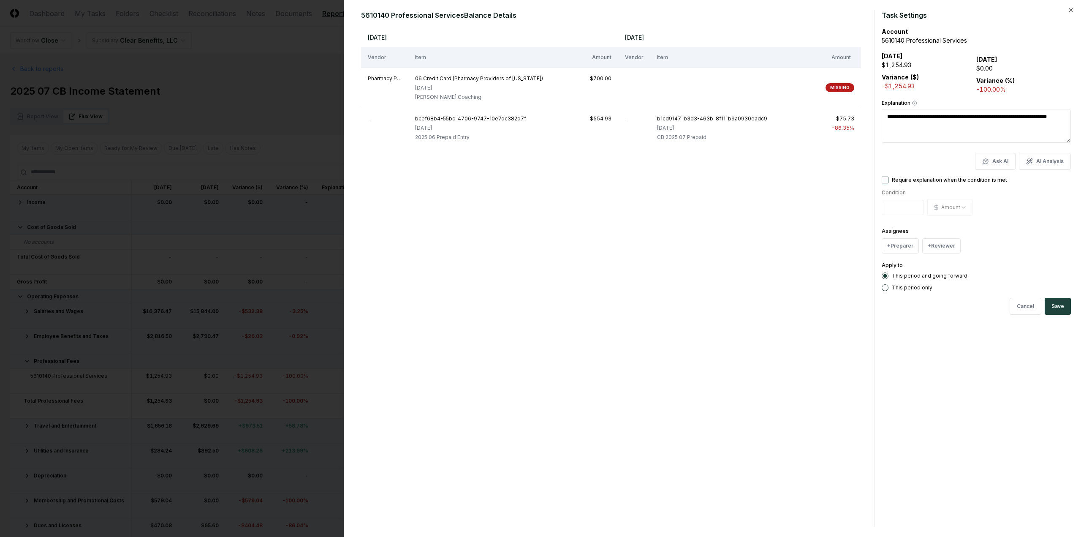
type textarea "*"
type textarea "**********"
type textarea "*"
type textarea "**********"
type textarea "*"
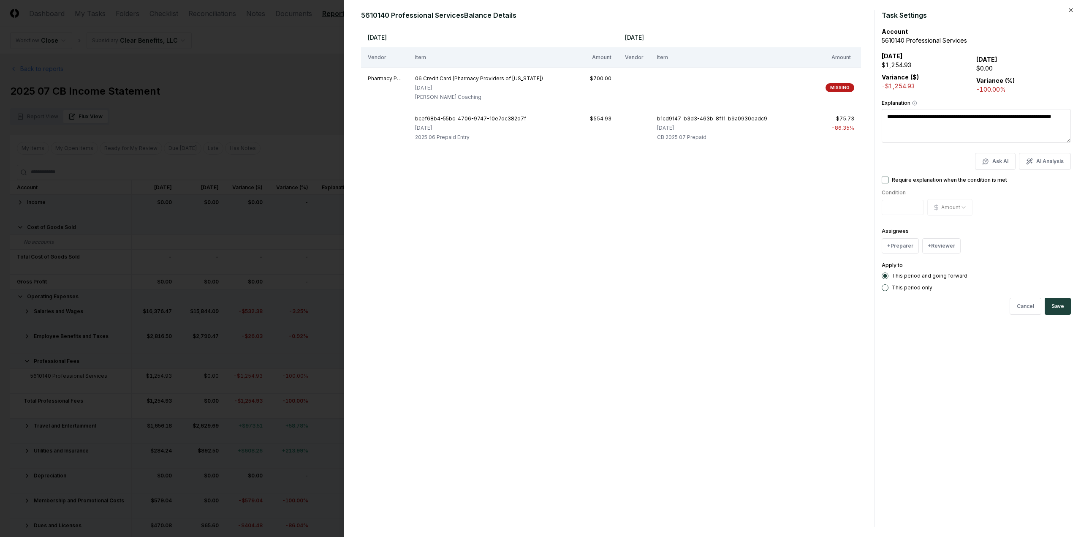
type textarea "**********"
type textarea "*"
type textarea "**********"
type textarea "*"
type textarea "**********"
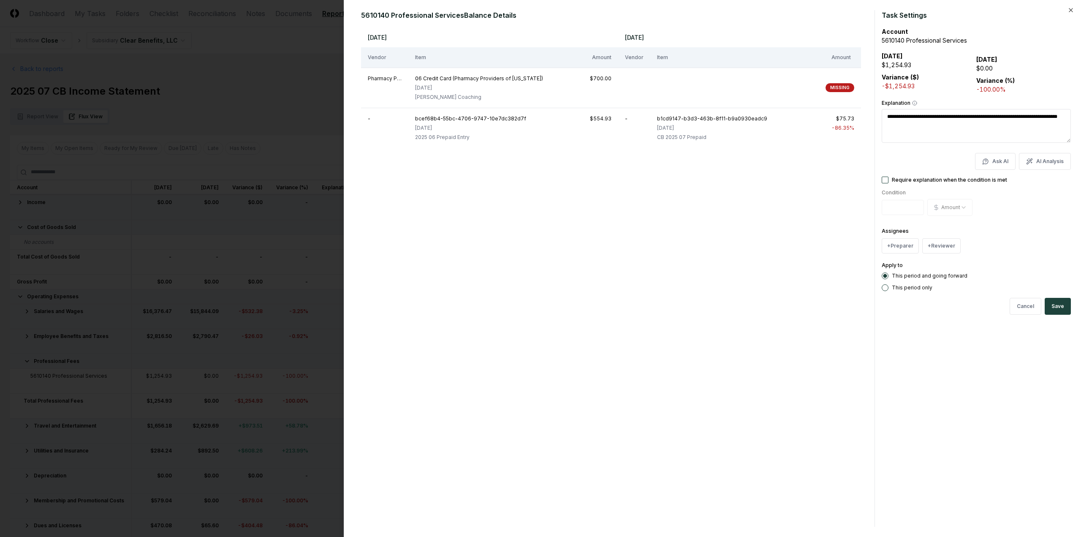
type textarea "*"
type textarea "**********"
type textarea "*"
click at [930, 355] on form "**********" at bounding box center [975, 268] width 189 height 516
click at [1064, 304] on button "Save" at bounding box center [1057, 306] width 26 height 17
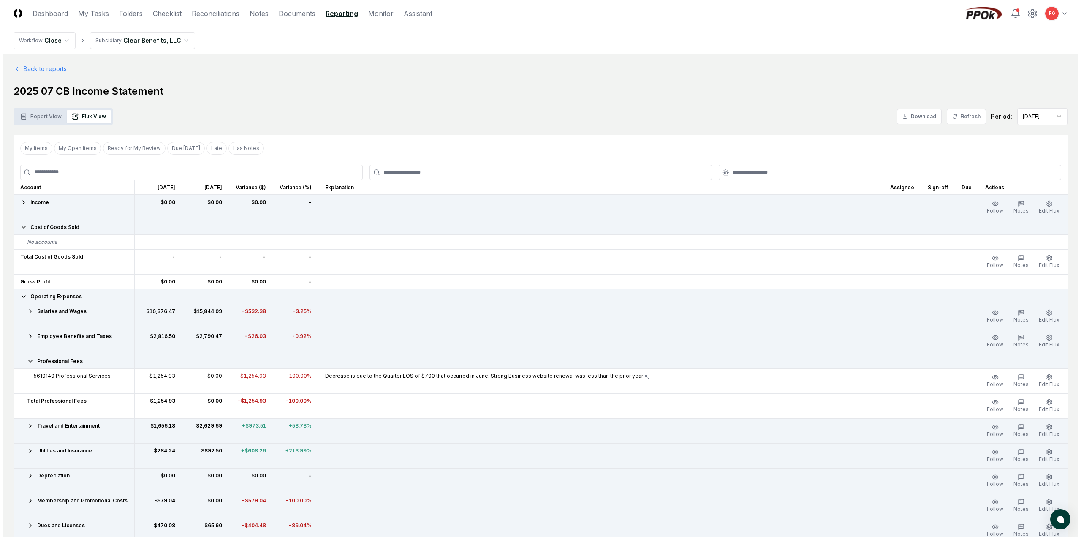
scroll to position [42, 0]
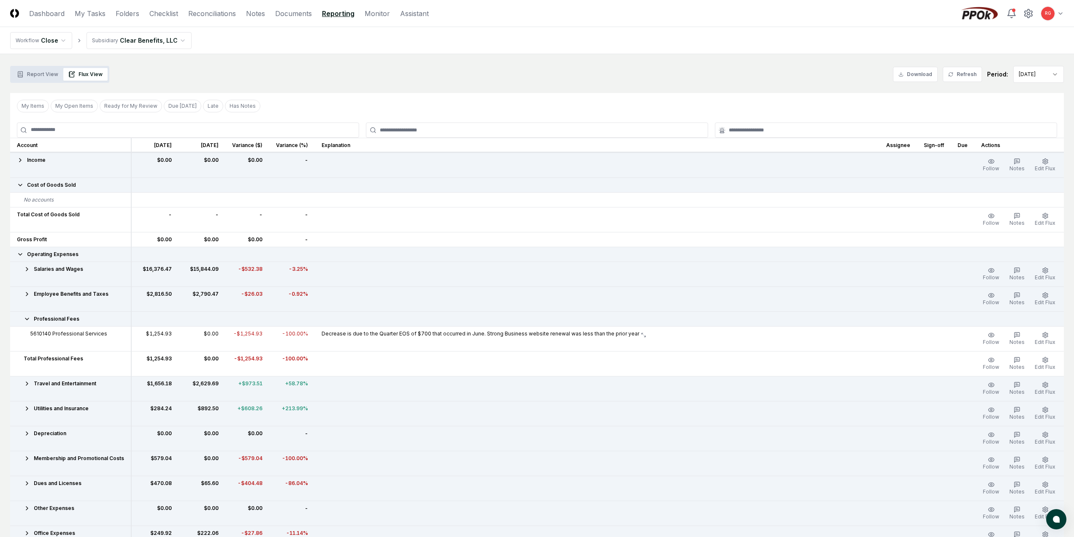
click at [28, 382] on icon at bounding box center [27, 383] width 7 height 7
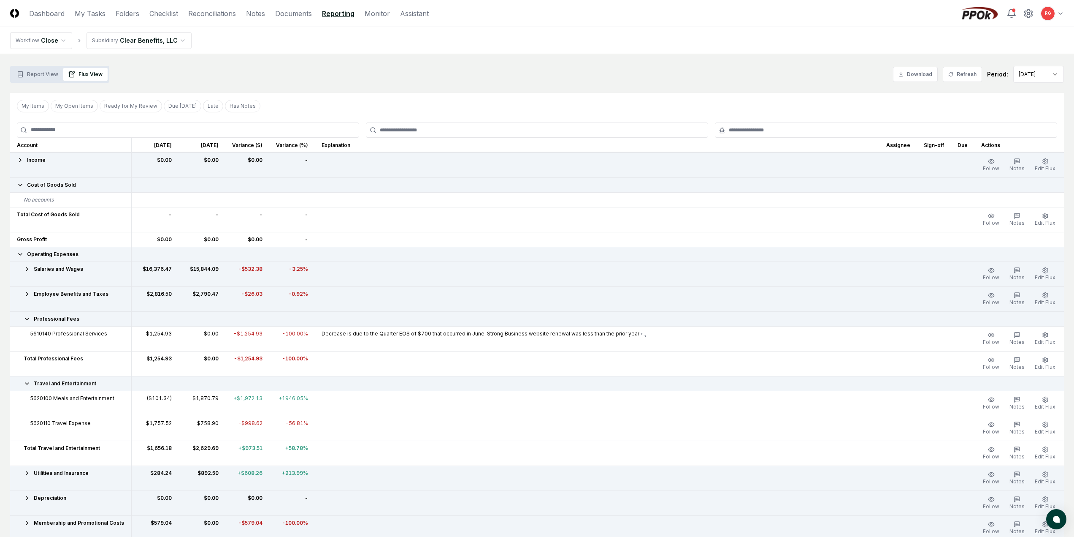
click at [25, 384] on icon at bounding box center [27, 383] width 7 height 7
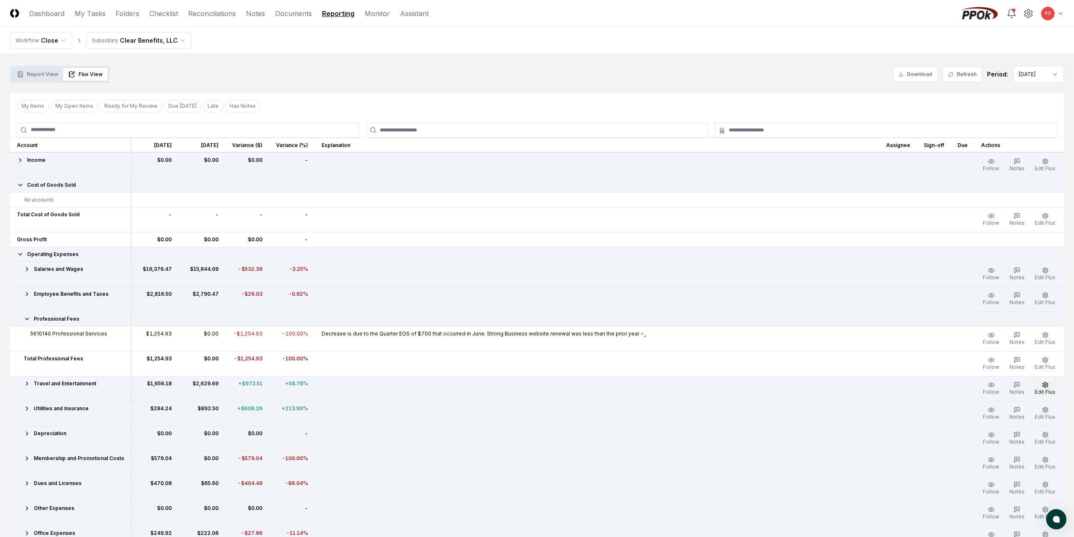
click at [1043, 384] on icon "button" at bounding box center [1045, 384] width 7 height 7
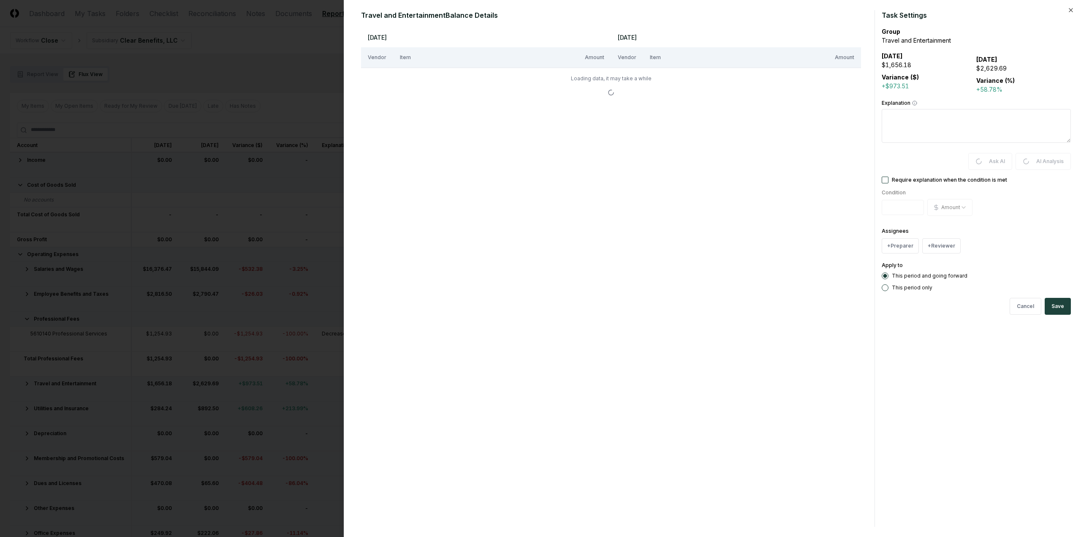
click at [914, 127] on textarea "Explanation" at bounding box center [975, 126] width 189 height 34
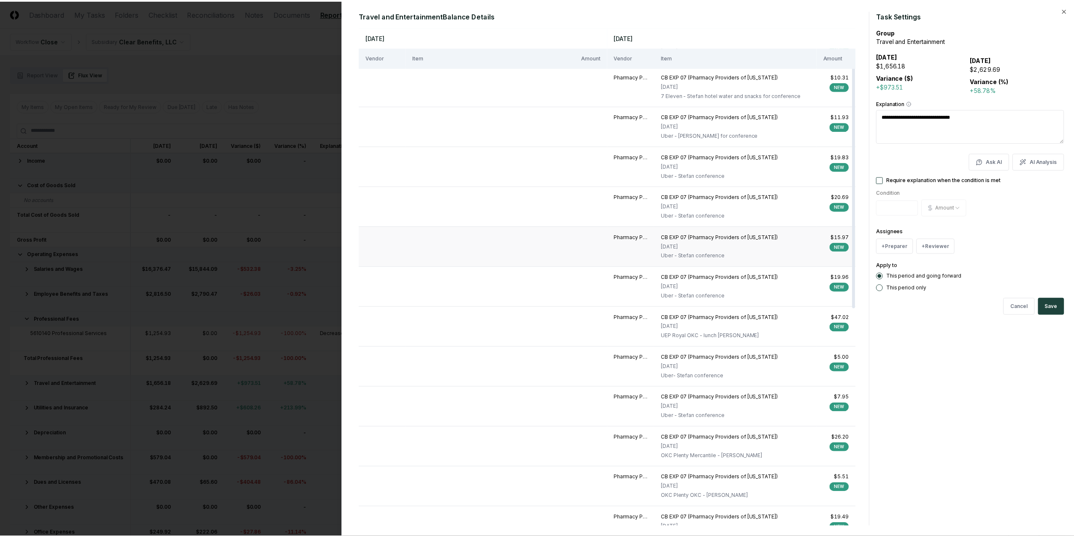
scroll to position [211, 0]
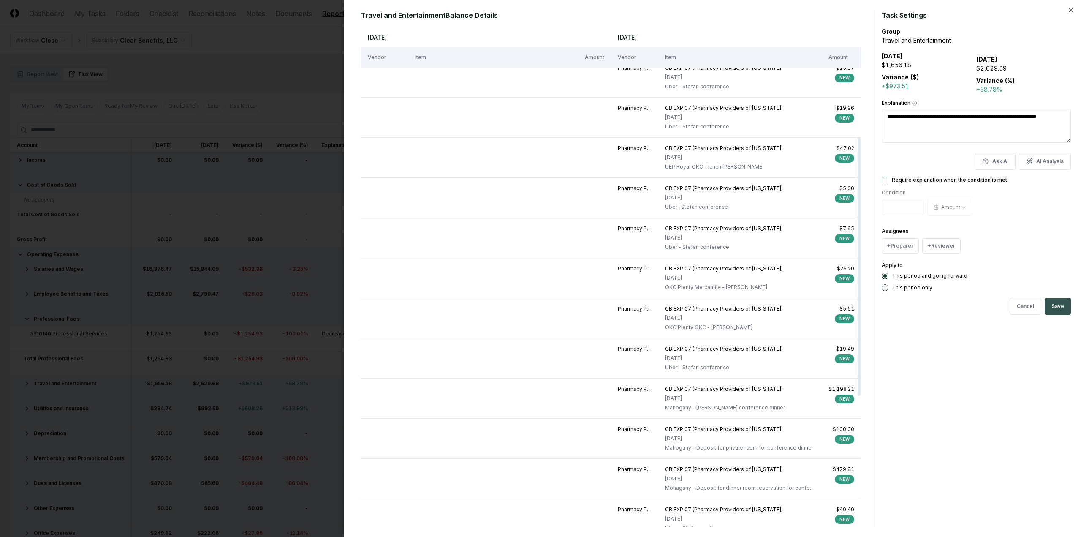
click at [1057, 310] on button "Save" at bounding box center [1057, 306] width 26 height 17
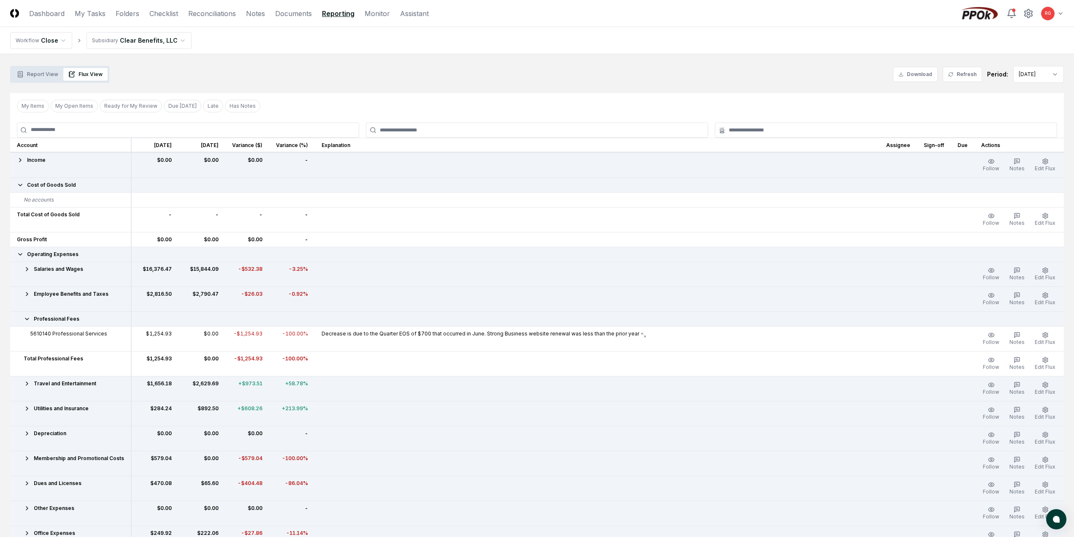
click at [24, 322] on div "Professional Fees" at bounding box center [70, 319] width 107 height 8
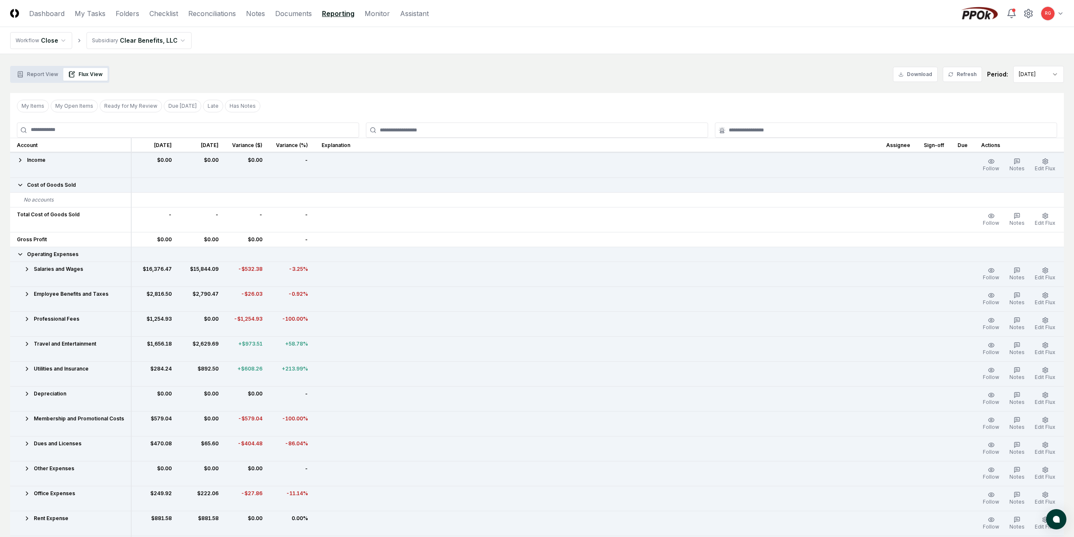
click at [24, 322] on div "Professional Fees" at bounding box center [70, 319] width 107 height 8
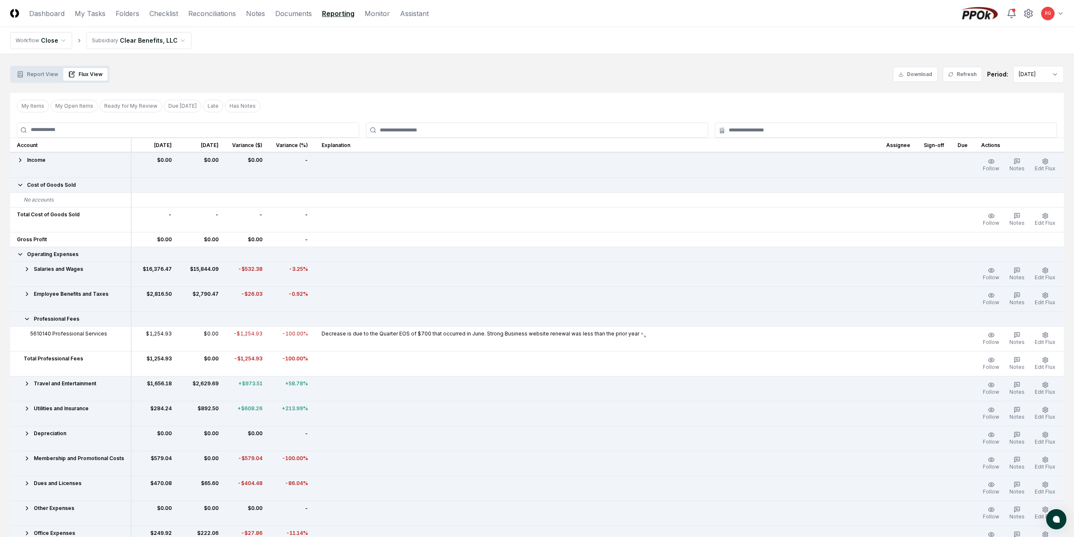
click at [28, 298] on td "Employee Benefits and Taxes" at bounding box center [70, 298] width 121 height 25
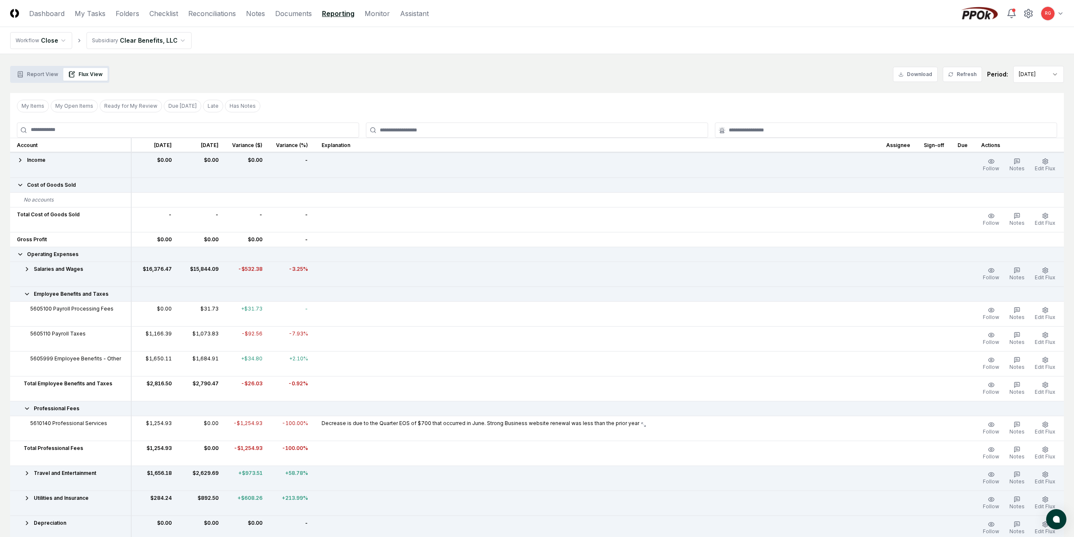
click at [25, 267] on icon at bounding box center [27, 269] width 7 height 7
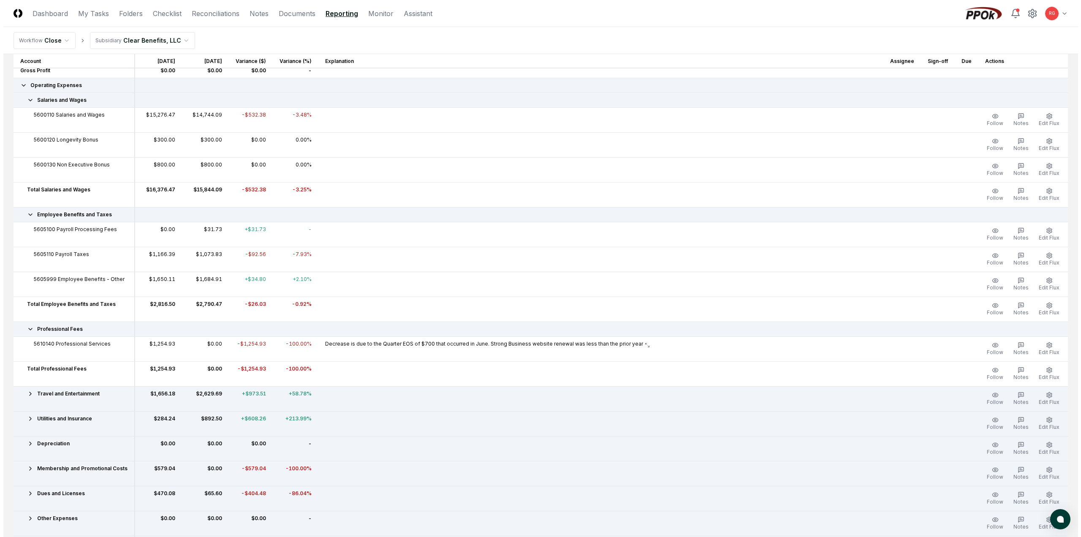
scroll to position [296, 0]
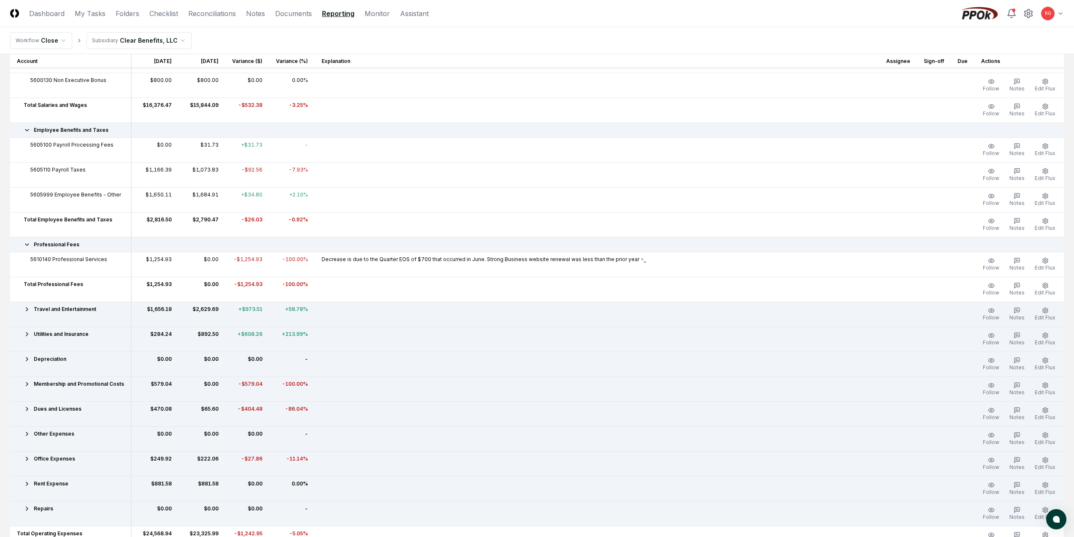
click at [27, 308] on icon at bounding box center [27, 308] width 2 height 3
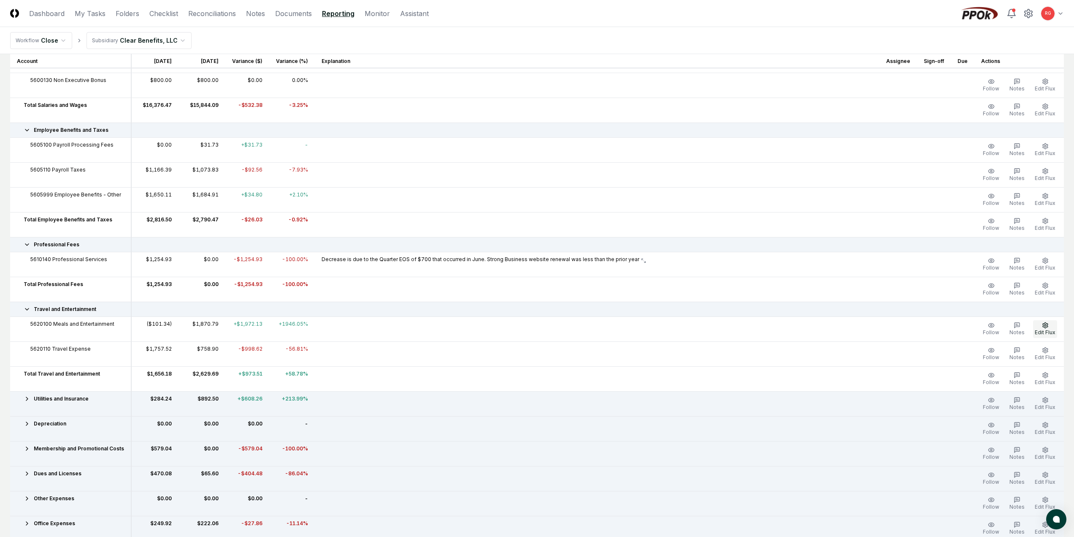
click at [1044, 326] on icon "button" at bounding box center [1045, 325] width 7 height 7
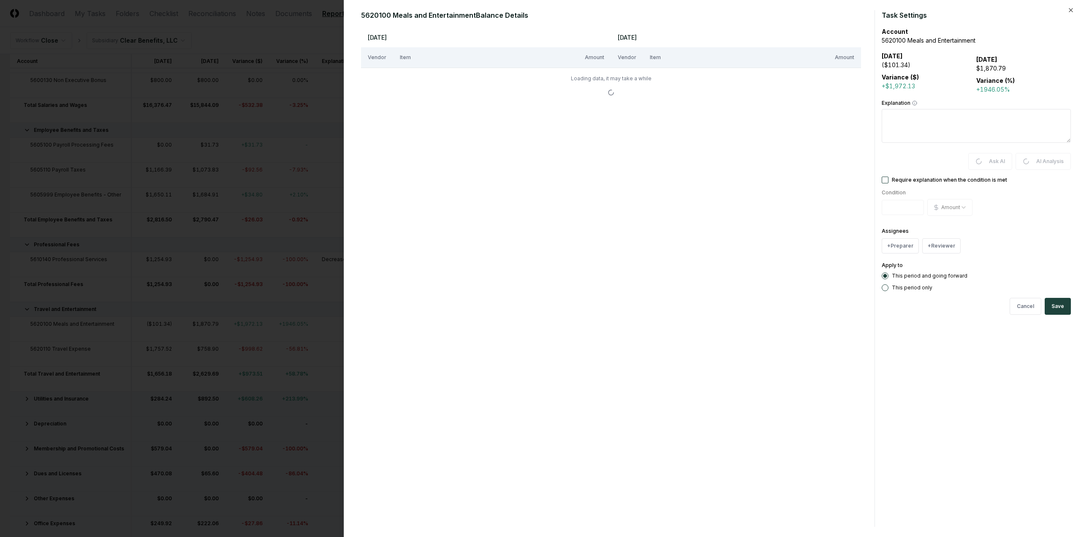
click at [922, 129] on textarea "Explanation" at bounding box center [975, 126] width 189 height 34
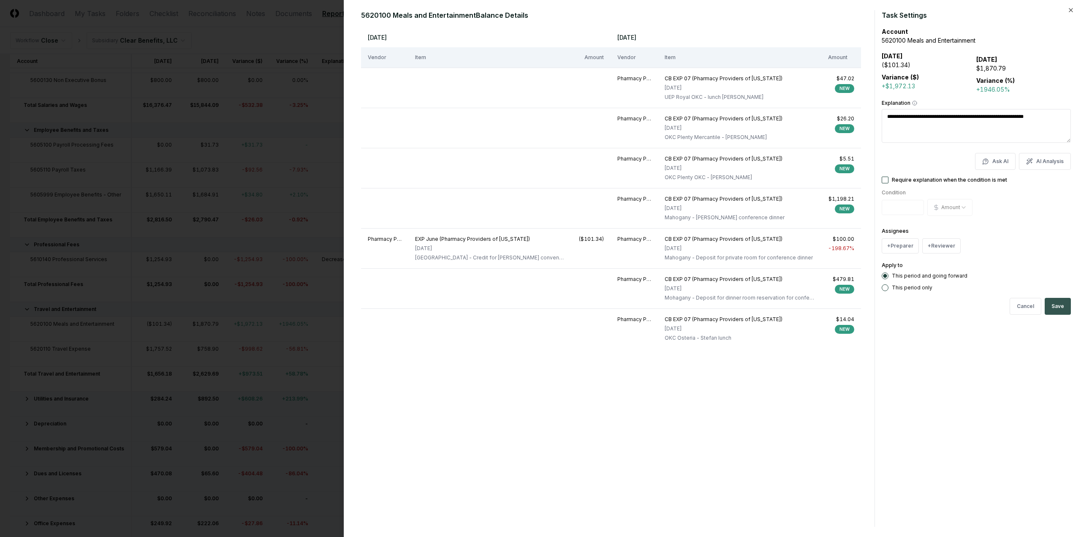
click at [1060, 304] on button "Save" at bounding box center [1057, 306] width 26 height 17
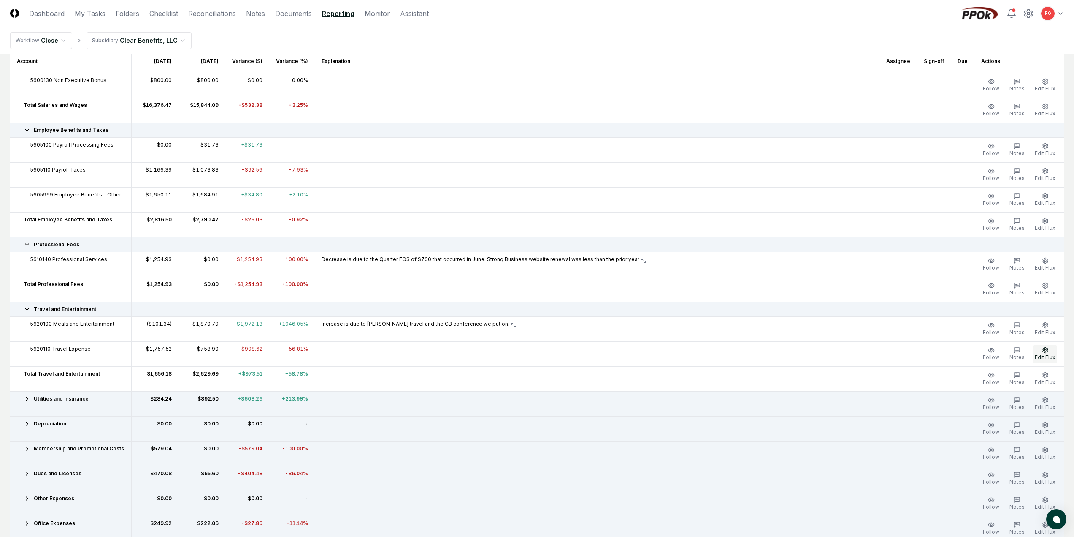
click at [1037, 348] on button "Edit Flux" at bounding box center [1045, 354] width 24 height 18
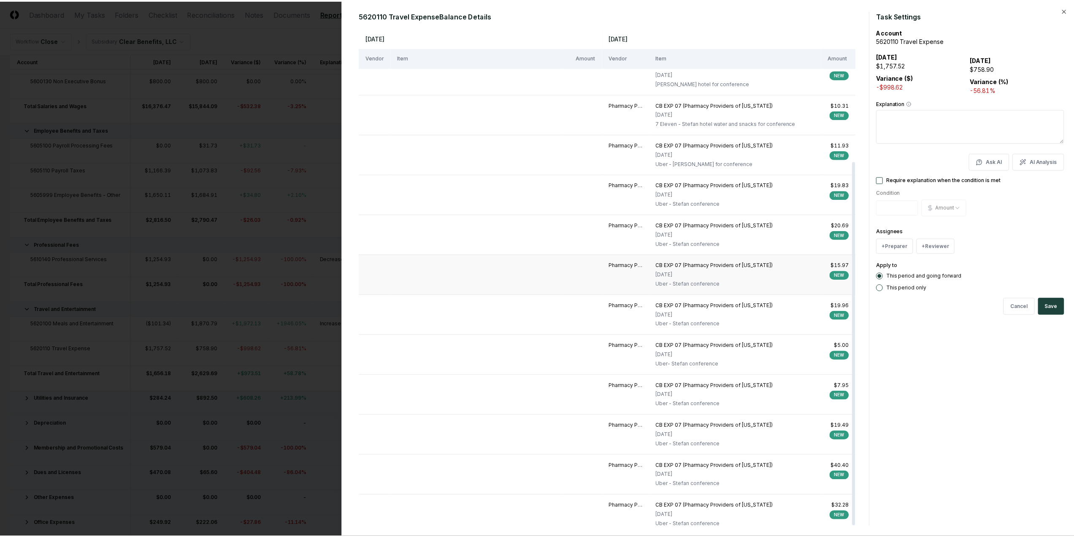
scroll to position [0, 0]
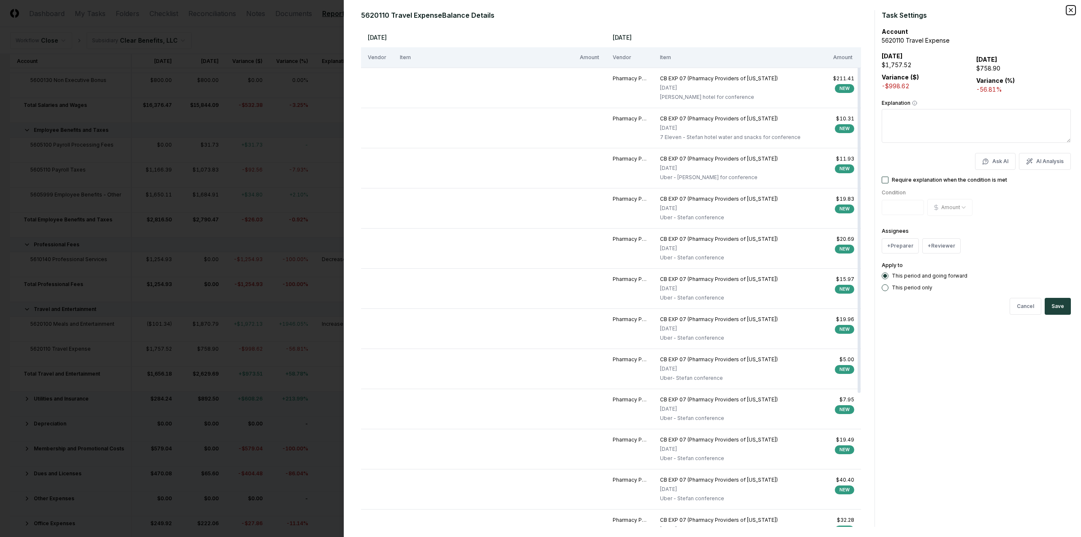
click at [1072, 9] on icon "button" at bounding box center [1070, 10] width 7 height 7
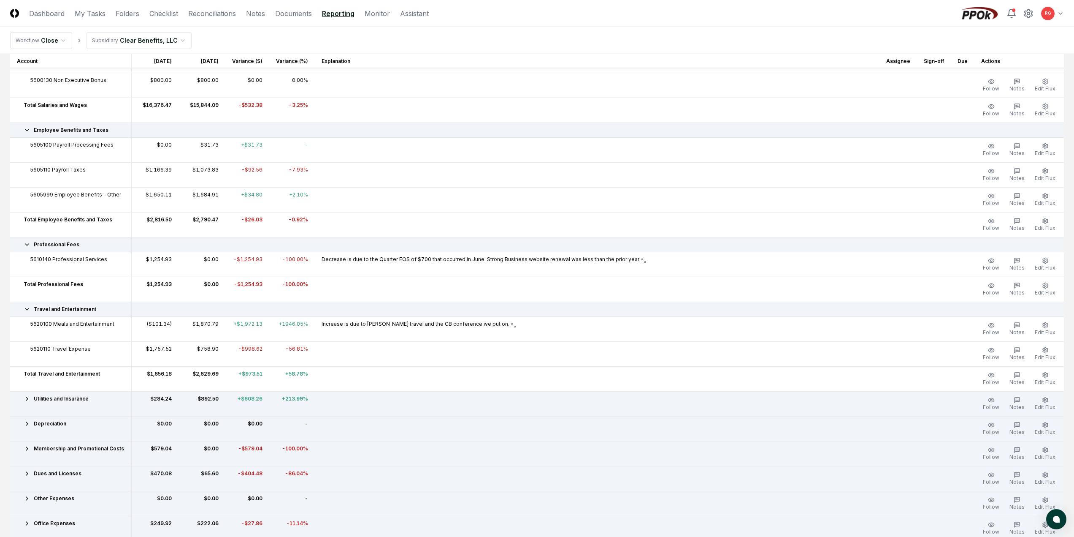
drag, startPoint x: 1011, startPoint y: 48, endPoint x: 588, endPoint y: 27, distance: 422.7
click at [588, 27] on nav "Workflow Close Subsidiary Clear Benefits, LLC" at bounding box center [537, 40] width 1074 height 27
click at [26, 401] on icon at bounding box center [27, 398] width 7 height 7
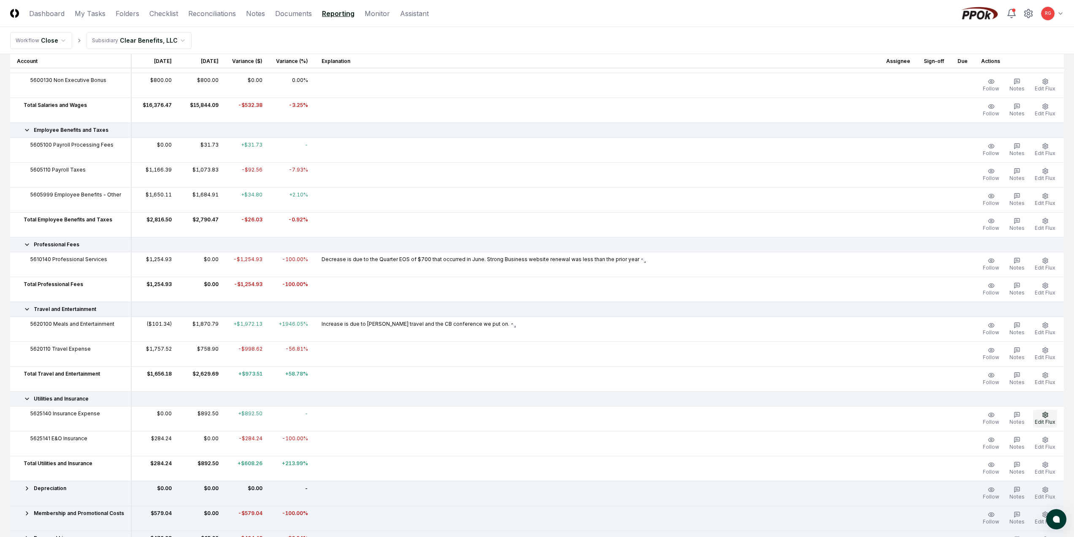
click at [1044, 413] on icon "button" at bounding box center [1045, 414] width 7 height 7
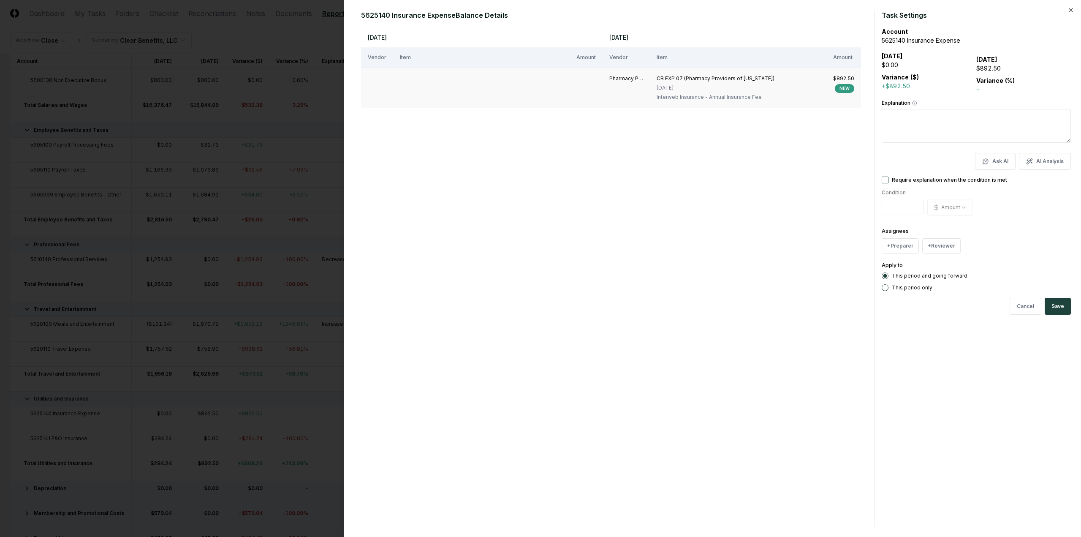
drag, startPoint x: 700, startPoint y: 96, endPoint x: 704, endPoint y: 100, distance: 6.6
click at [700, 96] on div "Interweb Insurance - Annual Insurance Fee" at bounding box center [715, 97] width 118 height 8
click at [907, 135] on textarea "Explanation" at bounding box center [975, 126] width 189 height 34
click at [1025, 198] on div "Condition * Amount ****** *******" at bounding box center [975, 203] width 189 height 33
click at [1068, 9] on icon "button" at bounding box center [1070, 10] width 7 height 7
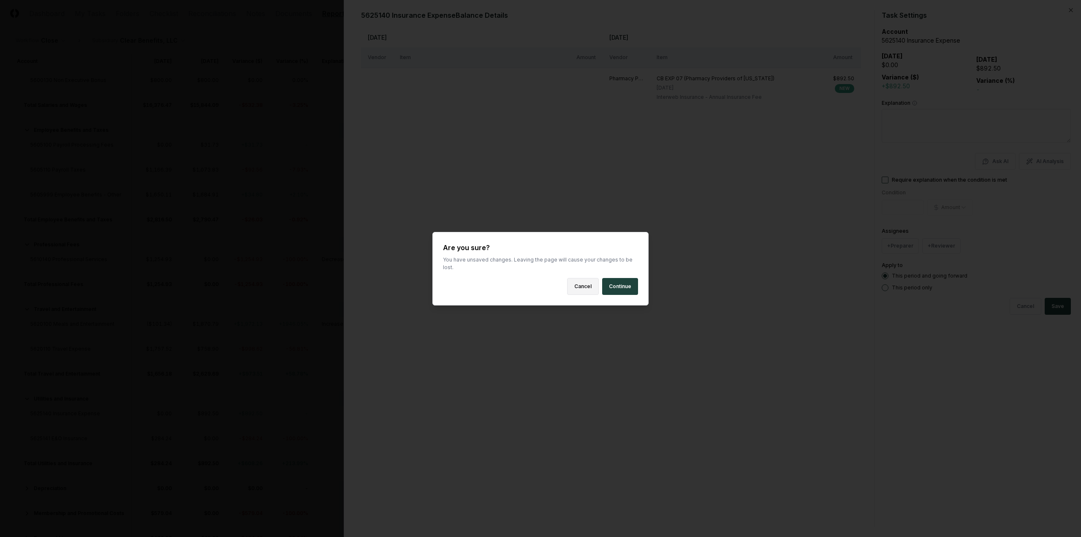
click at [587, 284] on button "Cancel" at bounding box center [583, 286] width 32 height 17
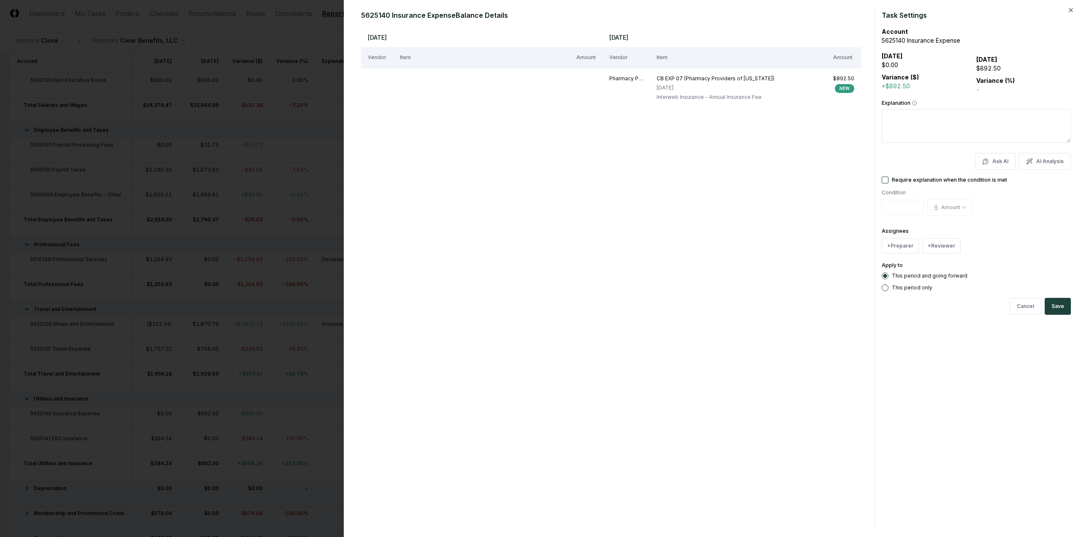
click at [1064, 8] on div "5625140 Insurance Expense Balance Details [DATE] [DATE] Vendor Item Amount Vend…" at bounding box center [712, 268] width 737 height 537
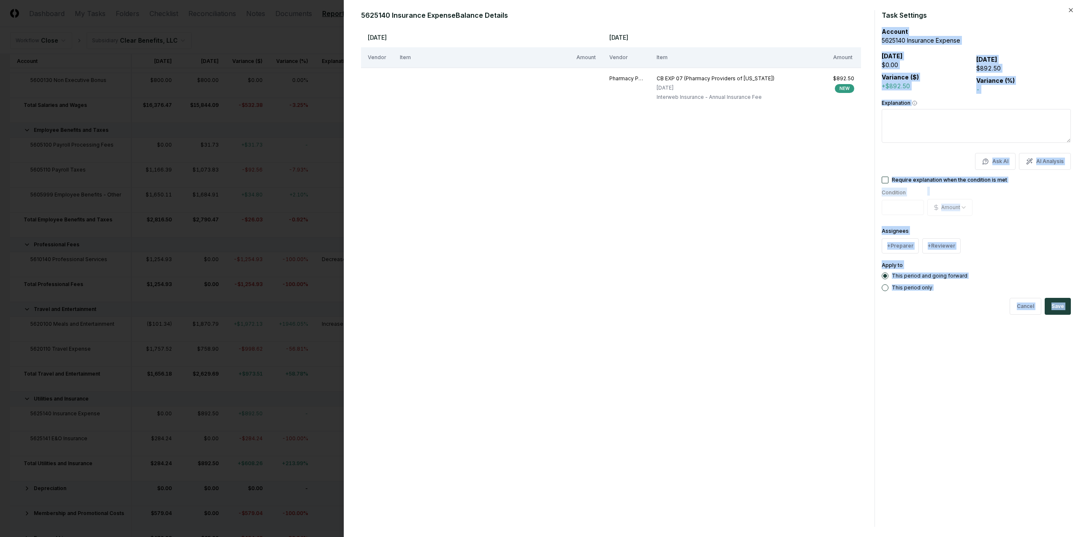
drag, startPoint x: 1067, startPoint y: 8, endPoint x: 1057, endPoint y: 23, distance: 17.3
click at [1068, 8] on div "5625140 Insurance Expense Balance Details [DATE] [DATE] Vendor Item Amount Vend…" at bounding box center [712, 268] width 737 height 537
click at [1016, 302] on button "Cancel" at bounding box center [1025, 306] width 32 height 17
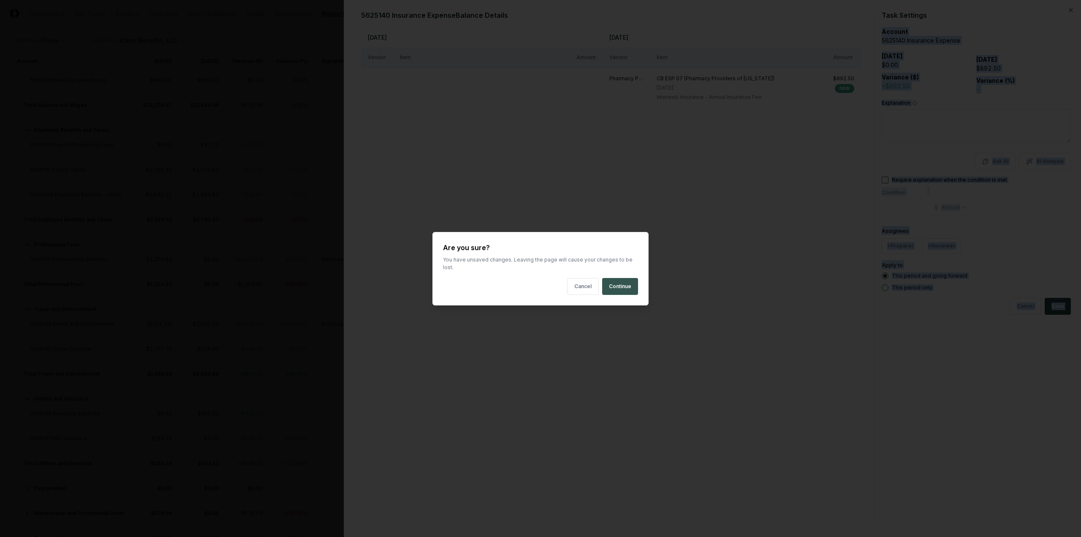
click at [623, 282] on button "Continue" at bounding box center [620, 286] width 36 height 17
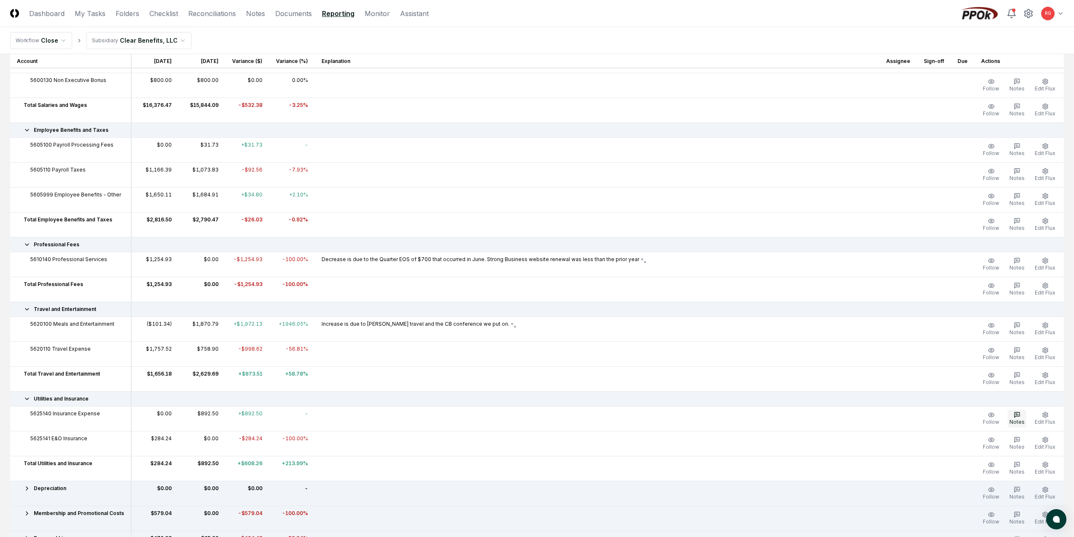
click at [1013, 415] on button "Notes" at bounding box center [1017, 418] width 19 height 18
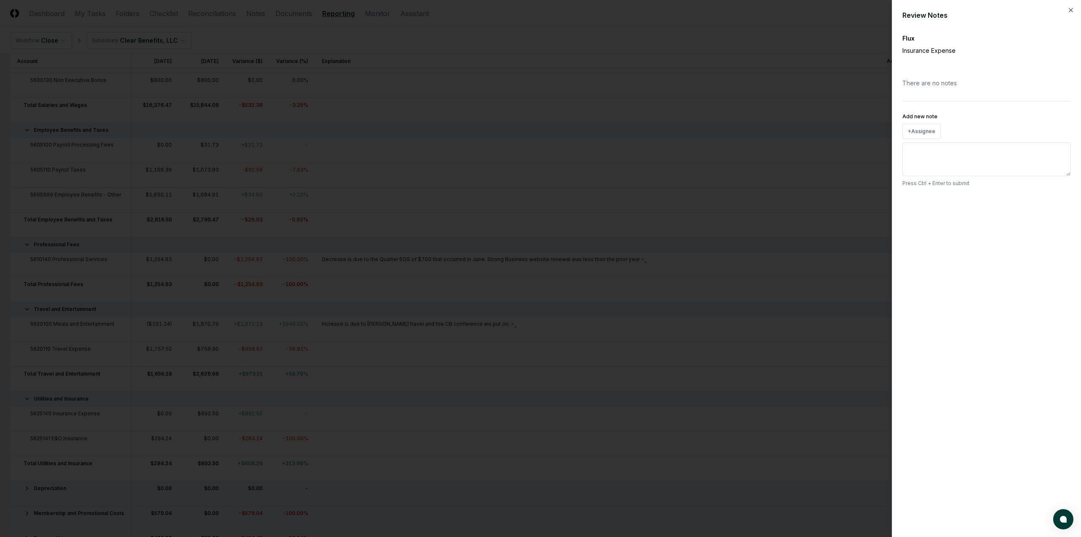
click at [938, 160] on textarea "Add new note" at bounding box center [986, 159] width 168 height 34
click at [925, 131] on button "+ Assignee" at bounding box center [921, 131] width 38 height 15
drag, startPoint x: 941, startPoint y: 98, endPoint x: 938, endPoint y: 107, distance: 10.0
click at [941, 98] on div "[PERSON_NAME]" at bounding box center [941, 101] width 41 height 8
click at [927, 166] on textarea "Add new note" at bounding box center [986, 178] width 168 height 34
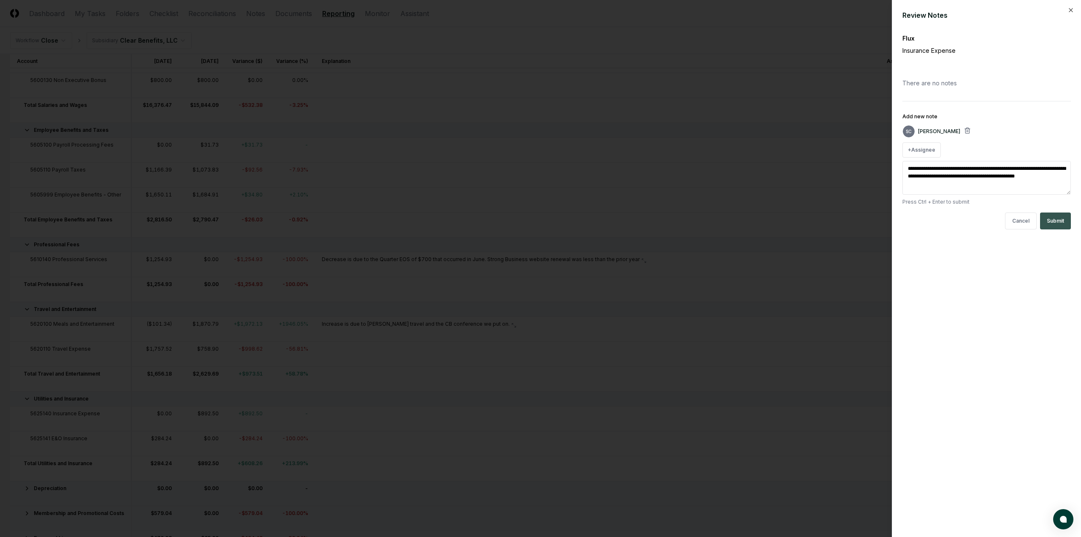
click at [1050, 219] on button "Submit" at bounding box center [1055, 220] width 31 height 17
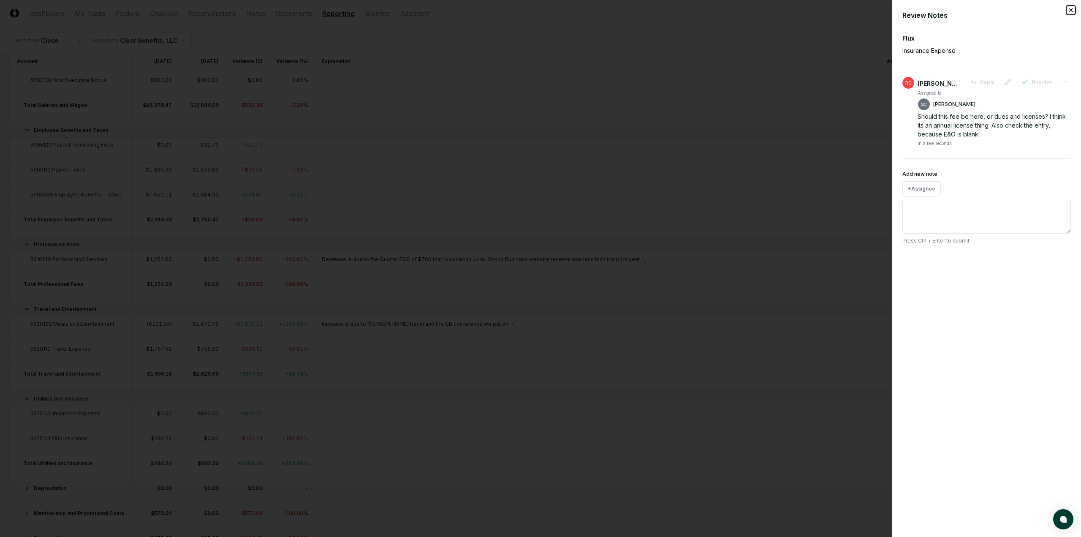
click at [1068, 9] on icon "button" at bounding box center [1070, 10] width 7 height 7
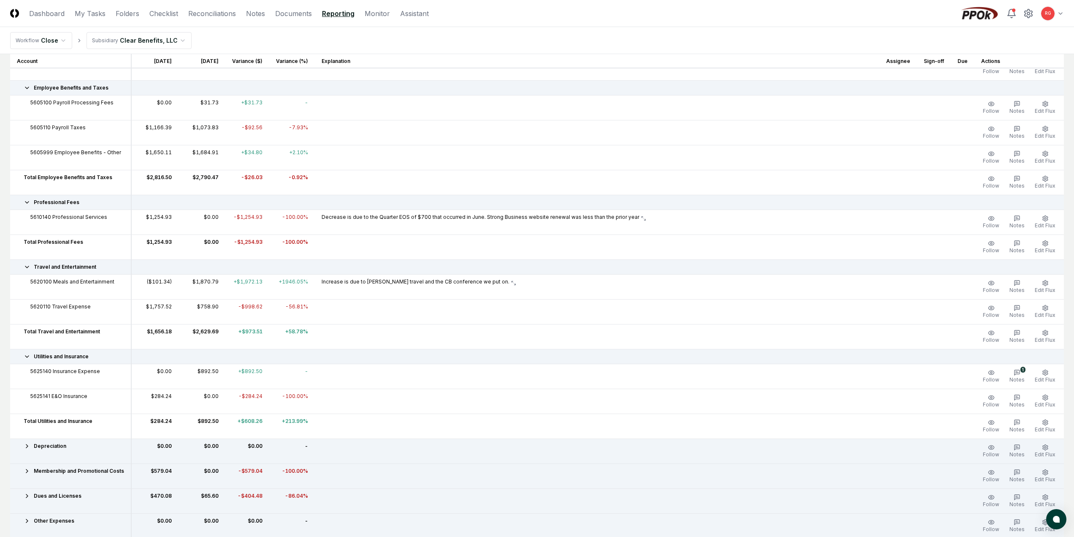
scroll to position [422, 0]
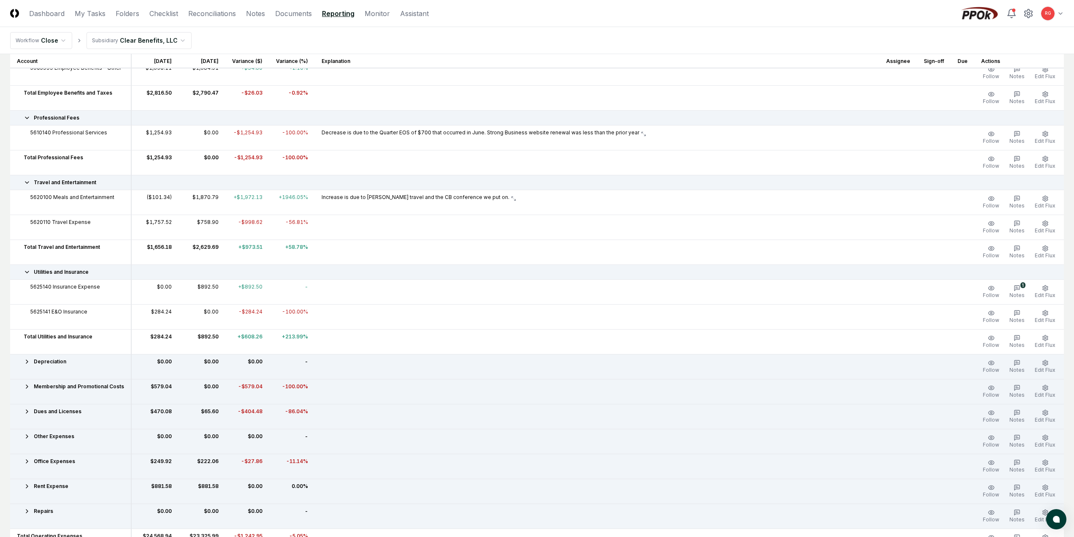
click at [30, 387] on icon at bounding box center [27, 386] width 7 height 7
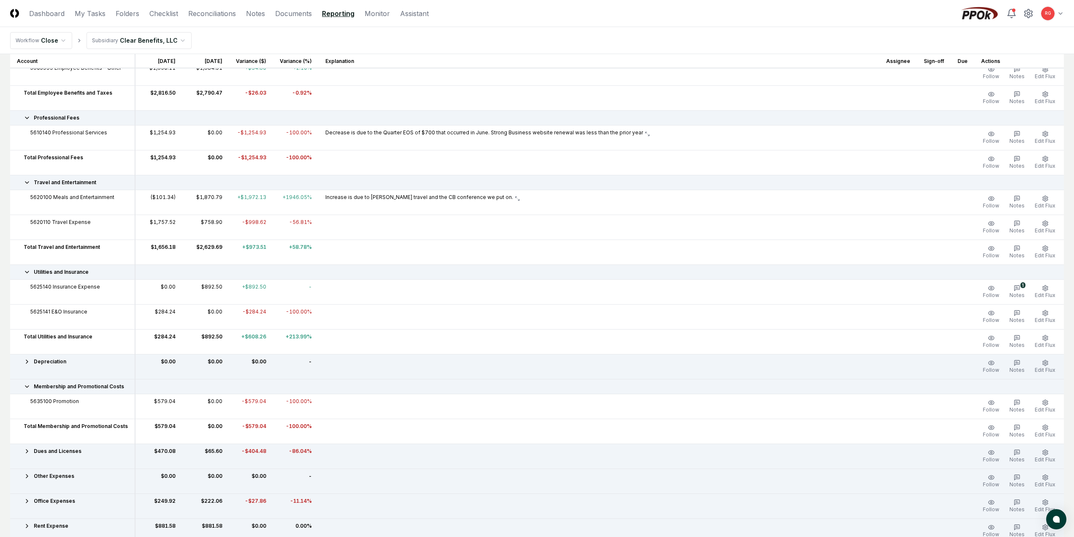
click at [28, 450] on icon at bounding box center [27, 450] width 7 height 7
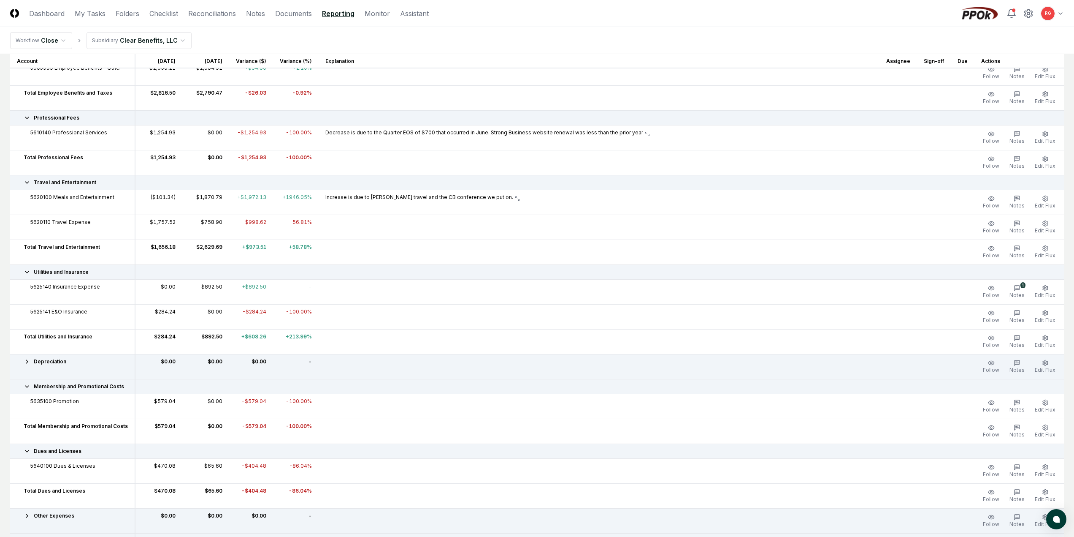
click at [28, 450] on icon at bounding box center [26, 451] width 3 height 2
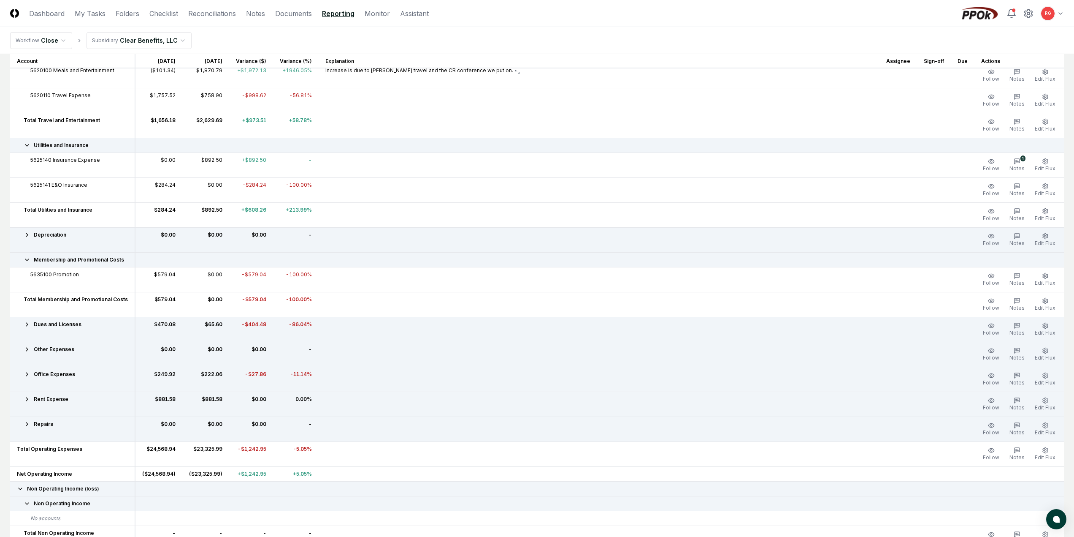
scroll to position [380, 0]
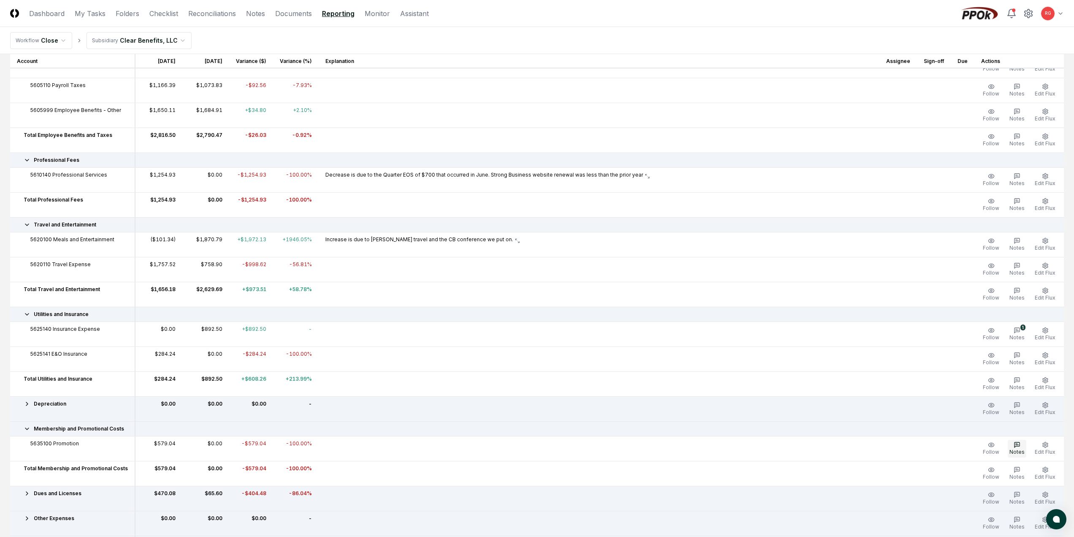
click at [1015, 447] on icon "button" at bounding box center [1017, 444] width 7 height 7
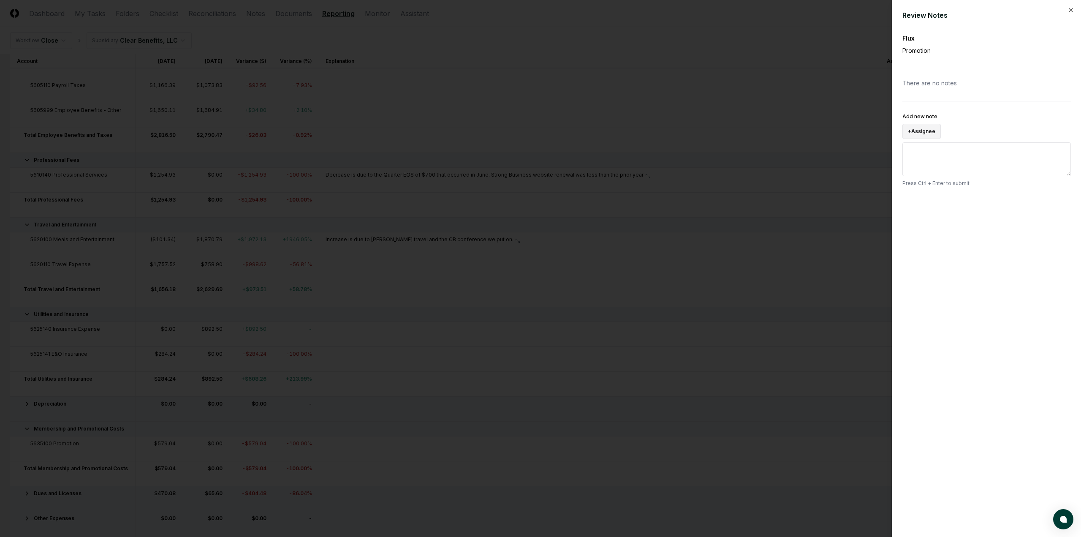
click at [934, 129] on button "+ Assignee" at bounding box center [921, 131] width 38 height 15
click at [933, 99] on div "[PERSON_NAME]" at bounding box center [941, 101] width 41 height 8
click at [937, 167] on textarea "Add new note" at bounding box center [986, 178] width 168 height 34
click at [1050, 224] on button "Submit" at bounding box center [1055, 220] width 31 height 17
click at [1072, 9] on icon "button" at bounding box center [1070, 10] width 7 height 7
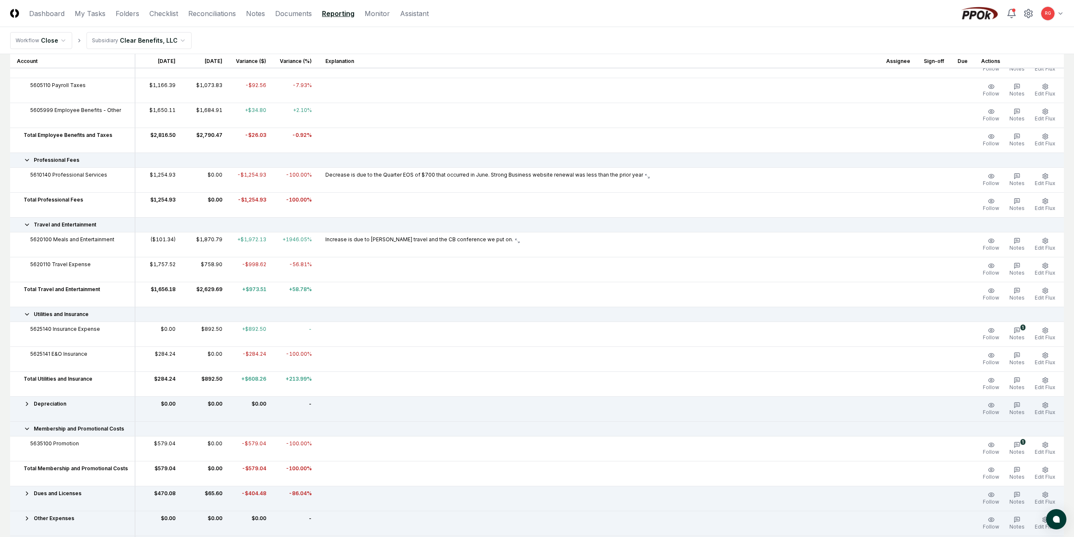
scroll to position [422, 0]
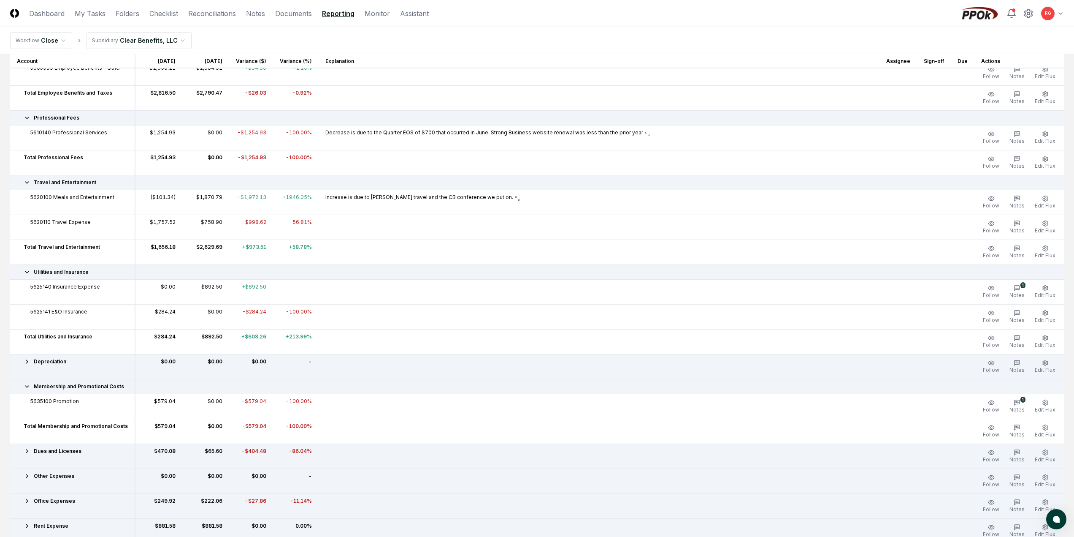
click at [33, 448] on div "Dues and Licenses" at bounding box center [72, 451] width 111 height 8
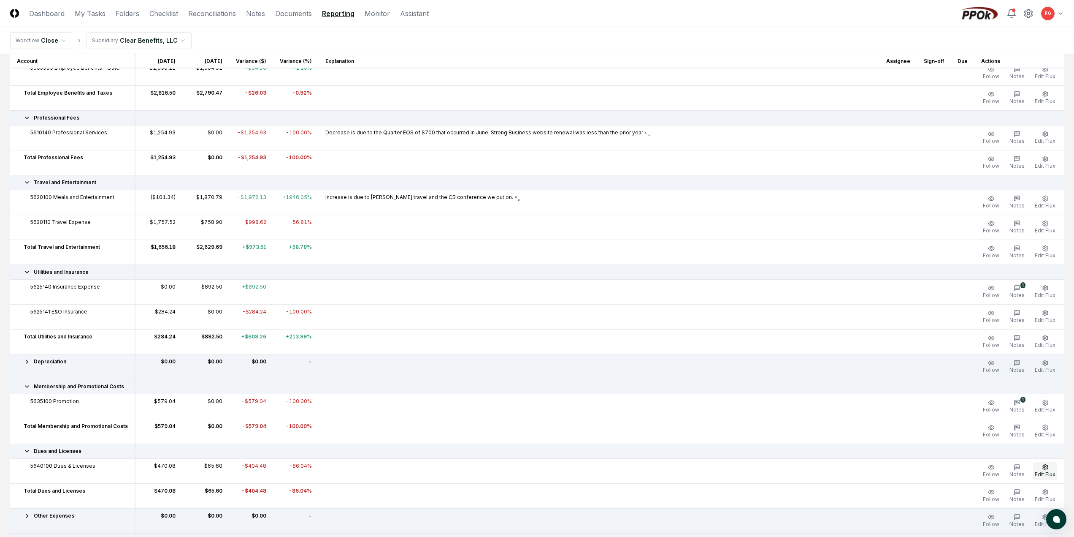
click at [1047, 468] on icon "button" at bounding box center [1045, 466] width 5 height 5
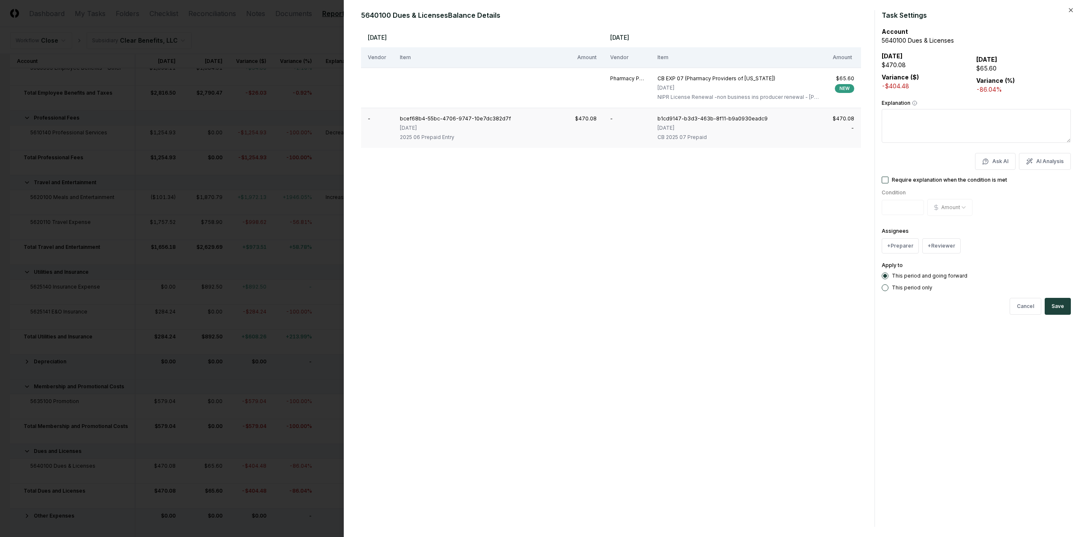
drag, startPoint x: 890, startPoint y: 60, endPoint x: 705, endPoint y: 126, distance: 196.0
click at [705, 126] on div "[DATE]" at bounding box center [712, 128] width 110 height 8
click at [608, 119] on td "-" at bounding box center [626, 128] width 47 height 40
click at [841, 121] on div "$470.08" at bounding box center [844, 119] width 22 height 8
click at [1068, 9] on icon "button" at bounding box center [1070, 10] width 7 height 7
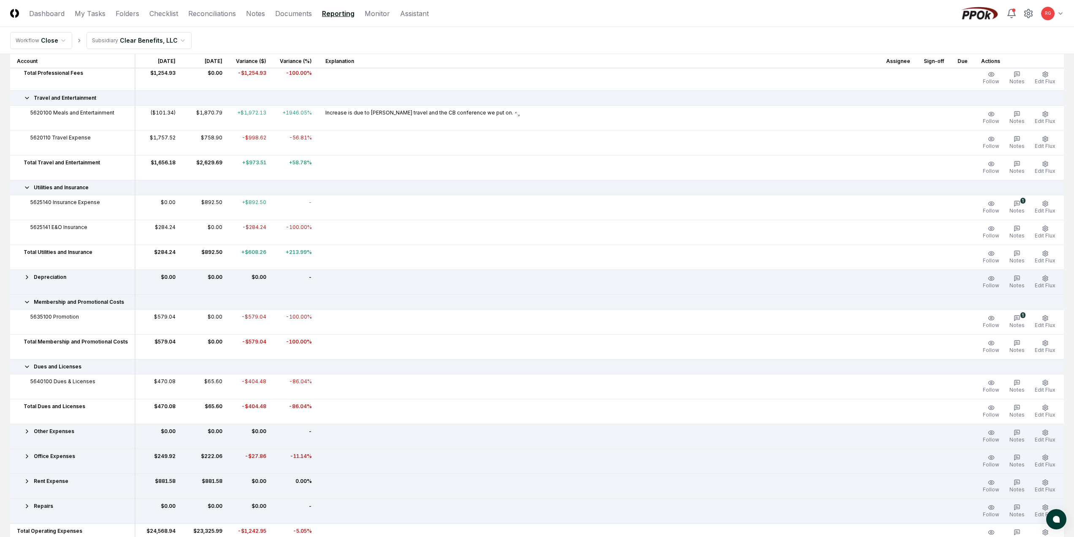
scroll to position [549, 0]
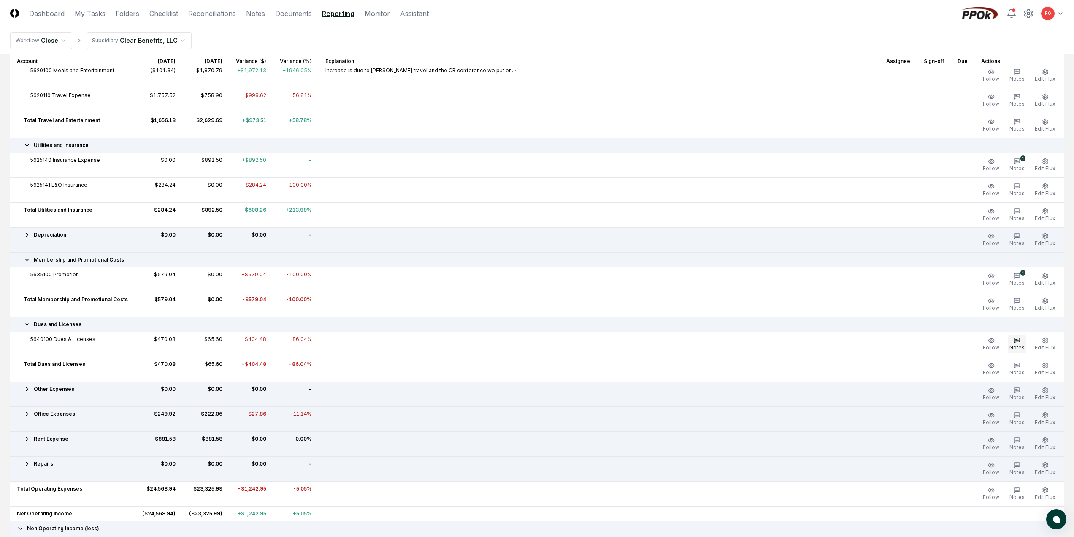
click at [1017, 339] on icon "button" at bounding box center [1017, 340] width 7 height 7
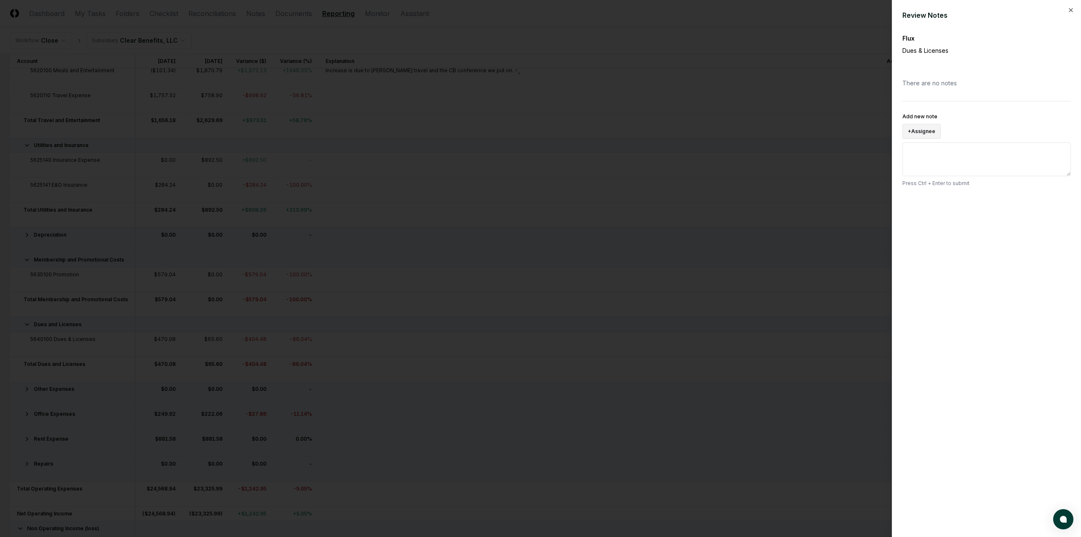
click at [929, 130] on button "+ Assignee" at bounding box center [921, 131] width 38 height 15
click at [935, 99] on div "[PERSON_NAME]" at bounding box center [941, 101] width 41 height 8
click at [943, 174] on textarea "Add new note" at bounding box center [986, 178] width 168 height 34
drag, startPoint x: 952, startPoint y: 172, endPoint x: 944, endPoint y: 175, distance: 8.3
click at [943, 174] on textarea "**********" at bounding box center [986, 178] width 168 height 34
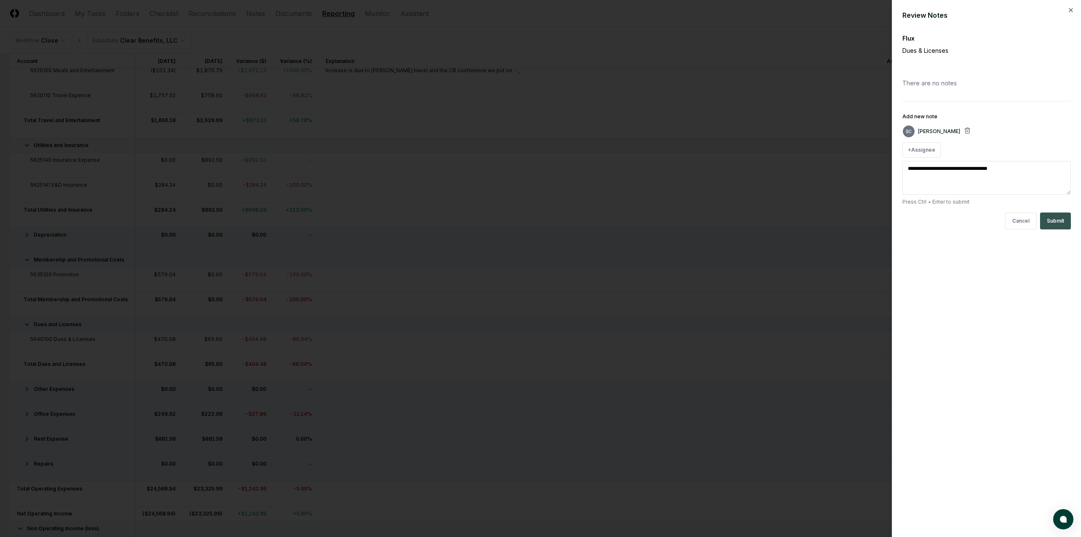
click at [1067, 227] on button "Submit" at bounding box center [1055, 220] width 31 height 17
click at [1071, 6] on div "Review Notes Flux Dues & Licenses RG [PERSON_NAME] Reply Resolve Assigned to: S…" at bounding box center [986, 268] width 189 height 537
click at [1069, 7] on icon "button" at bounding box center [1070, 10] width 7 height 7
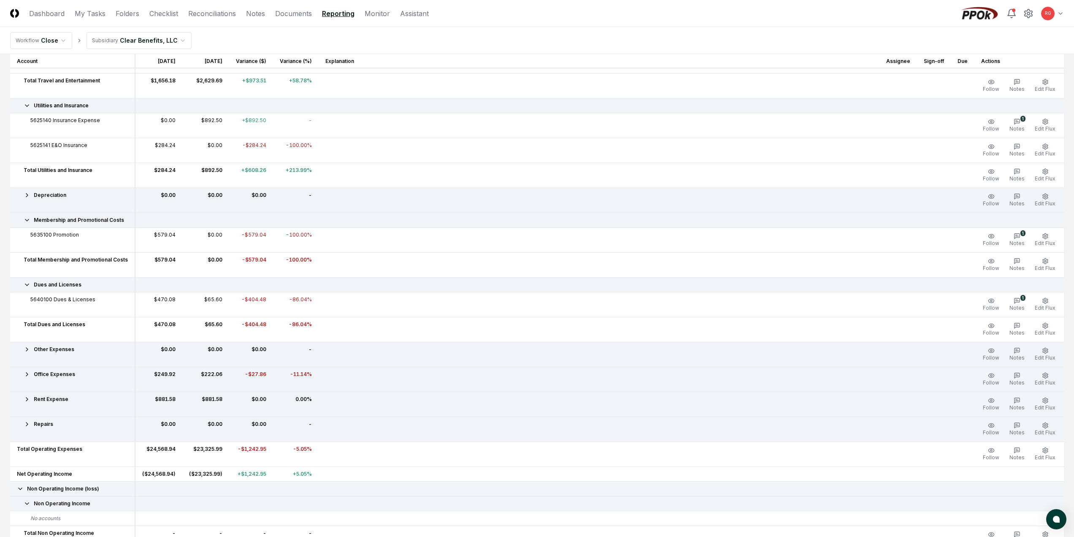
scroll to position [757, 0]
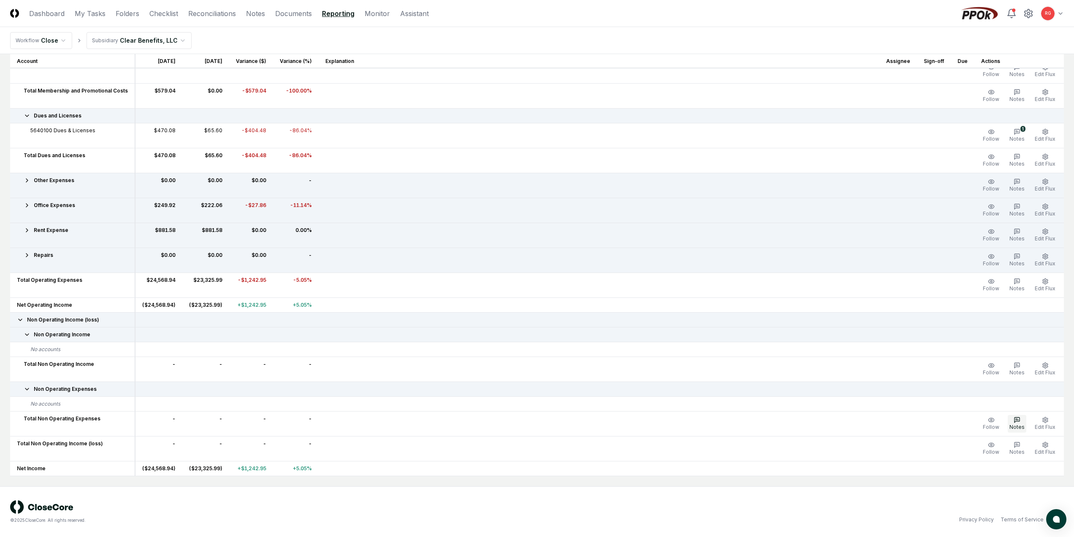
click at [1018, 419] on icon "button" at bounding box center [1017, 419] width 7 height 7
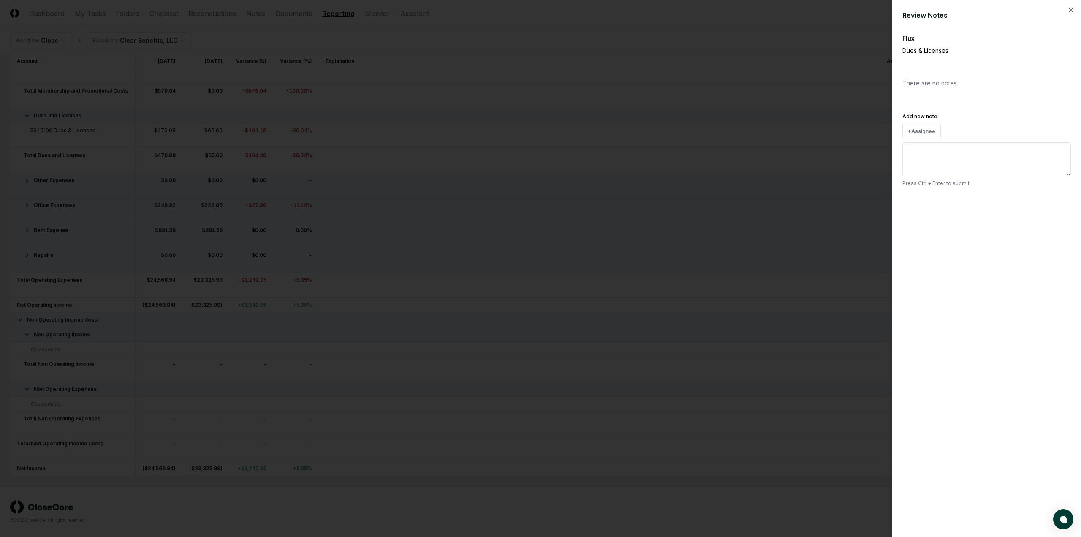
click at [922, 122] on div "Add new note + Assignee Press Ctrl + Enter to submit" at bounding box center [986, 149] width 168 height 76
click at [924, 133] on button "+ Assignee" at bounding box center [921, 131] width 38 height 15
click at [942, 95] on div "SC [PERSON_NAME]" at bounding box center [962, 100] width 117 height 15
click at [949, 167] on textarea "Add new note" at bounding box center [986, 178] width 168 height 34
click at [1055, 217] on button "Submit" at bounding box center [1055, 220] width 31 height 17
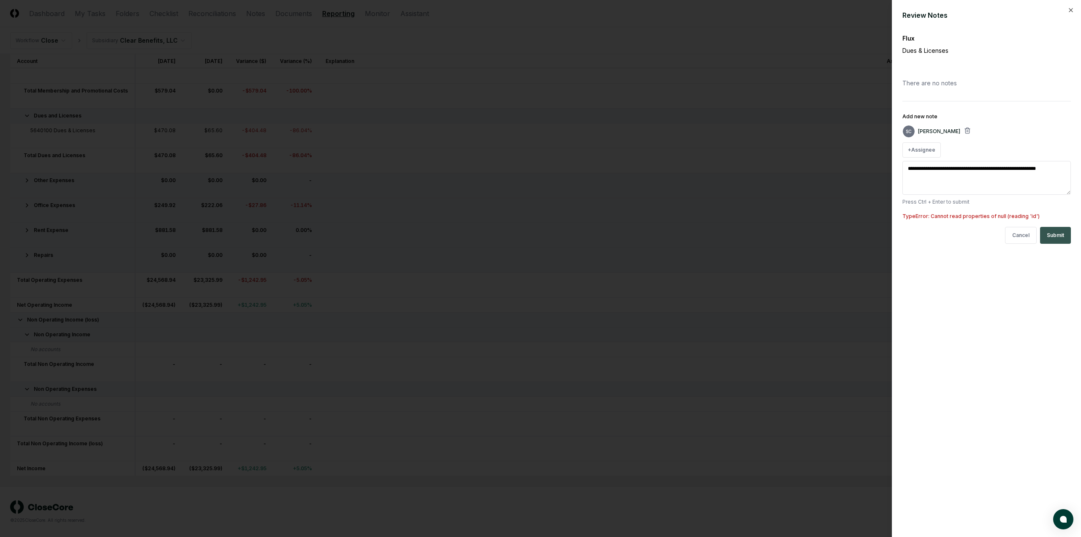
click at [1055, 234] on button "Submit" at bounding box center [1055, 235] width 31 height 17
click at [1071, 9] on icon "button" at bounding box center [1070, 10] width 7 height 7
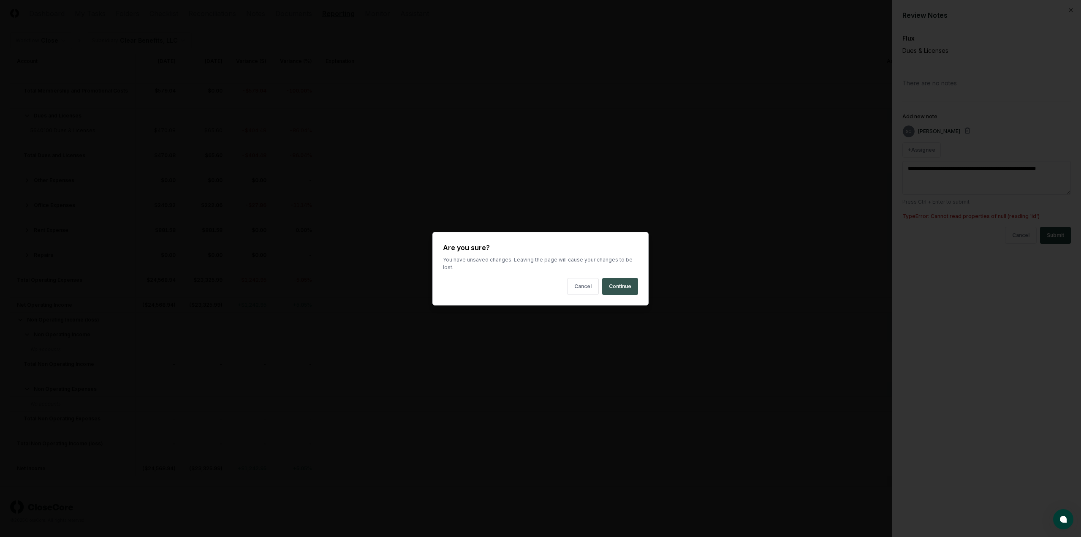
click at [625, 285] on button "Continue" at bounding box center [620, 286] width 36 height 17
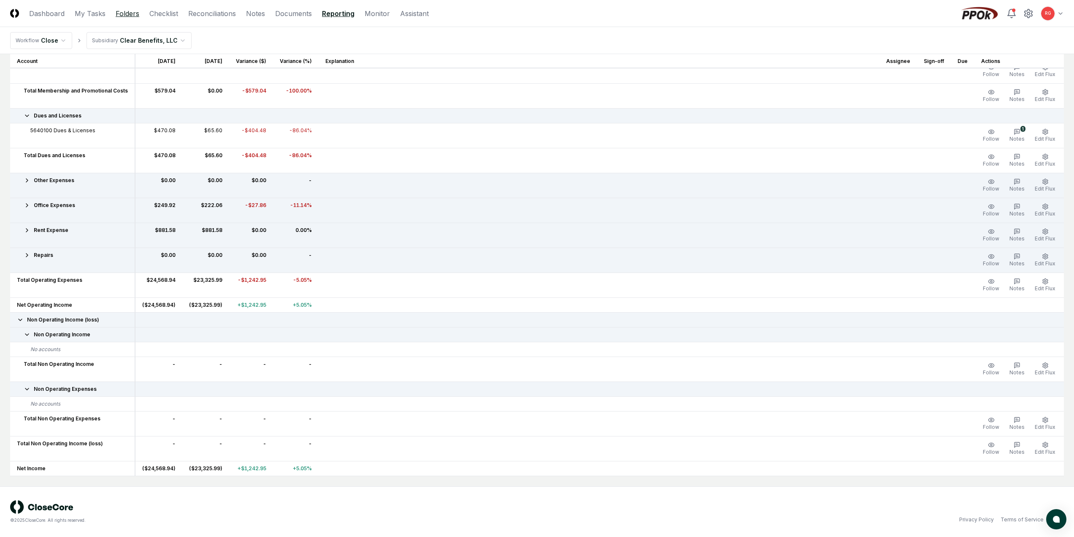
click at [124, 17] on link "Folders" at bounding box center [128, 13] width 24 height 10
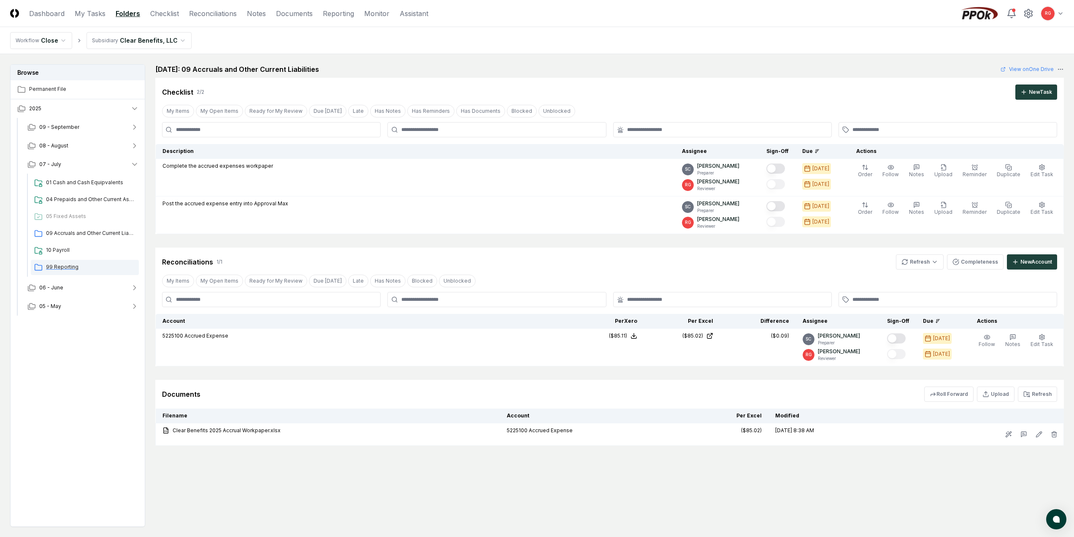
click at [74, 262] on div "99 Reporting" at bounding box center [85, 267] width 108 height 15
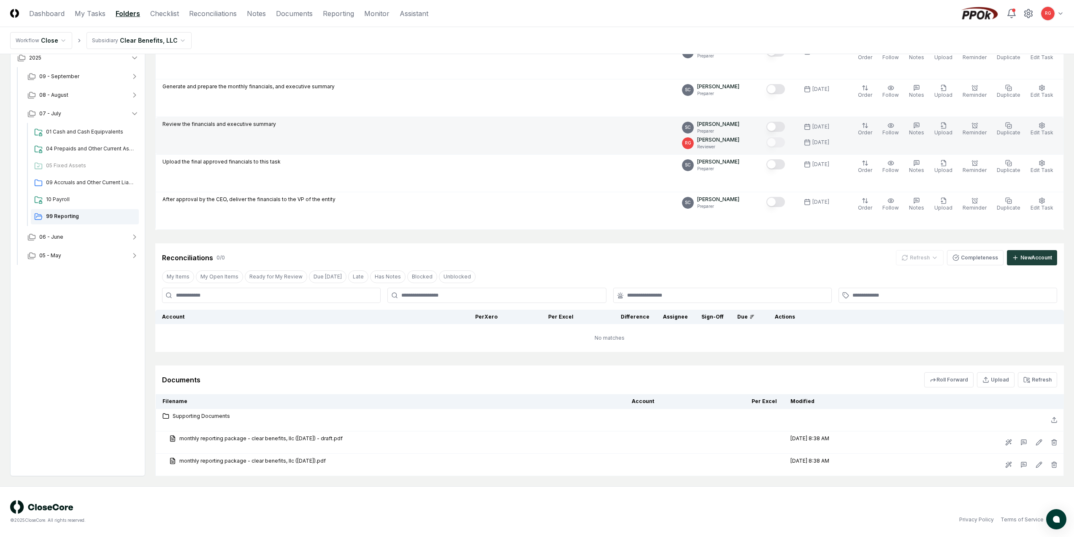
scroll to position [23, 0]
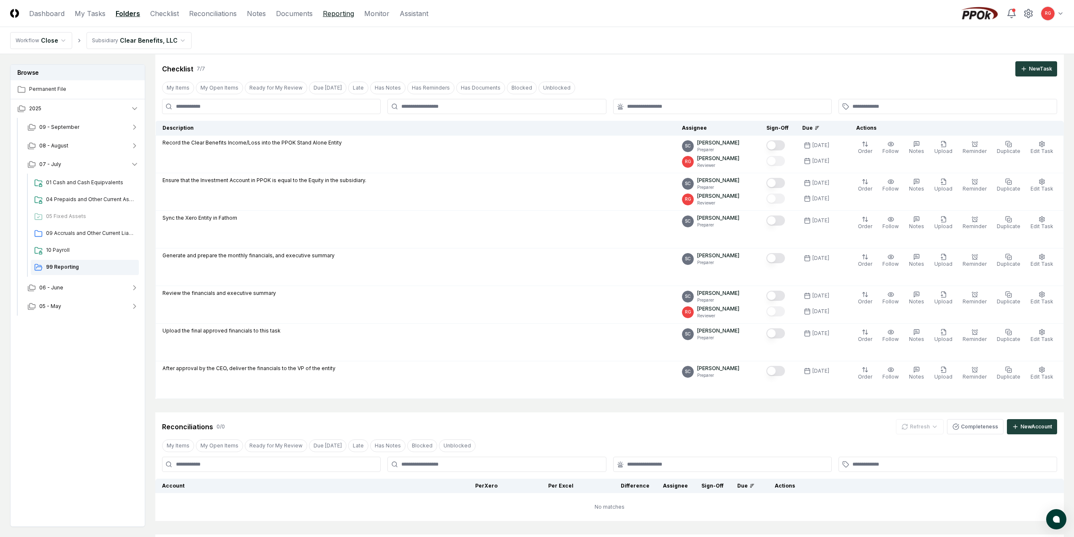
click at [332, 13] on link "Reporting" at bounding box center [338, 13] width 31 height 10
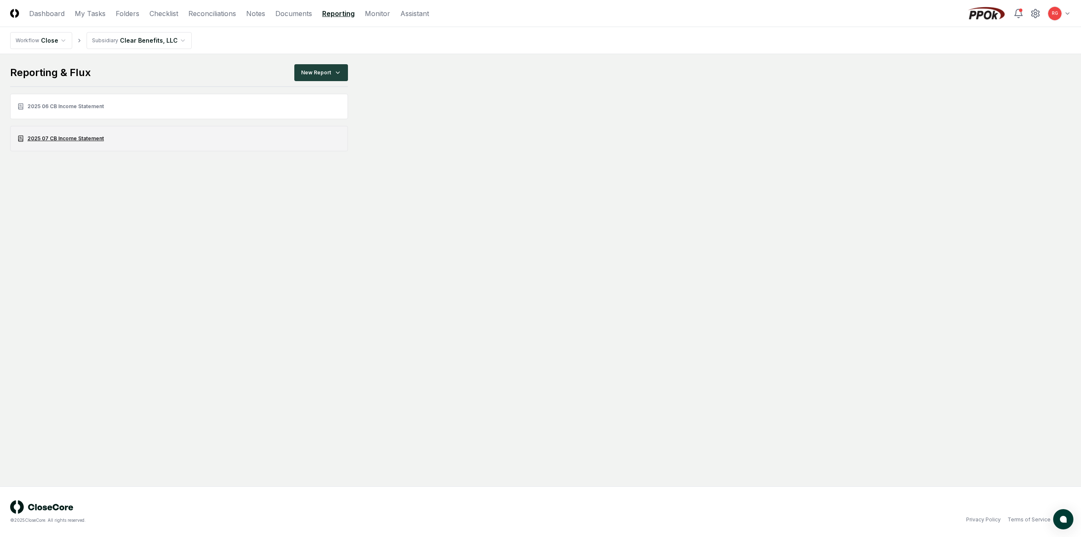
click at [78, 140] on link "2025 07 CB Income Statement" at bounding box center [179, 138] width 338 height 25
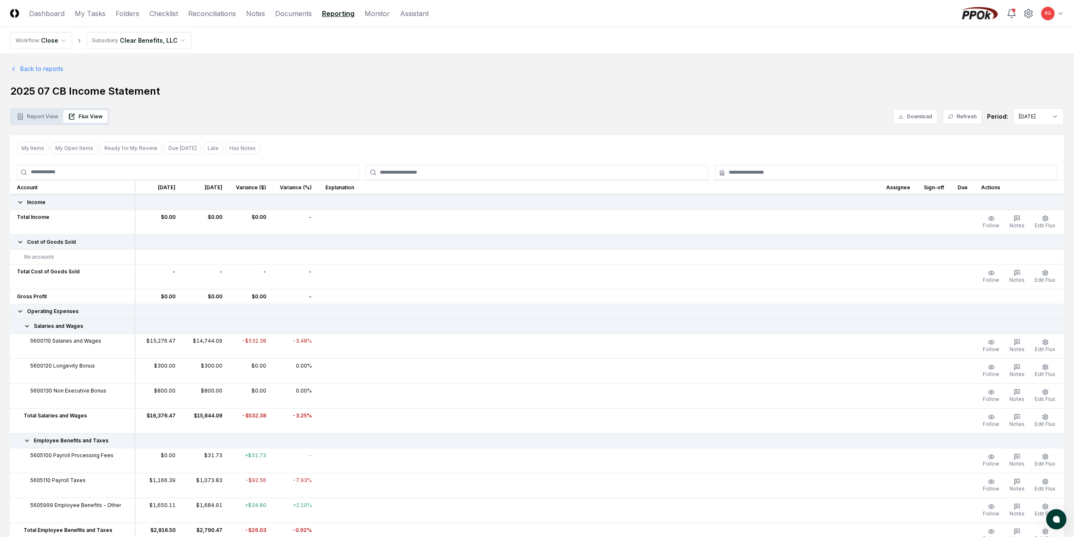
click at [37, 117] on button "Report View" at bounding box center [38, 116] width 52 height 13
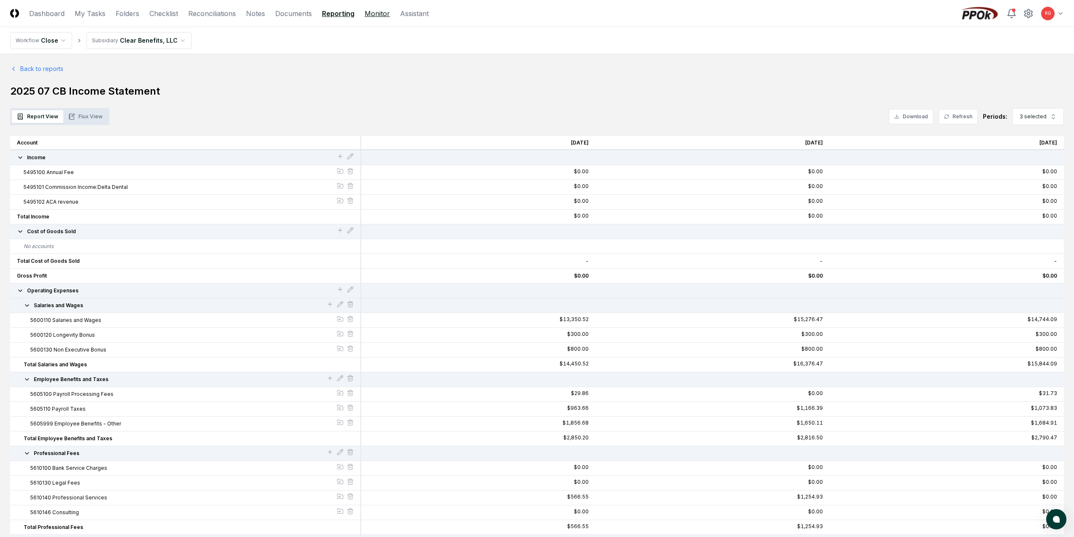
click at [372, 12] on link "Monitor" at bounding box center [377, 13] width 25 height 10
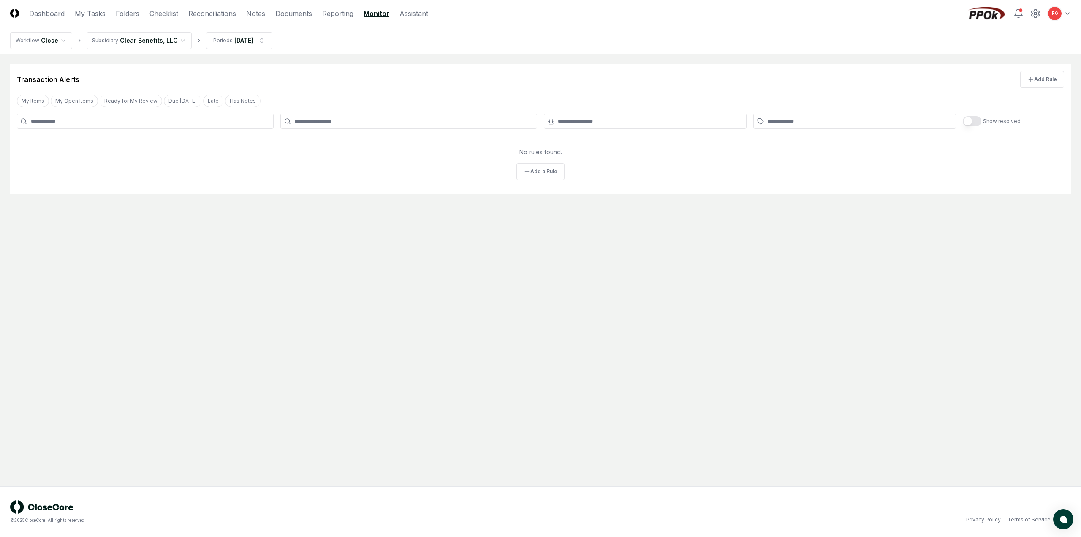
click at [137, 36] on html "CloseCore Dashboard My Tasks Folders Checklist Reconciliations Notes Documents …" at bounding box center [540, 268] width 1081 height 537
click at [134, 14] on html "CloseCore Dashboard My Tasks Folders Checklist Reconciliations Notes Documents …" at bounding box center [540, 268] width 1081 height 537
click at [126, 13] on link "Folders" at bounding box center [128, 13] width 24 height 10
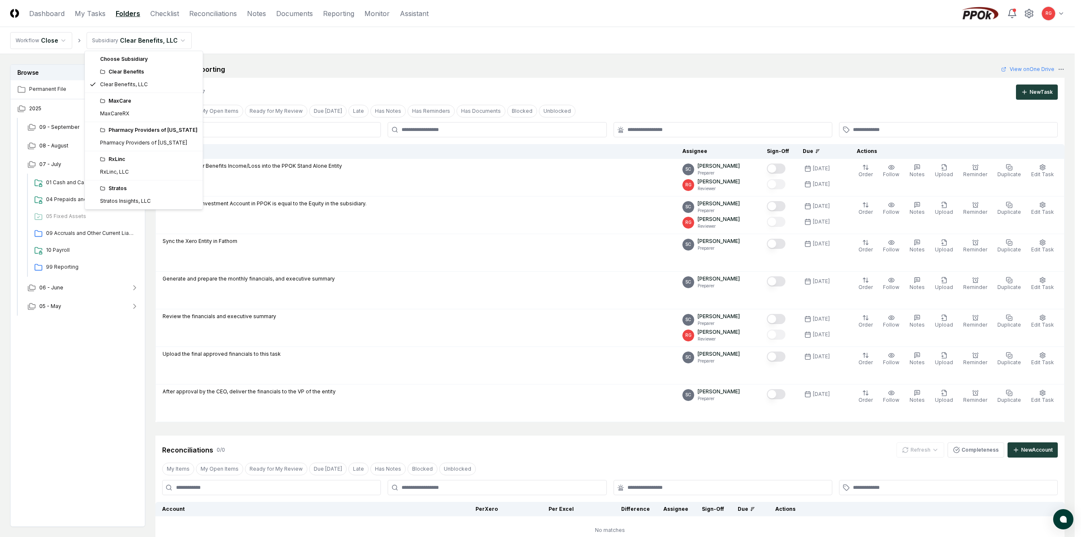
click at [122, 42] on html "CloseCore Dashboard My Tasks Folders Checklist Reconciliations Notes Documents …" at bounding box center [540, 364] width 1081 height 729
click at [102, 44] on html "CloseCore Dashboard My Tasks Folders Checklist Reconciliations Notes Documents …" at bounding box center [540, 344] width 1081 height 689
